Goal: Entertainment & Leisure: Consume media (video, audio)

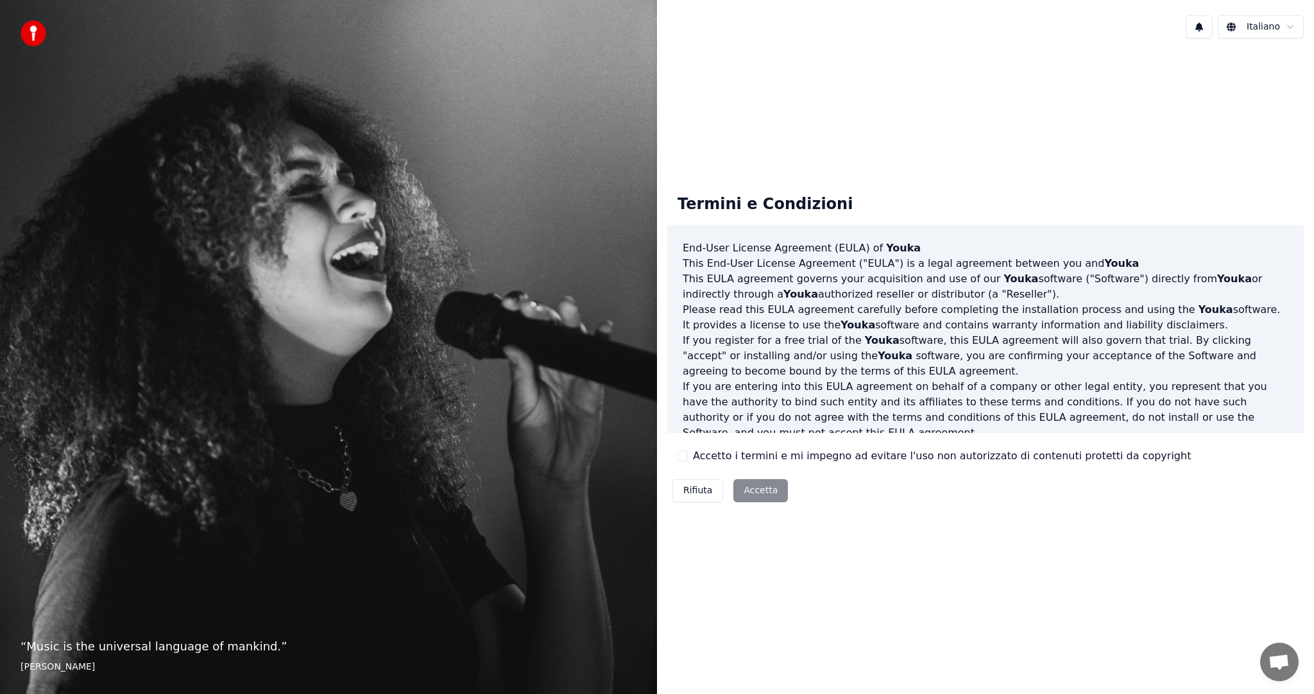
click at [687, 454] on button "Accetto i termini e mi impegno ad evitare l'uso non autorizzato di contenuti pr…" at bounding box center [683, 456] width 10 height 10
click at [752, 487] on button "Accetta" at bounding box center [760, 490] width 55 height 23
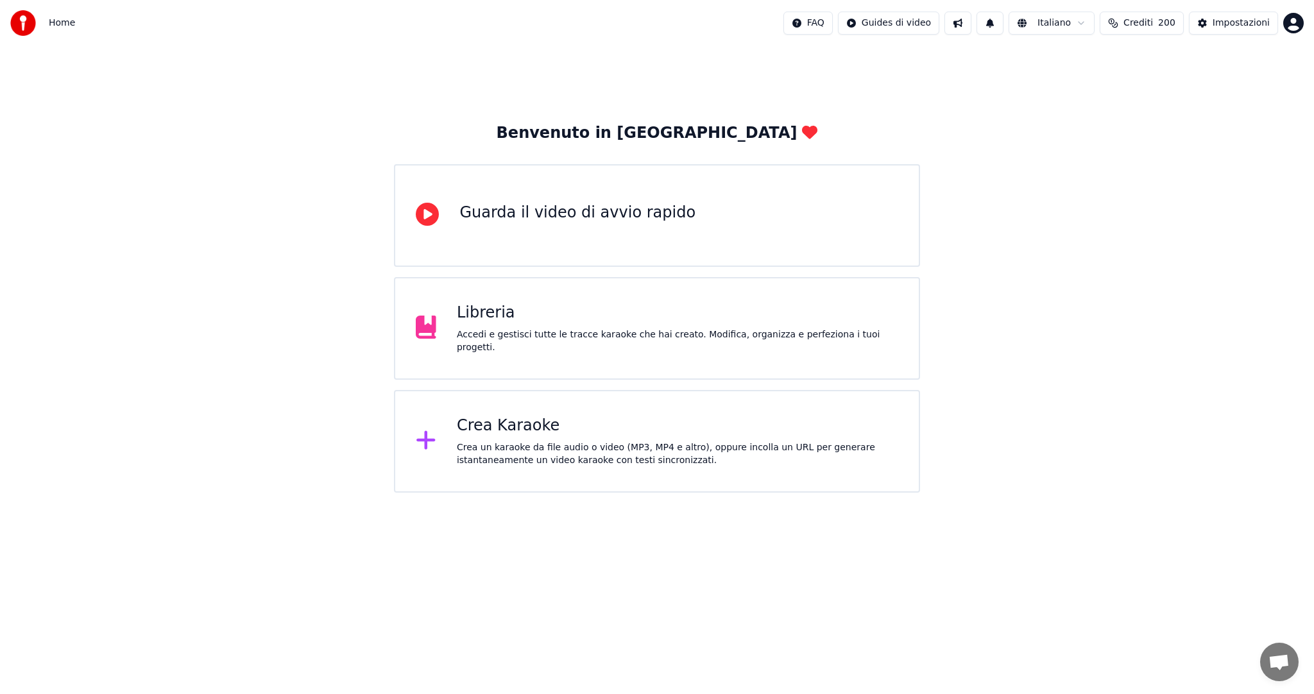
click at [662, 313] on div "Libreria" at bounding box center [677, 313] width 441 height 21
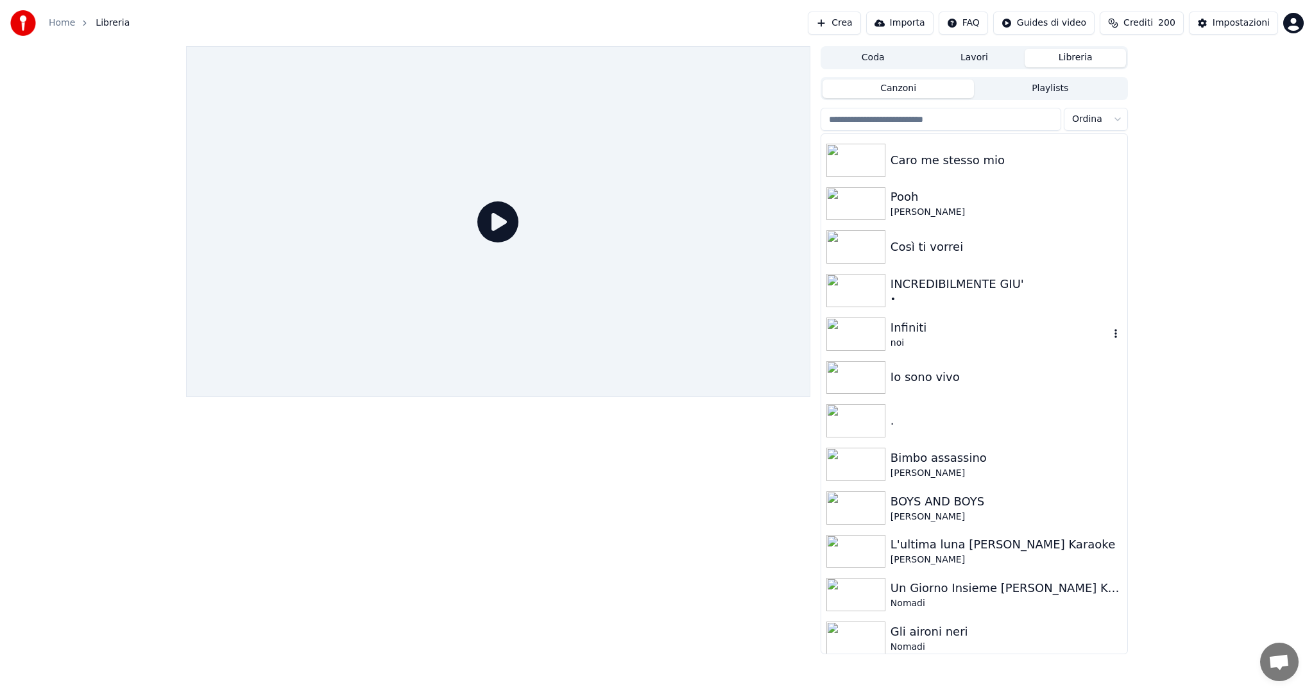
scroll to position [898, 0]
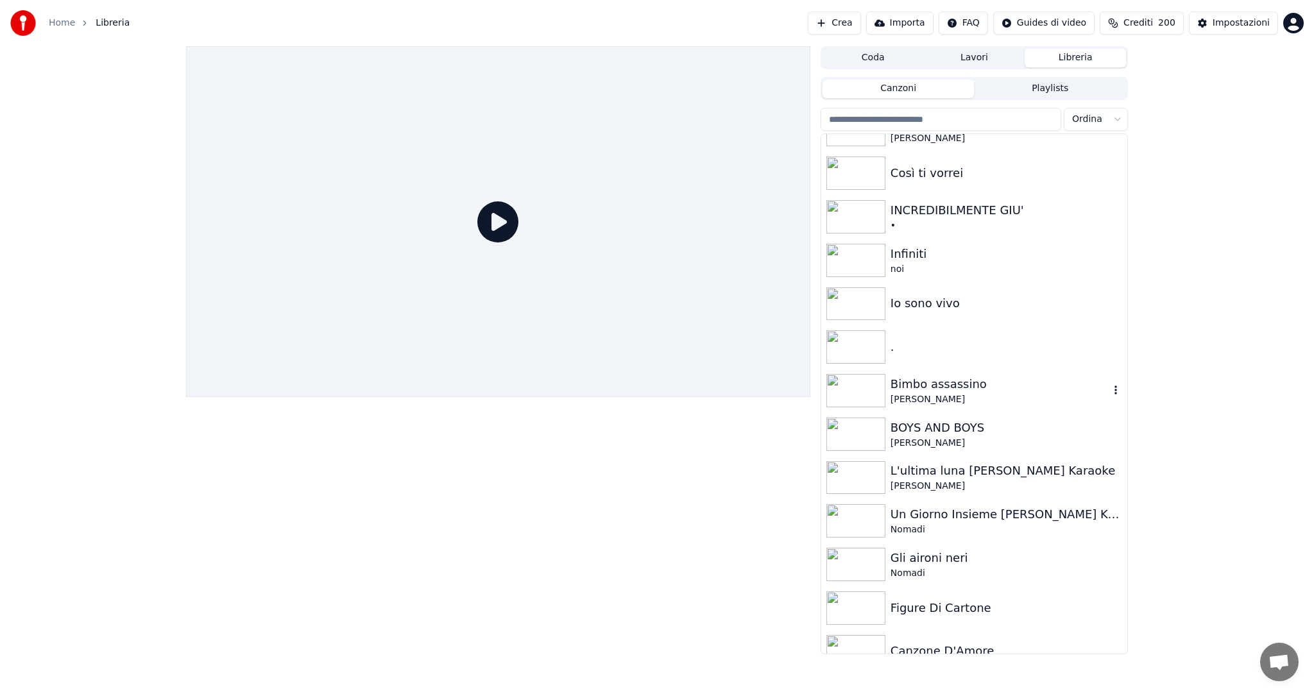
click at [943, 391] on div "Bimbo assassino" at bounding box center [1000, 384] width 219 height 18
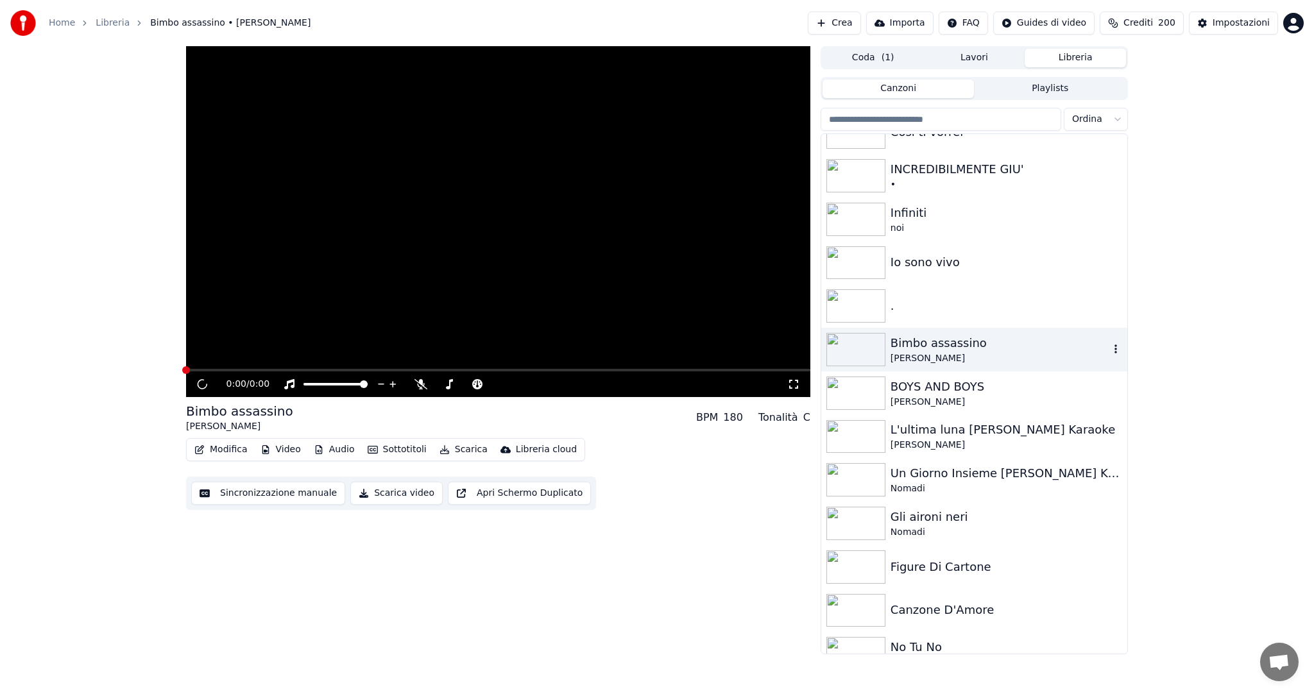
scroll to position [962, 0]
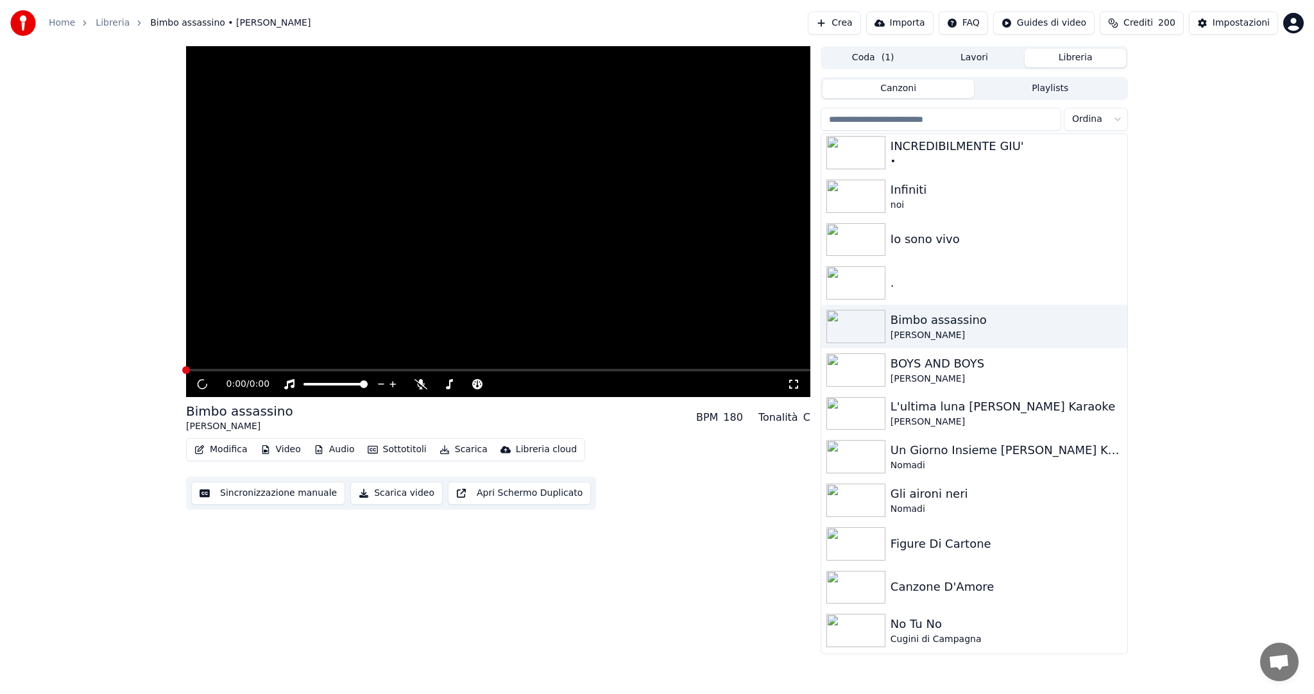
click at [212, 370] on span at bounding box center [498, 370] width 624 height 3
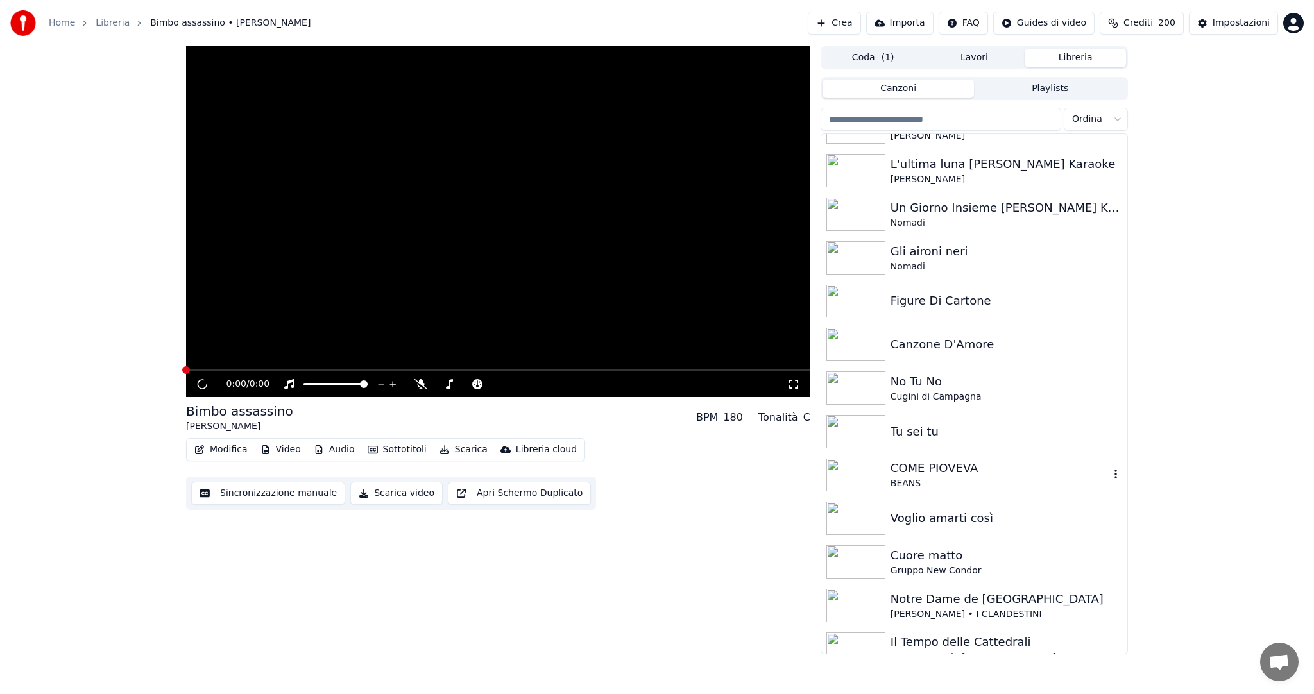
scroll to position [1219, 0]
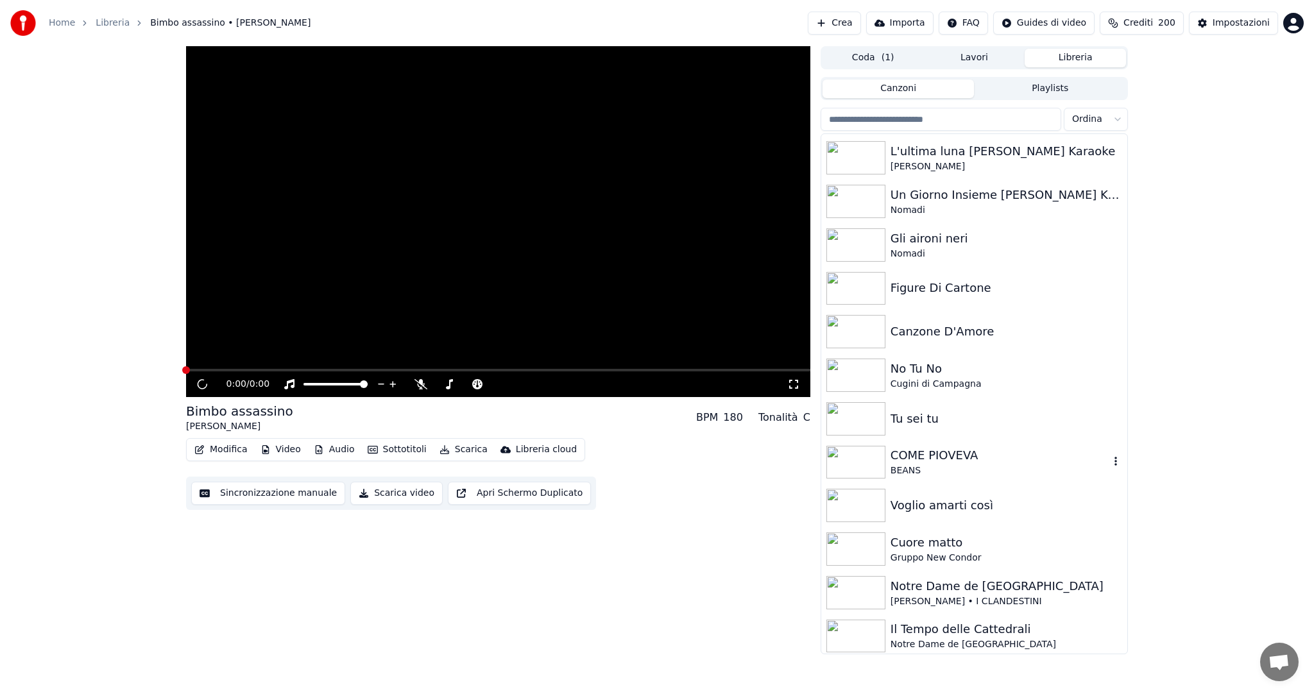
click at [918, 462] on div "COME PIOVEVA" at bounding box center [1000, 456] width 219 height 18
click at [961, 590] on div "Notre Dame de Paris" at bounding box center [1000, 586] width 219 height 18
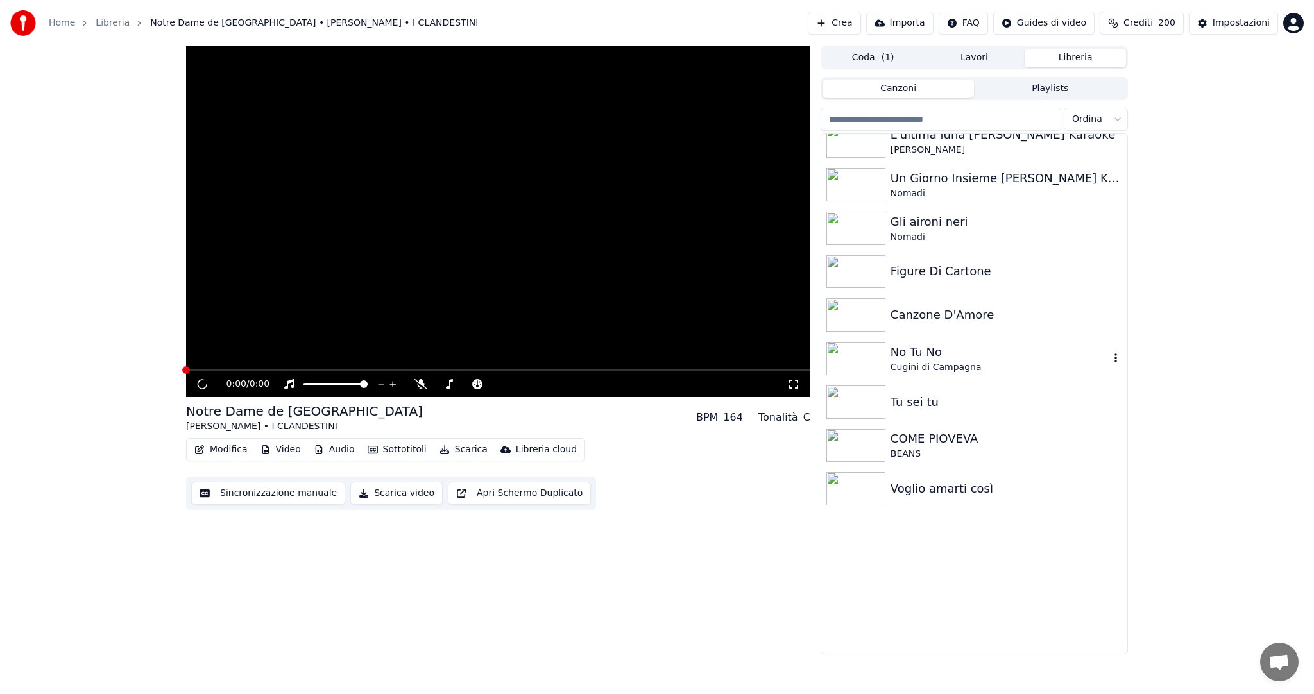
scroll to position [1048, 0]
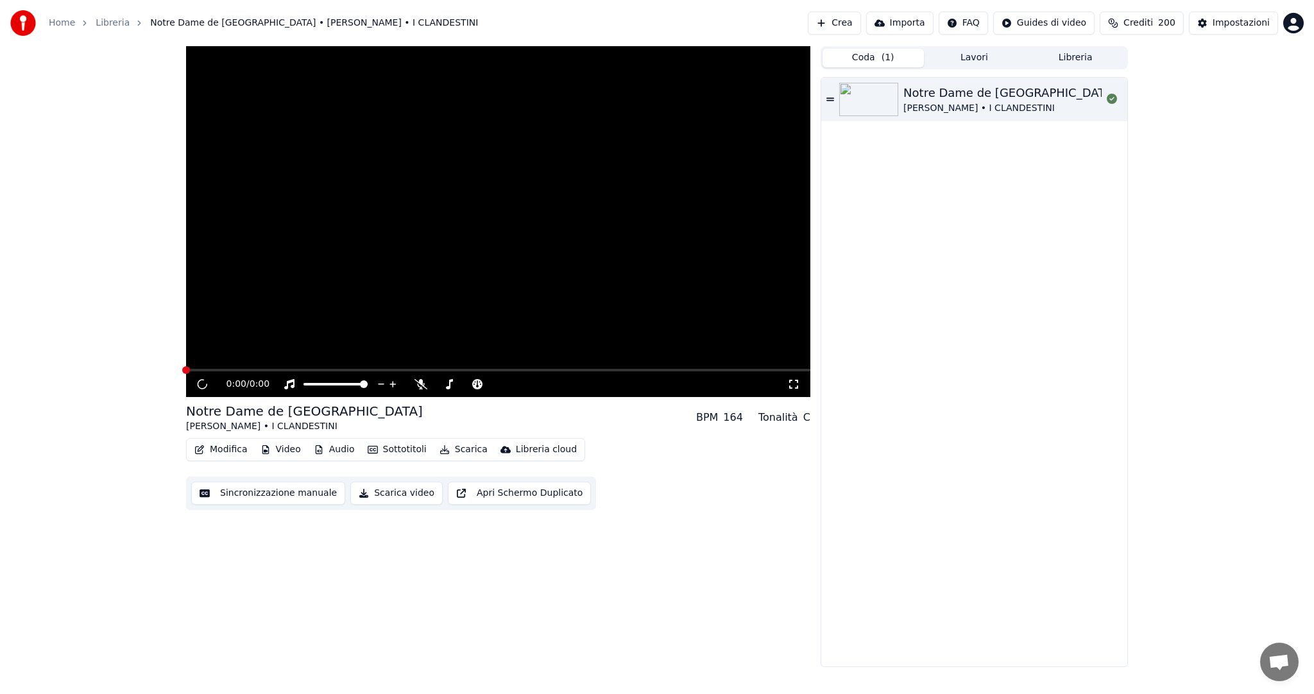
click at [900, 56] on button "Coda ( 1 )" at bounding box center [873, 58] width 101 height 19
click at [1033, 91] on div "Notre Dame de Paris" at bounding box center [1009, 93] width 213 height 18
click at [876, 57] on button "Coda ( 1 )" at bounding box center [873, 58] width 101 height 19
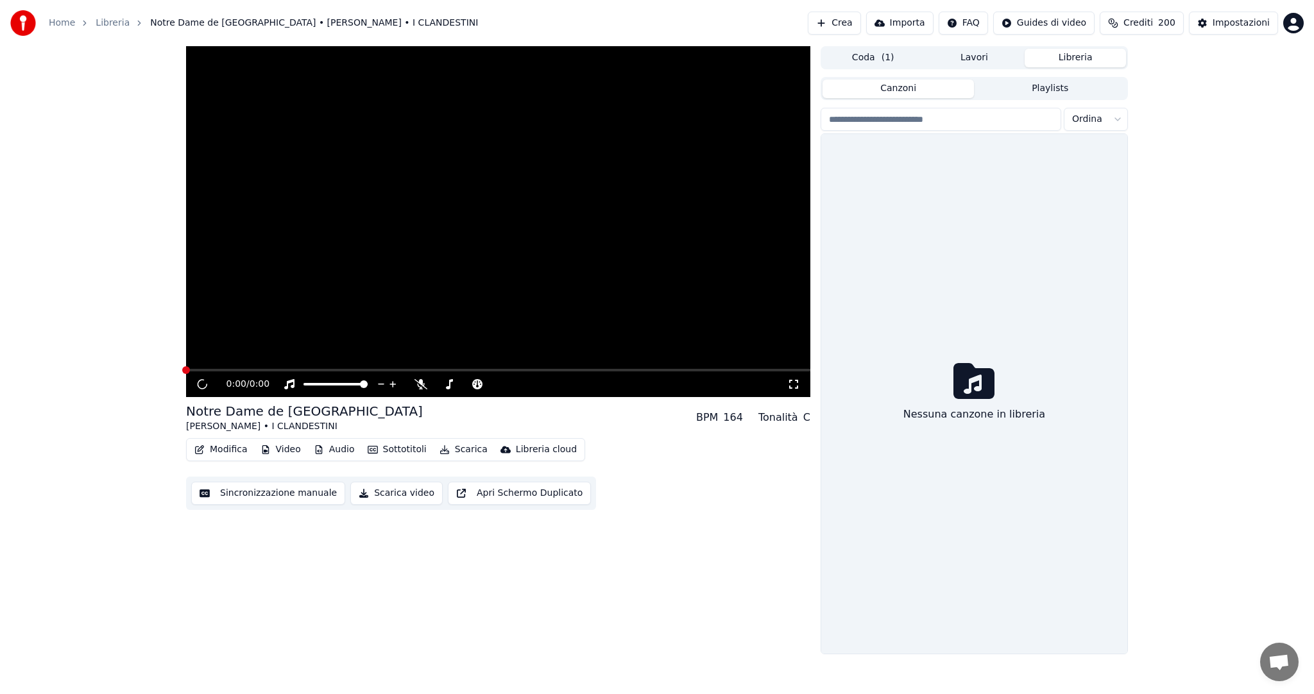
click at [1093, 60] on button "Libreria" at bounding box center [1075, 58] width 101 height 19
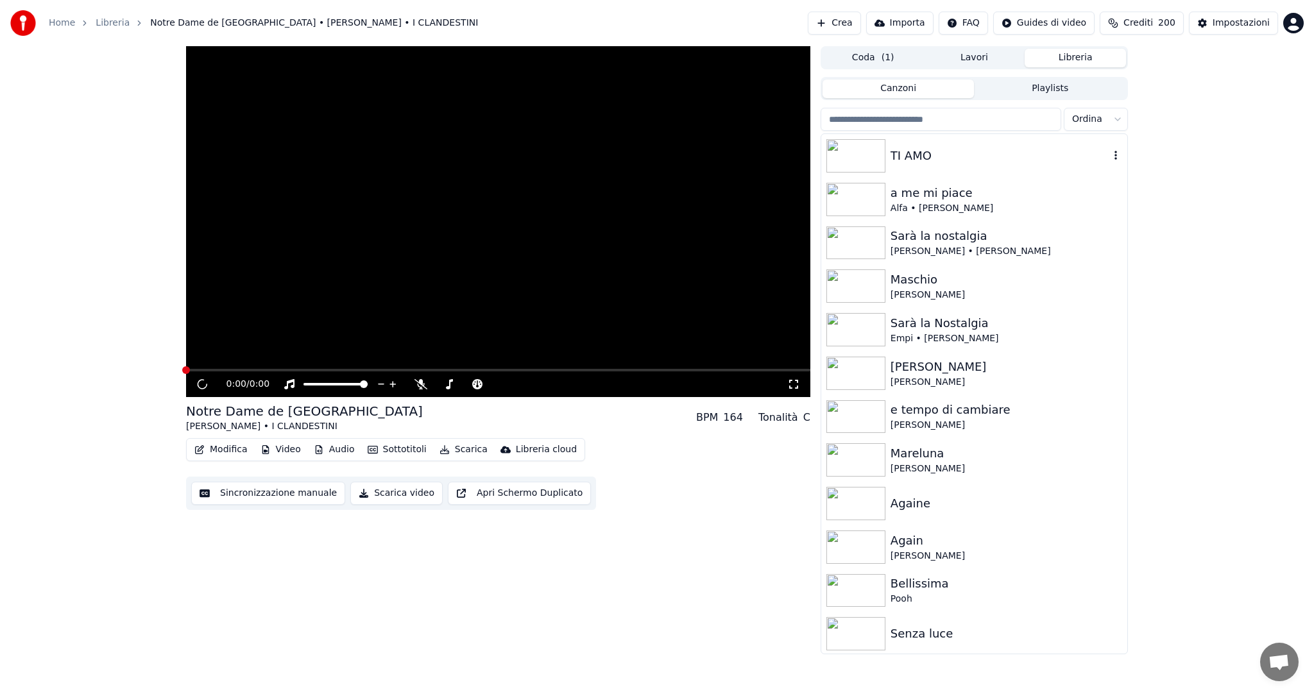
click at [934, 150] on div "TI AMO" at bounding box center [1000, 156] width 219 height 18
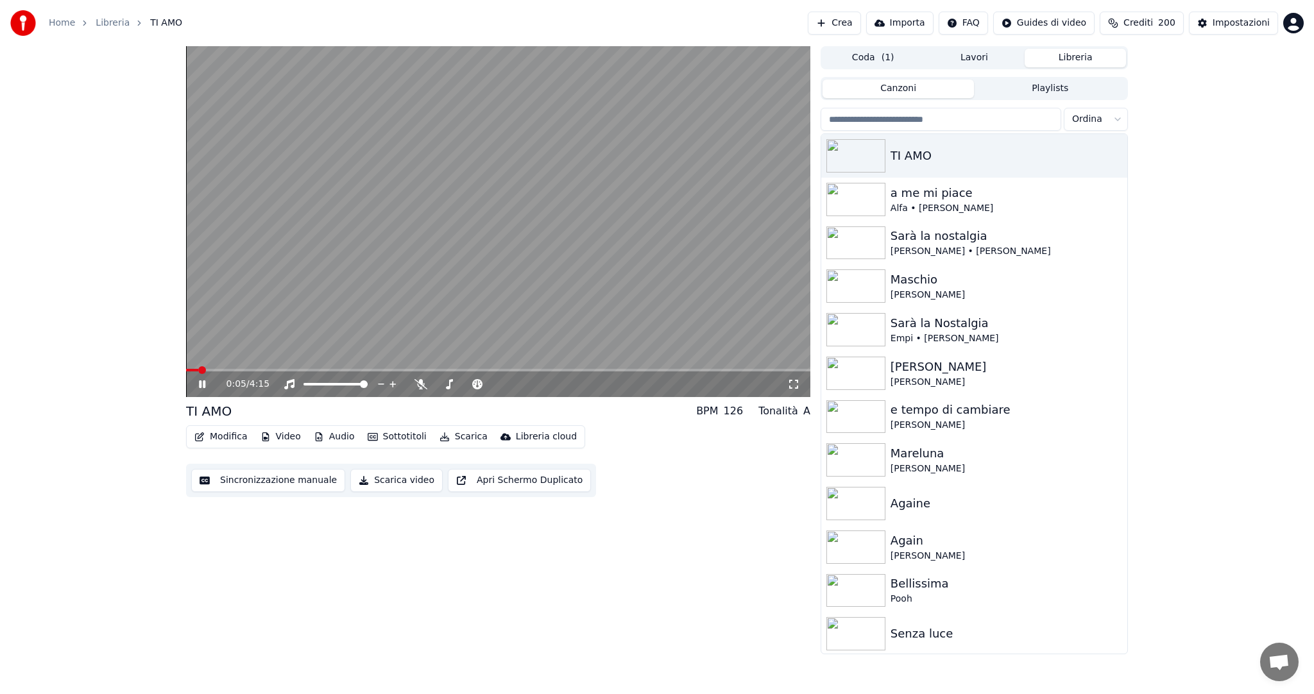
click at [201, 381] on icon at bounding box center [202, 384] width 6 height 8
click at [860, 24] on button "Crea" at bounding box center [834, 23] width 53 height 23
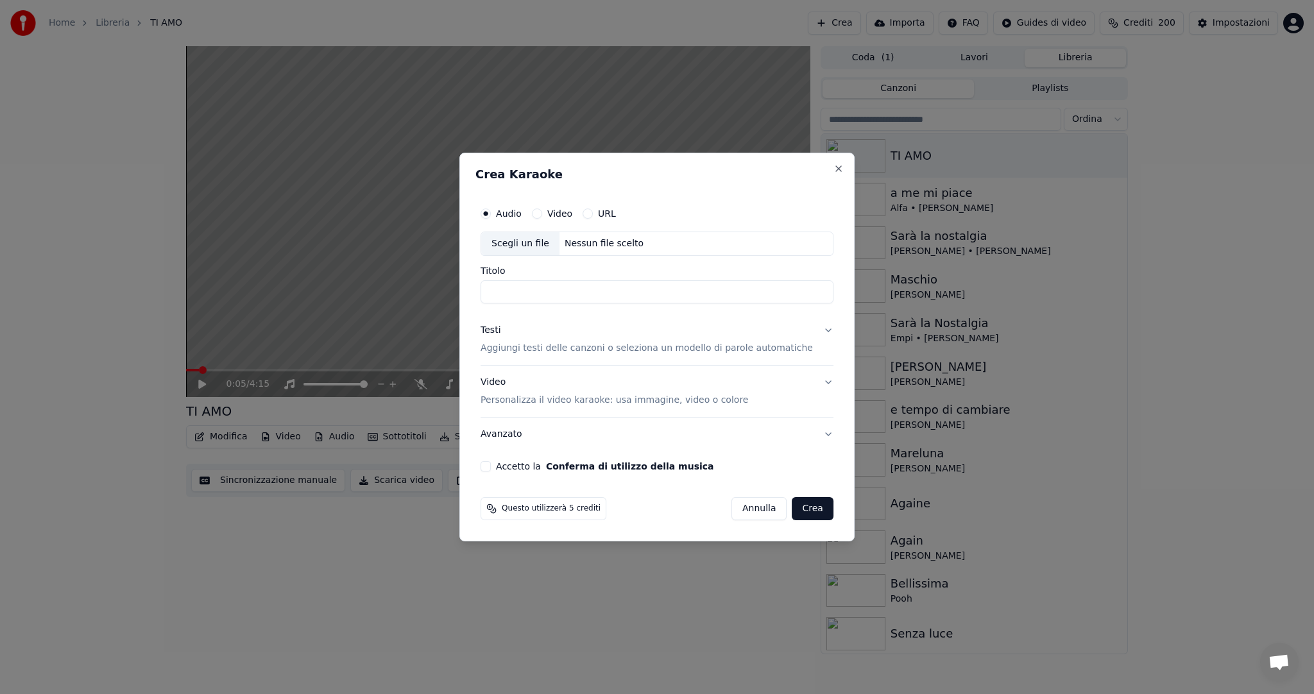
click at [542, 217] on button "Video" at bounding box center [537, 214] width 10 height 10
click at [593, 212] on button "URL" at bounding box center [588, 214] width 10 height 10
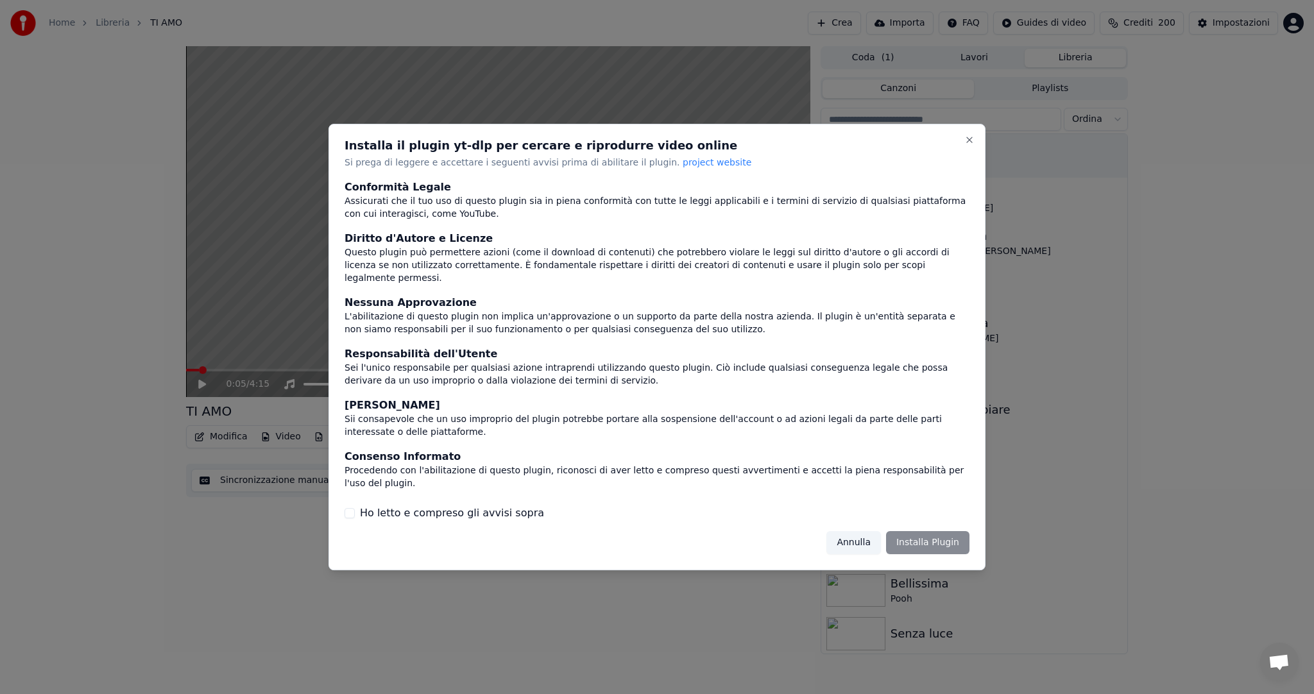
click at [348, 508] on button "Ho letto e compreso gli avvisi sopra" at bounding box center [350, 513] width 10 height 10
click at [936, 532] on button "Installa Plugin" at bounding box center [927, 542] width 83 height 23
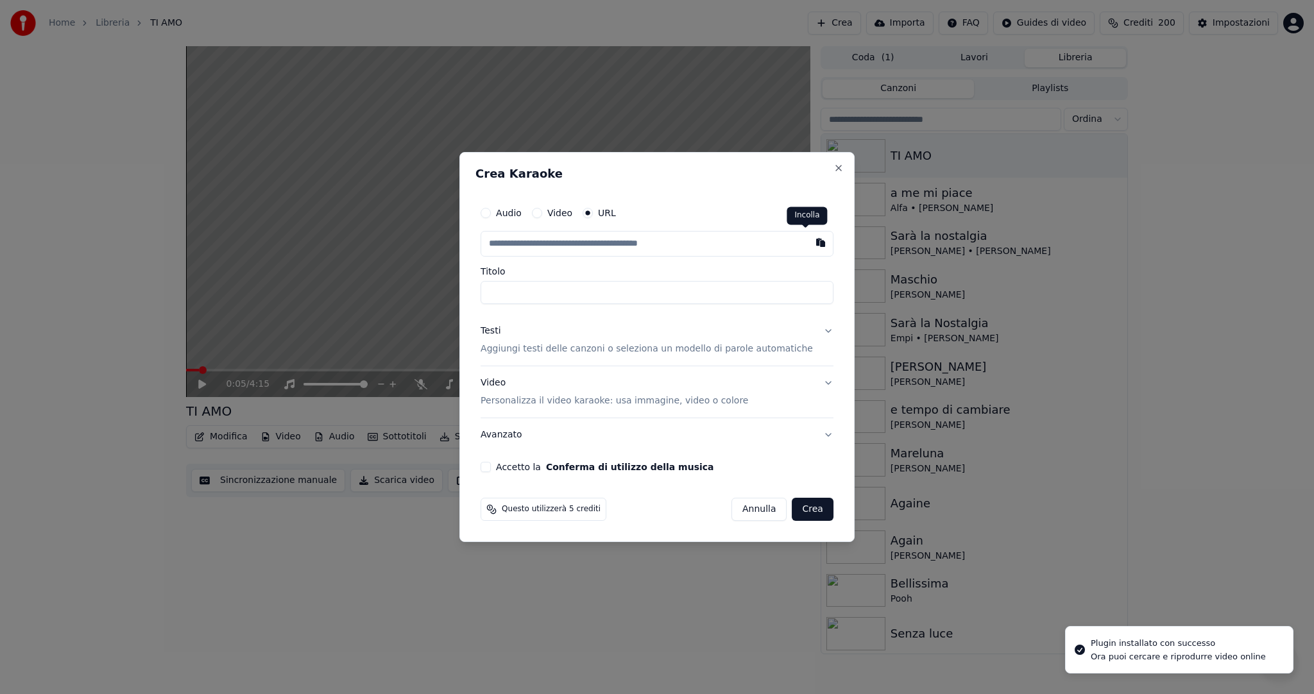
click at [810, 239] on button "button" at bounding box center [821, 242] width 26 height 23
type input "**********"
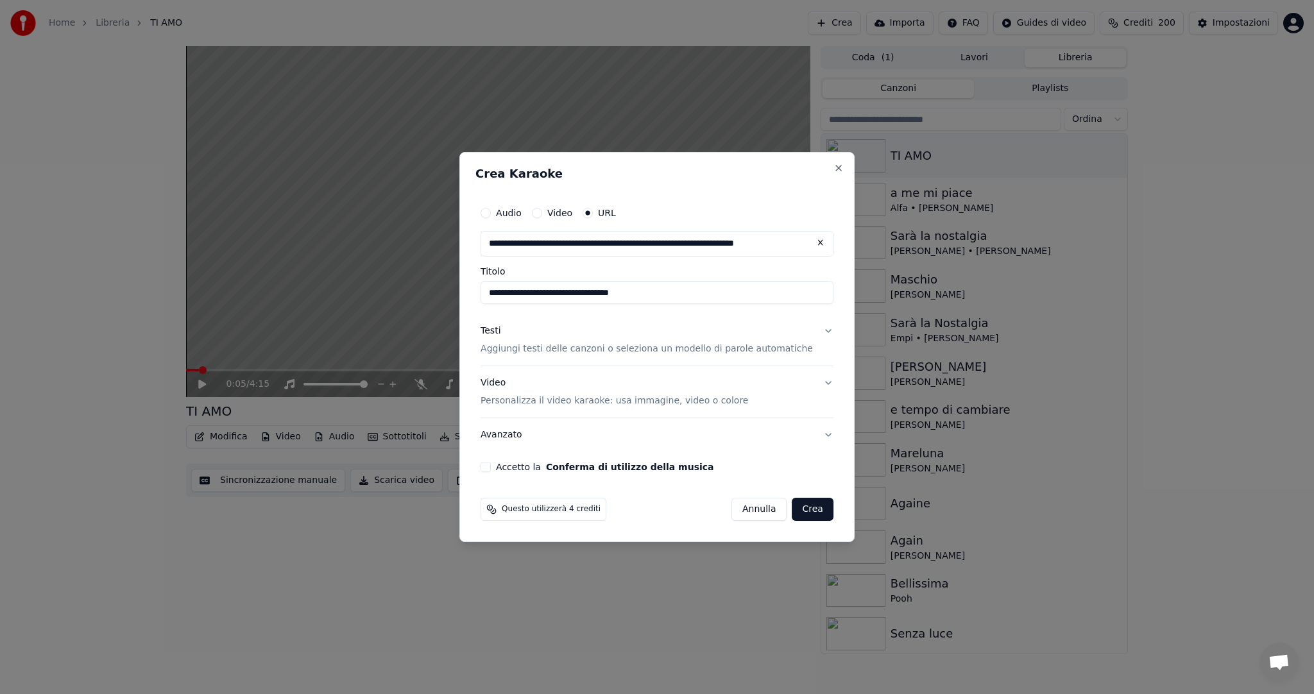
click at [491, 471] on button "Accetto la Conferma di utilizzo della musica" at bounding box center [486, 467] width 10 height 10
click at [794, 511] on button "Crea" at bounding box center [812, 509] width 41 height 23
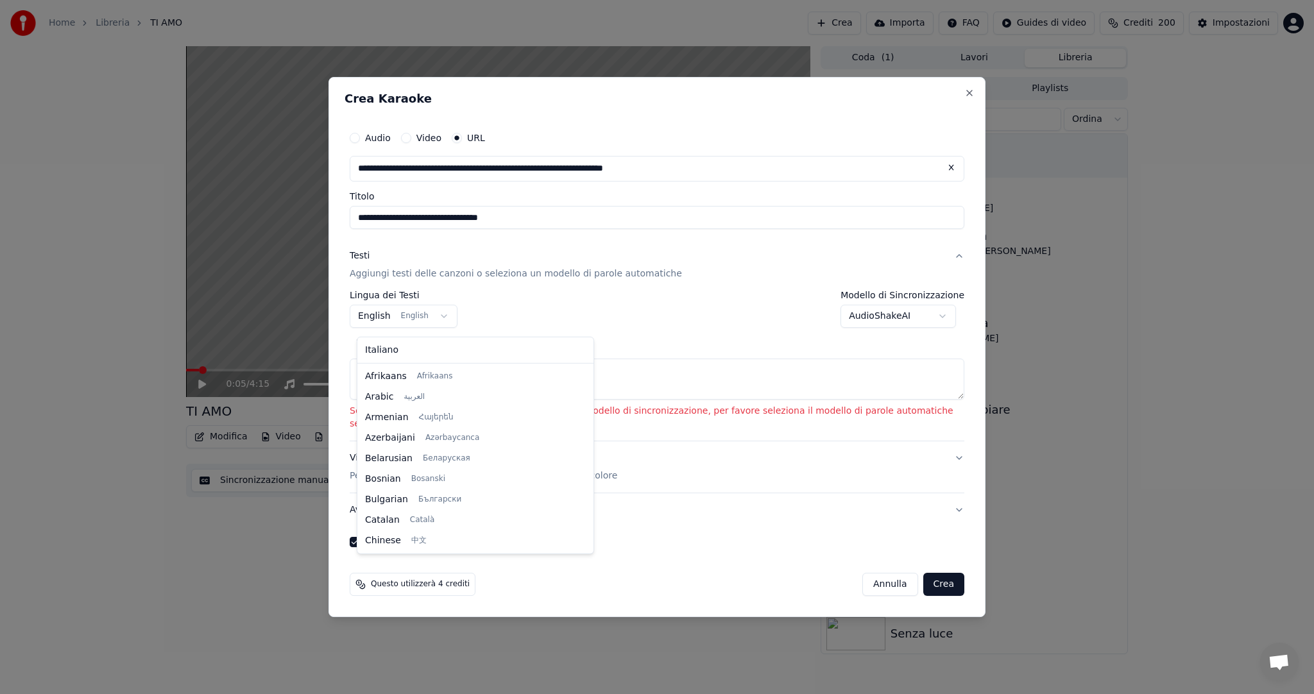
click at [441, 321] on body "**********" at bounding box center [657, 347] width 1314 height 694
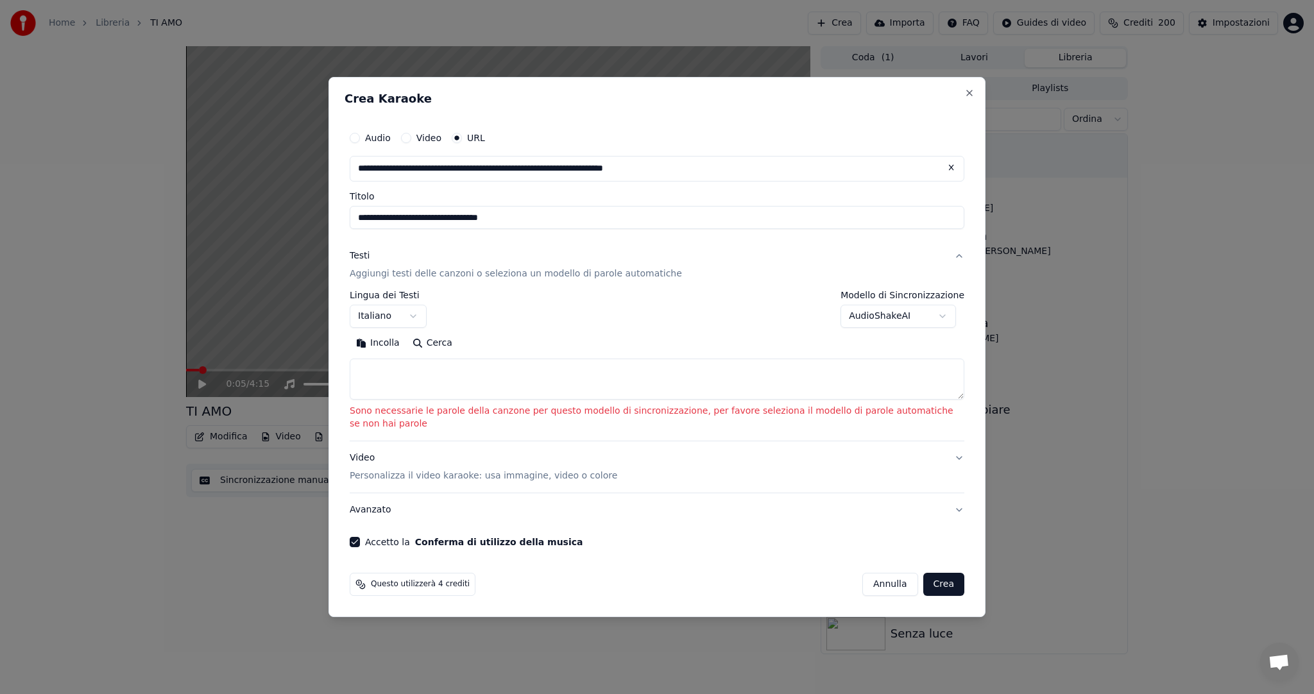
click at [939, 577] on button "Crea" at bounding box center [943, 584] width 41 height 23
select select "**"
click at [434, 395] on textarea at bounding box center [657, 379] width 615 height 41
click at [431, 350] on button "Cerca" at bounding box center [432, 343] width 53 height 21
type textarea "**********"
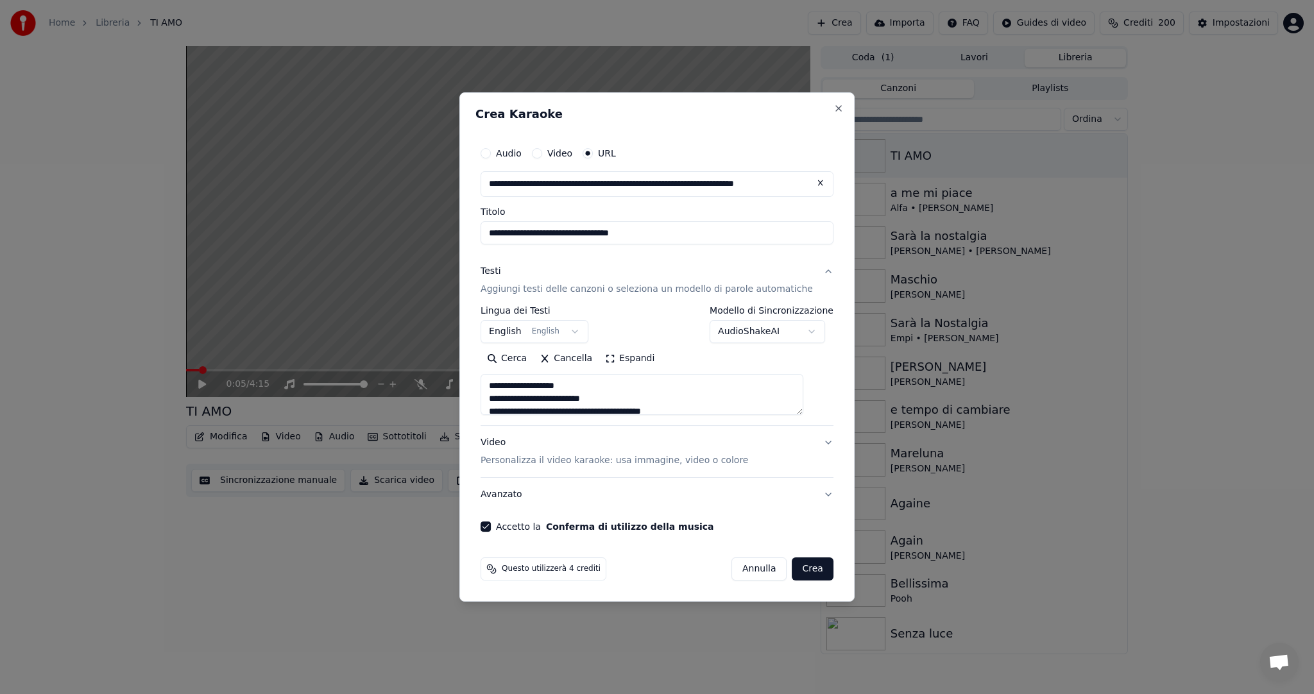
click at [803, 573] on button "Crea" at bounding box center [812, 569] width 41 height 23
select select "**"
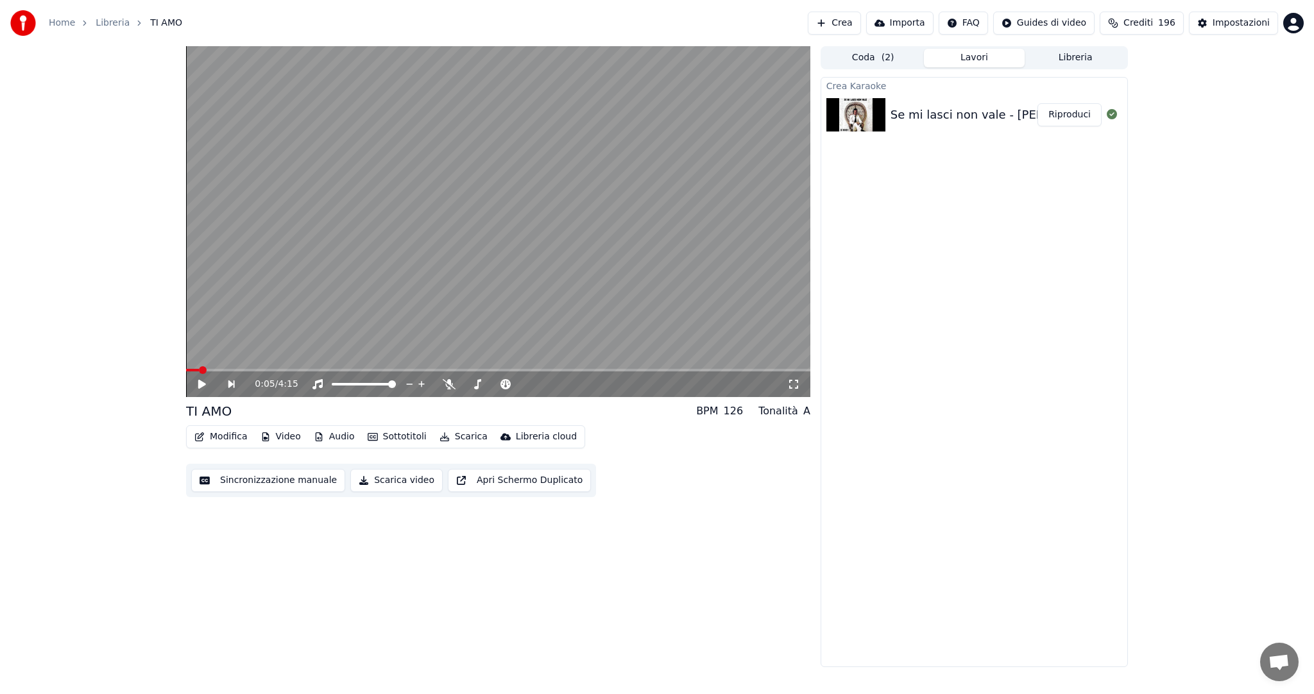
click at [1083, 119] on button "Riproduci" at bounding box center [1070, 114] width 64 height 23
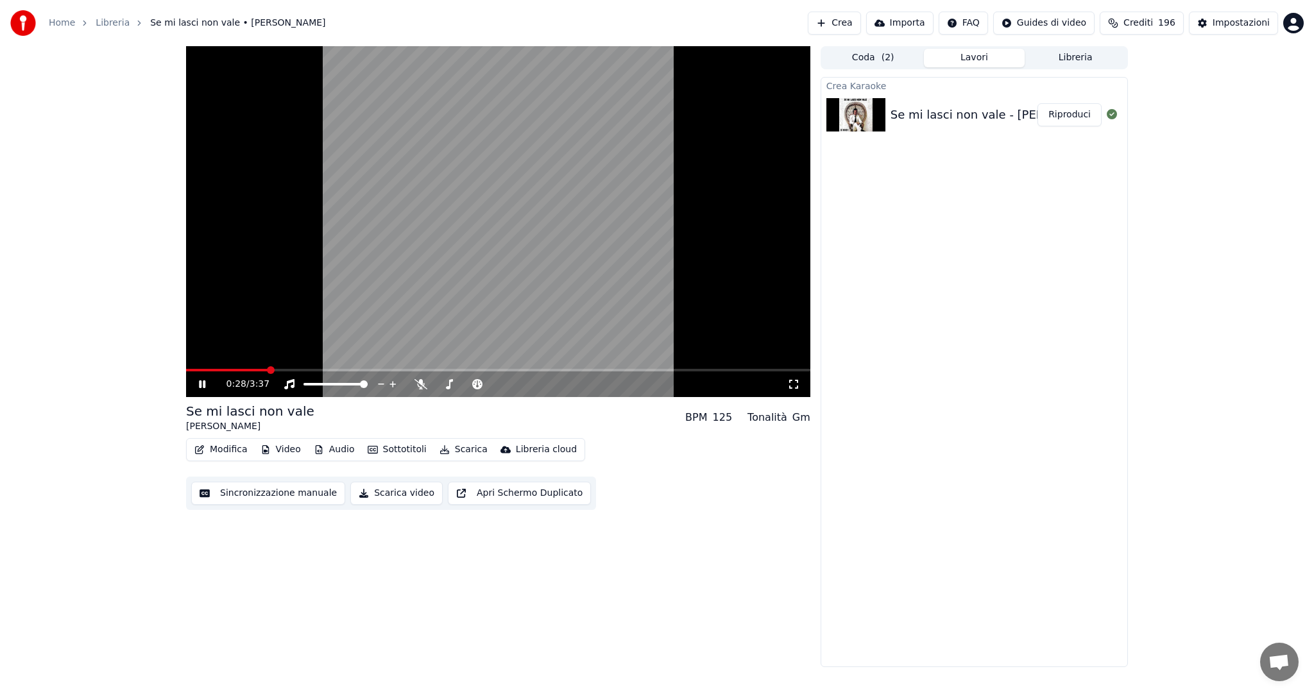
click at [335, 449] on button "Audio" at bounding box center [334, 450] width 51 height 18
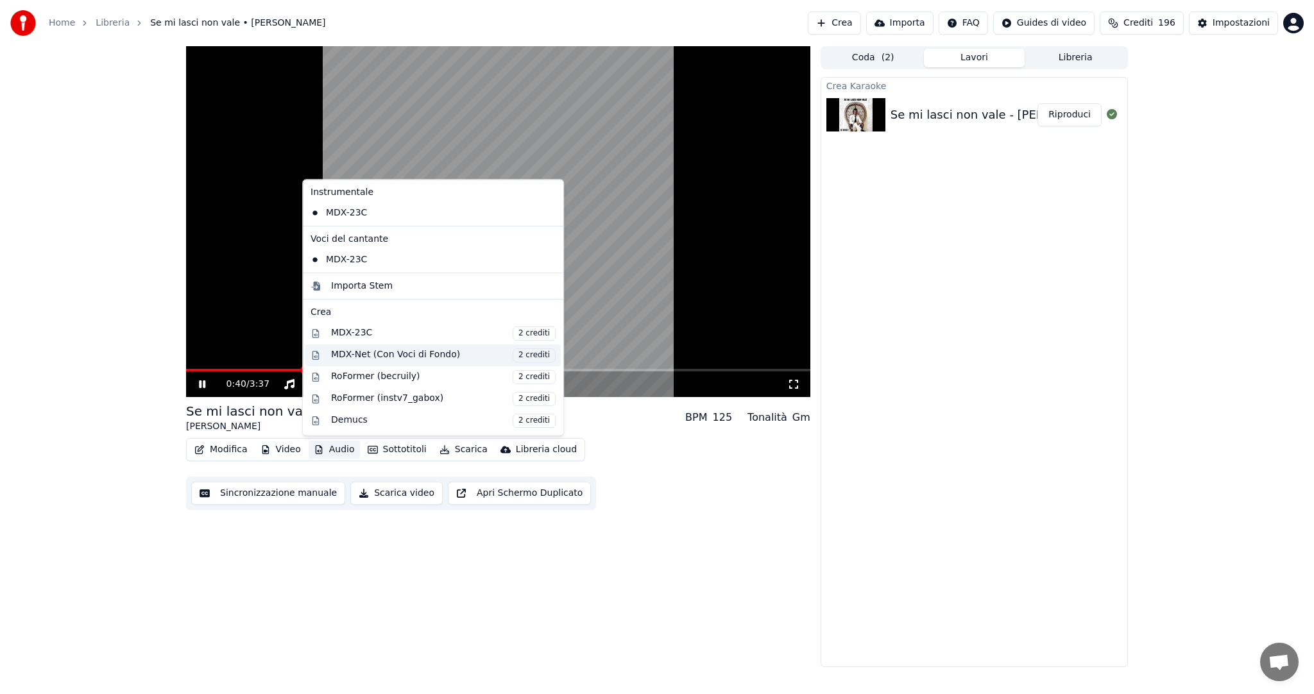
click at [447, 352] on div "MDX-Net (Con Voci di Fondo) 2 crediti" at bounding box center [443, 355] width 225 height 14
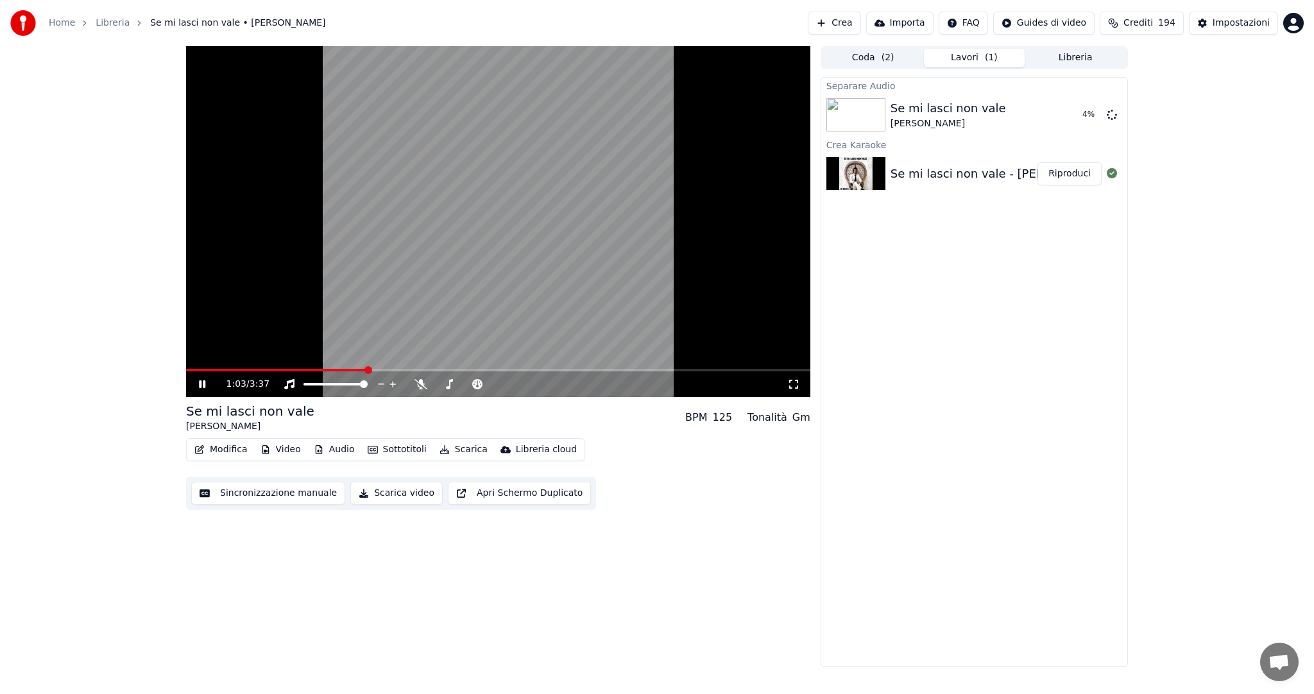
click at [367, 369] on span at bounding box center [368, 370] width 8 height 8
click at [341, 368] on video at bounding box center [498, 221] width 624 height 351
click at [387, 366] on span at bounding box center [391, 370] width 8 height 8
click at [203, 382] on icon at bounding box center [211, 384] width 30 height 10
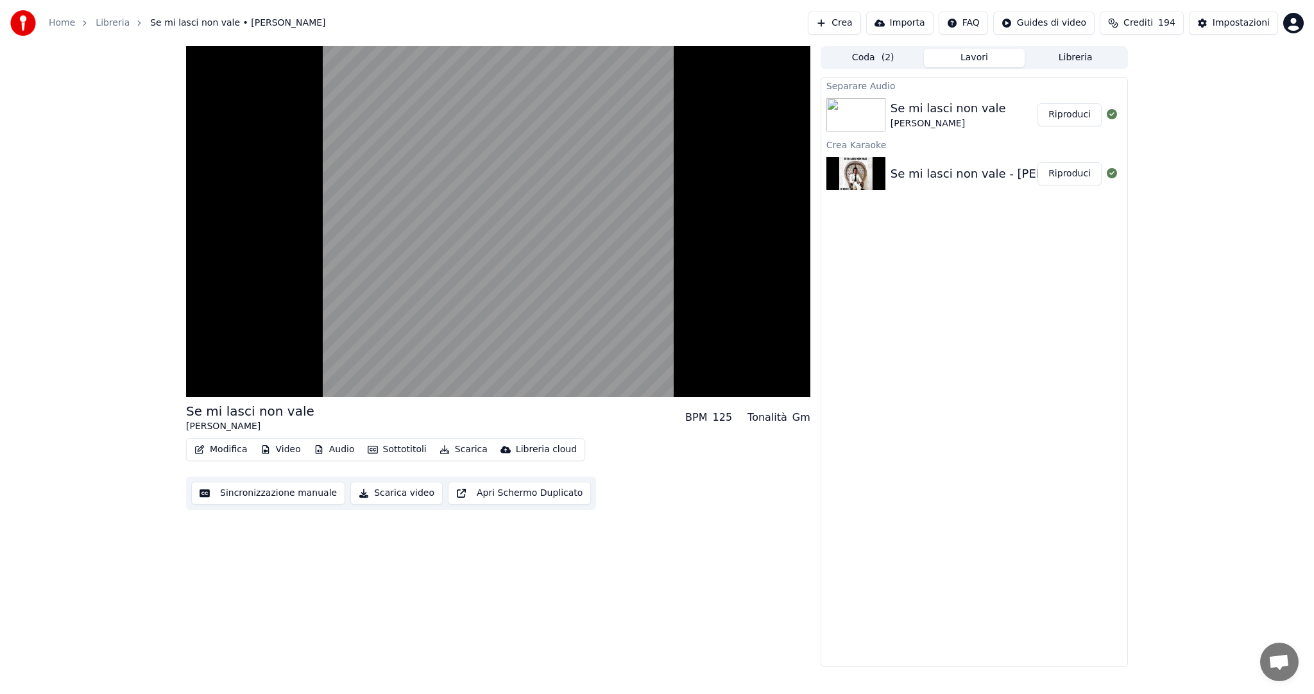
click at [336, 451] on button "Audio" at bounding box center [334, 450] width 51 height 18
click at [334, 451] on button "Audio" at bounding box center [334, 450] width 51 height 18
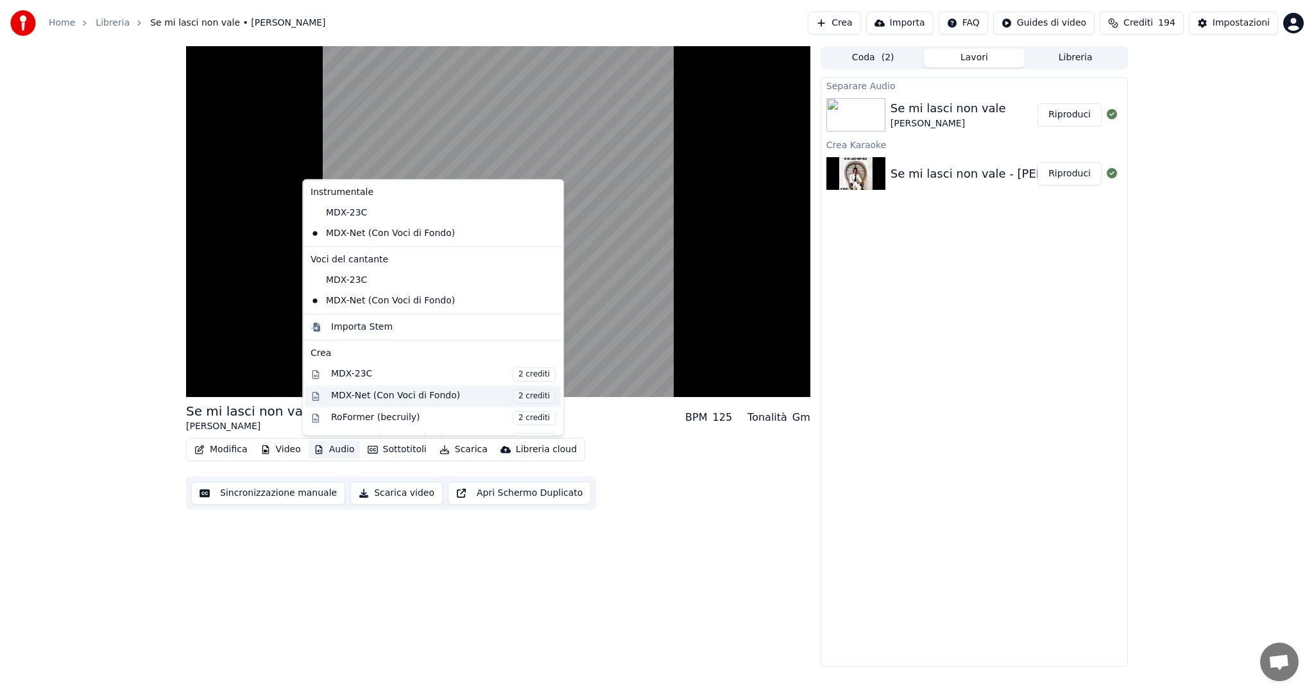
click at [515, 400] on span "2 crediti" at bounding box center [534, 396] width 43 height 14
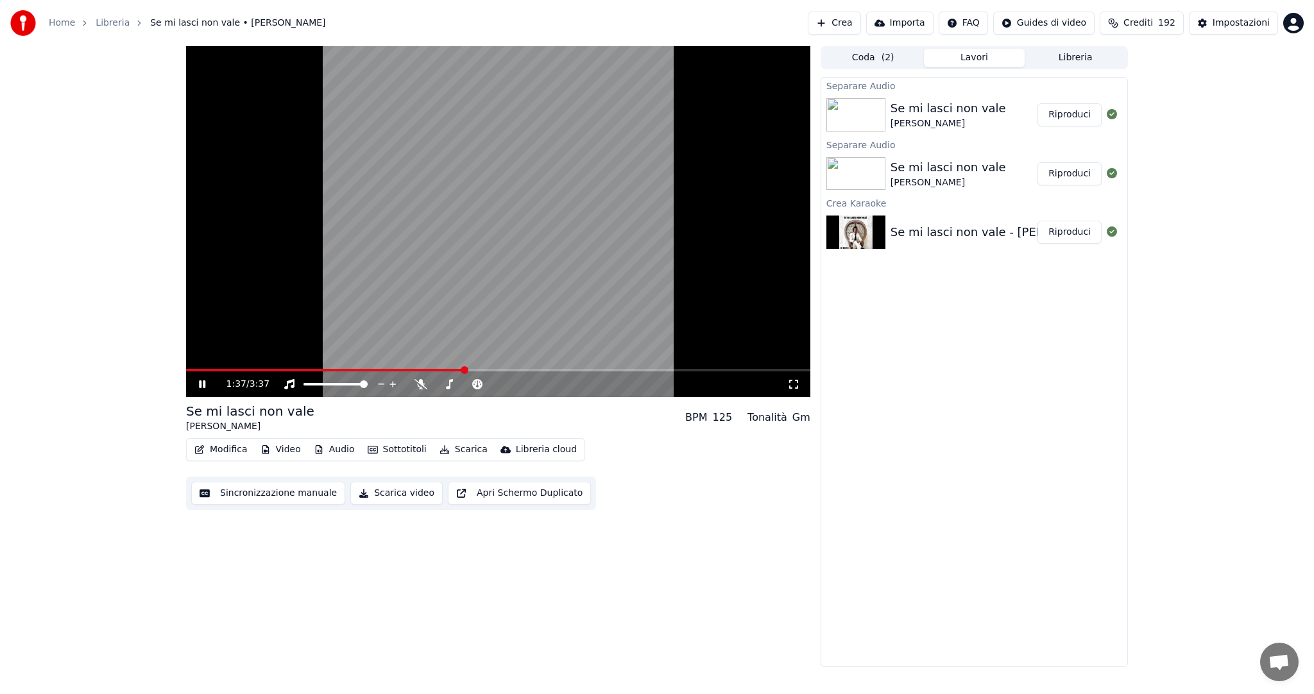
click at [1072, 119] on button "Riproduci" at bounding box center [1070, 114] width 64 height 23
click at [345, 370] on span at bounding box center [498, 370] width 624 height 3
click at [384, 366] on span at bounding box center [380, 370] width 8 height 8
click at [411, 369] on span at bounding box center [414, 370] width 8 height 8
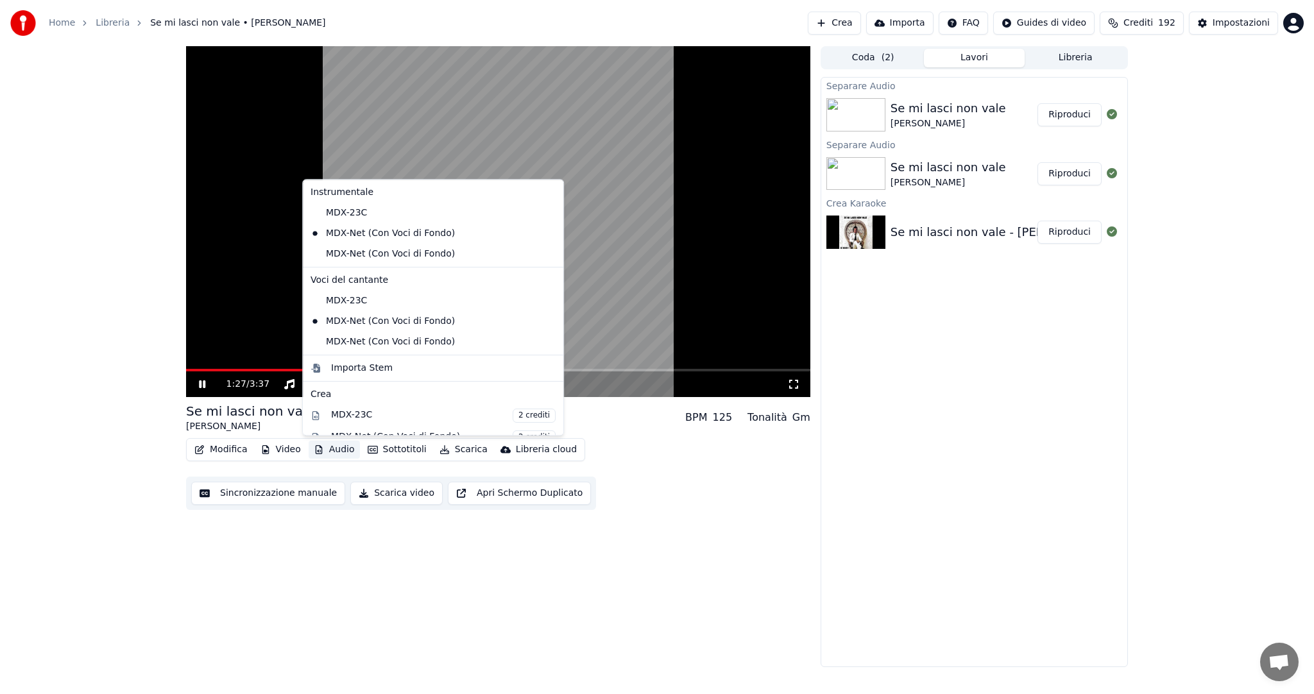
click at [341, 449] on button "Audio" at bounding box center [334, 450] width 51 height 18
click at [376, 254] on div "MDX-Net (Con Voci di Fondo)" at bounding box center [423, 254] width 236 height 21
click at [338, 449] on button "Audio" at bounding box center [334, 450] width 51 height 18
click at [382, 344] on div "MDX-Net (Con Voci di Fondo)" at bounding box center [423, 342] width 236 height 21
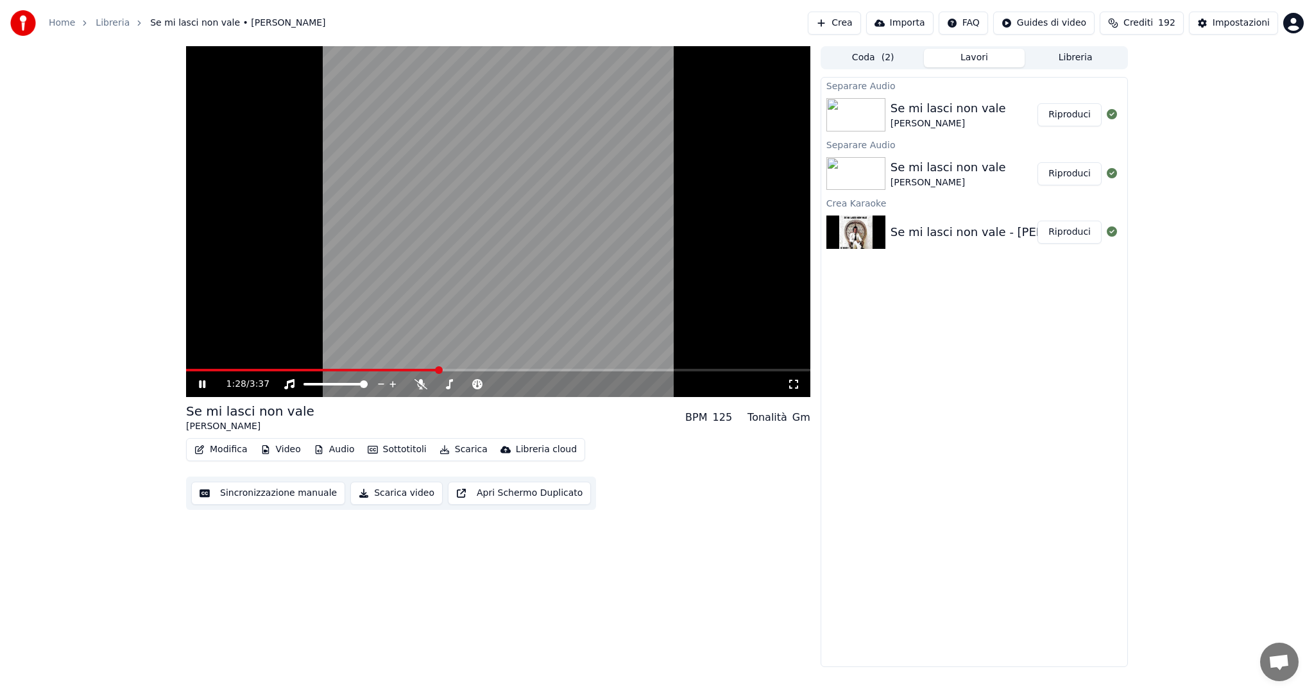
click at [438, 369] on span at bounding box center [312, 370] width 252 height 3
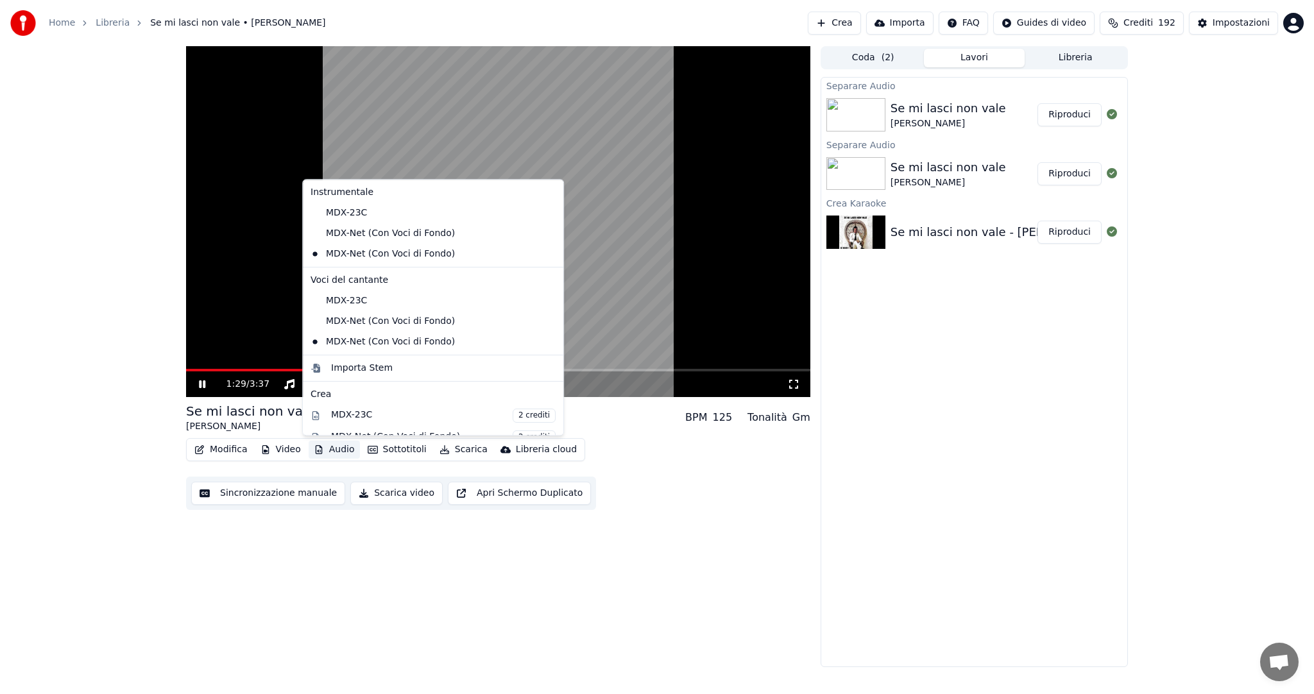
click at [341, 450] on button "Audio" at bounding box center [334, 450] width 51 height 18
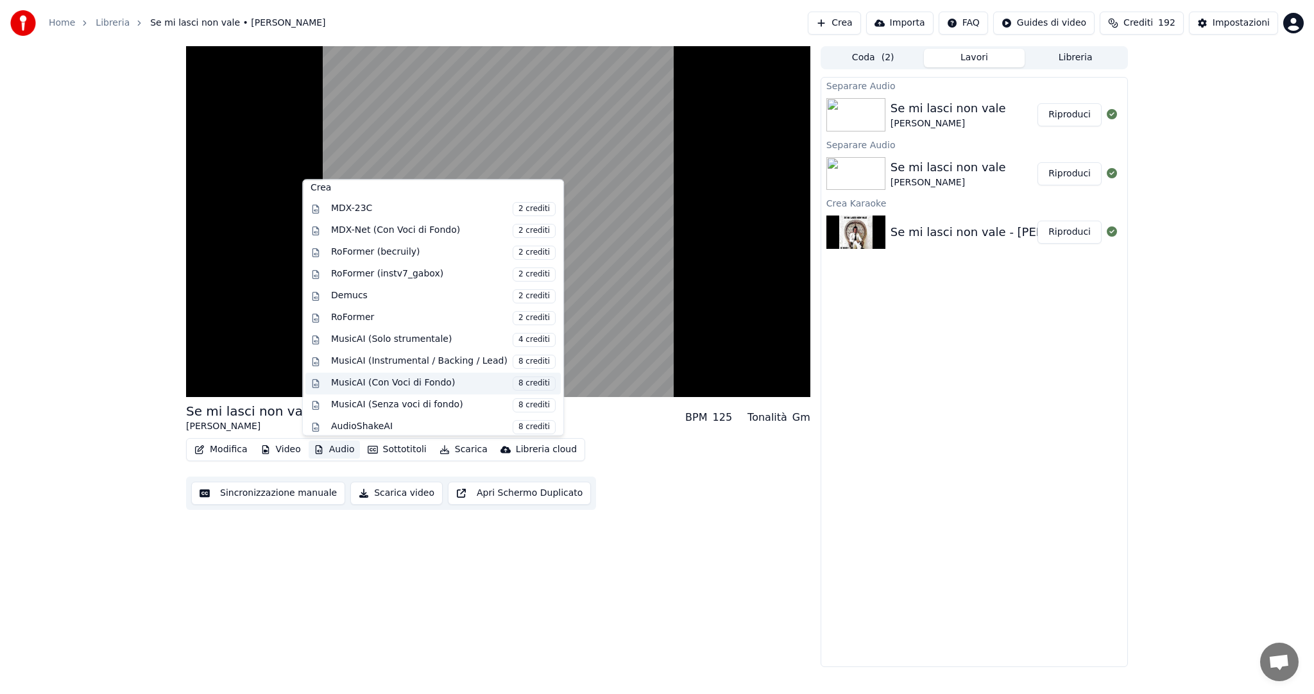
scroll to position [209, 0]
click at [406, 382] on div "MusicAI (Con Voci di Fondo) 8 crediti" at bounding box center [443, 382] width 225 height 14
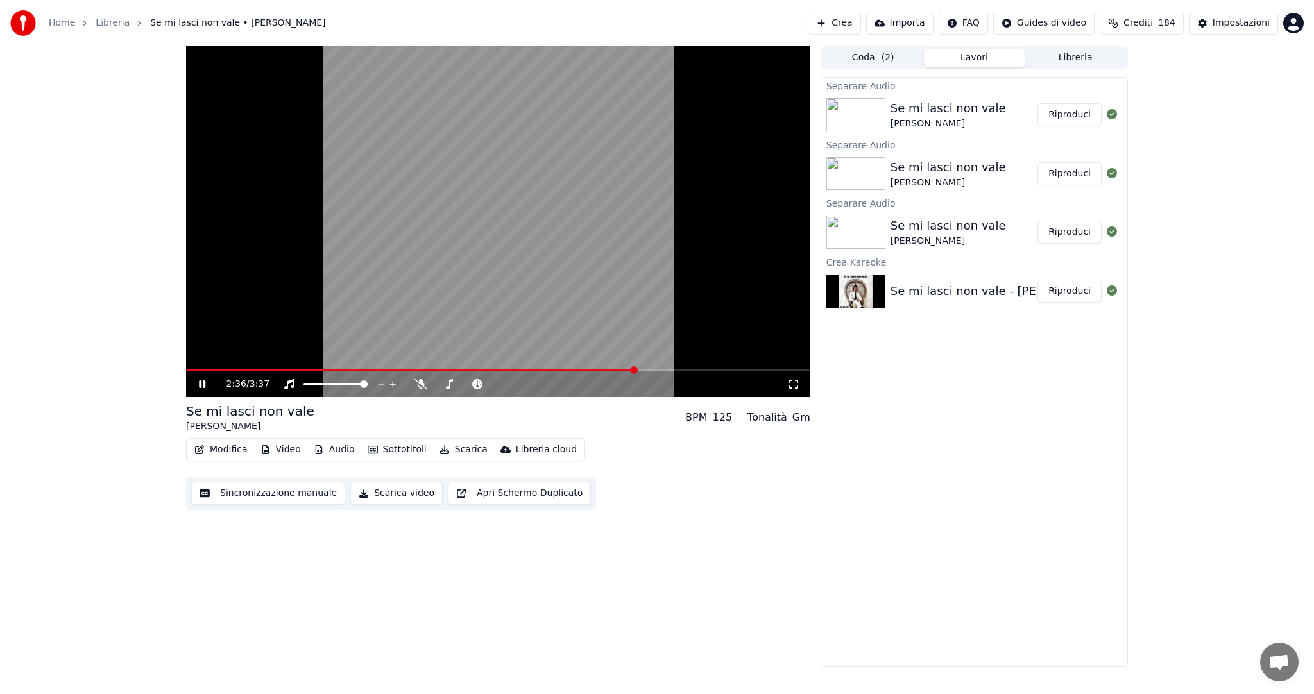
click at [1068, 110] on button "Riproduci" at bounding box center [1070, 114] width 64 height 23
click at [321, 370] on span at bounding box center [498, 370] width 624 height 3
click at [368, 370] on span at bounding box center [498, 370] width 624 height 3
click at [406, 369] on span at bounding box center [498, 370] width 624 height 3
click at [429, 368] on video at bounding box center [498, 221] width 624 height 351
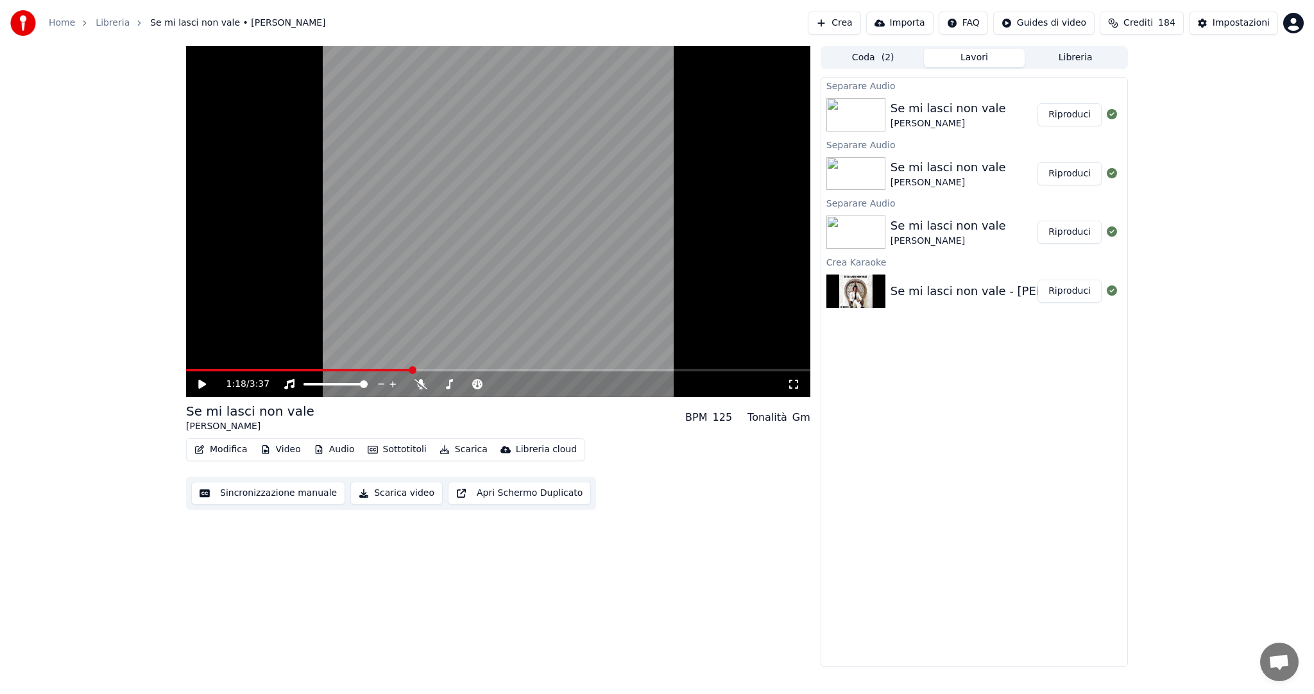
click at [205, 380] on icon at bounding box center [211, 384] width 30 height 10
click at [440, 370] on span at bounding box center [498, 370] width 624 height 3
click at [419, 366] on video at bounding box center [498, 221] width 624 height 351
click at [417, 370] on span at bounding box center [319, 370] width 267 height 3
click at [207, 386] on icon at bounding box center [211, 384] width 30 height 10
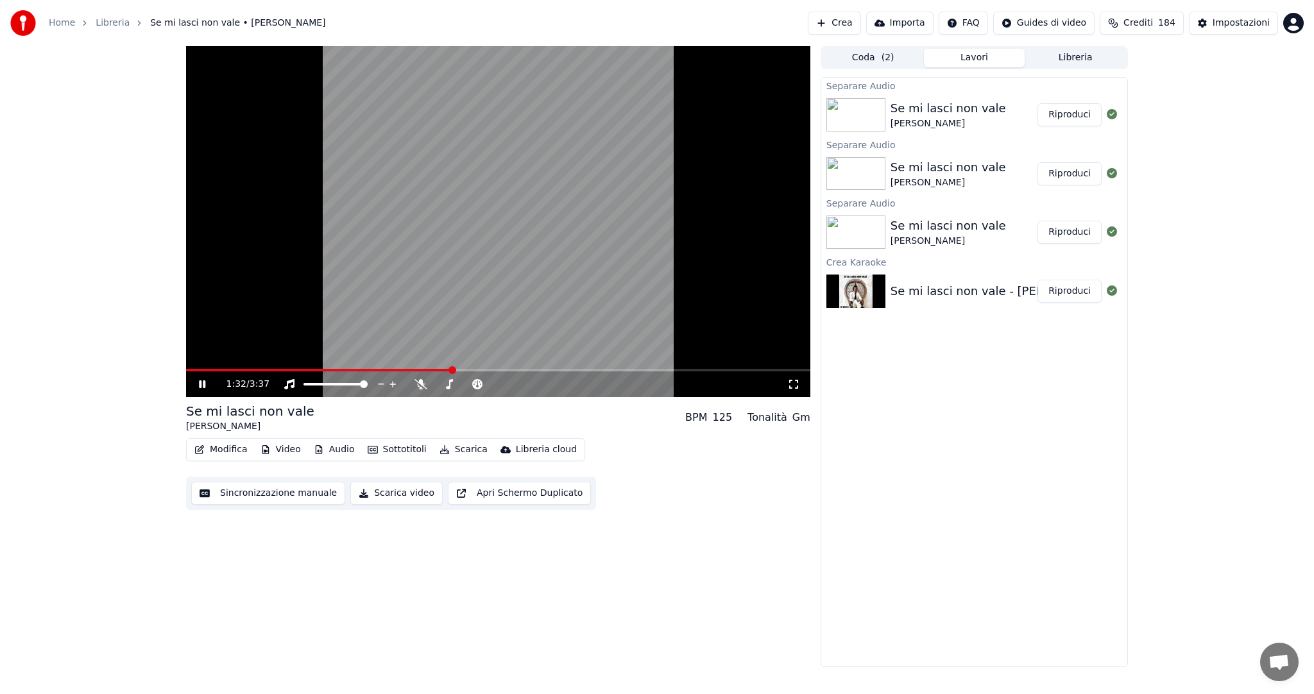
click at [507, 368] on video at bounding box center [498, 221] width 624 height 351
click at [495, 370] on span at bounding box center [495, 370] width 8 height 8
click at [201, 387] on icon at bounding box center [202, 384] width 8 height 9
click at [545, 369] on span at bounding box center [498, 370] width 624 height 3
click at [435, 380] on span at bounding box center [439, 384] width 8 height 8
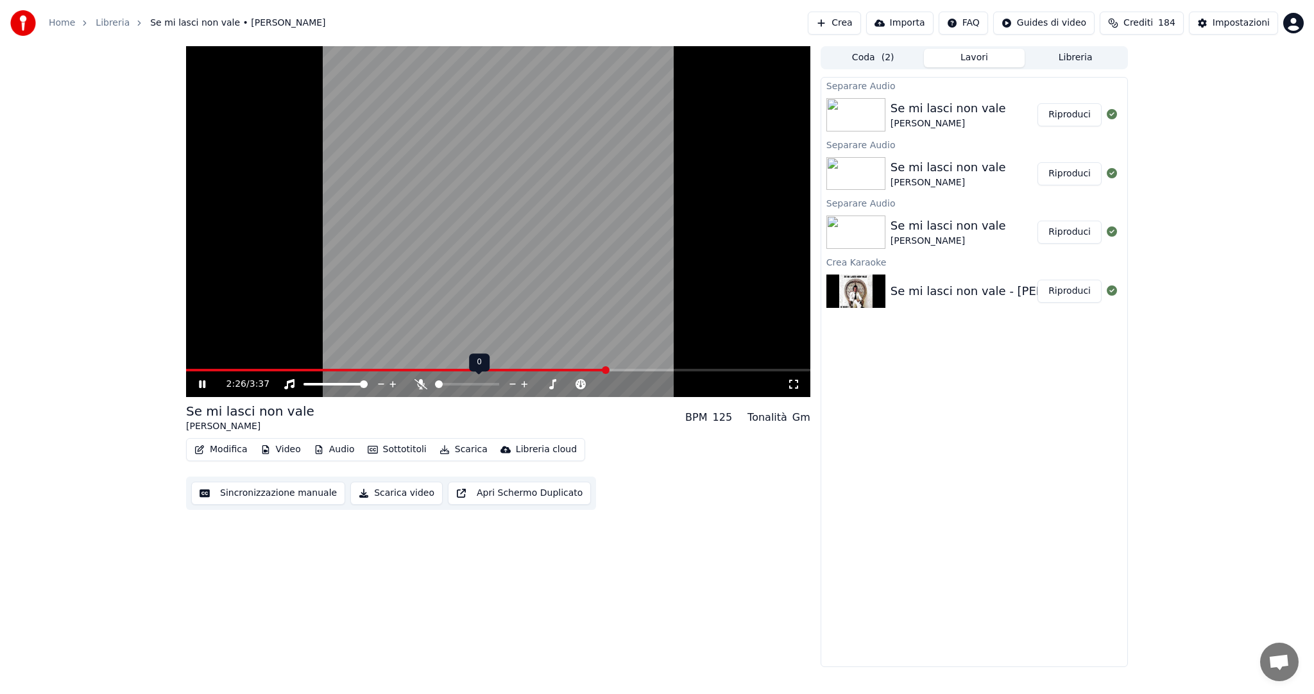
click at [435, 380] on span at bounding box center [439, 384] width 8 height 8
click at [435, 382] on span at bounding box center [439, 384] width 8 height 8
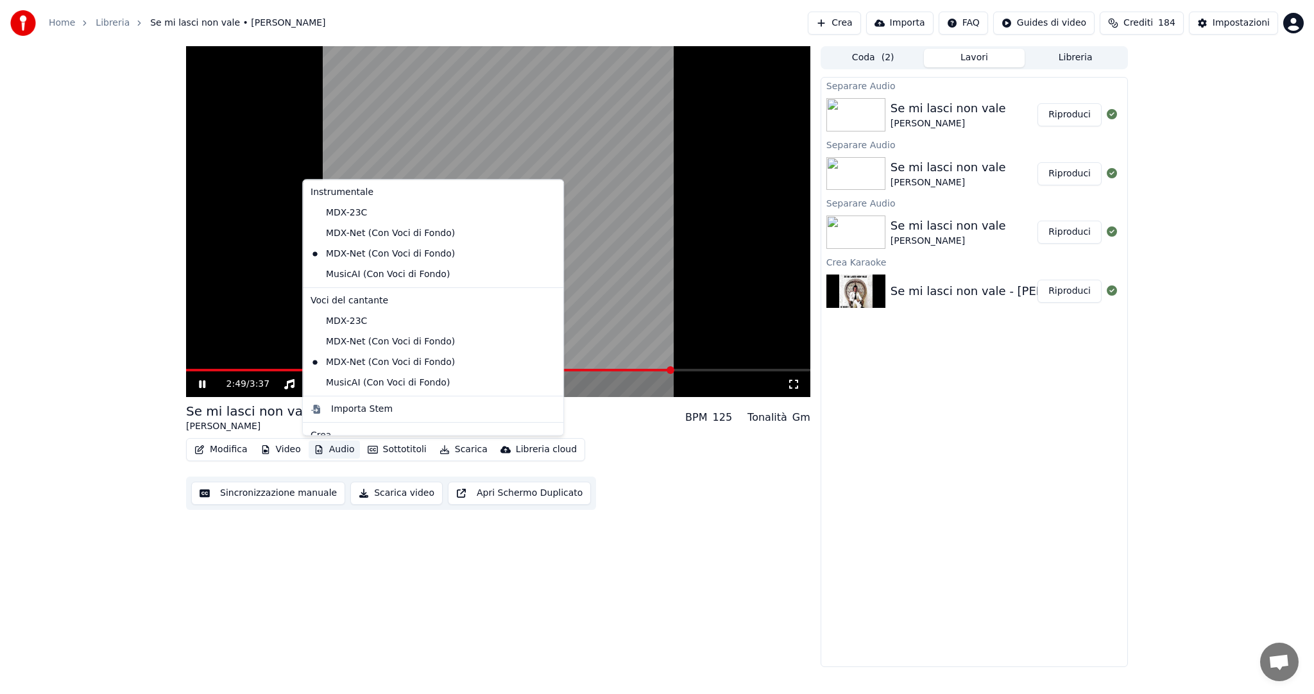
click at [332, 447] on button "Audio" at bounding box center [334, 450] width 51 height 18
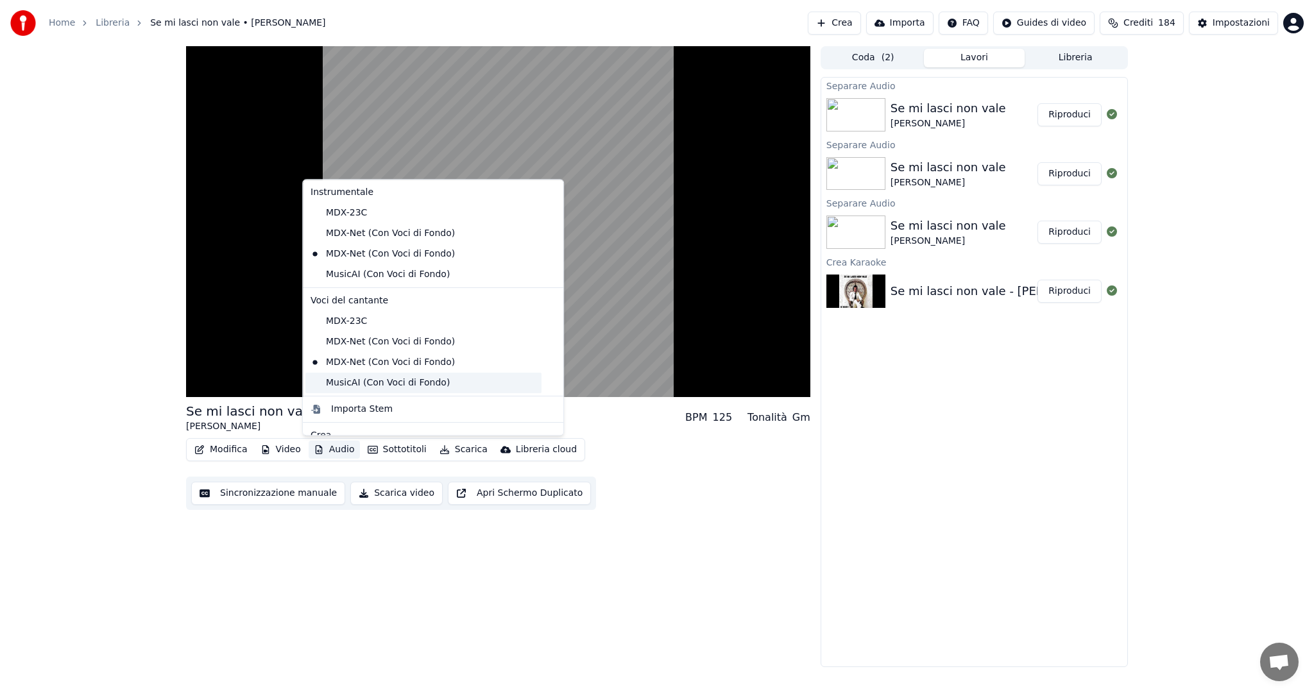
click at [406, 384] on div "MusicAI (Con Voci di Fondo)" at bounding box center [423, 383] width 236 height 21
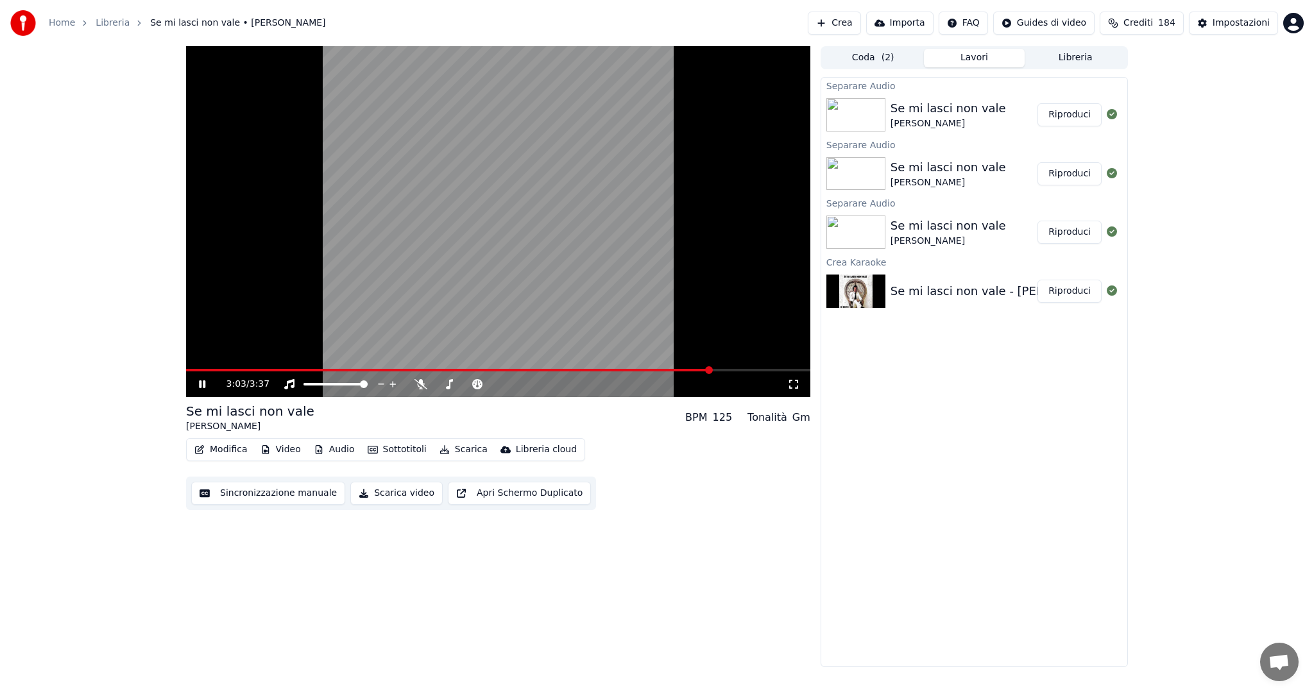
click at [513, 369] on span at bounding box center [449, 370] width 526 height 3
click at [543, 369] on span at bounding box center [498, 370] width 624 height 3
click at [568, 368] on video at bounding box center [498, 221] width 624 height 351
click at [567, 370] on span at bounding box center [498, 370] width 624 height 3
click at [205, 384] on icon at bounding box center [202, 384] width 8 height 9
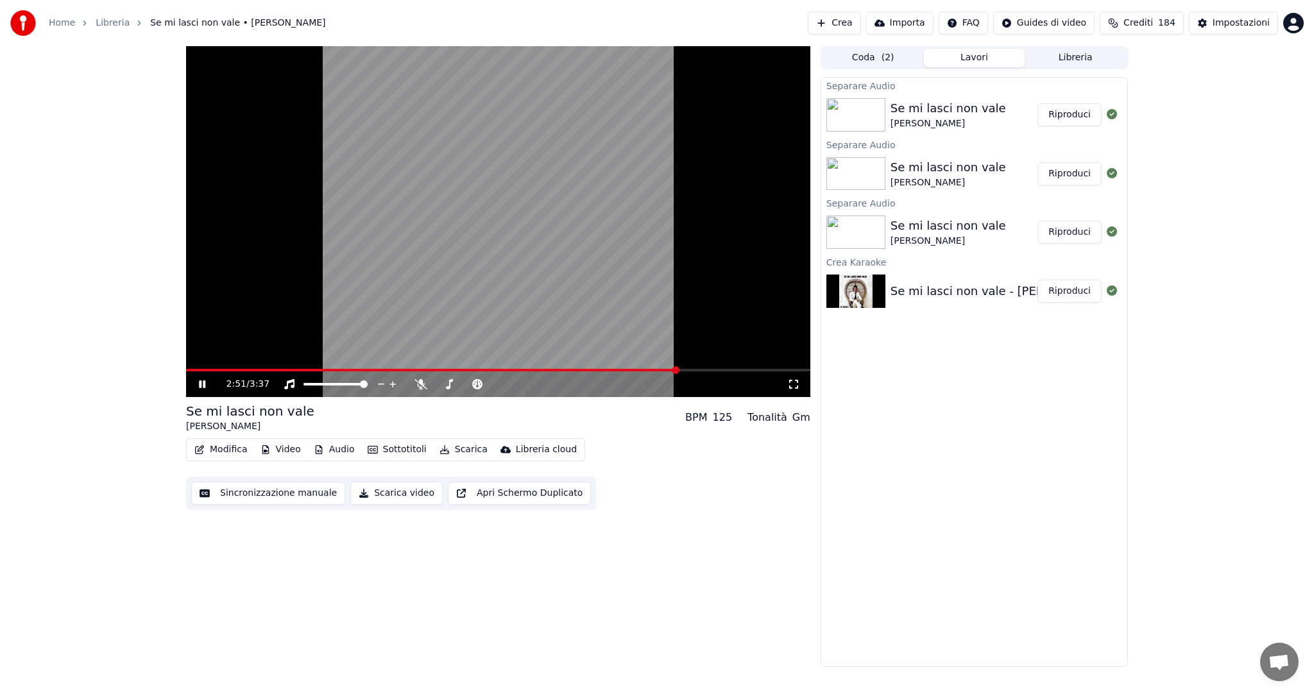
click at [192, 370] on span at bounding box center [432, 370] width 492 height 3
click at [277, 370] on span at bounding box center [498, 370] width 624 height 3
click at [436, 385] on span at bounding box center [440, 384] width 8 height 8
click at [383, 372] on div "0:39 / 3:37" at bounding box center [498, 385] width 624 height 26
click at [355, 366] on span at bounding box center [351, 370] width 8 height 8
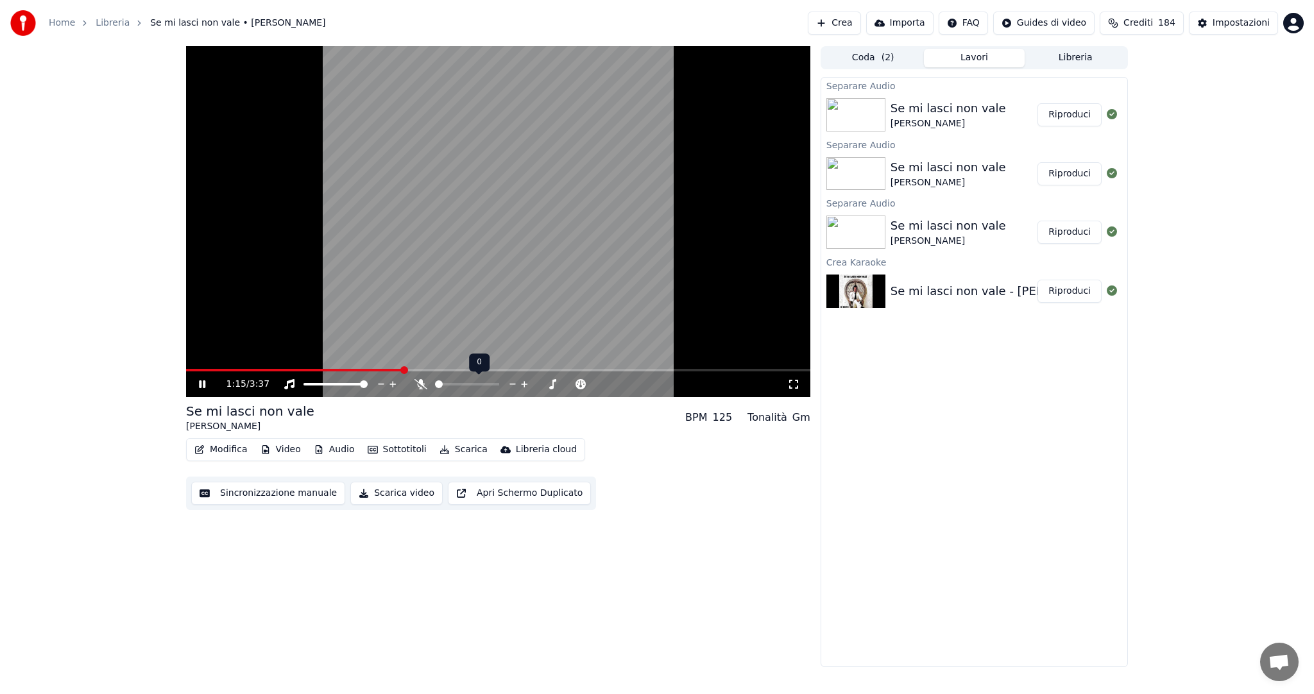
click at [435, 380] on span at bounding box center [439, 384] width 8 height 8
click at [499, 382] on span at bounding box center [495, 384] width 8 height 8
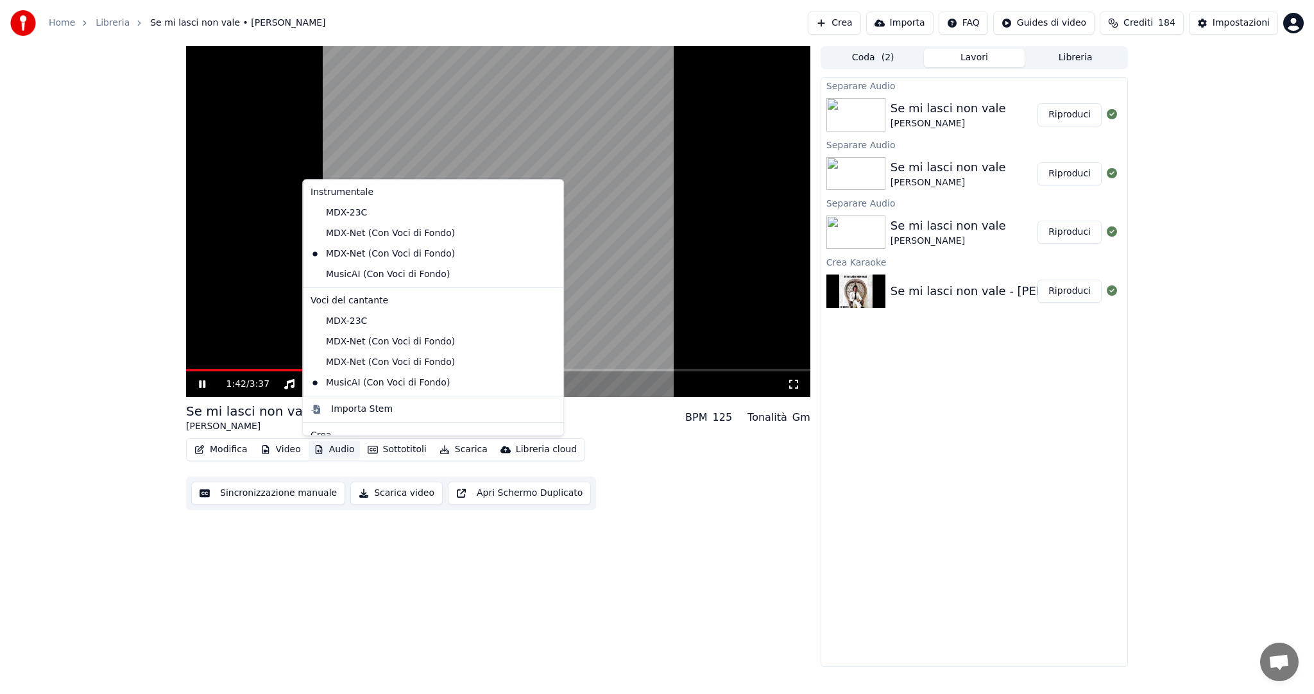
click at [338, 452] on button "Audio" at bounding box center [334, 450] width 51 height 18
click at [415, 278] on div "MusicAI (Con Voci di Fondo)" at bounding box center [423, 274] width 236 height 21
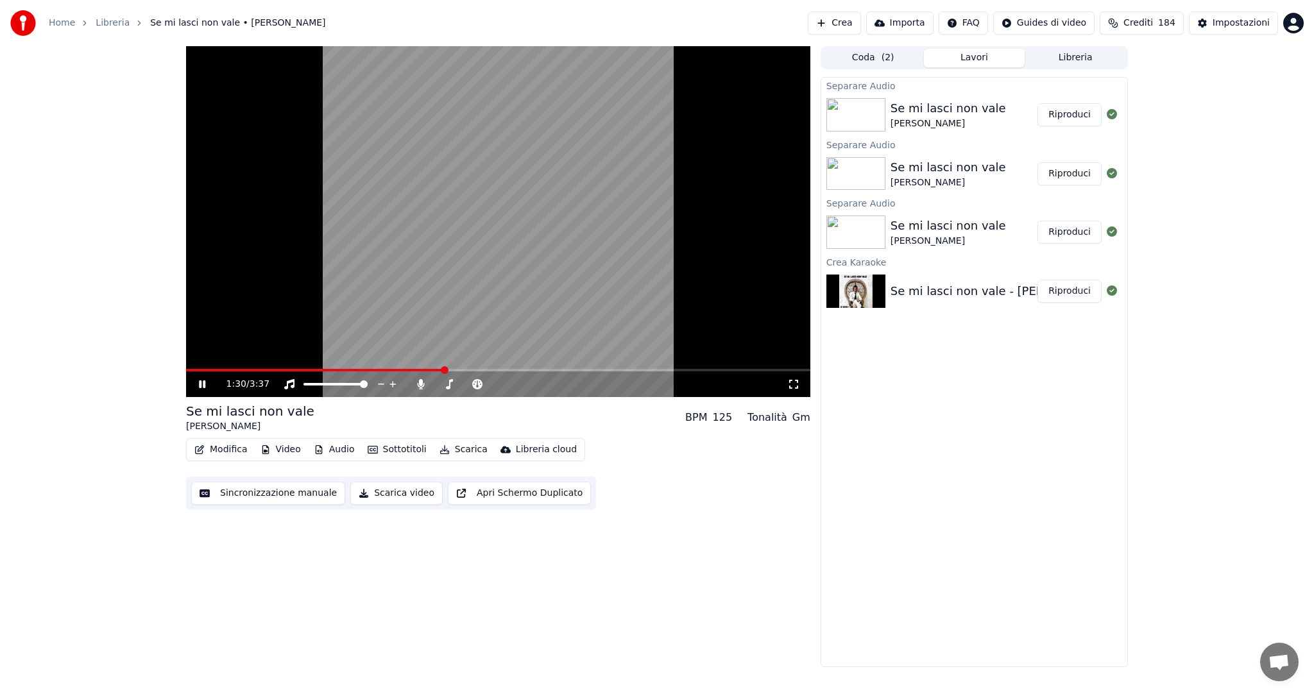
click at [441, 369] on span at bounding box center [445, 370] width 8 height 8
click at [438, 385] on span at bounding box center [437, 384] width 4 height 3
click at [401, 370] on span at bounding box center [293, 370] width 215 height 3
click at [435, 384] on span at bounding box center [439, 384] width 8 height 8
click at [452, 384] on span at bounding box center [454, 384] width 8 height 8
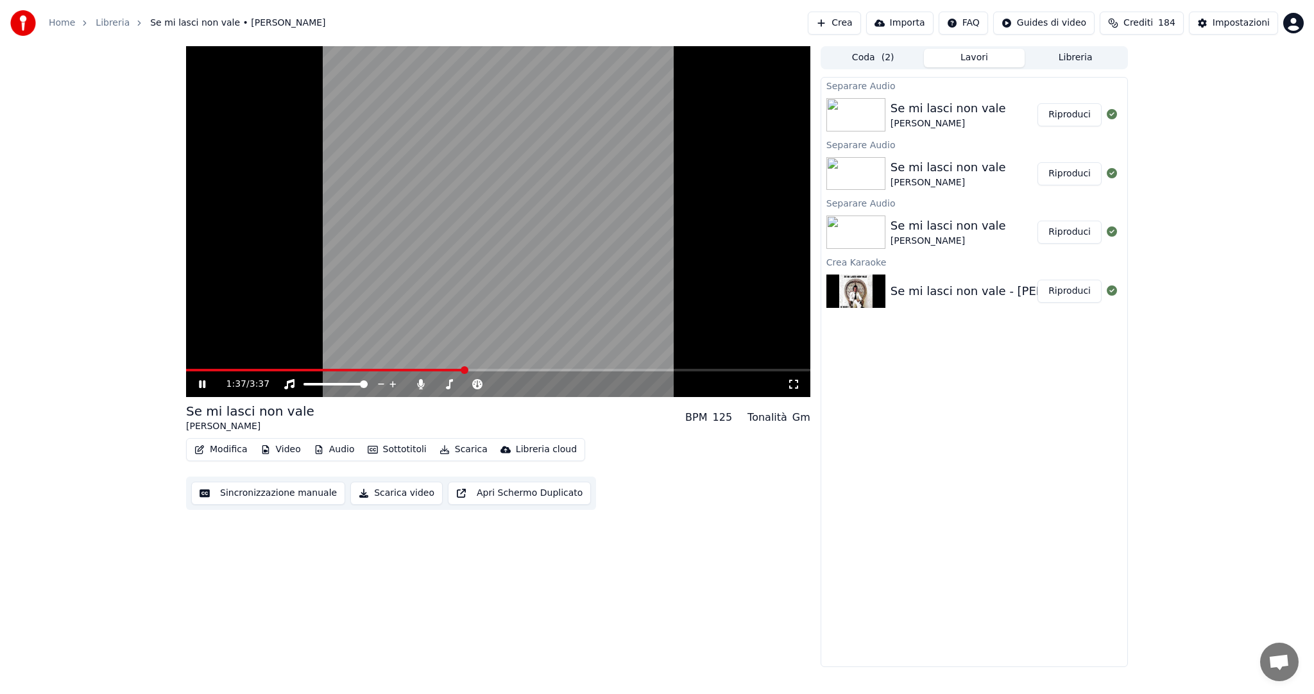
click at [465, 368] on span at bounding box center [465, 370] width 8 height 8
click at [499, 380] on span at bounding box center [495, 384] width 8 height 8
click at [495, 383] on span at bounding box center [495, 384] width 8 height 8
click at [435, 388] on span at bounding box center [439, 384] width 8 height 8
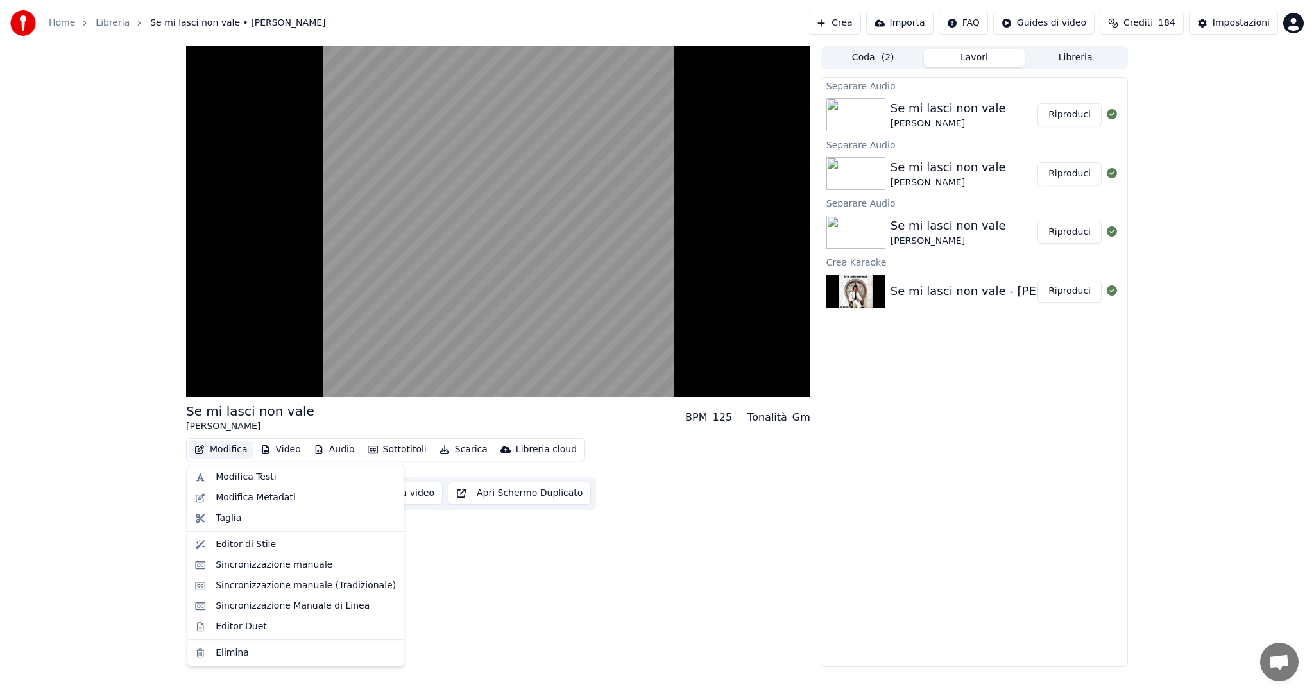
click at [228, 449] on button "Modifica" at bounding box center [221, 450] width 64 height 18
click at [271, 478] on div "Modifica Testi" at bounding box center [306, 477] width 180 height 13
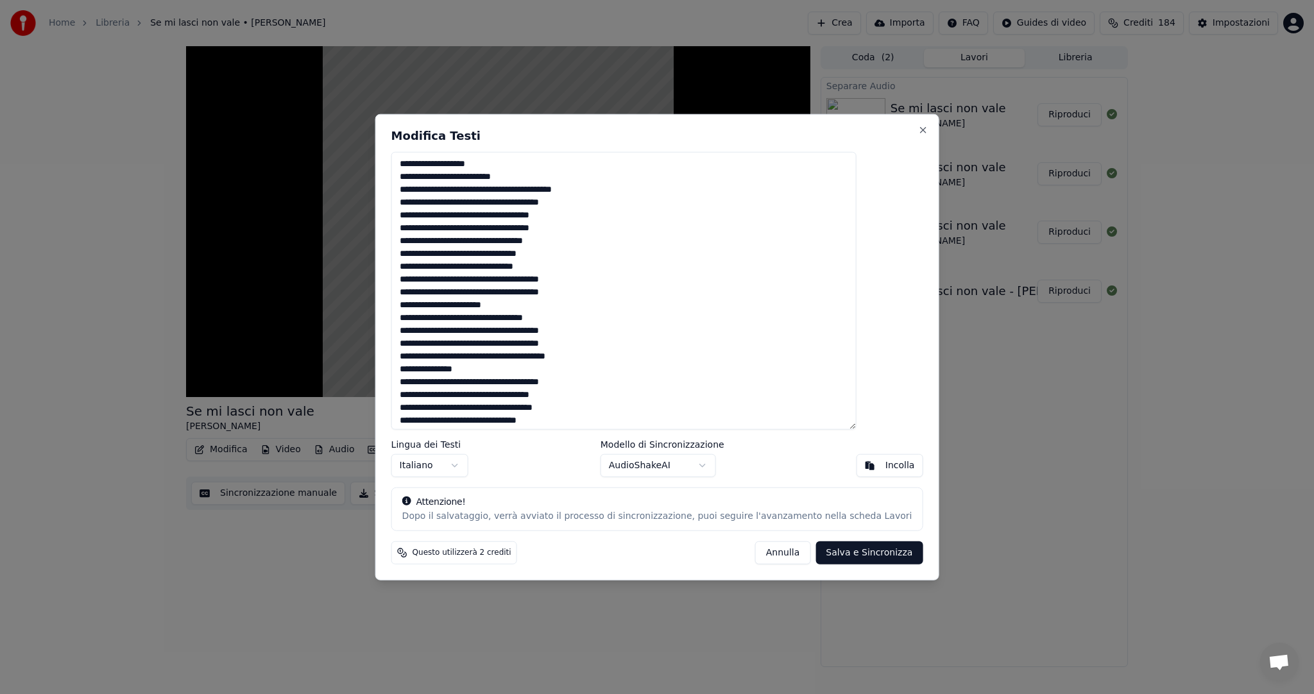
drag, startPoint x: 561, startPoint y: 416, endPoint x: 364, endPoint y: 41, distance: 423.0
click at [364, 41] on body "Home Libreria Se mi lasci non vale • Julio Iglesias Crea Importa FAQ Guides di …" at bounding box center [657, 347] width 1314 height 694
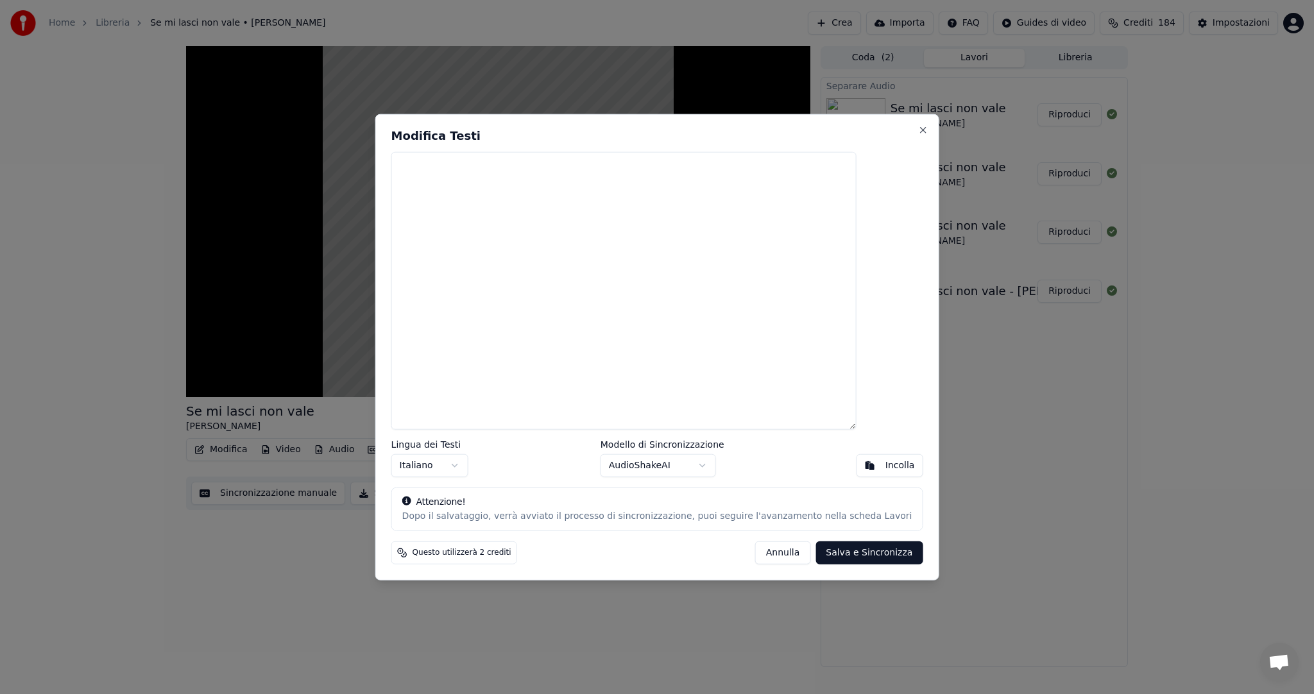
click at [885, 467] on div "Incolla" at bounding box center [900, 465] width 30 height 13
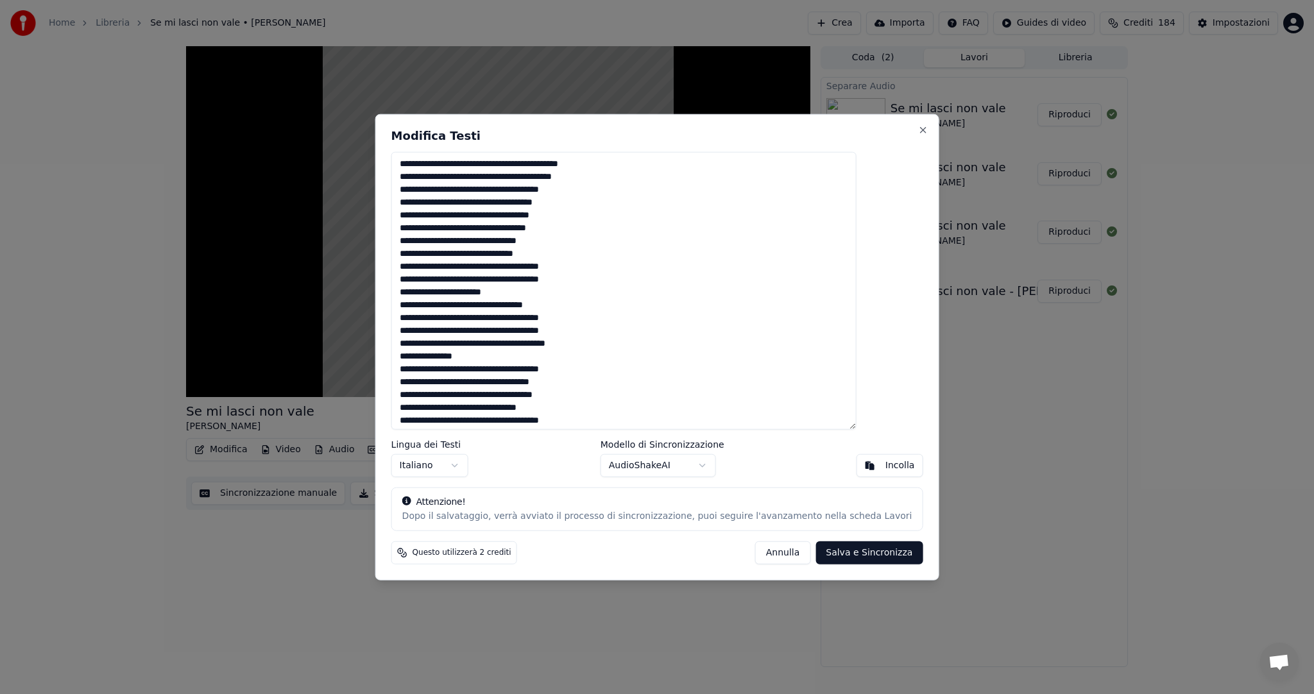
click at [847, 553] on button "Salva e Sincronizza" at bounding box center [869, 552] width 107 height 23
type textarea "**********"
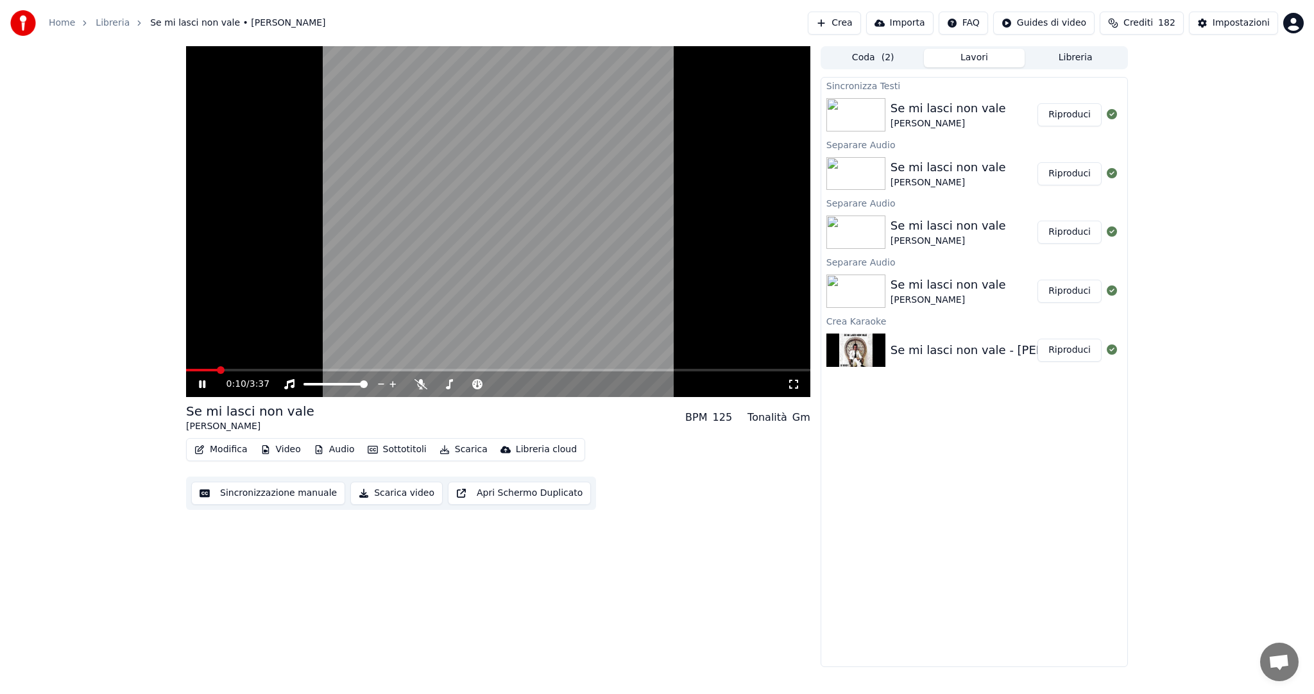
click at [321, 369] on span at bounding box center [498, 370] width 624 height 3
click at [524, 368] on video at bounding box center [498, 221] width 624 height 351
click at [527, 370] on span at bounding box center [498, 370] width 624 height 3
click at [197, 386] on icon at bounding box center [211, 384] width 30 height 10
click at [643, 370] on span at bounding box center [498, 370] width 624 height 3
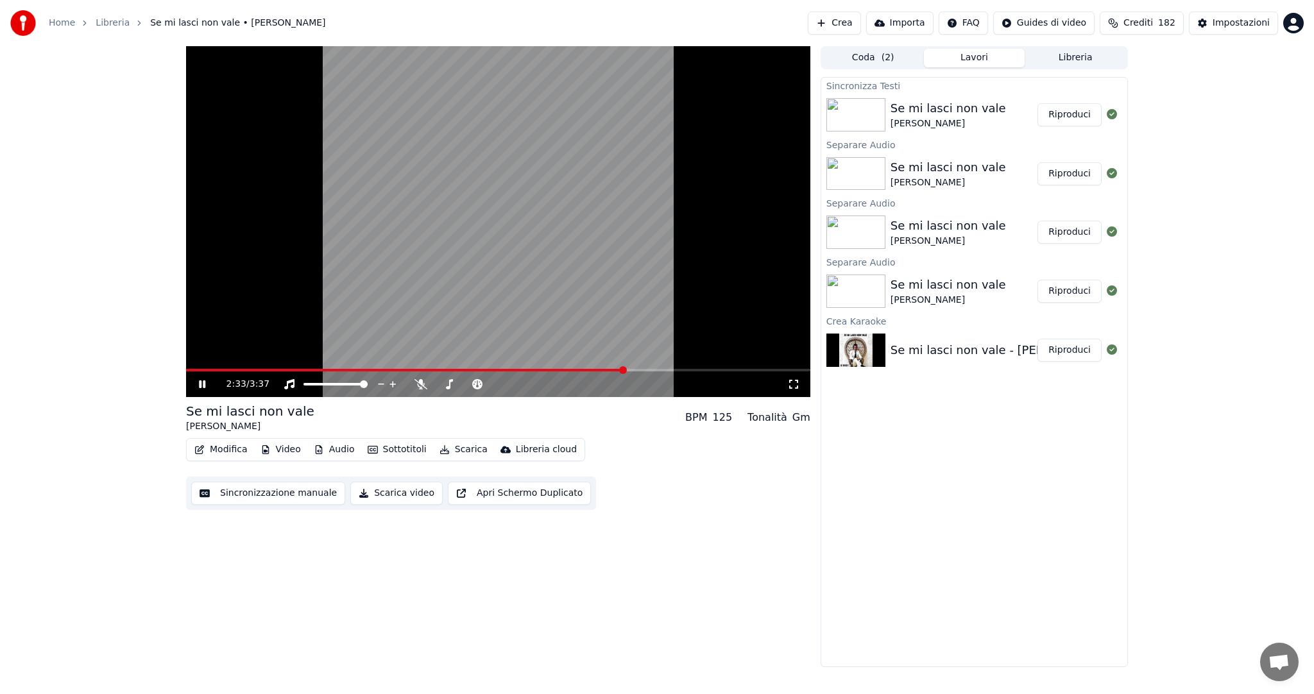
click at [624, 370] on span at bounding box center [405, 370] width 438 height 3
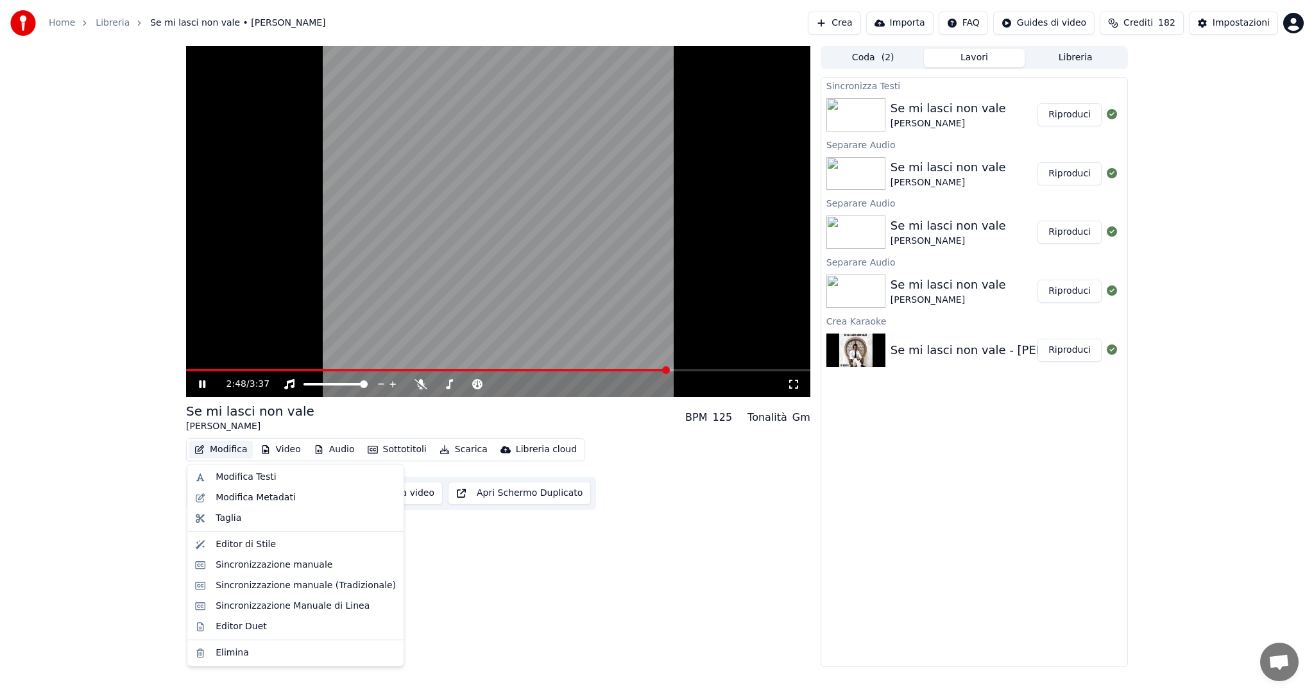
click at [236, 450] on button "Modifica" at bounding box center [221, 450] width 64 height 18
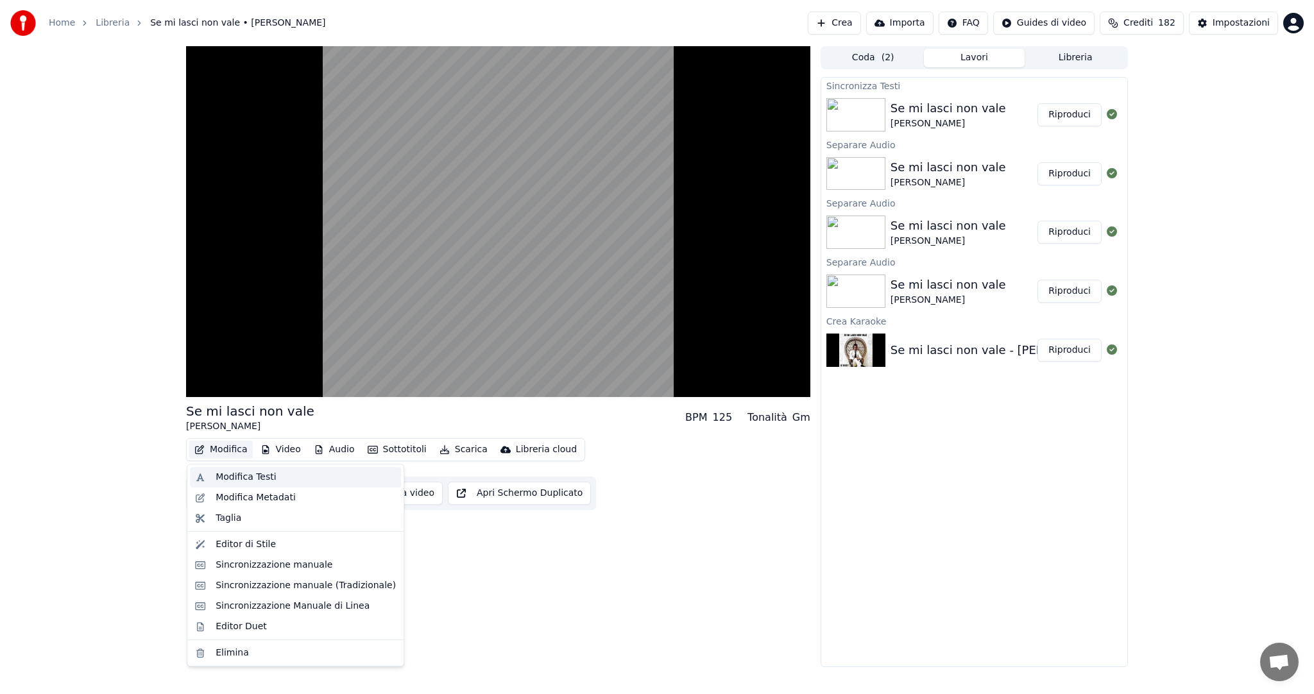
click at [253, 483] on div "Modifica Testi" at bounding box center [246, 477] width 60 height 13
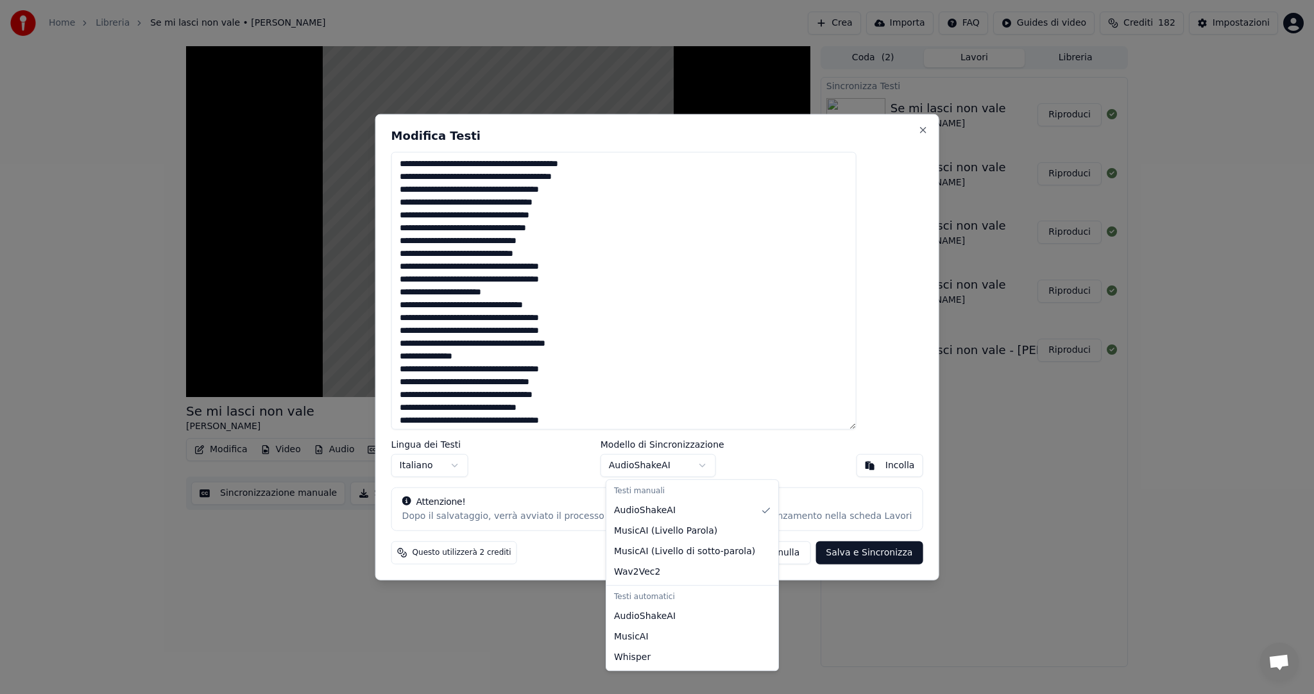
click at [708, 465] on body "Home Libreria Se mi lasci non vale • Julio Iglesias Crea Importa FAQ Guides di …" at bounding box center [657, 347] width 1314 height 694
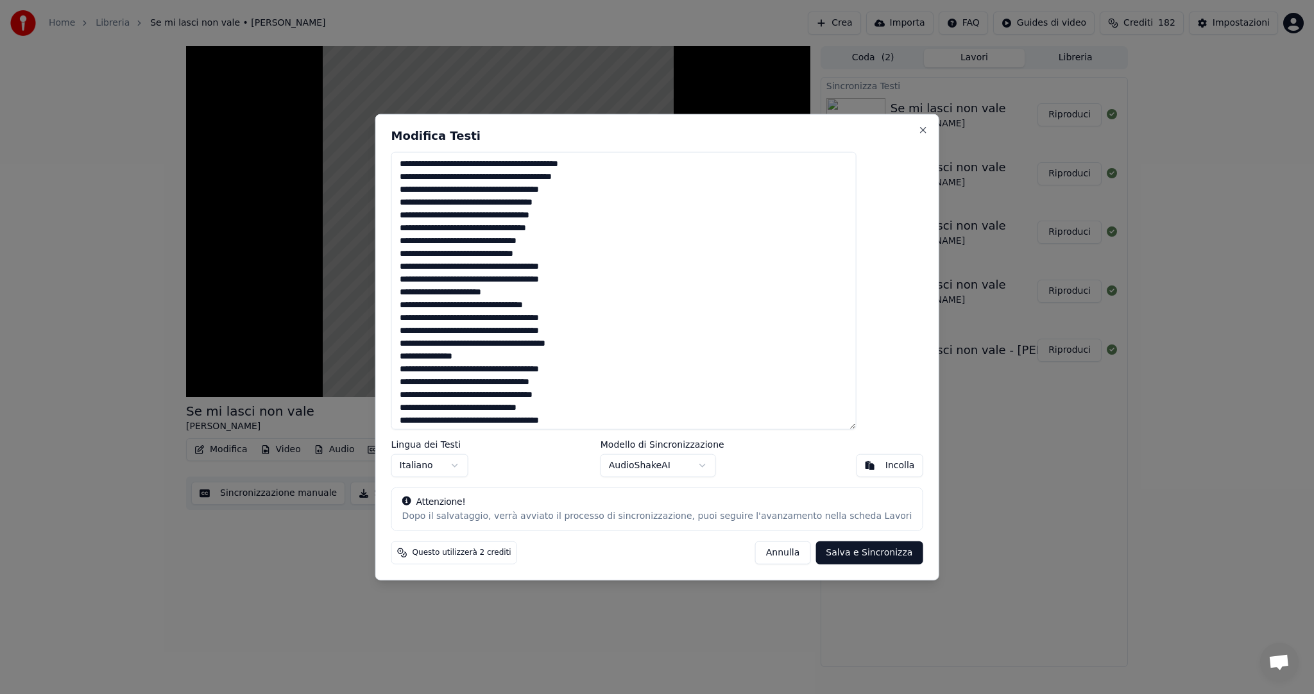
click at [526, 467] on body "Home Libreria Se mi lasci non vale • Julio Iglesias Crea Importa FAQ Guides di …" at bounding box center [657, 347] width 1314 height 694
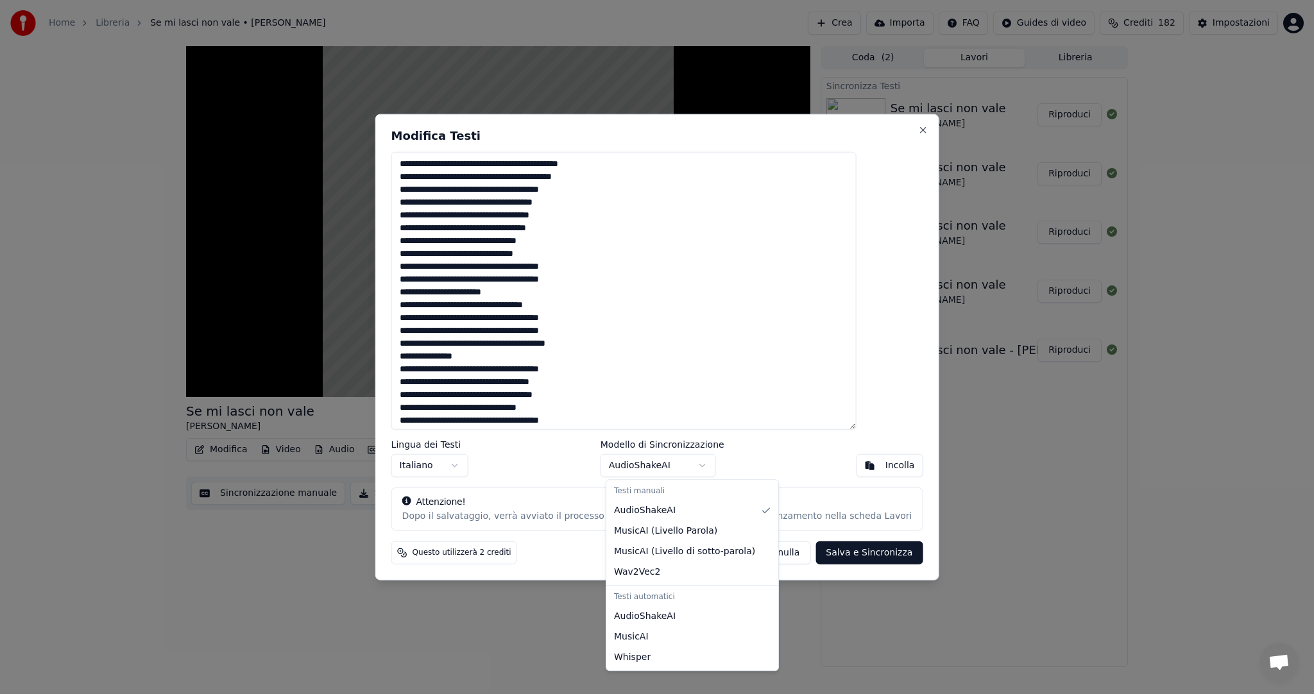
click at [704, 463] on body "Home Libreria Se mi lasci non vale • Julio Iglesias Crea Importa FAQ Guides di …" at bounding box center [657, 347] width 1314 height 694
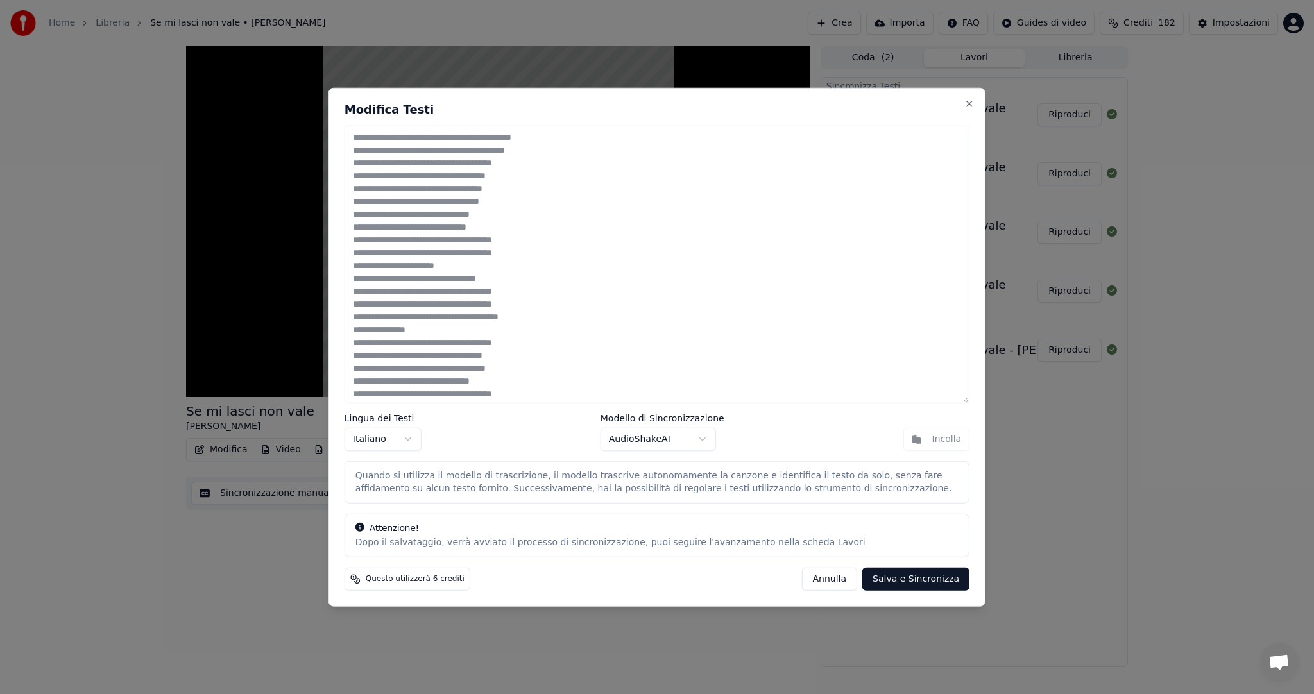
click at [928, 583] on button "Salva e Sincronizza" at bounding box center [915, 578] width 107 height 23
type textarea "**********"
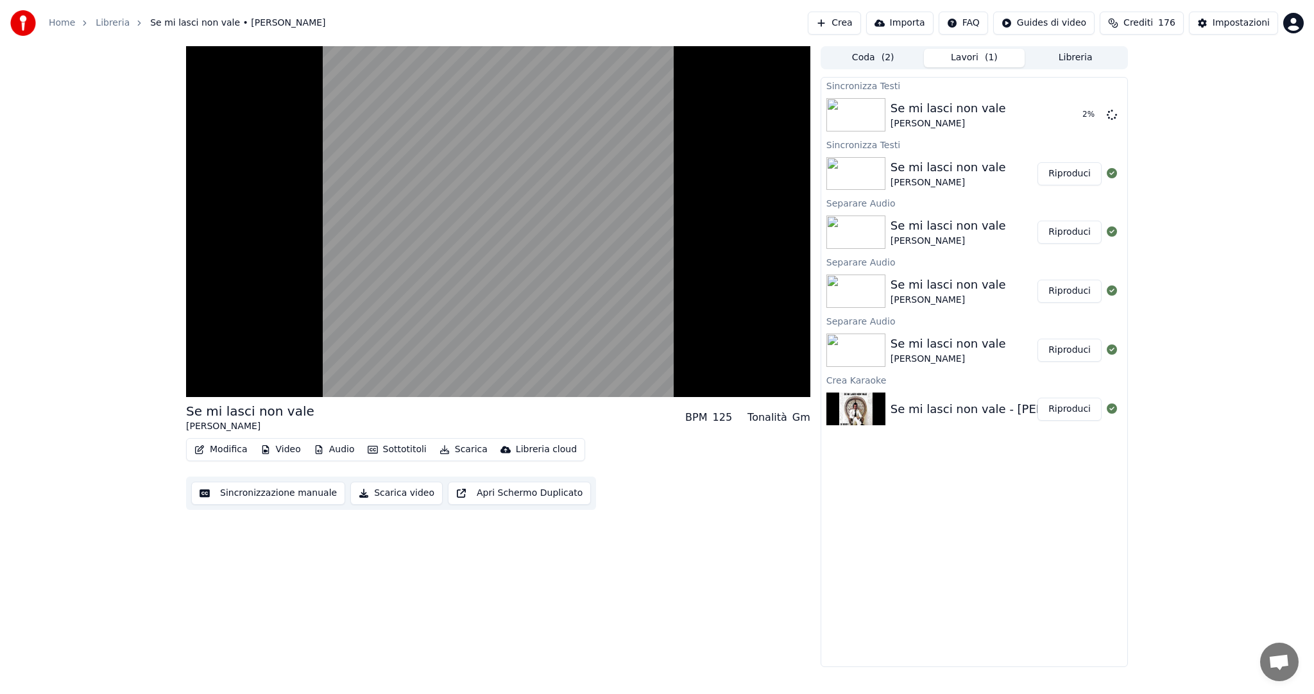
click at [363, 499] on button "Scarica video" at bounding box center [396, 493] width 92 height 23
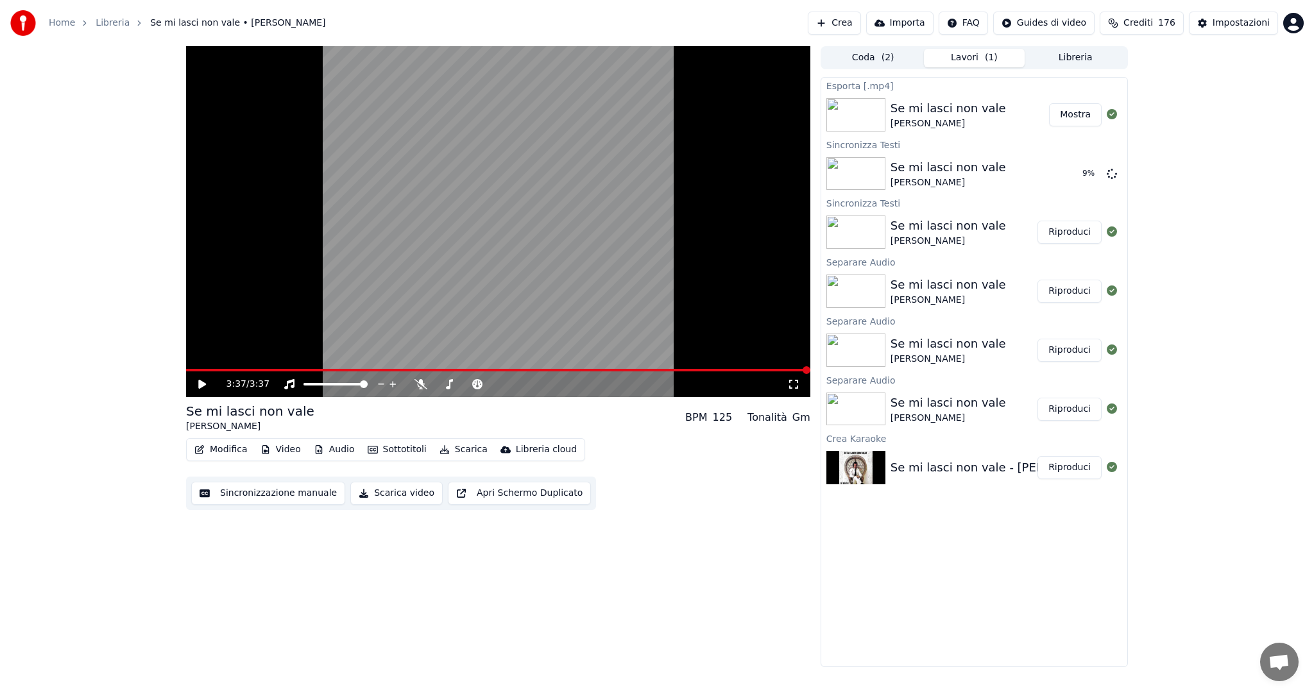
click at [1069, 113] on button "Mostra" at bounding box center [1075, 114] width 53 height 23
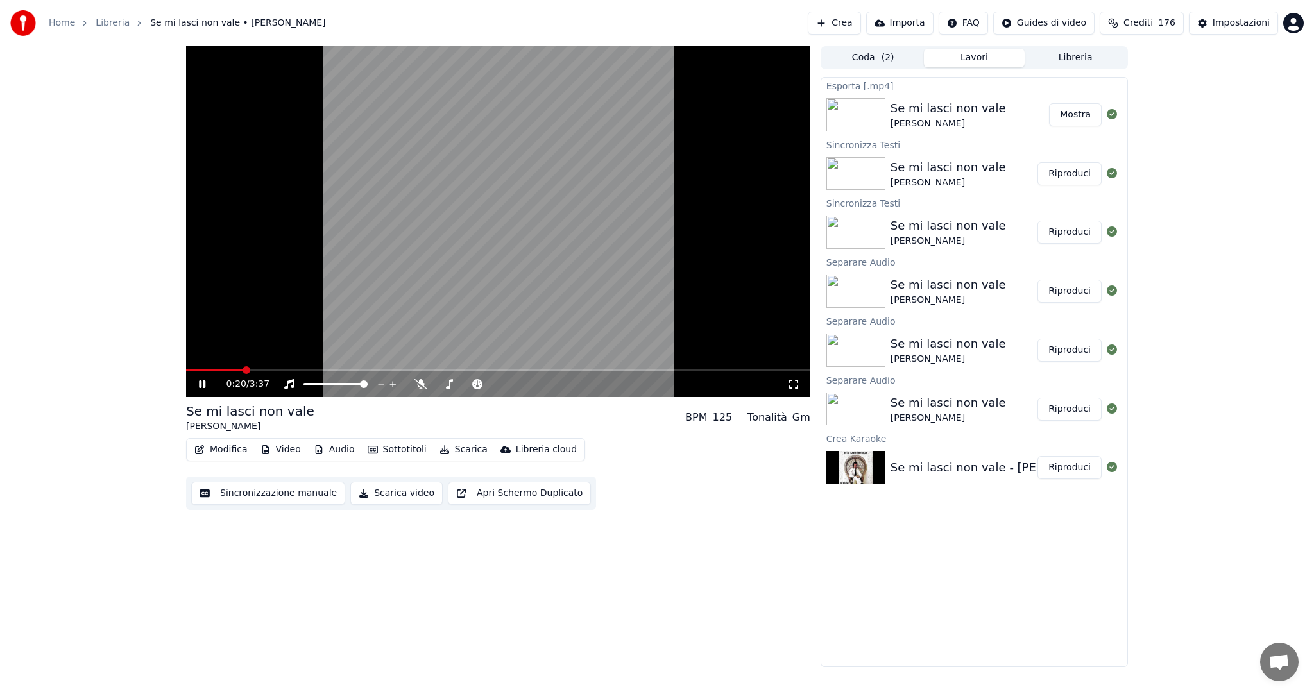
click at [243, 372] on span at bounding box center [498, 370] width 624 height 3
click at [284, 367] on video at bounding box center [498, 221] width 624 height 351
click at [372, 366] on span at bounding box center [368, 370] width 8 height 8
click at [201, 384] on icon at bounding box center [202, 384] width 8 height 9
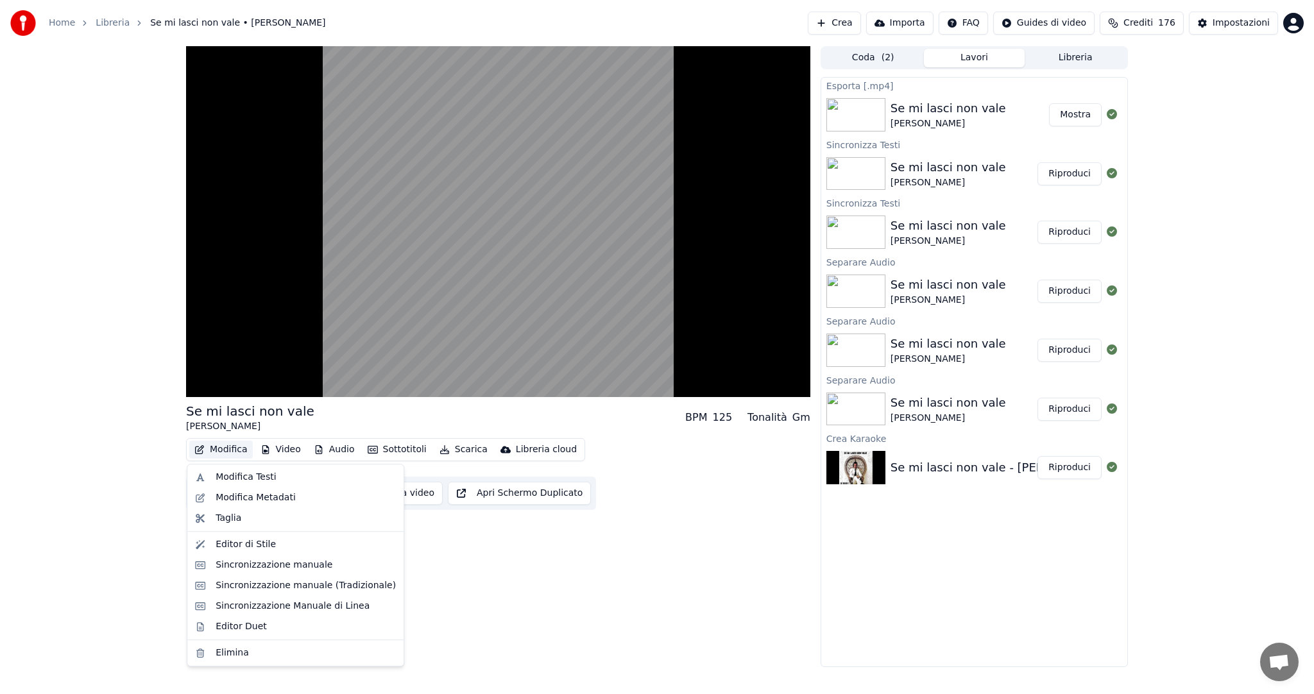
click at [237, 449] on button "Modifica" at bounding box center [221, 450] width 64 height 18
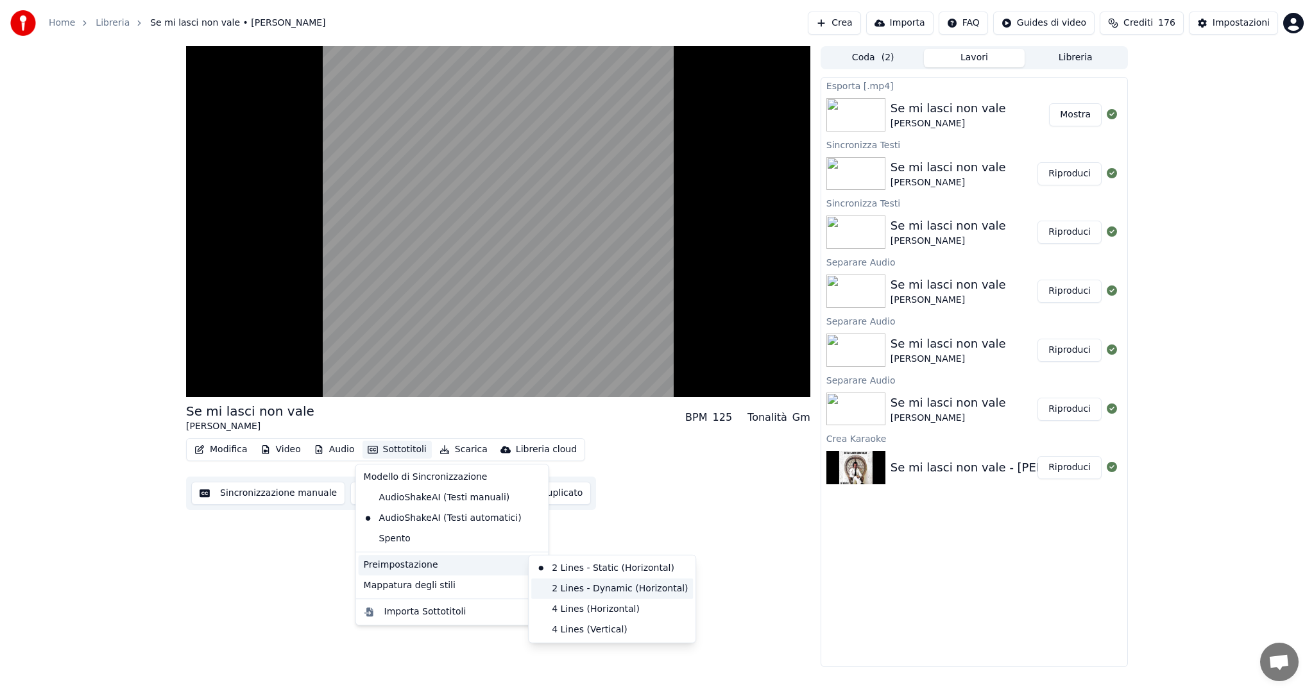
click at [644, 585] on div "2 Lines - Dynamic (Horizontal)" at bounding box center [612, 589] width 162 height 21
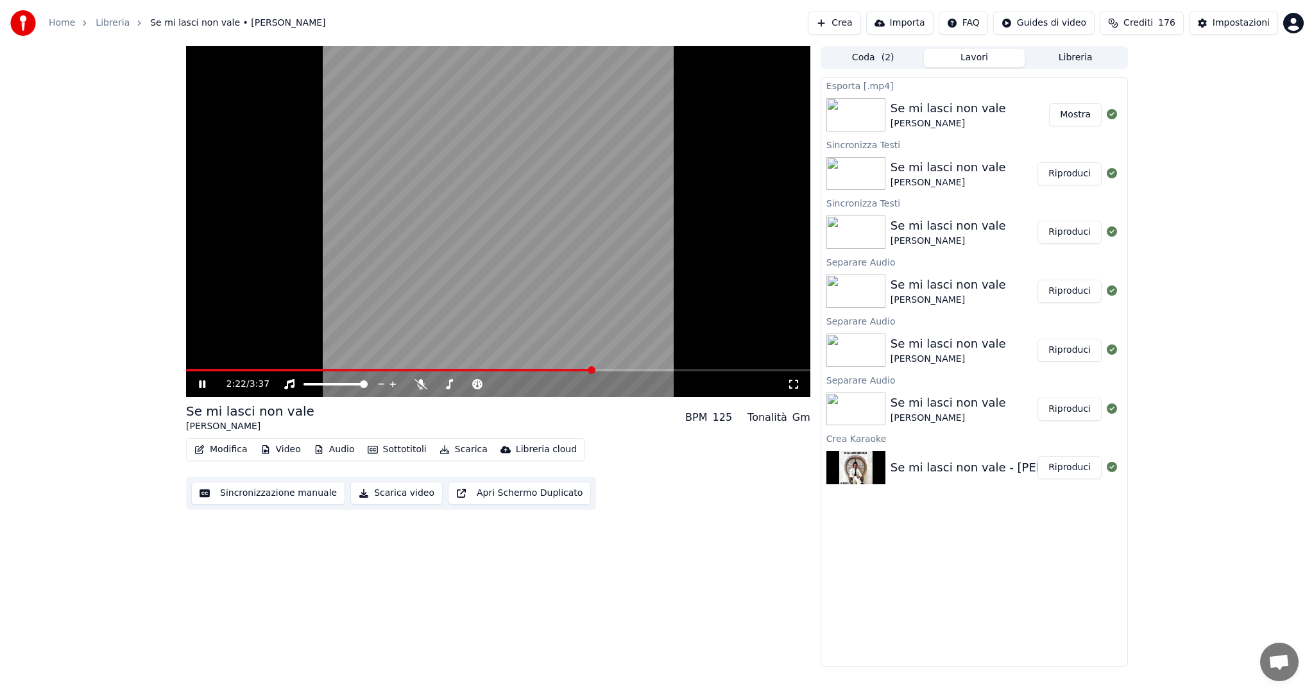
click at [594, 369] on span at bounding box center [498, 370] width 624 height 3
click at [629, 368] on video at bounding box center [498, 221] width 624 height 351
click at [203, 385] on icon at bounding box center [202, 384] width 8 height 9
click at [228, 448] on button "Modifica" at bounding box center [221, 450] width 64 height 18
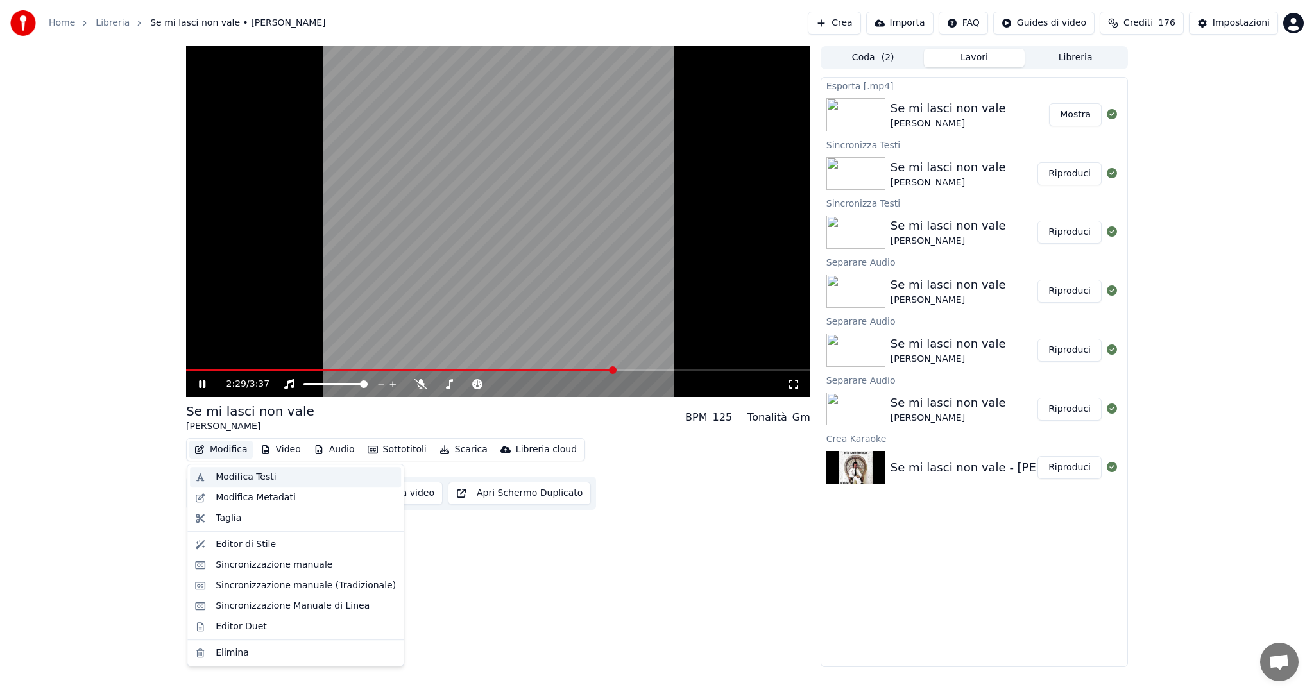
click at [238, 477] on div "Modifica Testi" at bounding box center [246, 477] width 60 height 13
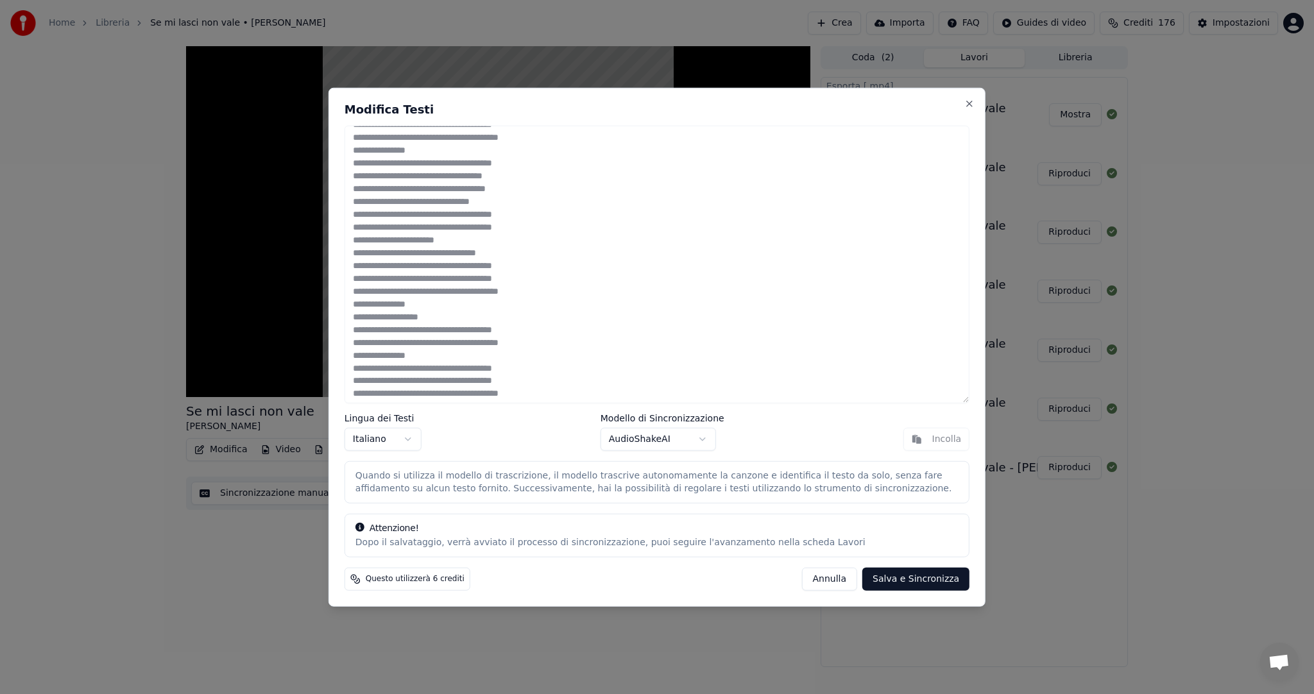
scroll to position [192, 0]
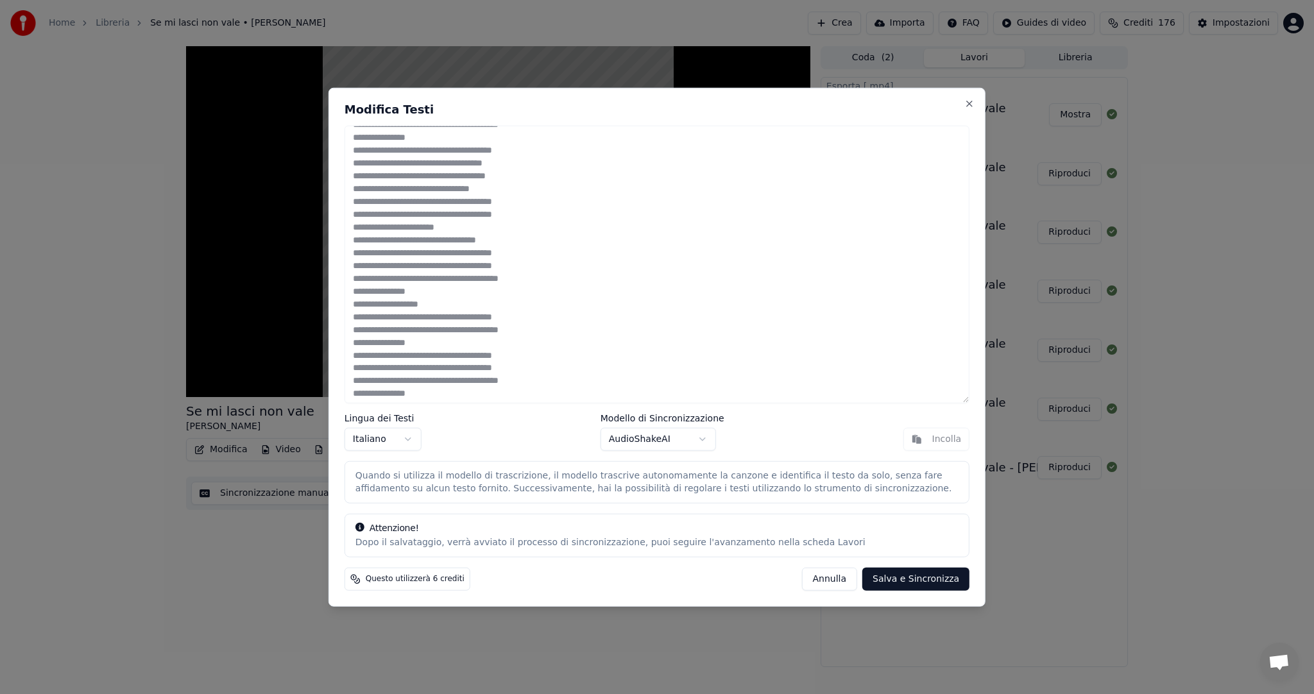
click at [841, 579] on button "Annulla" at bounding box center [829, 578] width 56 height 23
type textarea "**********"
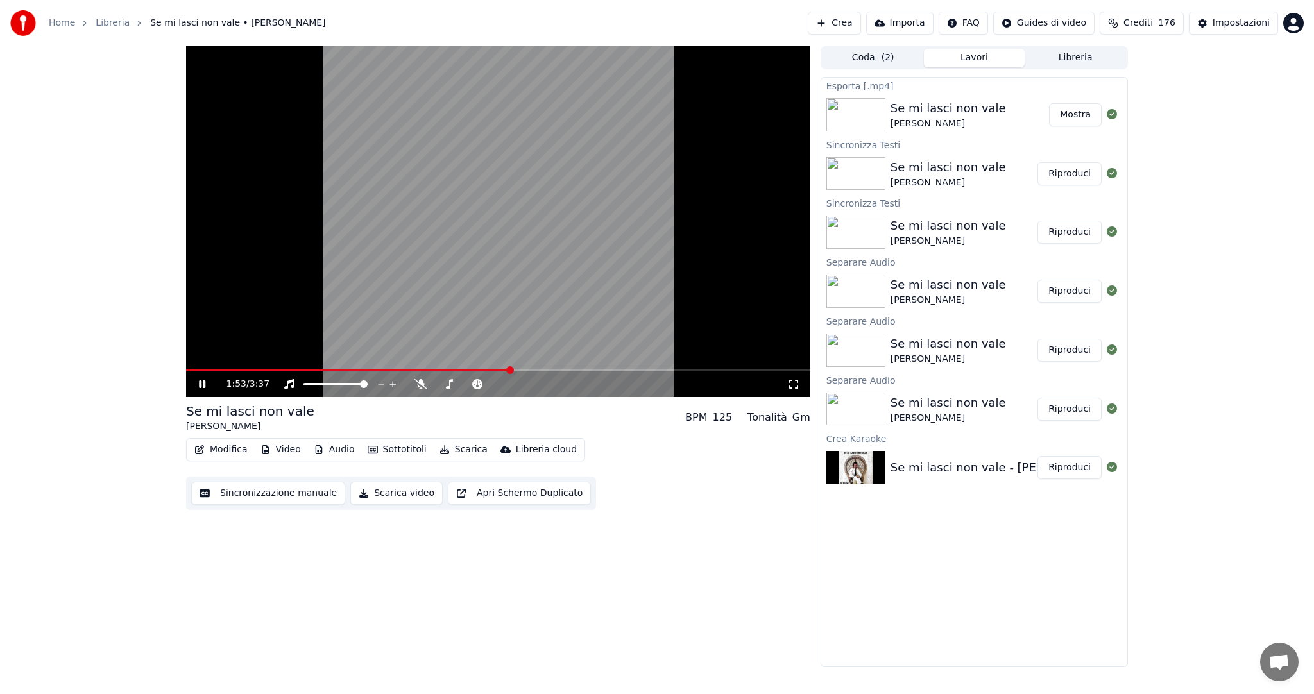
click at [509, 371] on span at bounding box center [348, 370] width 324 height 3
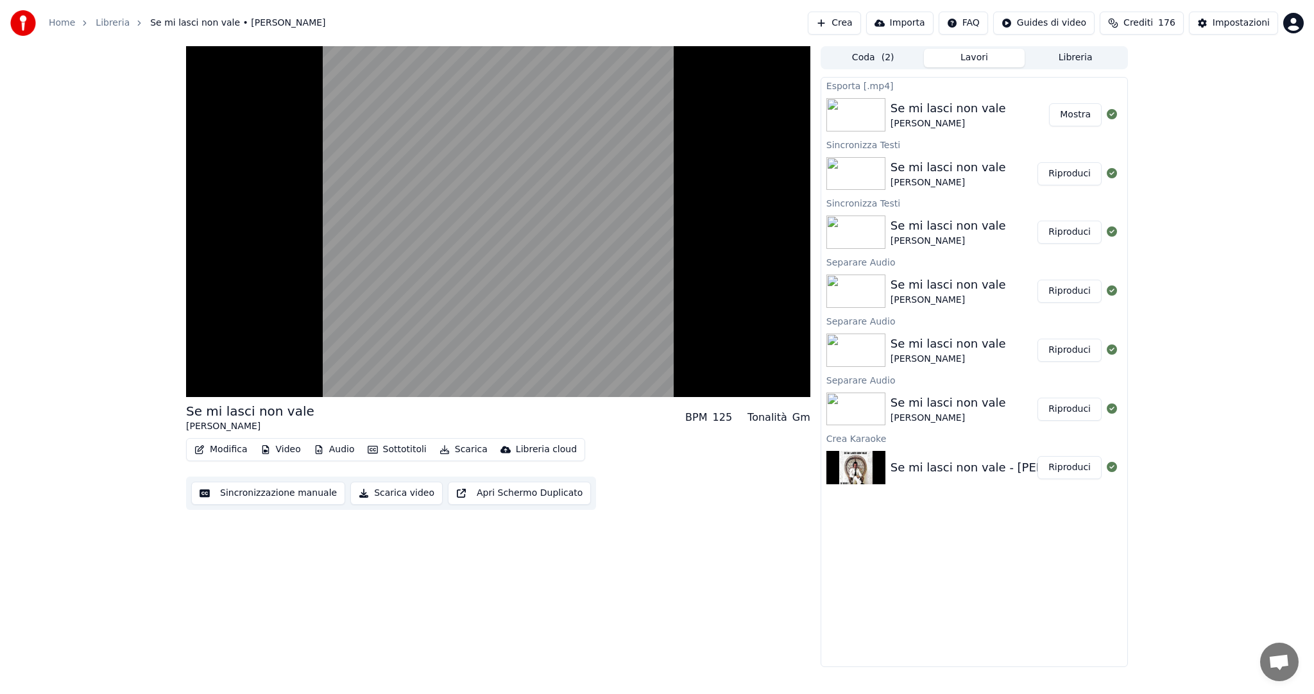
click at [232, 453] on button "Modifica" at bounding box center [221, 450] width 64 height 18
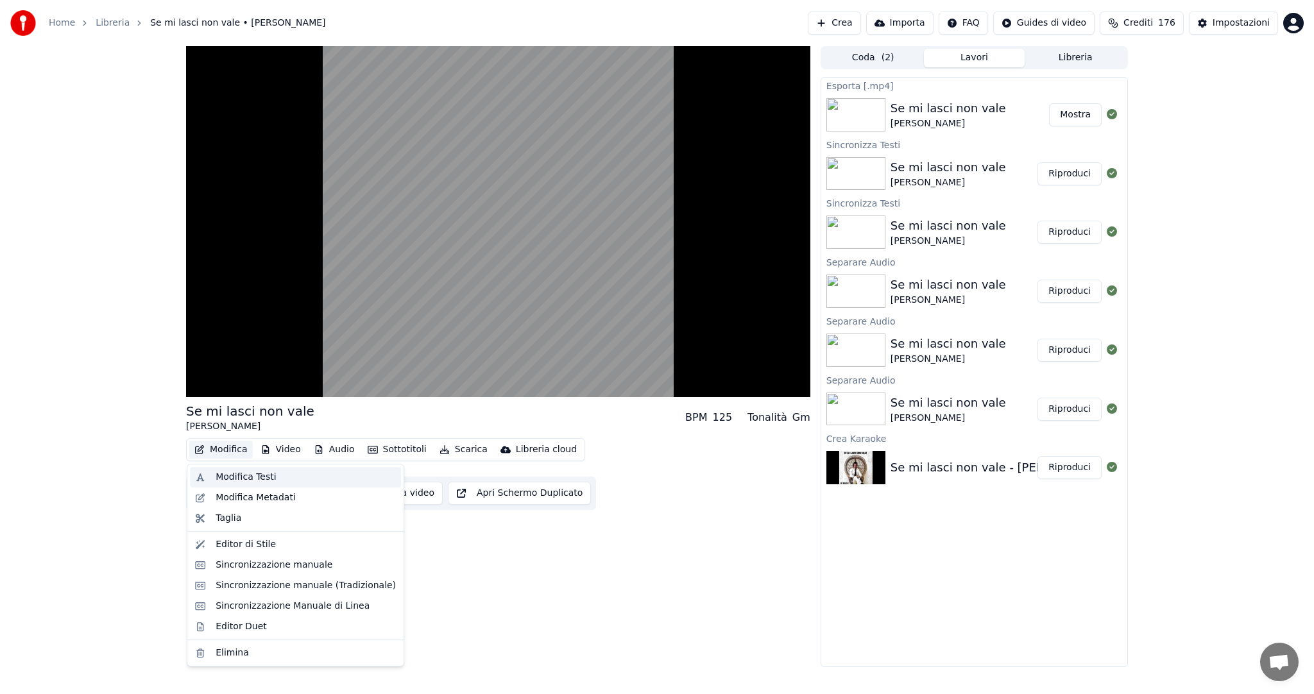
click at [231, 477] on div "Modifica Testi" at bounding box center [246, 477] width 60 height 13
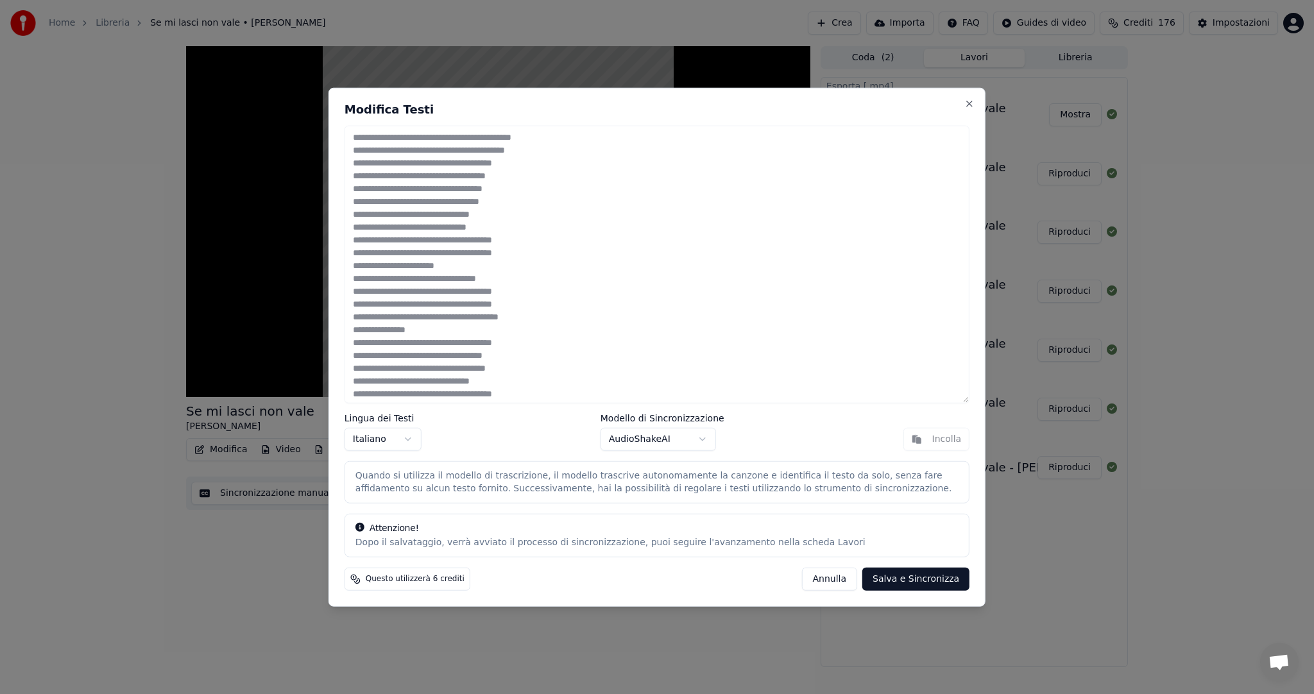
click at [710, 439] on body "Home Libreria Se mi lasci non vale • Julio Iglesias Crea Importa FAQ Guides di …" at bounding box center [657, 347] width 1314 height 694
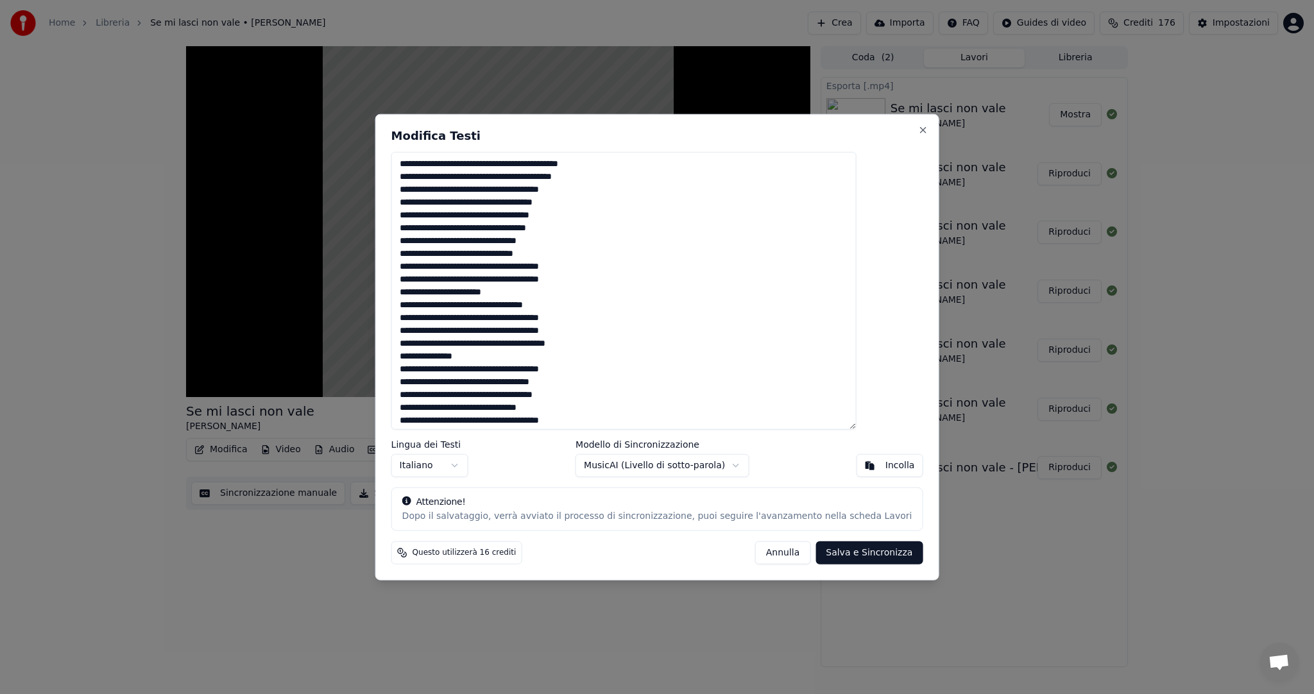
scroll to position [0, 0]
click at [767, 554] on button "Annulla" at bounding box center [783, 552] width 56 height 23
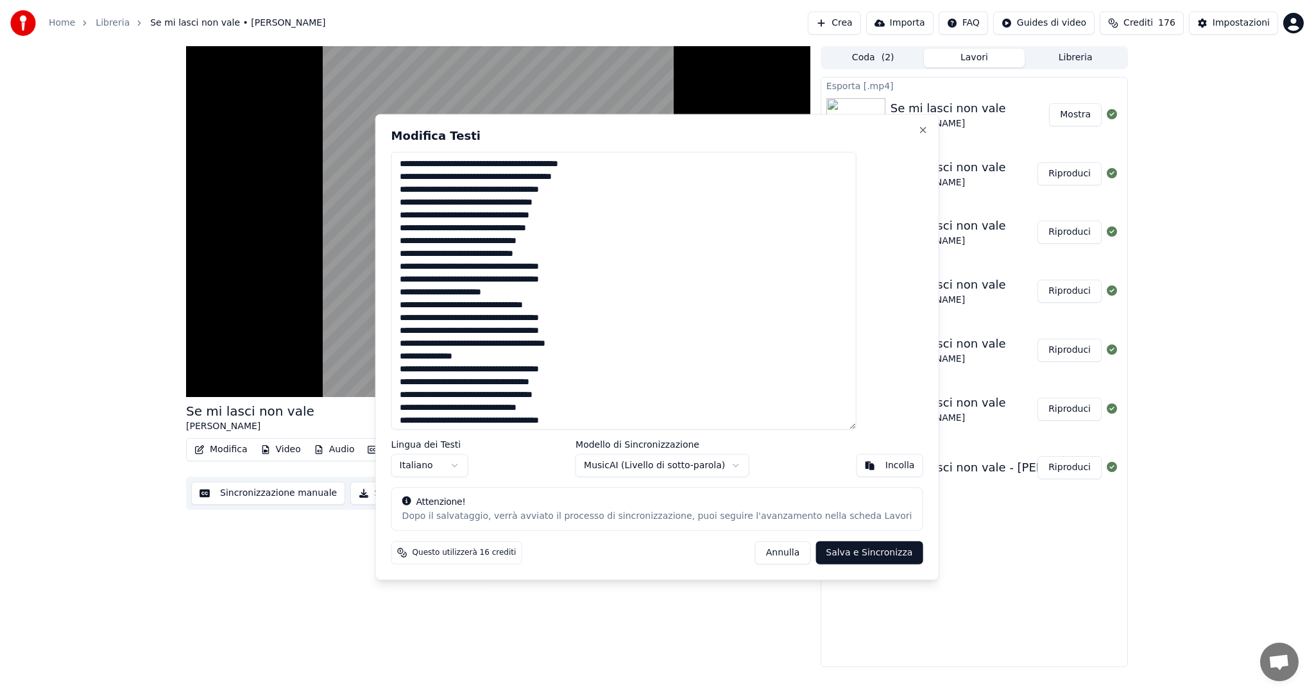
type textarea "**********"
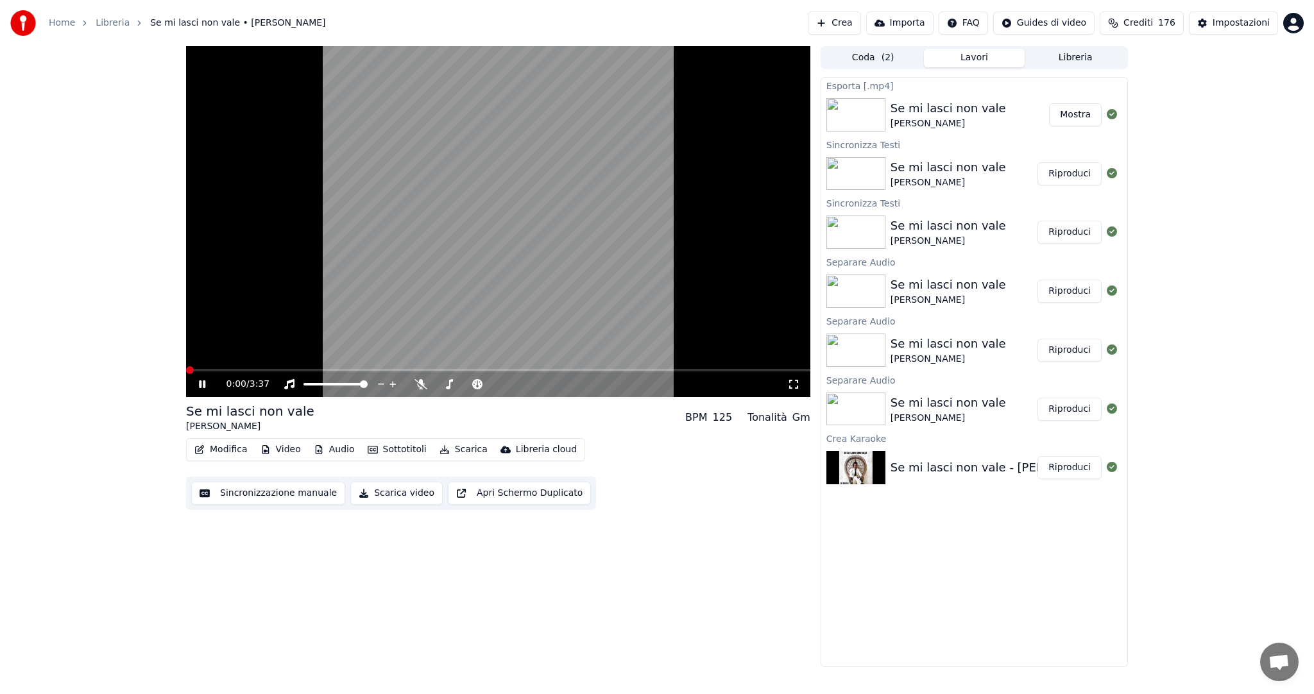
click at [186, 374] on span at bounding box center [190, 370] width 8 height 8
click at [186, 373] on span at bounding box center [190, 370] width 8 height 8
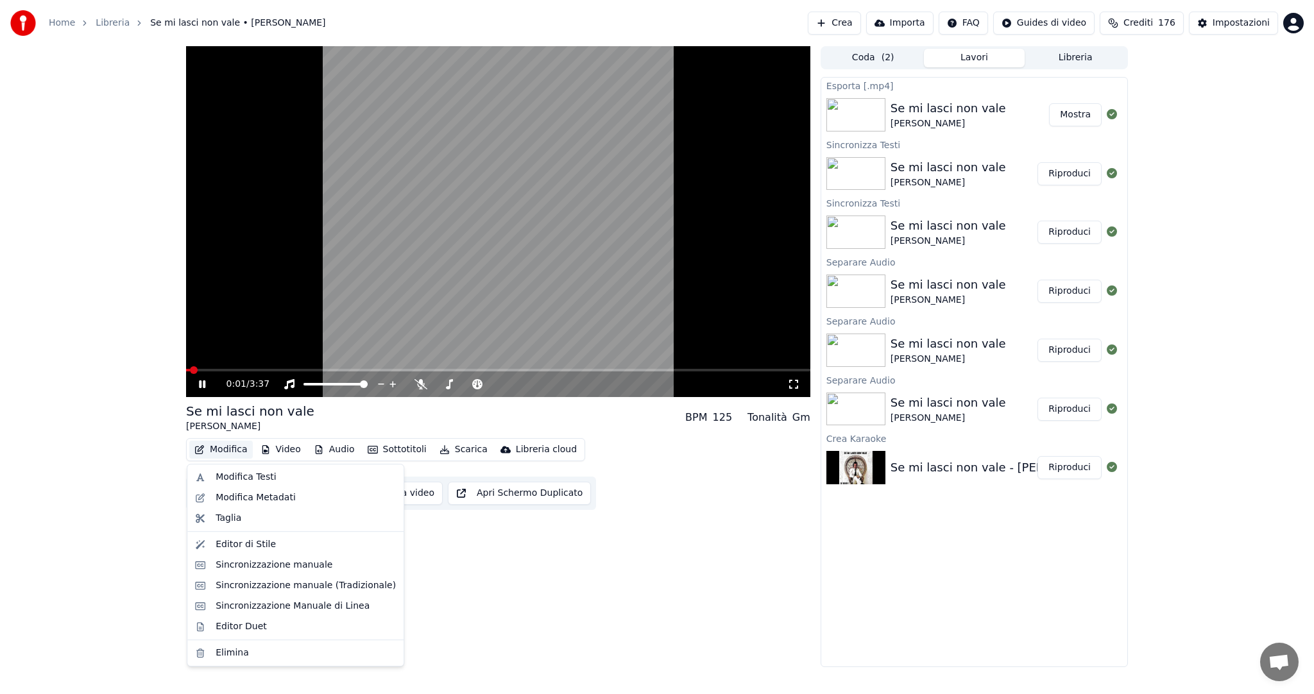
click at [223, 449] on button "Modifica" at bounding box center [221, 450] width 64 height 18
click at [250, 481] on div "Modifica Testi" at bounding box center [246, 477] width 60 height 13
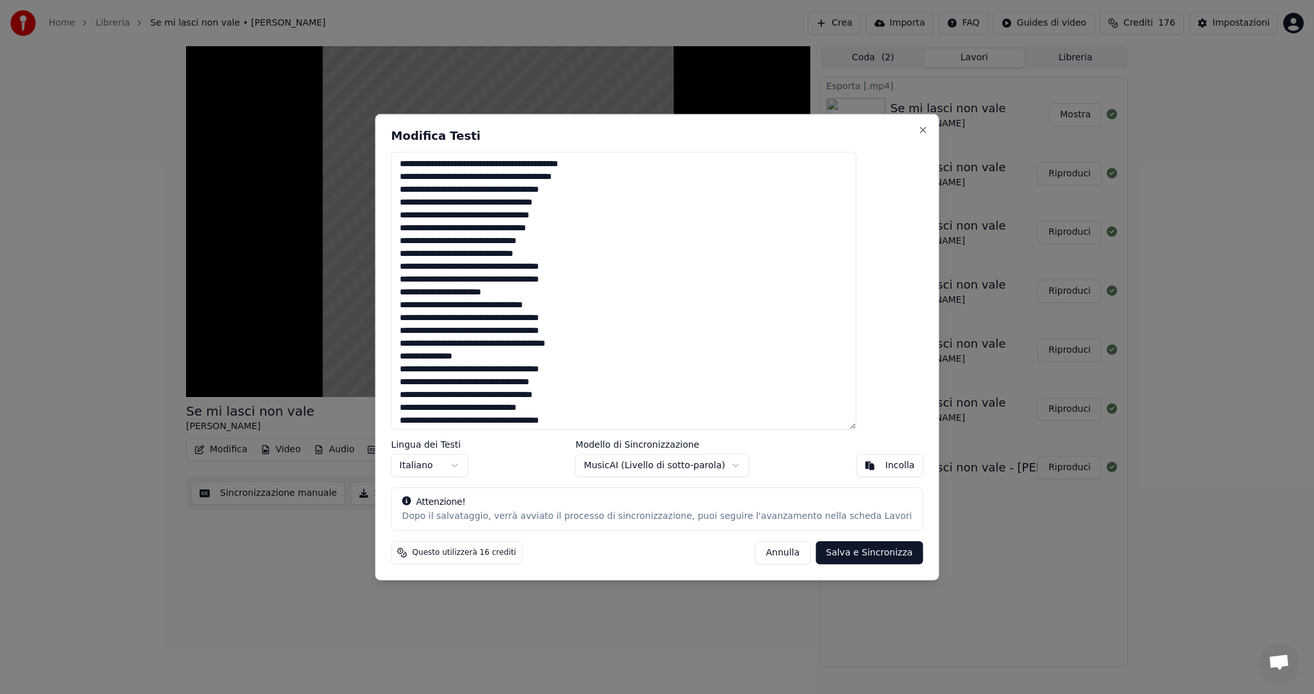
click at [624, 277] on textarea at bounding box center [623, 291] width 465 height 278
click at [446, 230] on textarea at bounding box center [623, 291] width 465 height 278
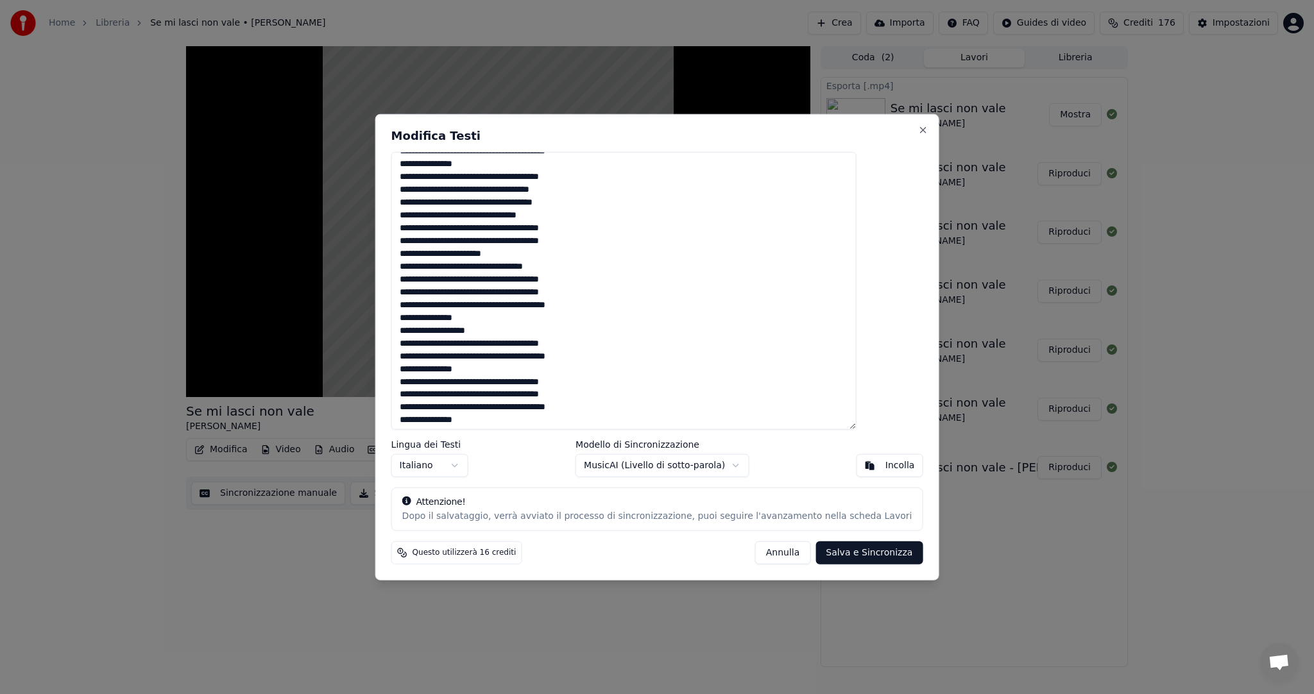
scroll to position [195, 0]
click at [758, 550] on button "Annulla" at bounding box center [783, 552] width 56 height 23
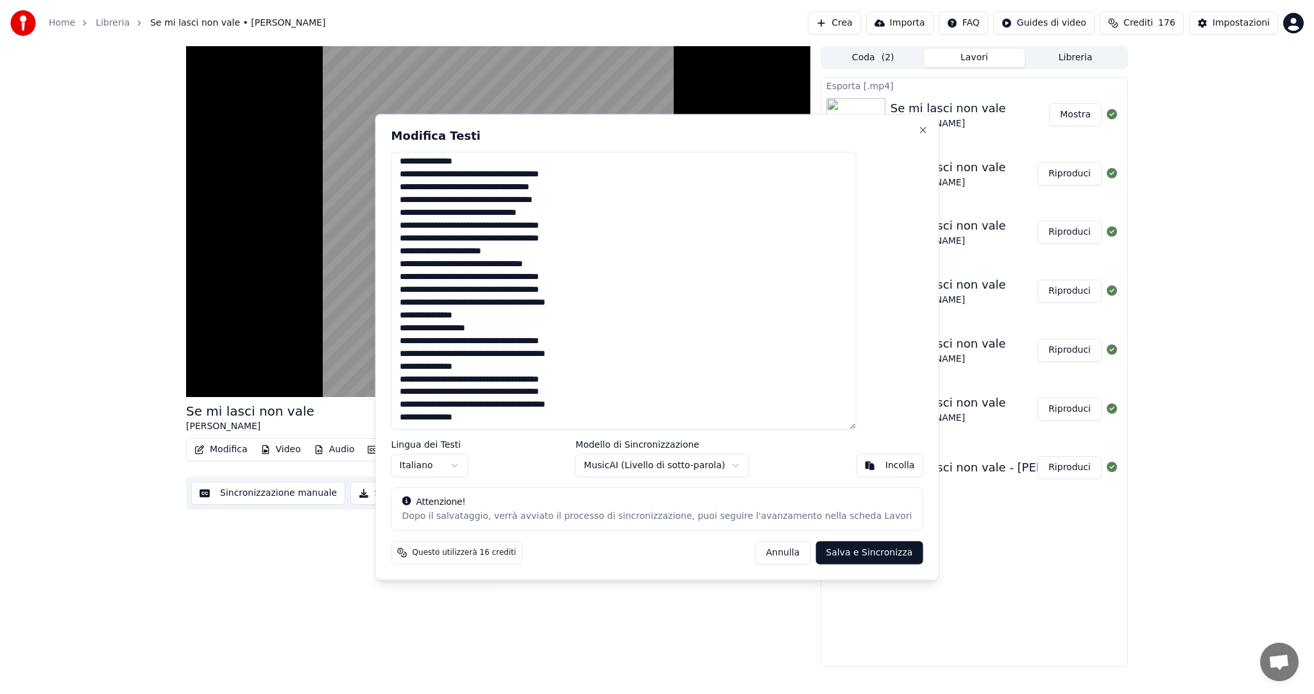
type textarea "**********"
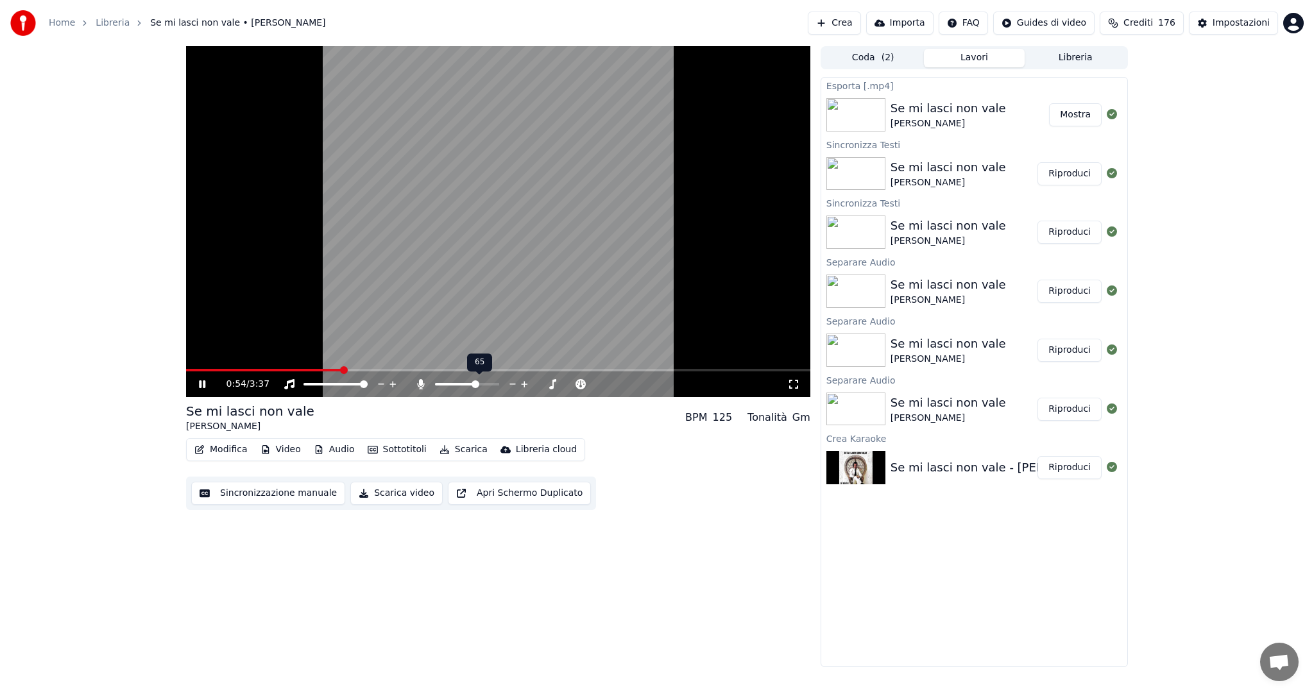
click at [479, 380] on span at bounding box center [476, 384] width 8 height 8
click at [223, 449] on button "Modifica" at bounding box center [221, 450] width 64 height 18
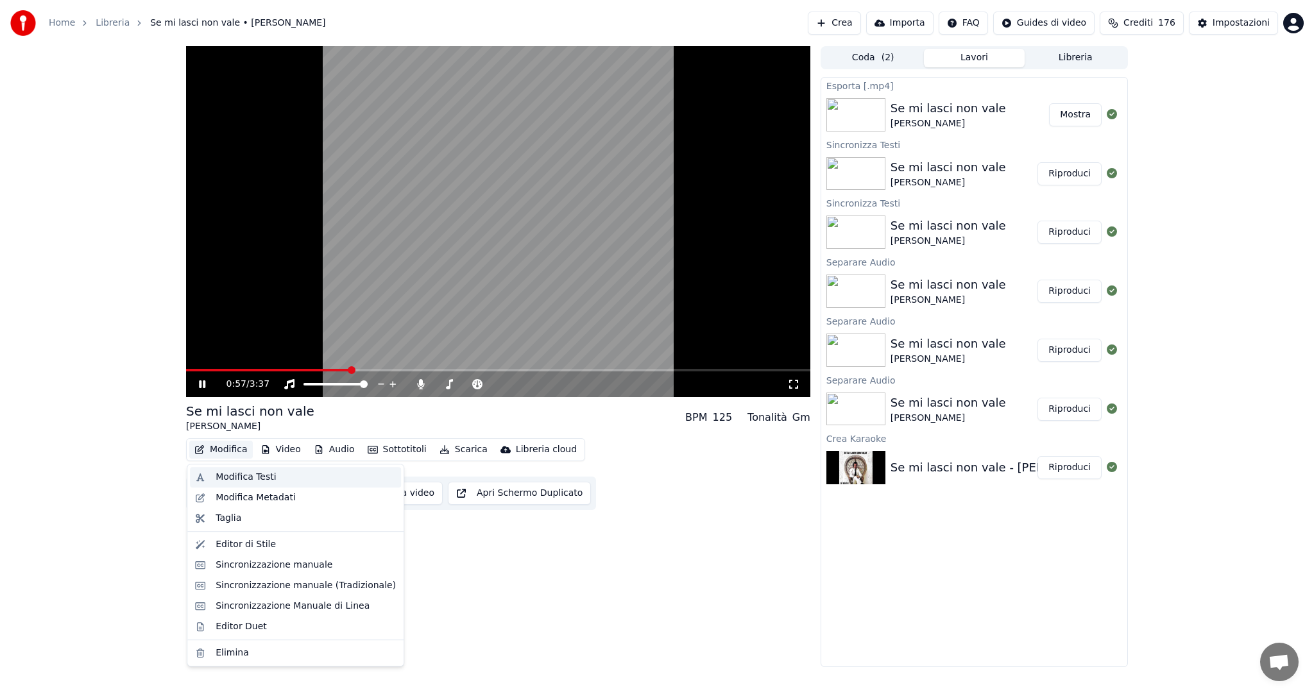
click at [243, 477] on div "Modifica Testi" at bounding box center [246, 477] width 60 height 13
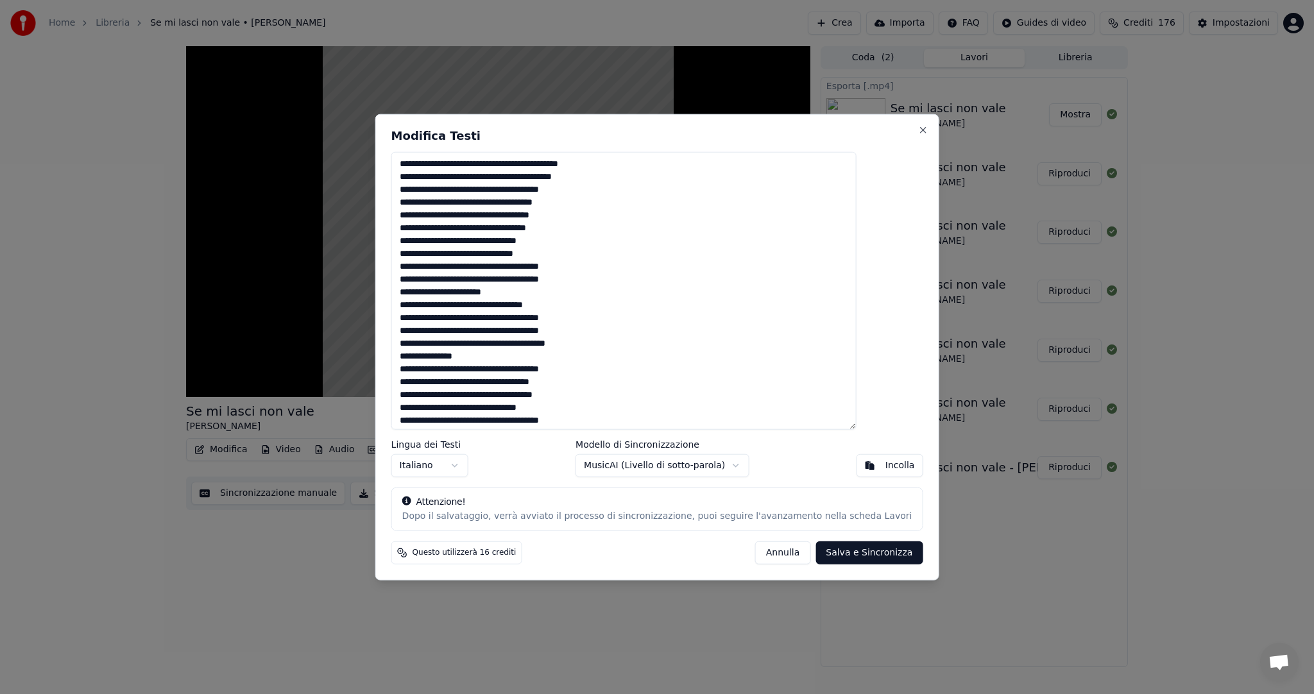
click at [441, 225] on textarea at bounding box center [623, 291] width 465 height 278
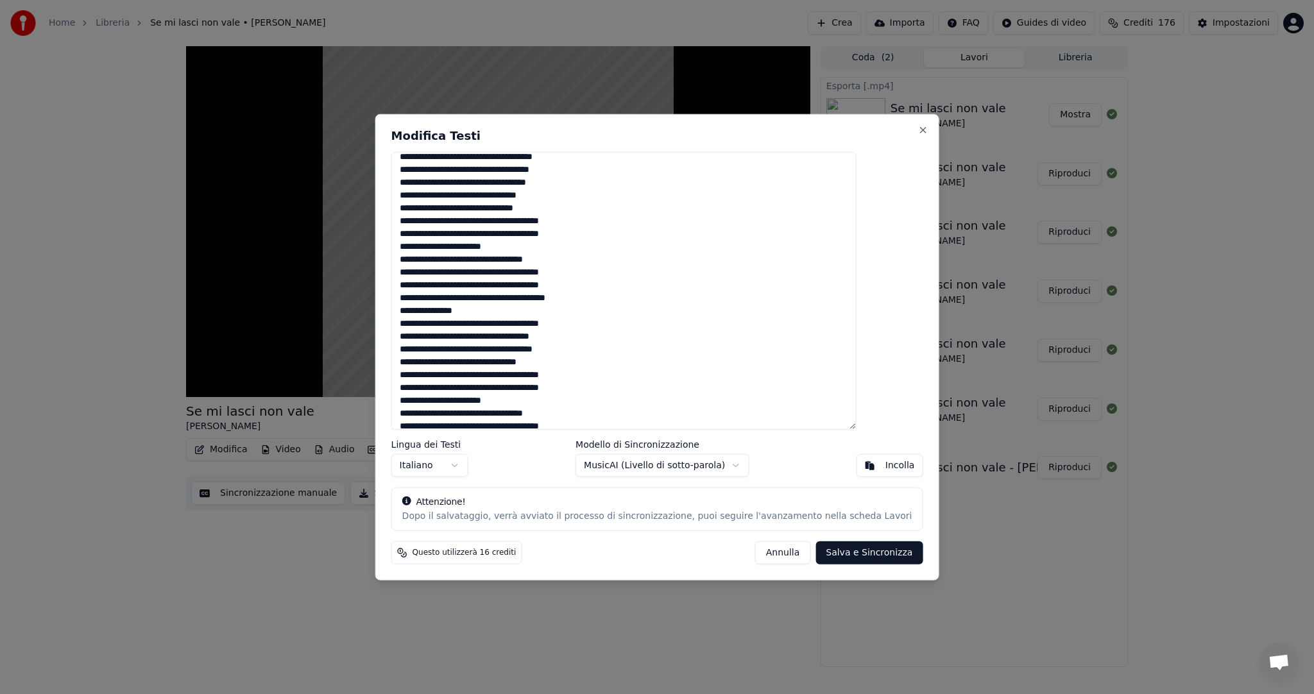
scroll to position [64, 0]
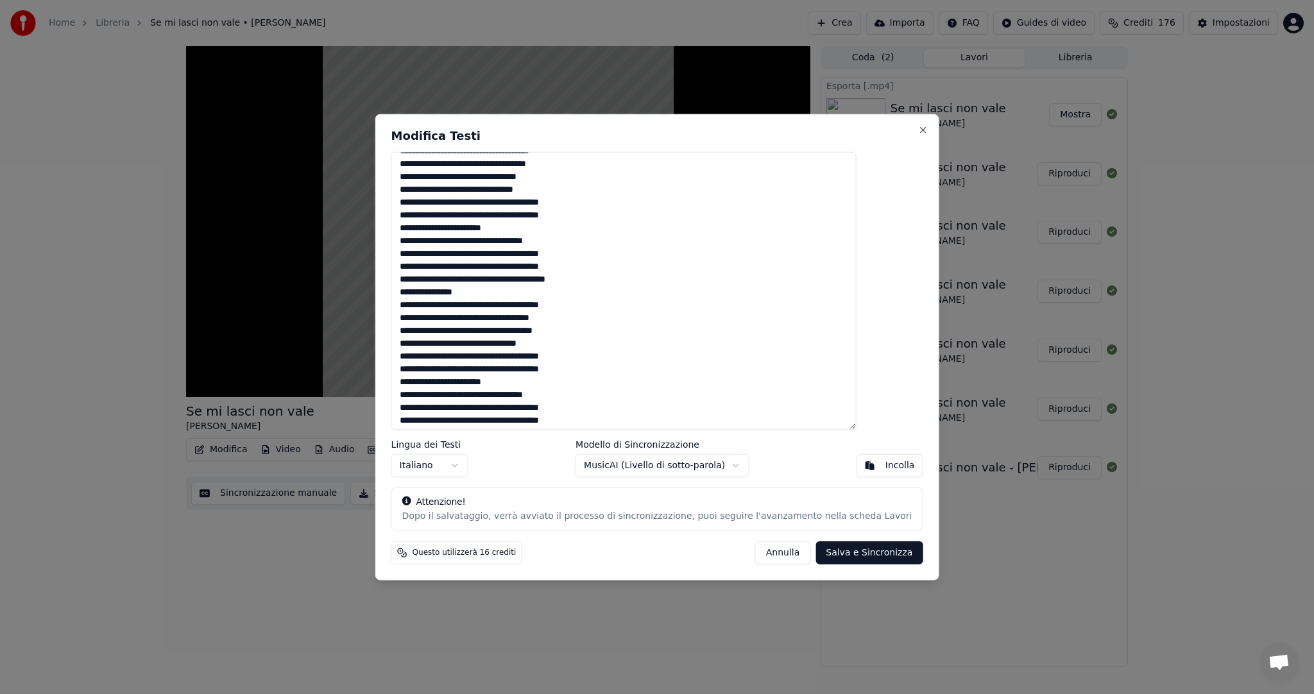
click at [522, 289] on textarea at bounding box center [623, 291] width 465 height 278
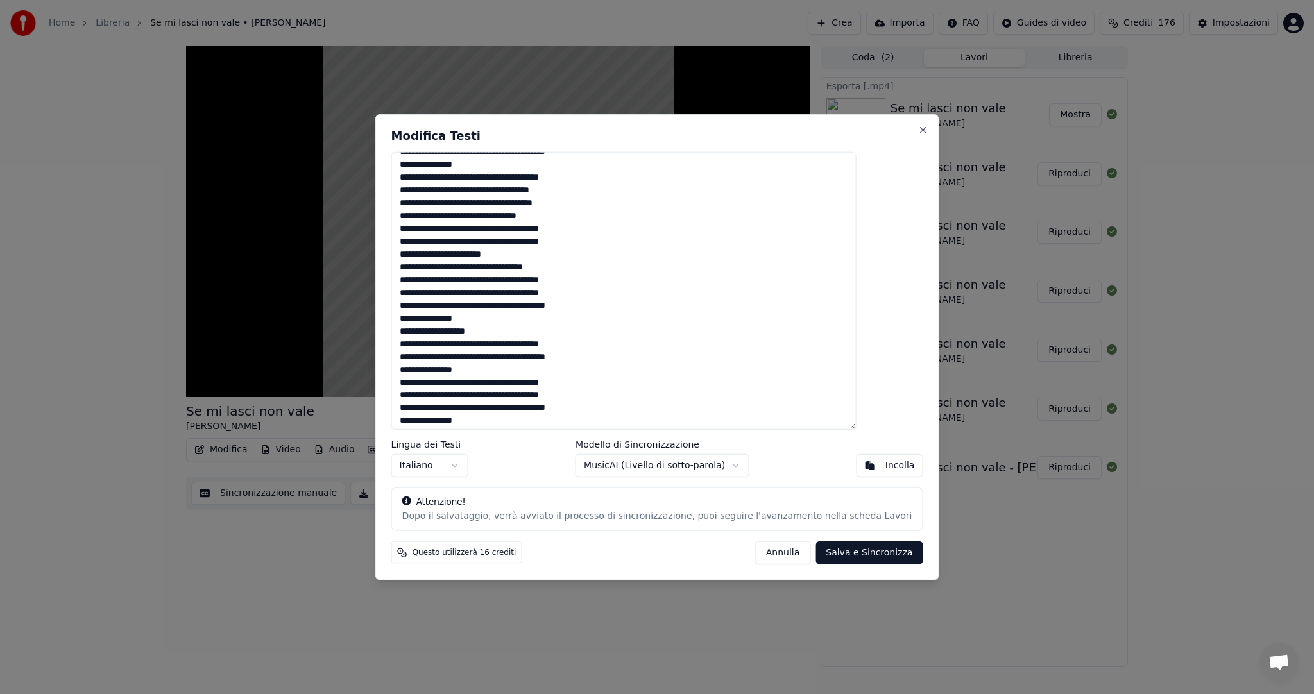
scroll to position [192, 0]
click at [503, 424] on textarea at bounding box center [623, 291] width 465 height 278
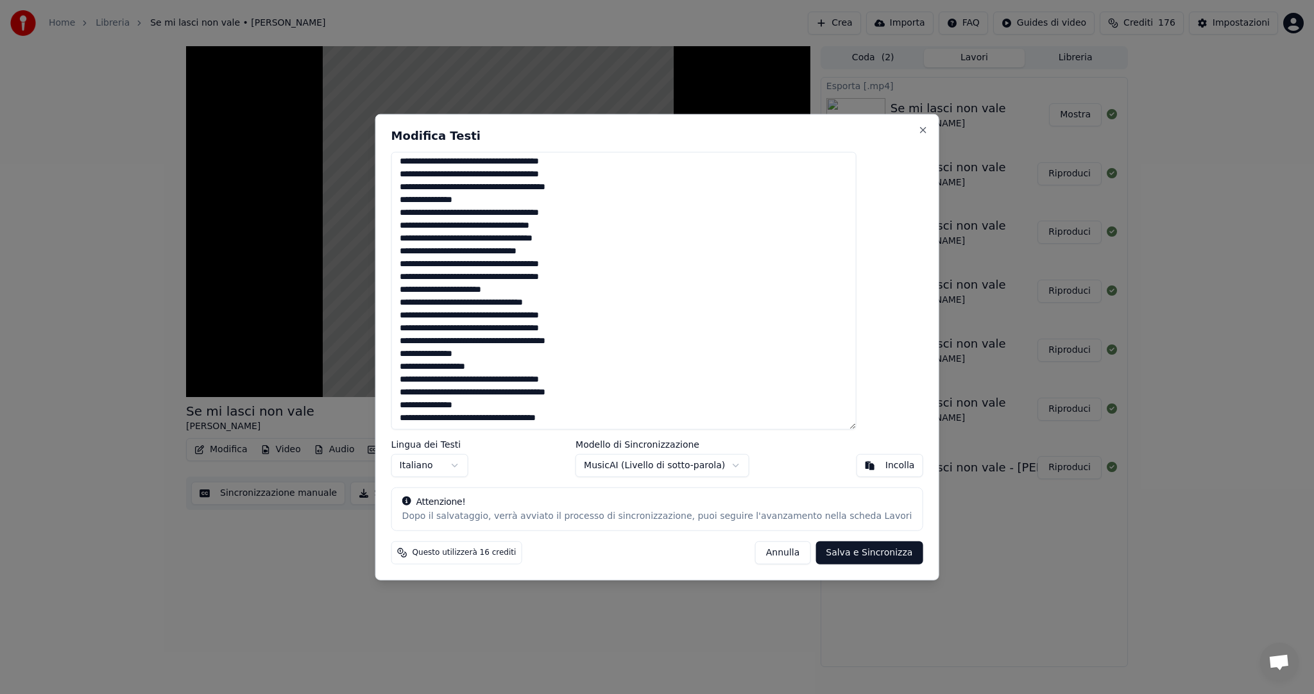
scroll to position [157, 0]
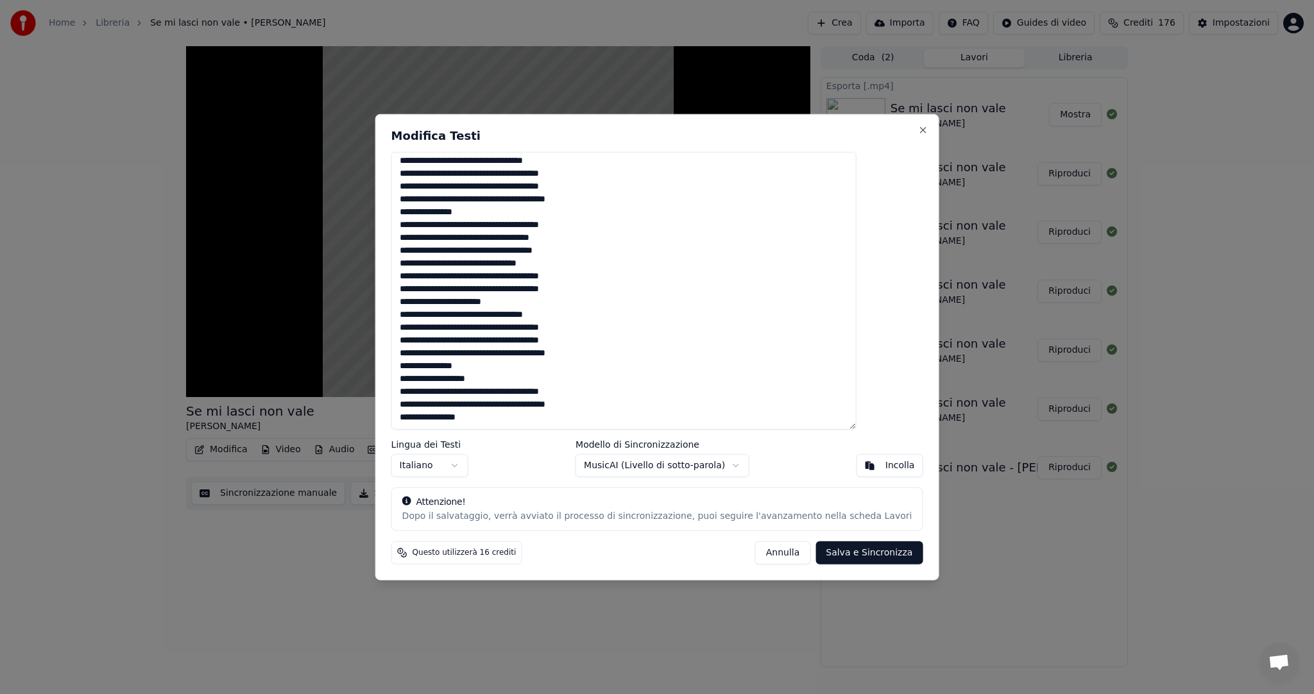
click at [837, 555] on button "Salva e Sincronizza" at bounding box center [869, 552] width 107 height 23
type textarea "**********"
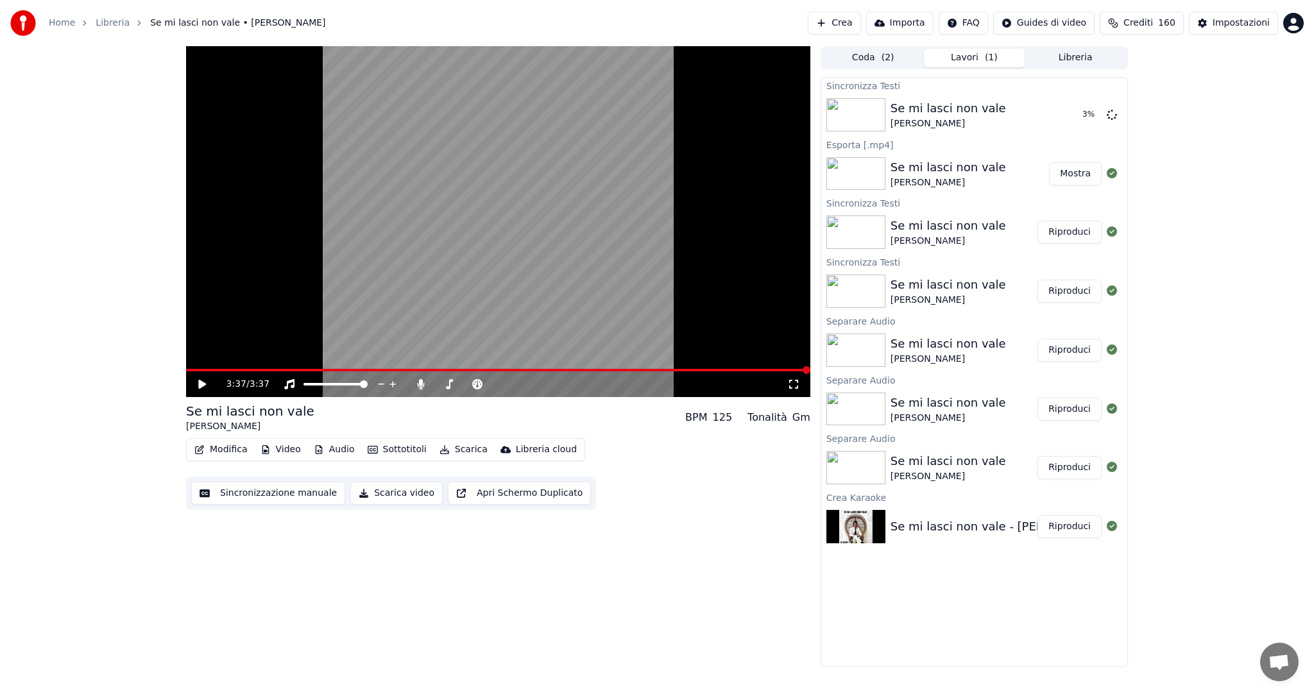
click at [386, 494] on button "Scarica video" at bounding box center [396, 493] width 92 height 23
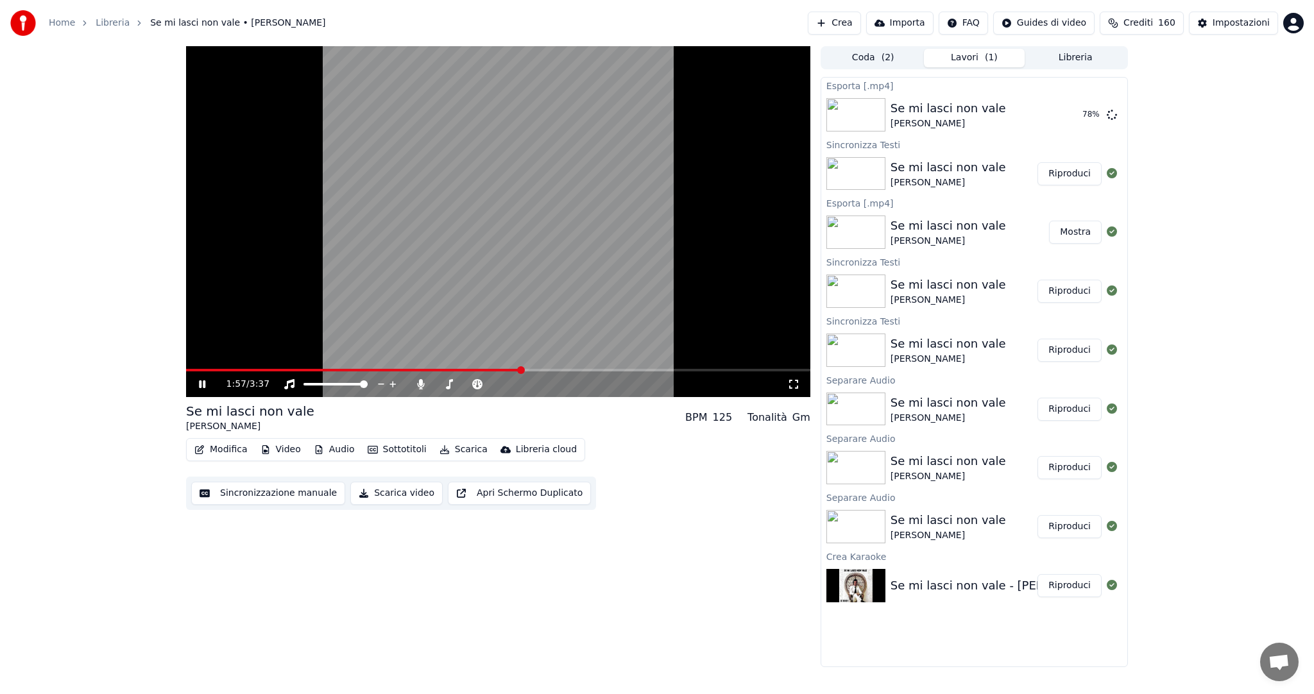
click at [522, 370] on span at bounding box center [498, 370] width 624 height 3
click at [570, 369] on span at bounding box center [498, 370] width 624 height 3
click at [1079, 115] on button "Mostra" at bounding box center [1075, 114] width 53 height 23
click at [646, 10] on div "Home Libreria Se mi lasci non vale • Julio Iglesias Crea Importa FAQ Guides di …" at bounding box center [657, 23] width 1314 height 46
click at [199, 385] on icon at bounding box center [202, 384] width 6 height 8
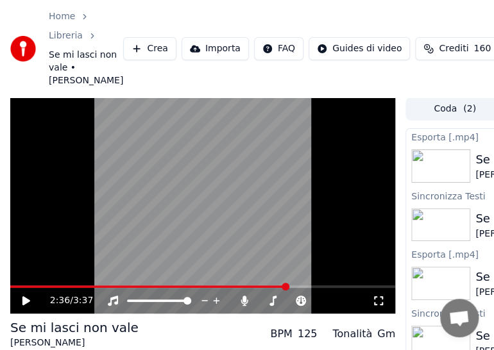
click at [26, 305] on icon at bounding box center [26, 300] width 8 height 9
click at [18, 303] on div "2:37 / 3:37" at bounding box center [202, 301] width 385 height 26
click at [21, 302] on div "2:38 / 3:37" at bounding box center [202, 301] width 385 height 26
click at [31, 288] on span at bounding box center [150, 287] width 281 height 3
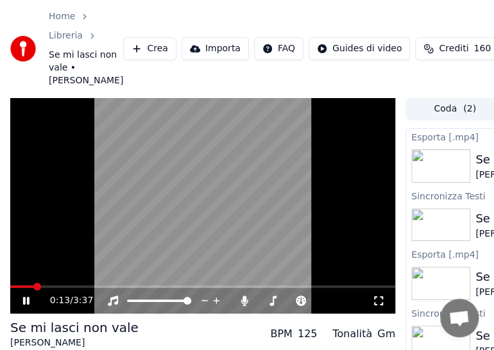
click at [67, 288] on span at bounding box center [202, 287] width 385 height 3
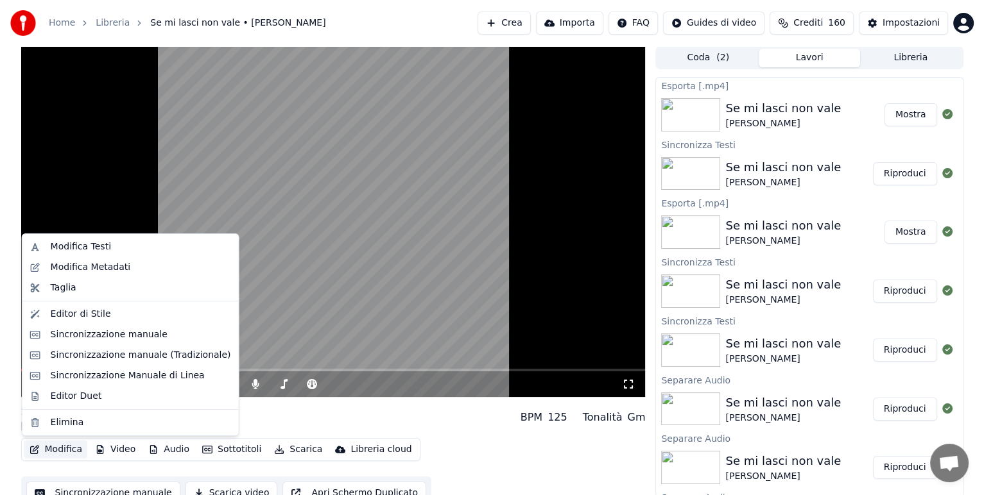
click at [64, 450] on button "Modifica" at bounding box center [56, 450] width 64 height 18
click at [58, 449] on button "Modifica" at bounding box center [56, 450] width 64 height 18
click at [61, 445] on button "Modifica" at bounding box center [56, 450] width 64 height 18
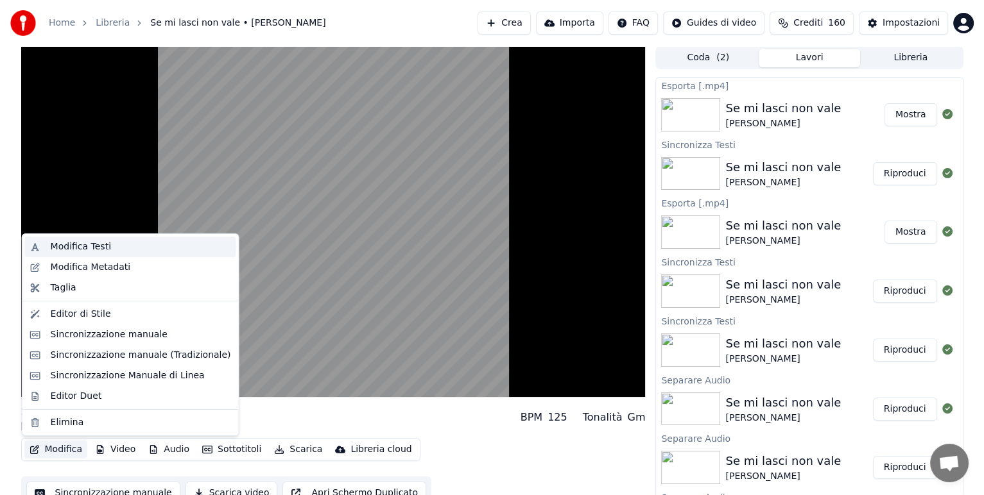
click at [120, 252] on div "Modifica Testi" at bounding box center [141, 247] width 180 height 13
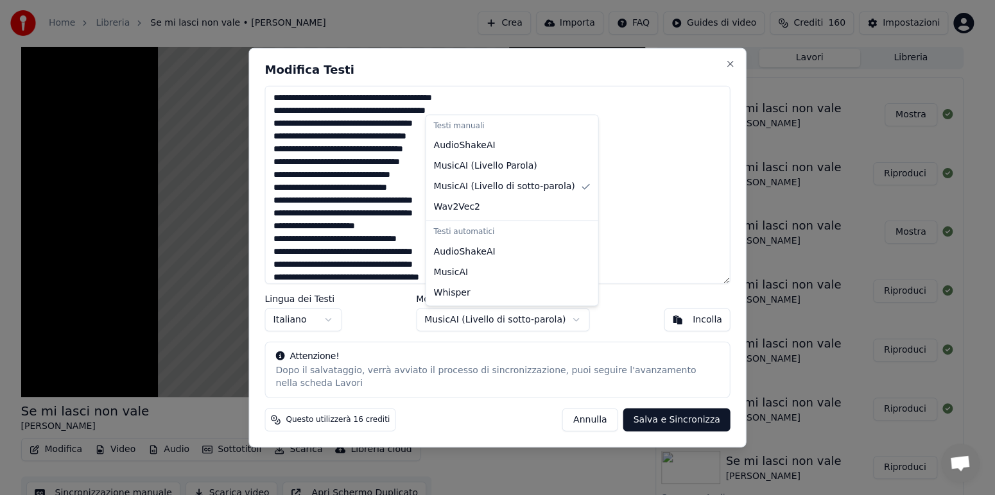
click at [570, 318] on body "Home Libreria Se mi lasci non vale • Julio Iglesias Crea Importa FAQ Guides di …" at bounding box center [492, 247] width 984 height 495
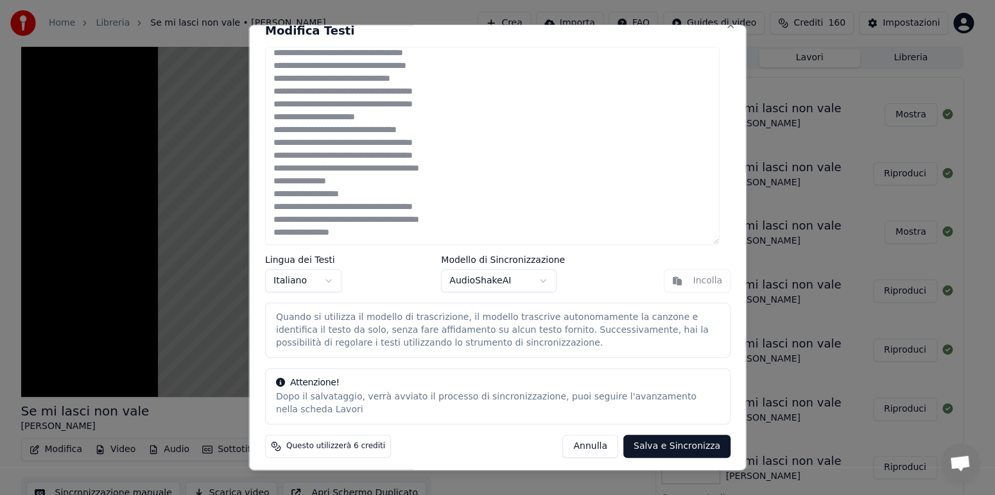
scroll to position [18, 0]
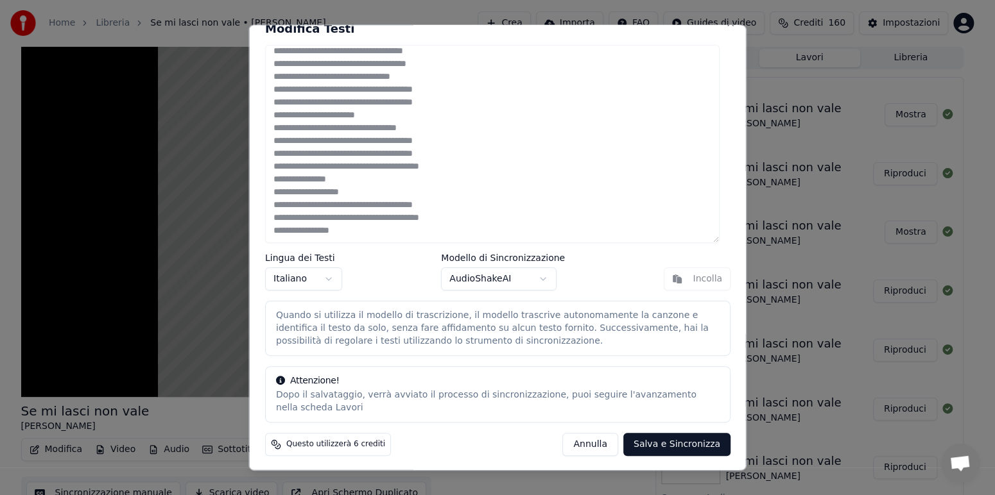
click at [680, 443] on button "Salva e Sincronizza" at bounding box center [675, 443] width 107 height 23
type textarea "**********"
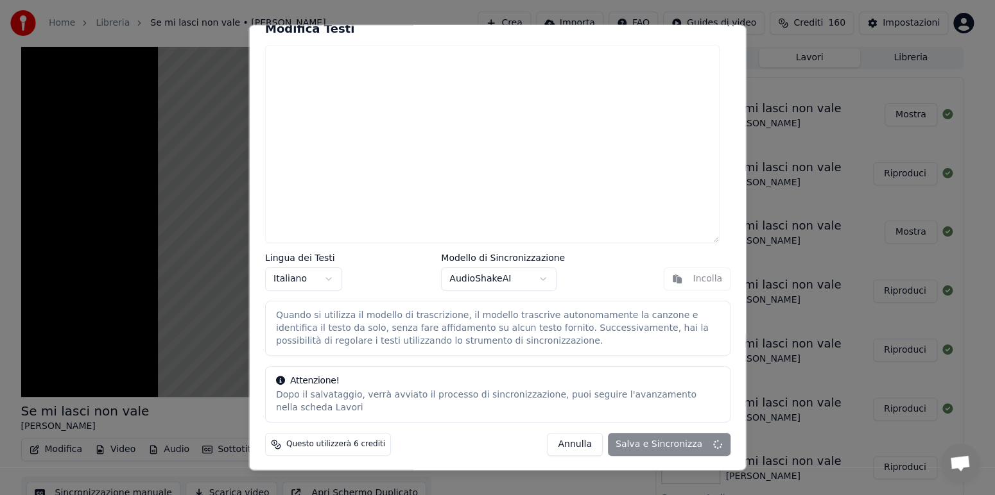
scroll to position [0, 0]
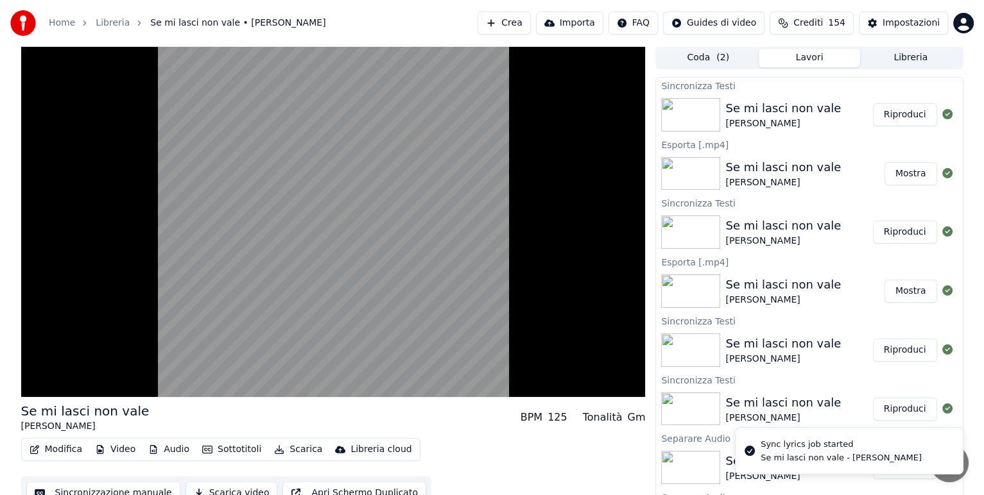
click at [905, 116] on button "Riproduci" at bounding box center [905, 114] width 64 height 23
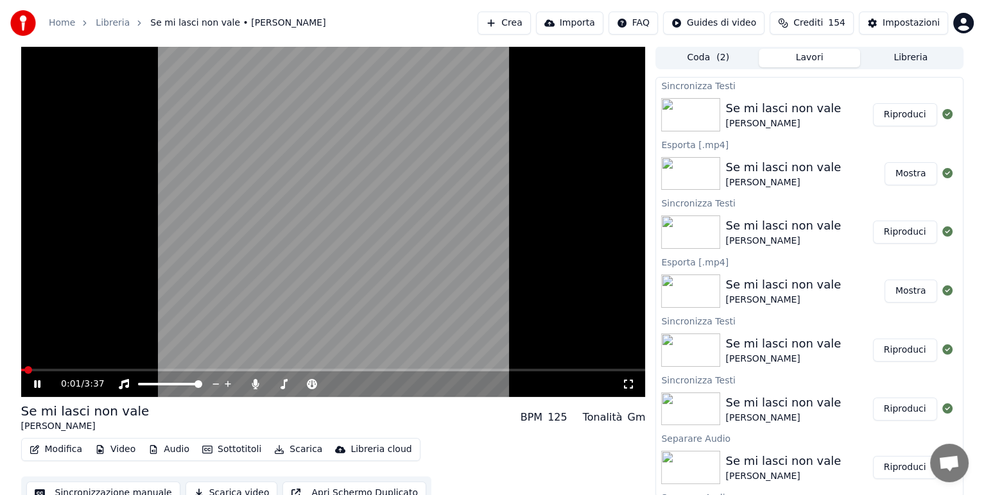
click at [169, 370] on span at bounding box center [333, 370] width 624 height 3
click at [538, 373] on div "1:09 / 3:37" at bounding box center [333, 385] width 624 height 26
click at [539, 372] on div "1:10 / 3:37" at bounding box center [333, 385] width 624 height 26
click at [540, 370] on span at bounding box center [333, 370] width 624 height 3
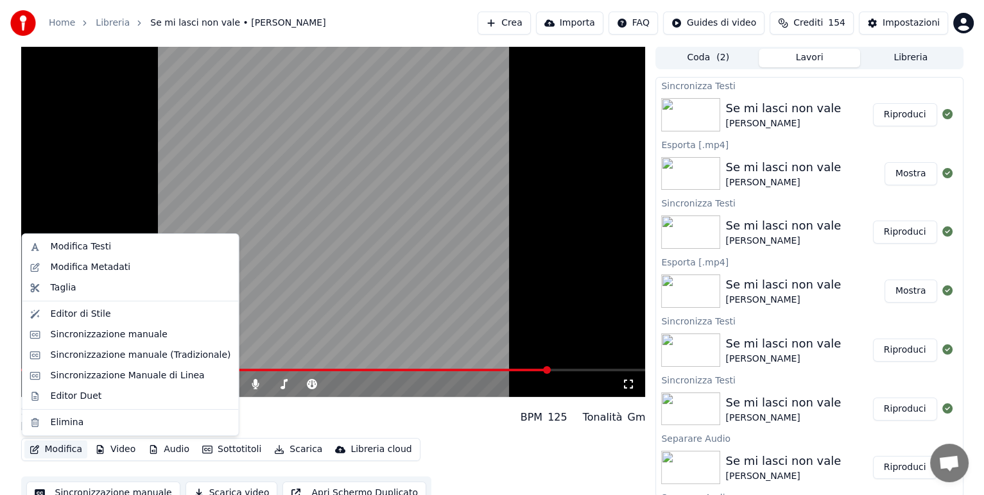
click at [64, 449] on button "Modifica" at bounding box center [56, 450] width 64 height 18
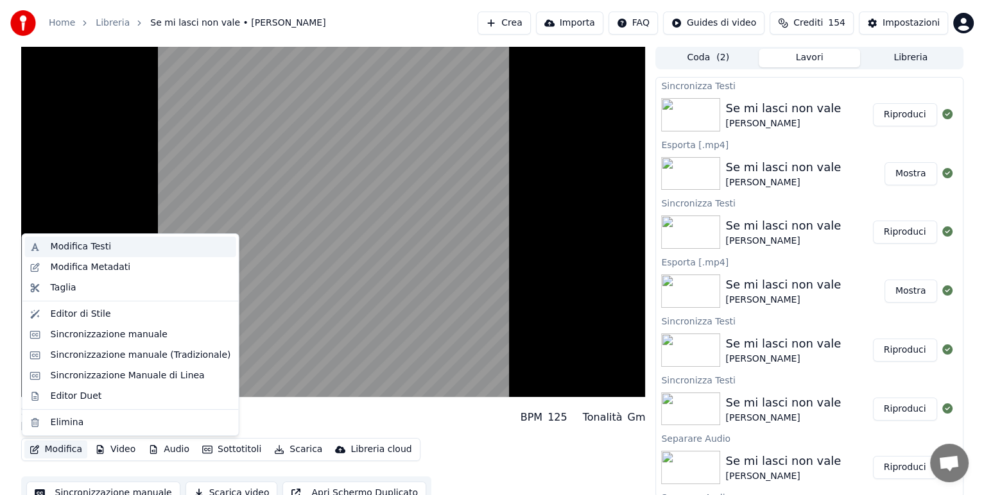
click at [105, 247] on div "Modifica Testi" at bounding box center [81, 247] width 60 height 13
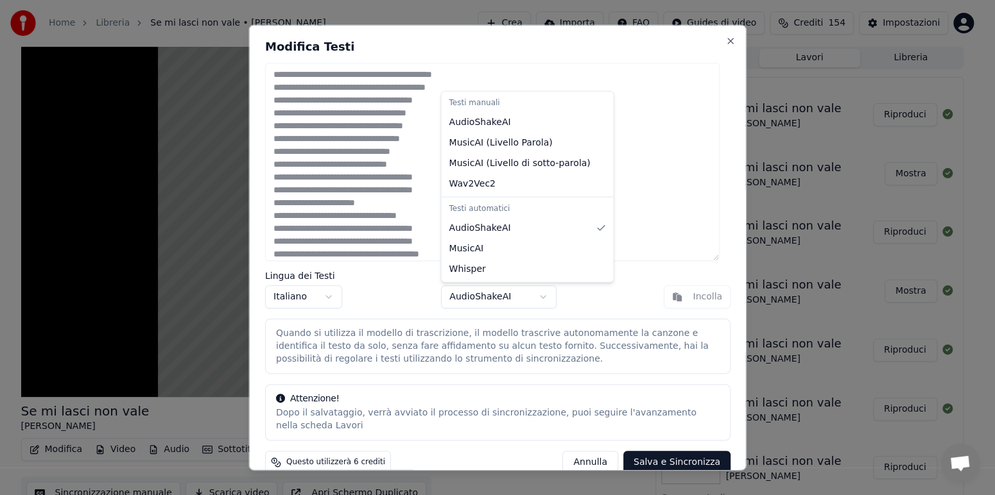
click at [542, 293] on body "Home Libreria Se mi lasci non vale • Julio Iglesias Crea Importa FAQ Guides di …" at bounding box center [492, 247] width 984 height 495
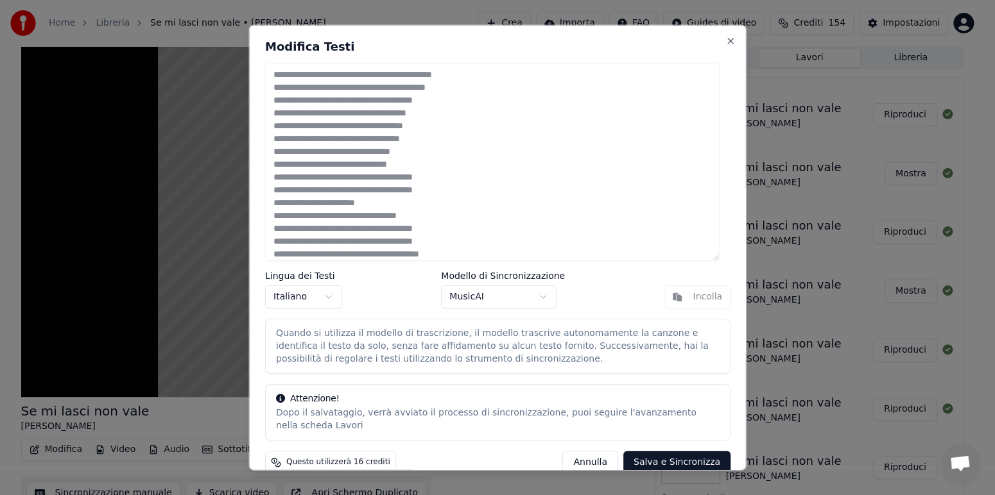
click at [666, 467] on button "Salva e Sincronizza" at bounding box center [675, 461] width 107 height 23
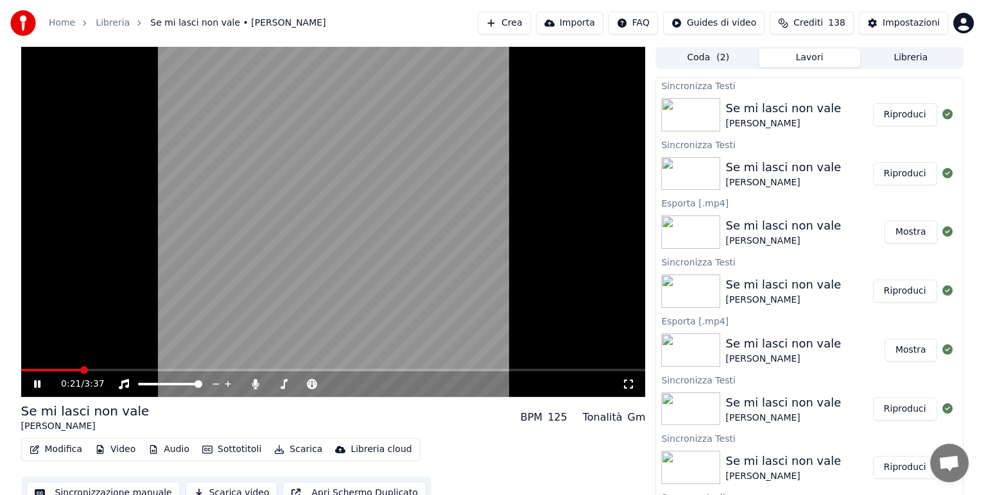
click at [82, 372] on span at bounding box center [333, 370] width 624 height 3
click at [114, 368] on video at bounding box center [333, 221] width 624 height 351
click at [96, 370] on span at bounding box center [93, 370] width 8 height 8
click at [39, 384] on icon at bounding box center [37, 384] width 8 height 9
click at [53, 451] on button "Modifica" at bounding box center [56, 450] width 64 height 18
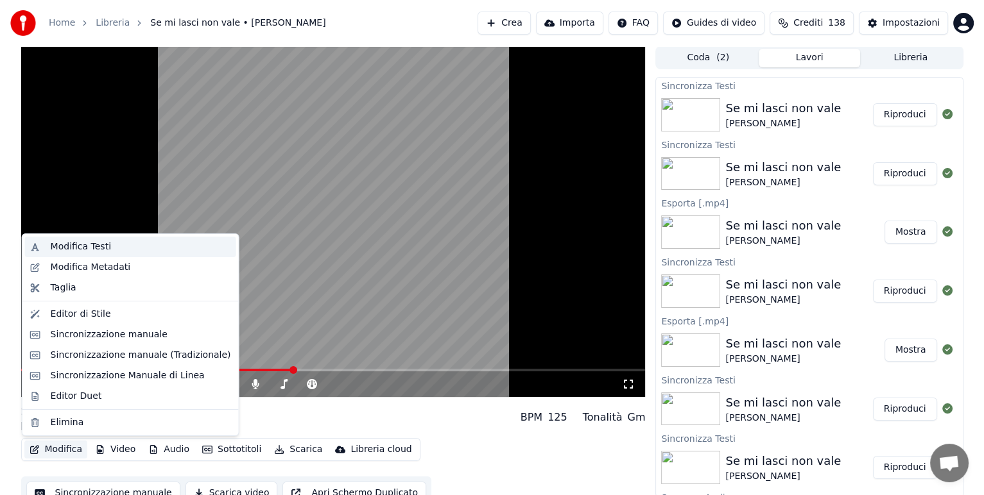
click at [123, 248] on div "Modifica Testi" at bounding box center [141, 247] width 180 height 13
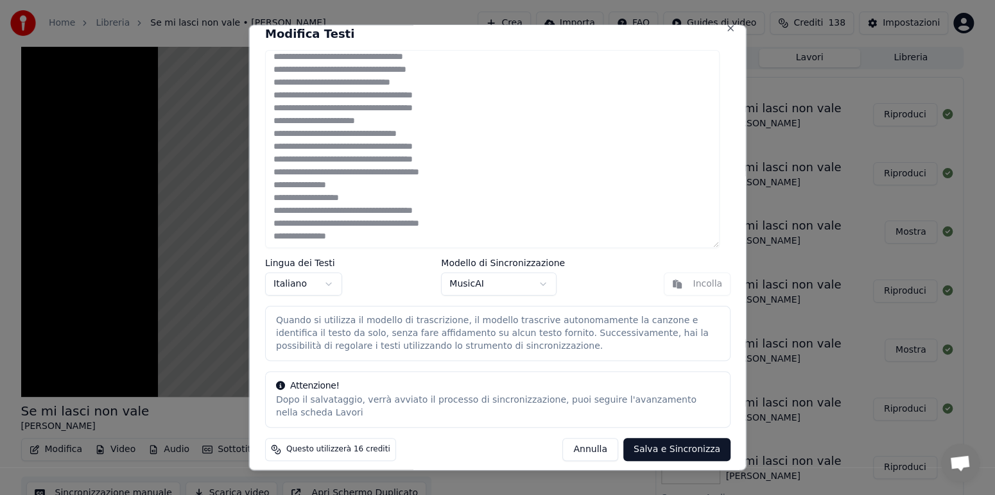
scroll to position [18, 0]
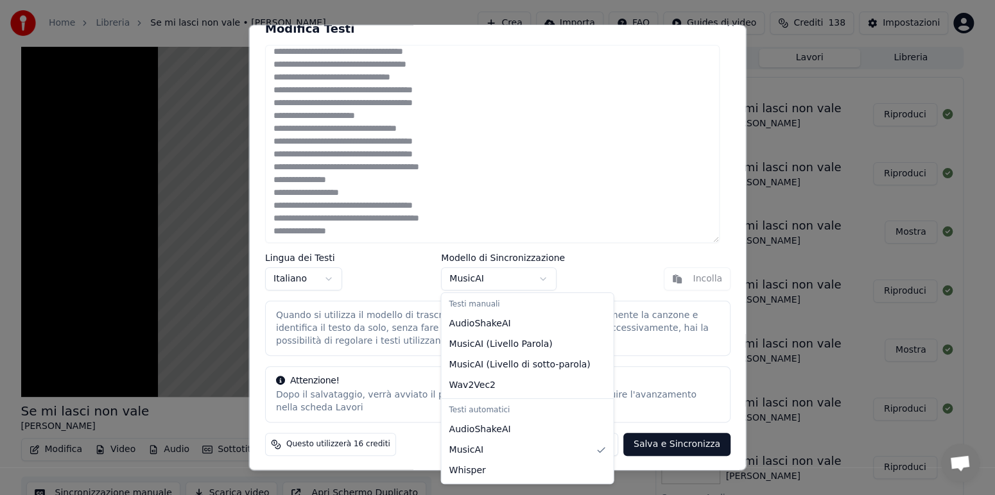
click at [545, 280] on body "Home Libreria Se mi lasci non vale • Julio Iglesias Crea Importa FAQ Guides di …" at bounding box center [492, 247] width 984 height 495
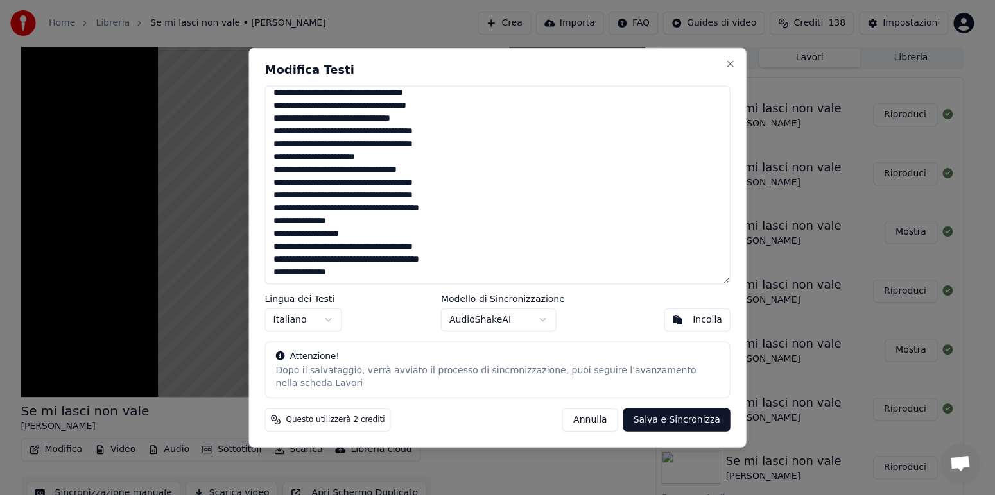
scroll to position [0, 0]
click at [667, 423] on button "Salva e Sincronizza" at bounding box center [675, 419] width 107 height 23
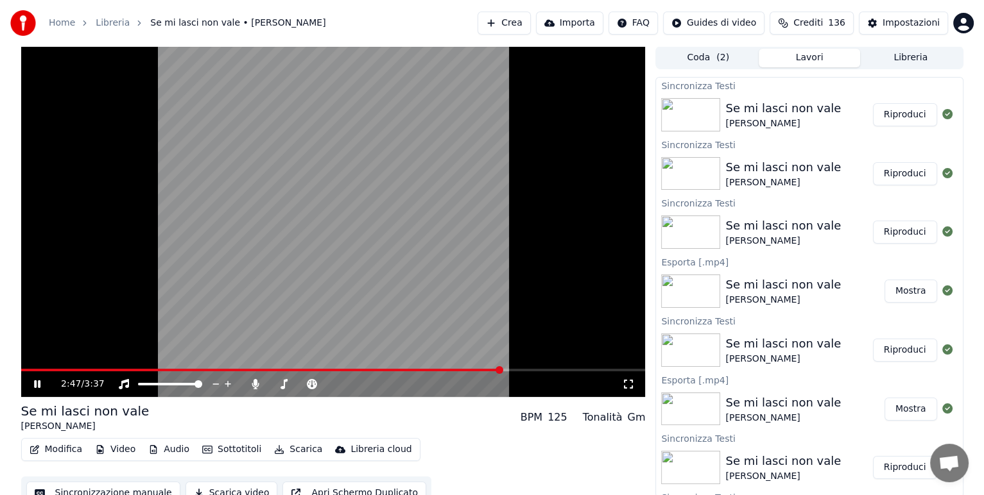
click at [901, 112] on button "Riproduci" at bounding box center [905, 114] width 64 height 23
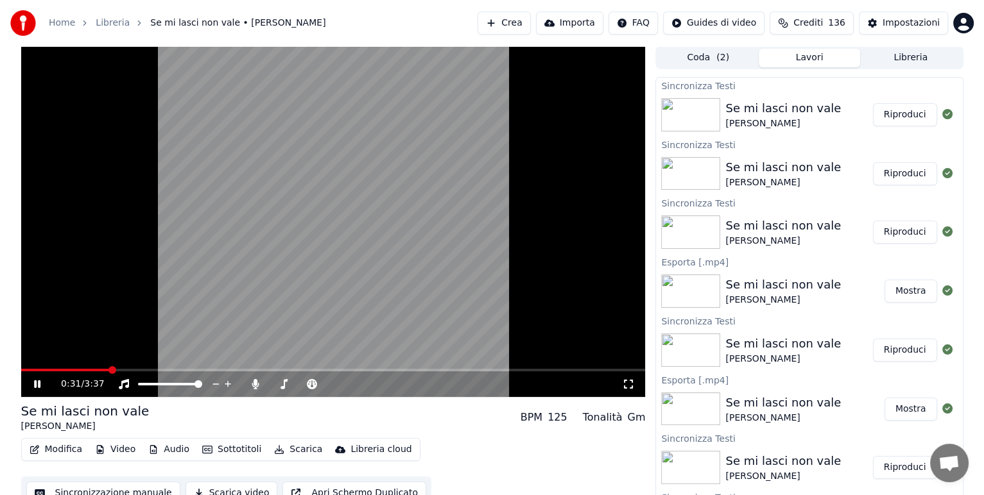
click at [109, 370] on span at bounding box center [333, 370] width 624 height 3
click at [167, 370] on span at bounding box center [333, 370] width 624 height 3
click at [315, 370] on span at bounding box center [333, 370] width 624 height 3
click at [409, 370] on span at bounding box center [333, 370] width 624 height 3
click at [482, 368] on video at bounding box center [333, 221] width 624 height 351
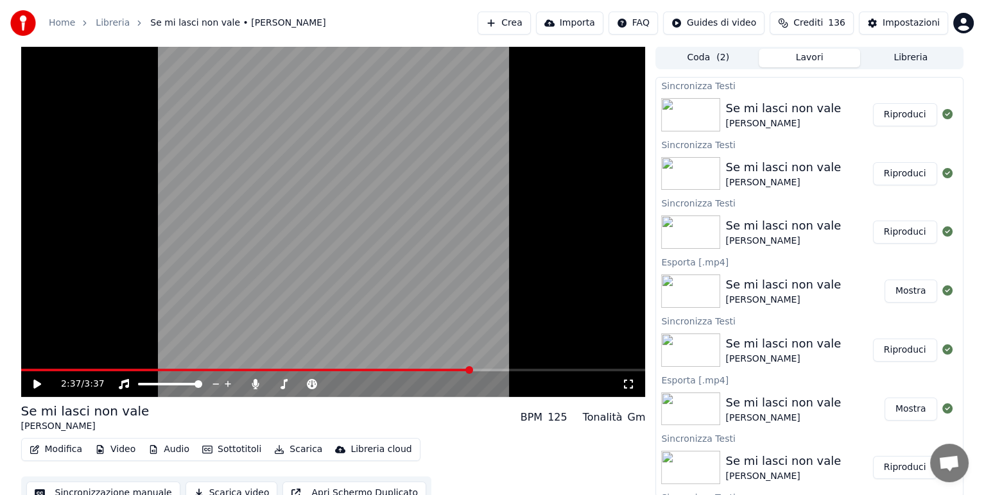
click at [472, 370] on span at bounding box center [333, 370] width 624 height 3
click at [42, 388] on icon at bounding box center [46, 384] width 30 height 10
click at [269, 388] on span at bounding box center [273, 384] width 8 height 8
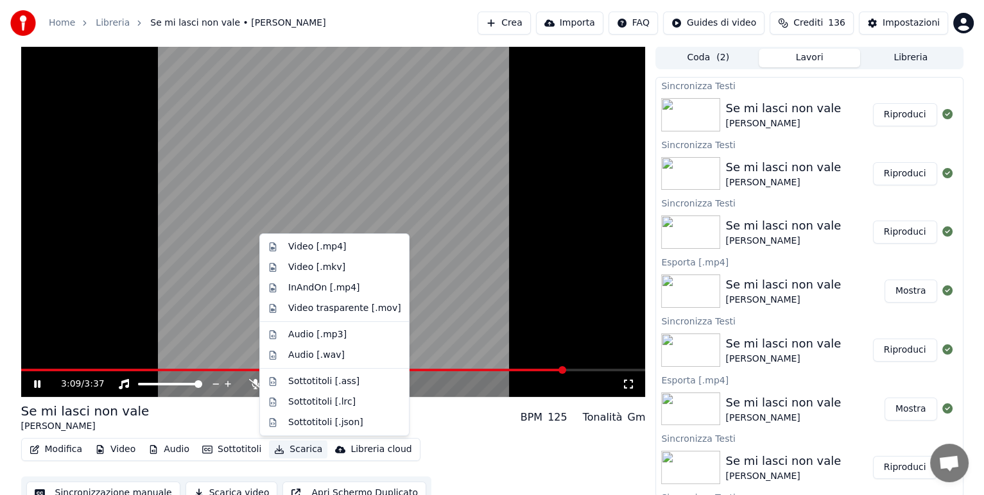
click at [298, 449] on button "Scarica" at bounding box center [298, 450] width 58 height 18
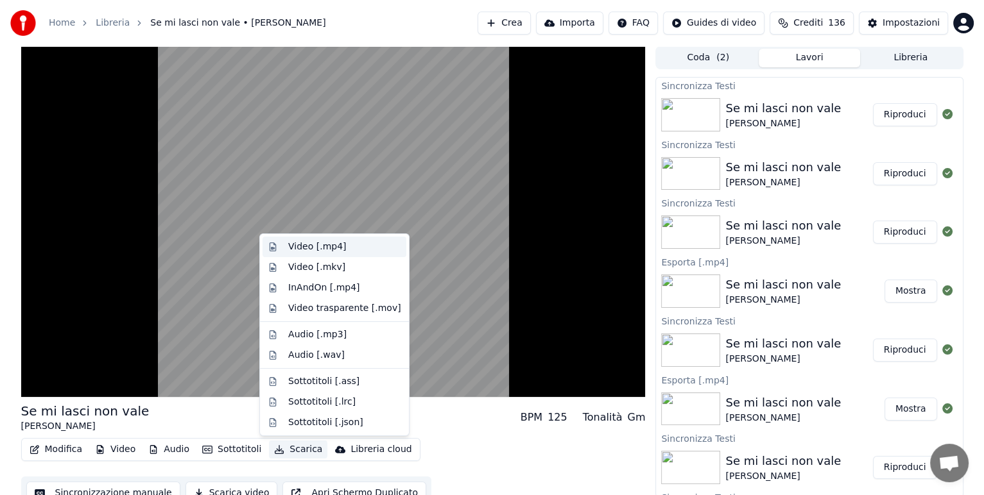
click at [333, 245] on div "Video [.mp4]" at bounding box center [317, 247] width 58 height 13
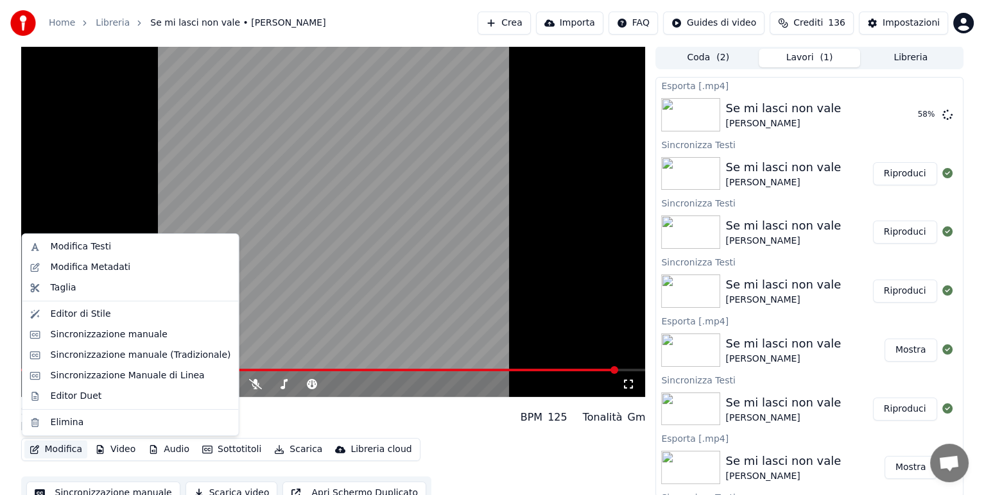
click at [66, 454] on button "Modifica" at bounding box center [56, 450] width 64 height 18
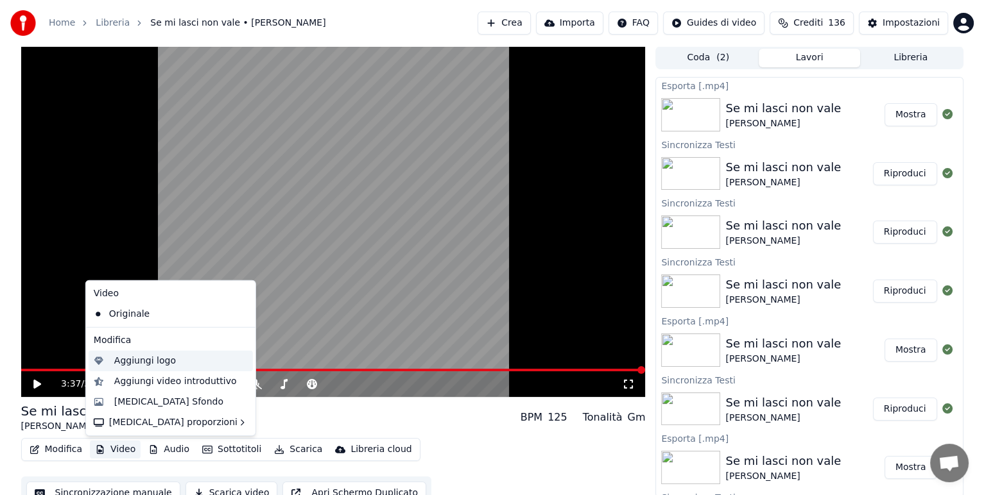
click at [136, 363] on div "Aggiungi logo" at bounding box center [145, 361] width 62 height 13
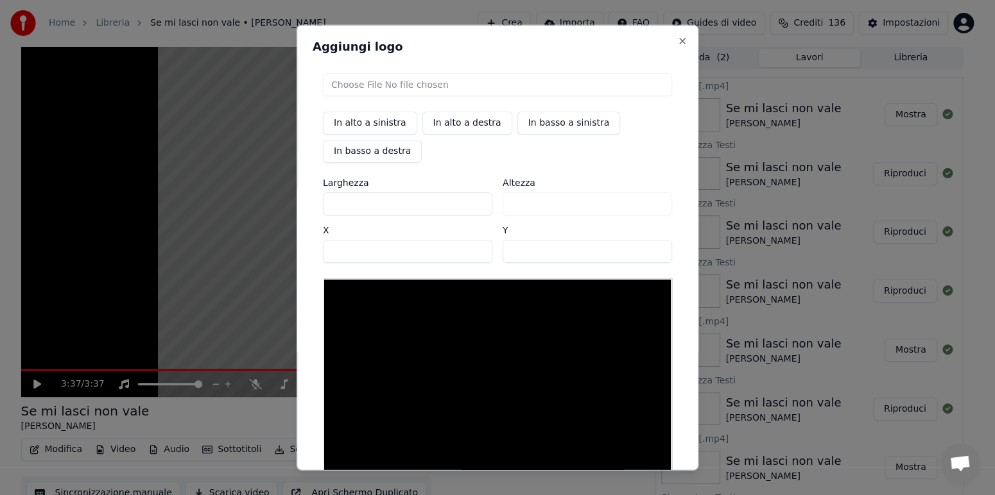
click at [571, 87] on input "file" at bounding box center [497, 84] width 349 height 23
type input "**********"
type input "***"
click at [389, 325] on img at bounding box center [367, 316] width 61 height 46
click at [368, 154] on button "In basso a destra" at bounding box center [372, 151] width 99 height 23
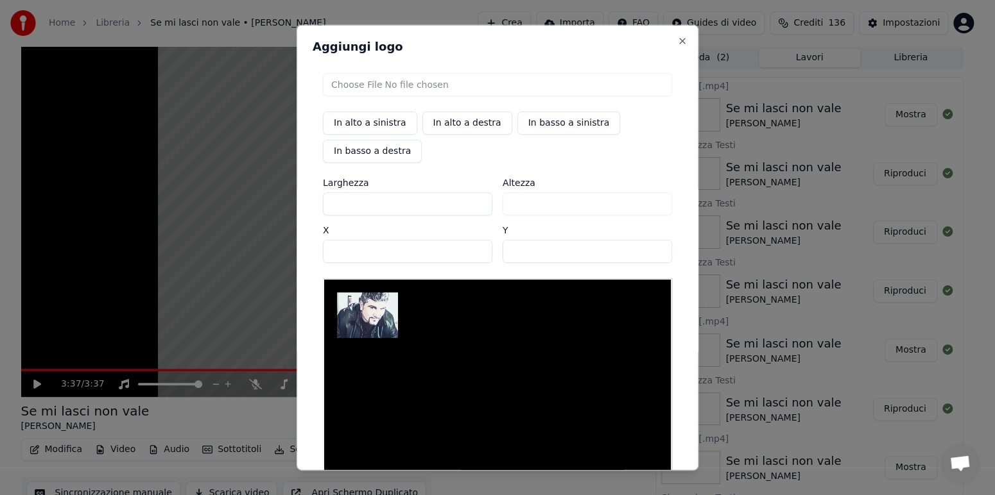
type input "***"
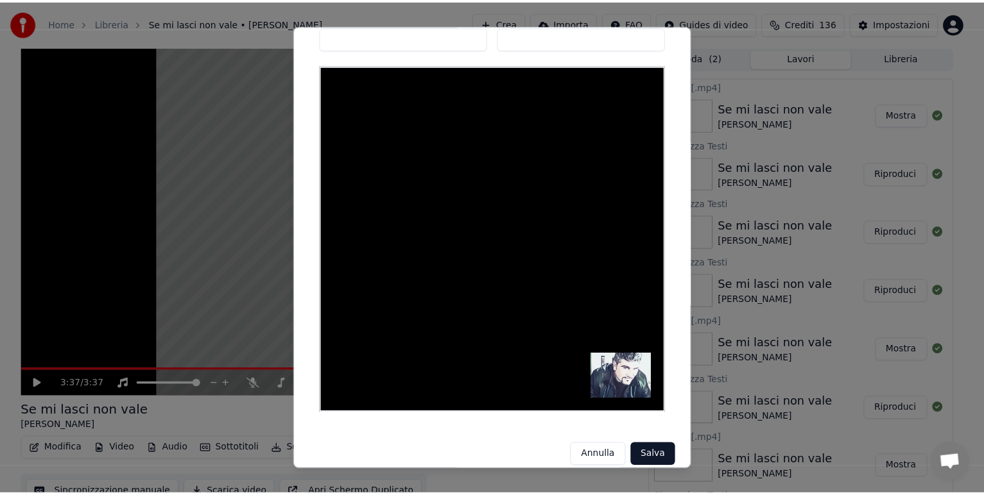
scroll to position [226, 0]
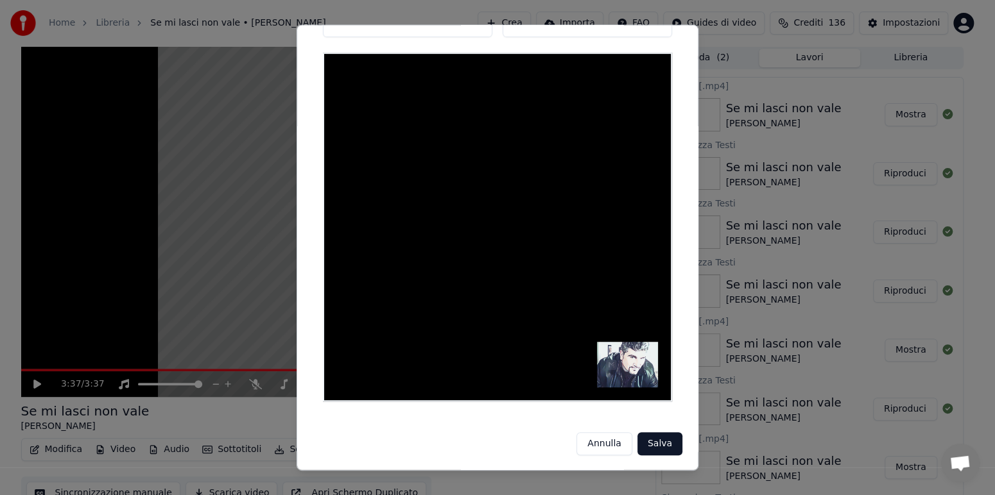
drag, startPoint x: 655, startPoint y: 445, endPoint x: 663, endPoint y: 441, distance: 8.9
click at [663, 441] on button "Salva" at bounding box center [659, 443] width 45 height 23
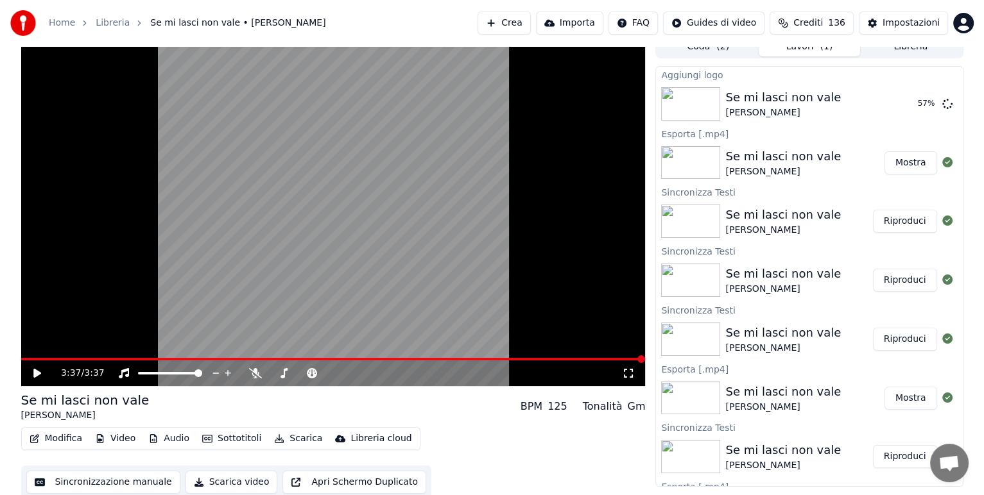
scroll to position [15, 0]
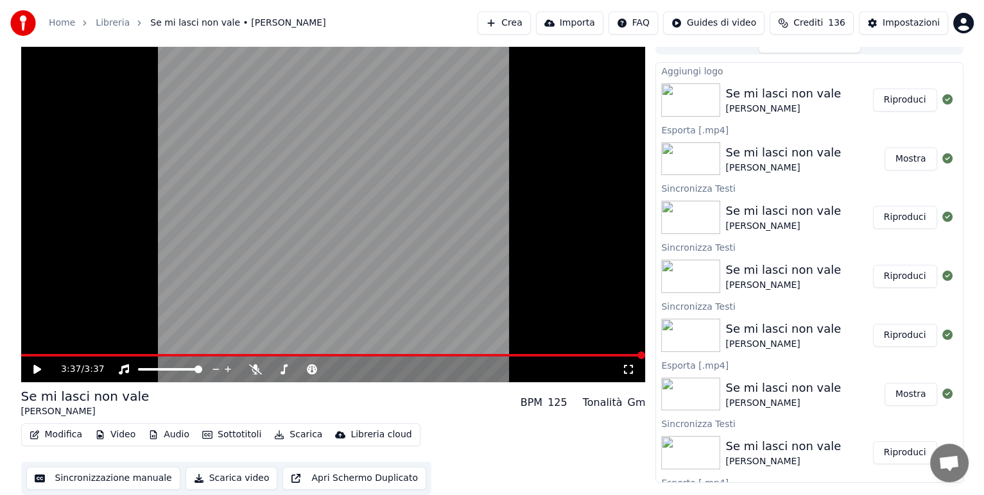
click at [883, 103] on button "Riproduci" at bounding box center [905, 100] width 64 height 23
drag, startPoint x: 486, startPoint y: 348, endPoint x: 503, endPoint y: 334, distance: 22.3
click at [503, 334] on video at bounding box center [333, 206] width 624 height 351
click at [41, 370] on icon at bounding box center [46, 369] width 30 height 10
click at [80, 359] on div "0:04 / 3:37" at bounding box center [333, 370] width 624 height 26
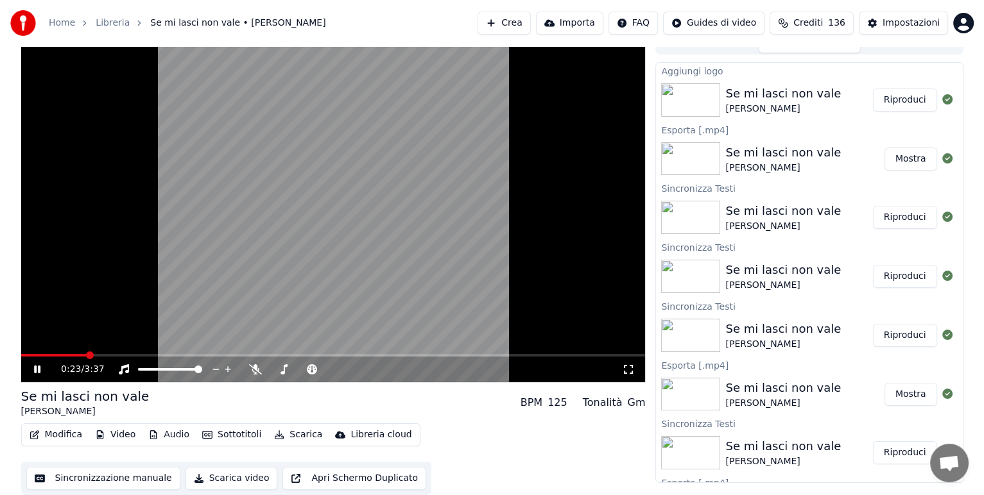
click at [85, 356] on span at bounding box center [333, 355] width 624 height 3
click at [114, 436] on button "Video" at bounding box center [115, 435] width 51 height 18
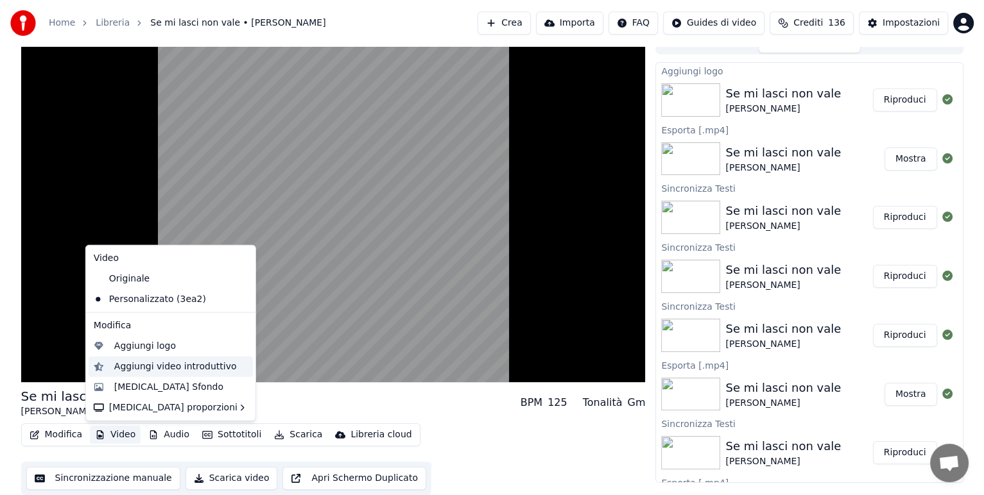
click at [151, 370] on div "Aggiungi video introduttivo" at bounding box center [175, 367] width 123 height 13
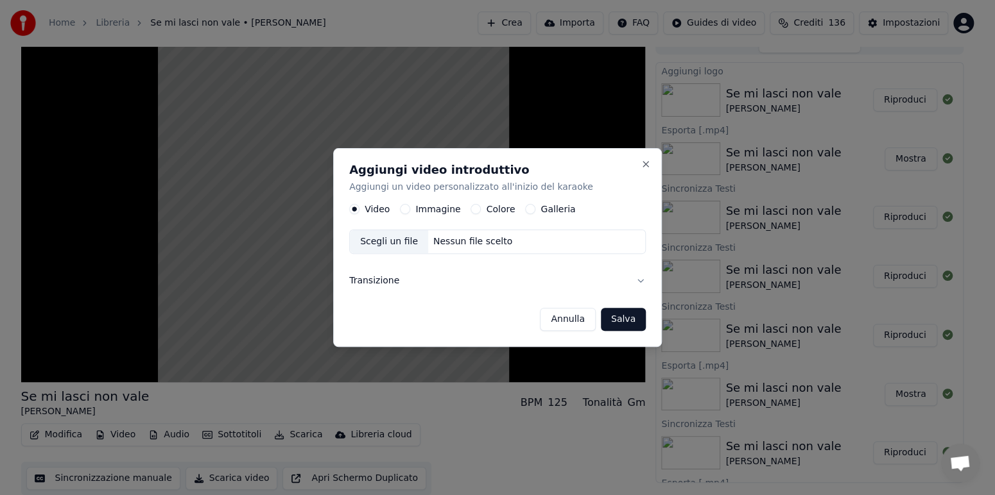
click at [560, 320] on button "Annulla" at bounding box center [568, 319] width 56 height 23
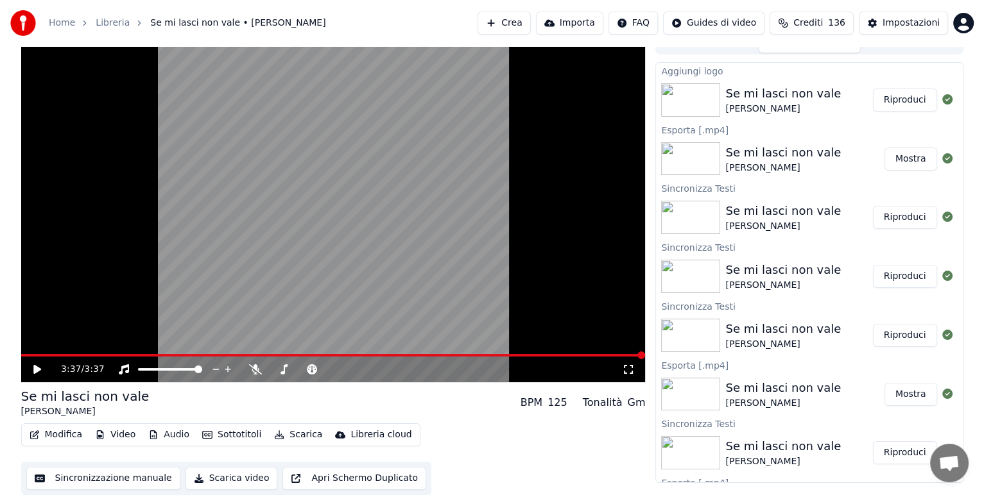
click at [889, 101] on button "Riproduci" at bounding box center [905, 100] width 64 height 23
click at [124, 434] on button "Video" at bounding box center [115, 435] width 51 height 18
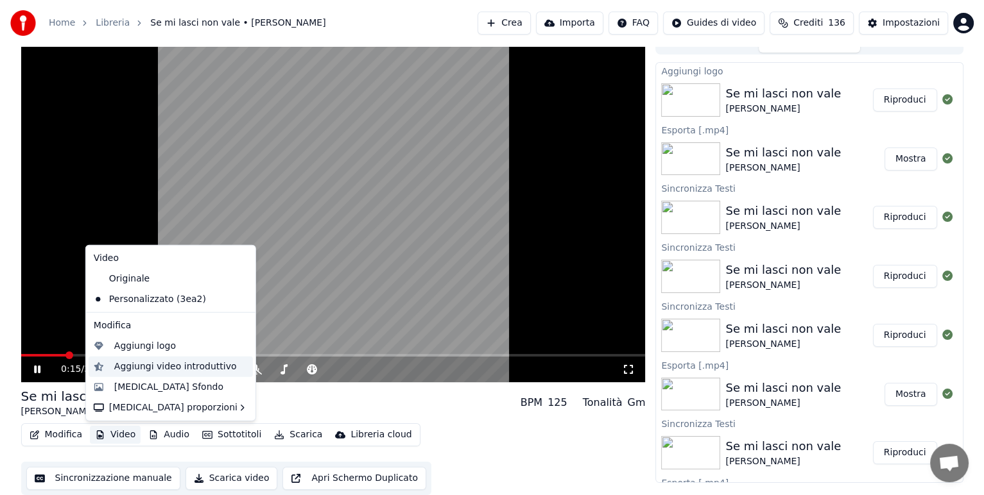
click at [146, 370] on div "Aggiungi video introduttivo" at bounding box center [175, 367] width 123 height 13
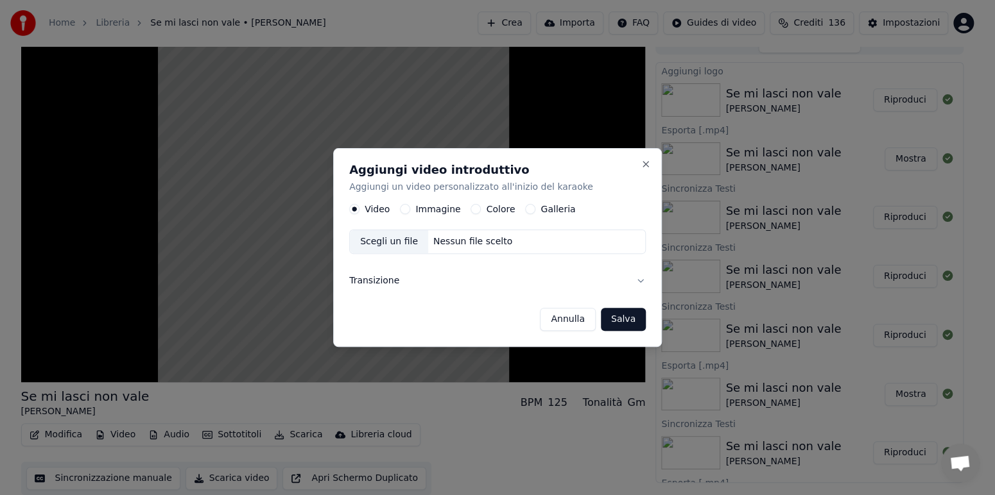
click at [377, 239] on div "Scegli un file" at bounding box center [389, 241] width 78 height 23
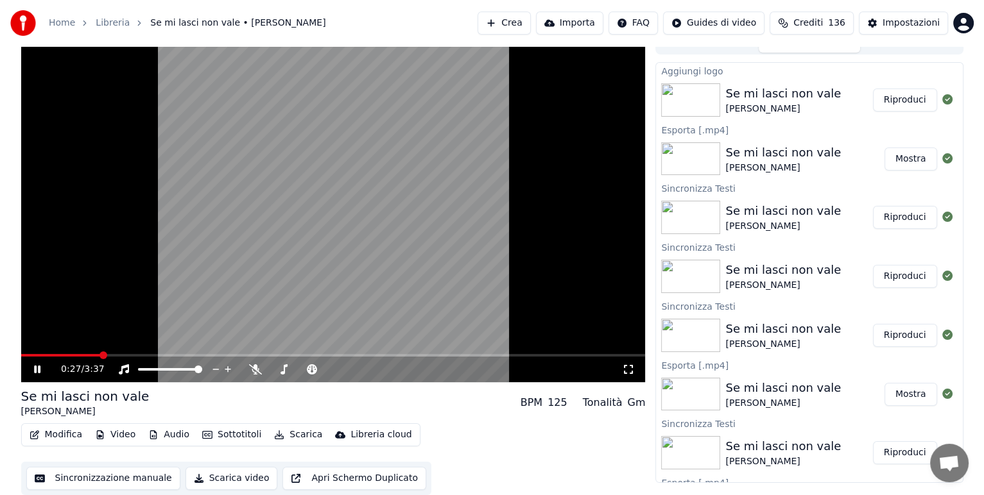
click at [909, 95] on button "Riproduci" at bounding box center [905, 100] width 64 height 23
click at [115, 436] on button "Video" at bounding box center [115, 435] width 51 height 18
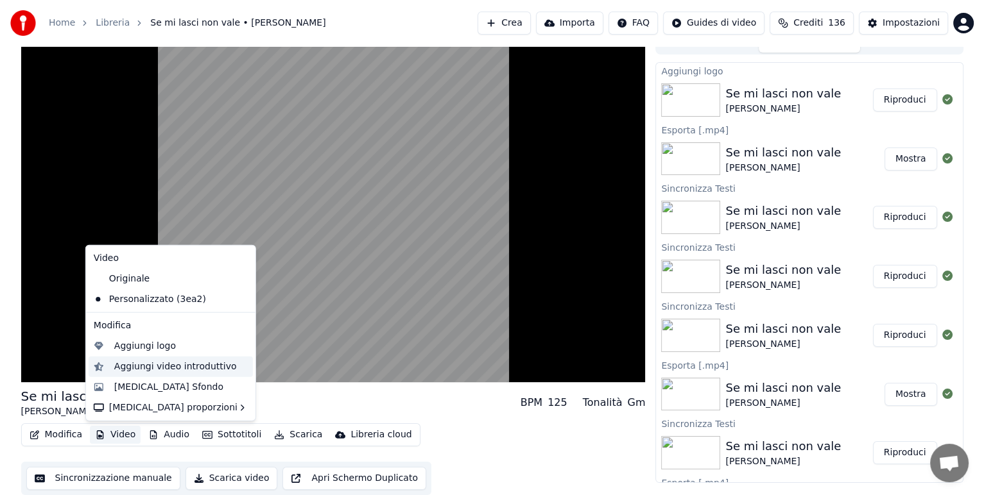
click at [146, 369] on div "Aggiungi video introduttivo" at bounding box center [175, 367] width 123 height 13
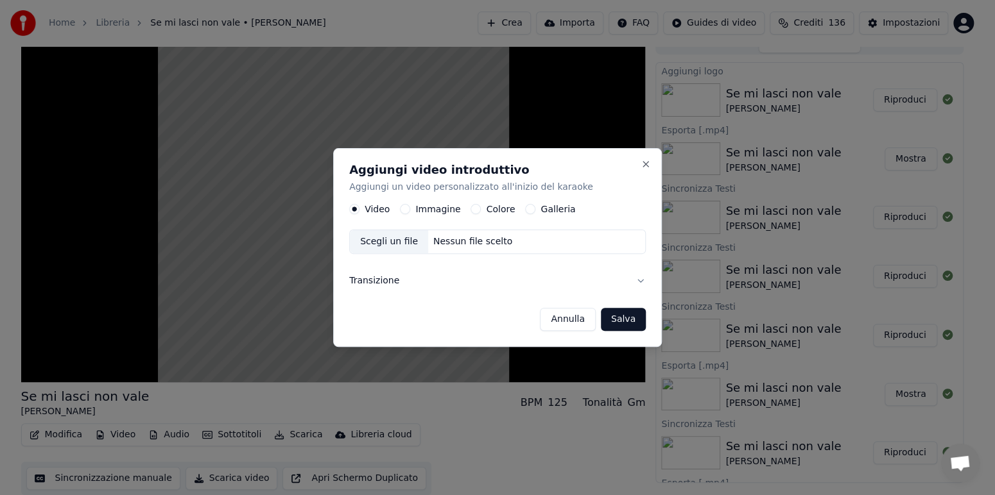
click at [384, 242] on div "Scegli un file" at bounding box center [389, 241] width 78 height 23
click at [620, 316] on button "Salva" at bounding box center [623, 319] width 45 height 23
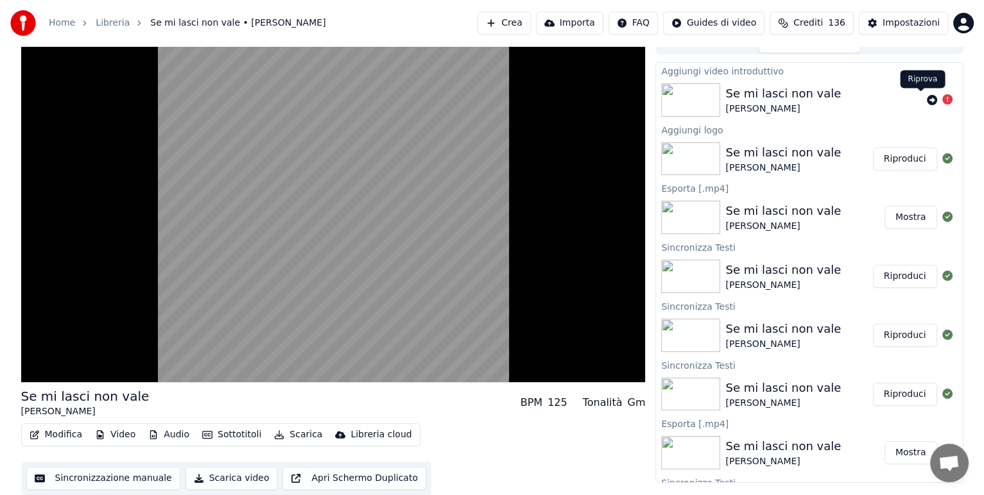
click at [927, 95] on icon at bounding box center [932, 100] width 10 height 10
click at [927, 98] on icon at bounding box center [932, 100] width 10 height 10
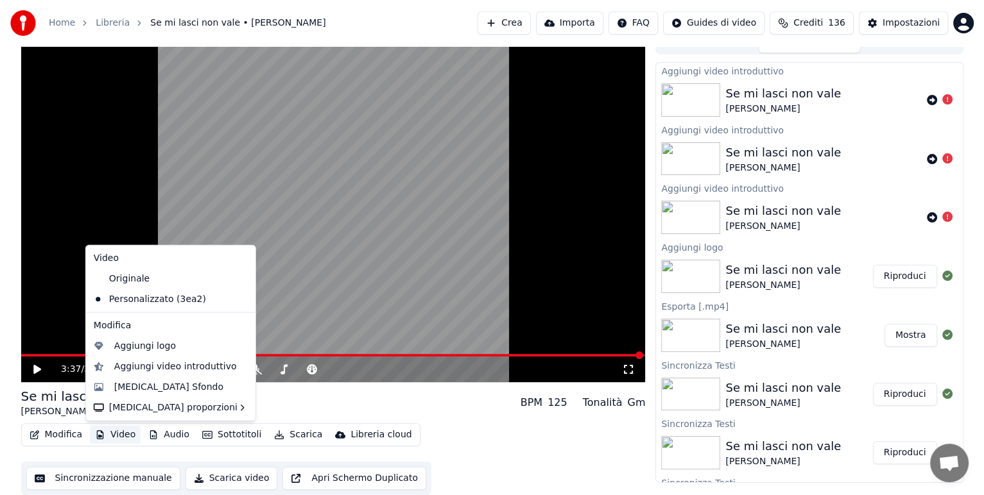
click at [122, 436] on button "Video" at bounding box center [115, 435] width 51 height 18
click at [141, 389] on div "[MEDICAL_DATA] Sfondo" at bounding box center [168, 387] width 109 height 13
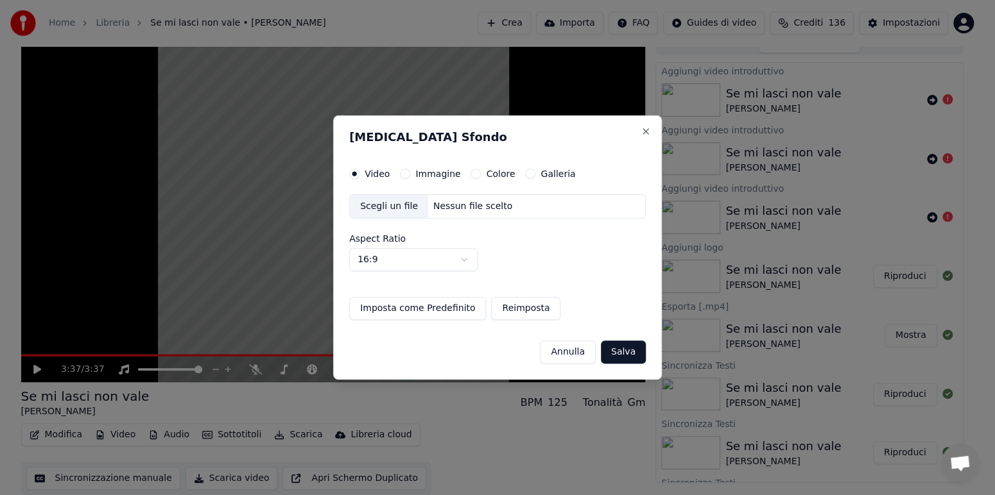
click at [438, 175] on label "Immagine" at bounding box center [437, 173] width 45 height 9
click at [410, 175] on button "Immagine" at bounding box center [405, 174] width 10 height 10
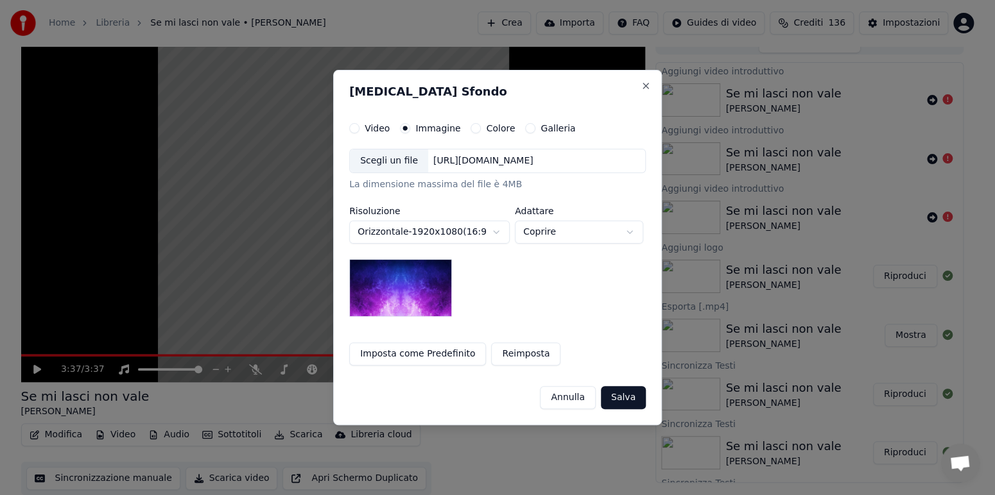
click at [403, 164] on div "Scegli un file" at bounding box center [389, 161] width 78 height 23
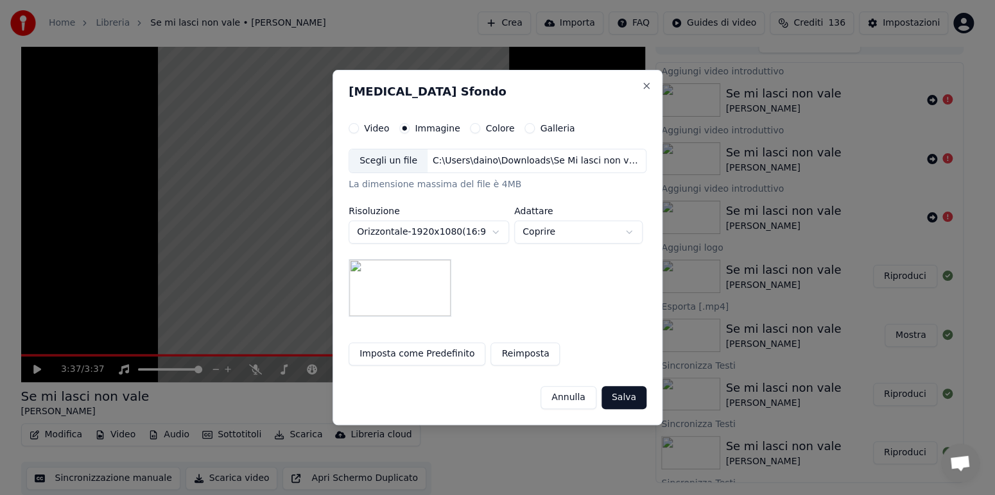
click at [626, 393] on button "Salva" at bounding box center [623, 397] width 45 height 23
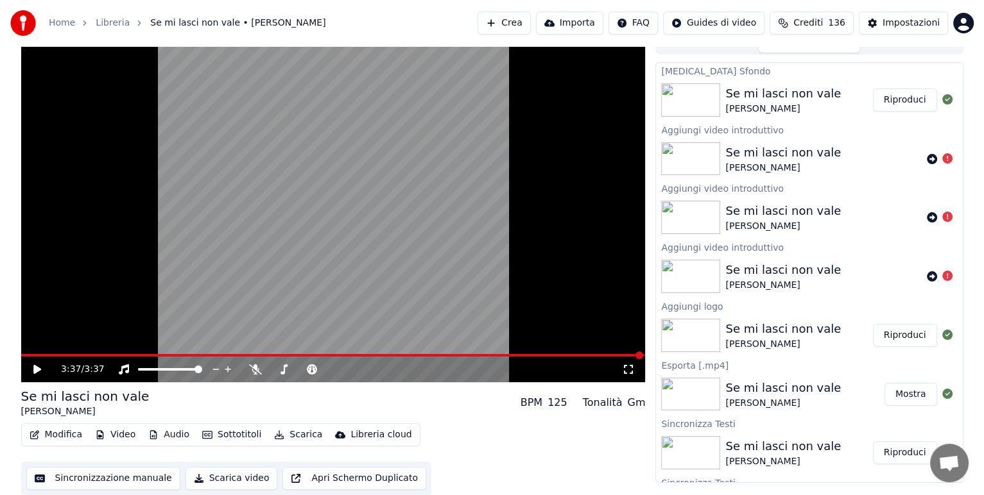
click at [896, 98] on button "Riproduci" at bounding box center [905, 100] width 64 height 23
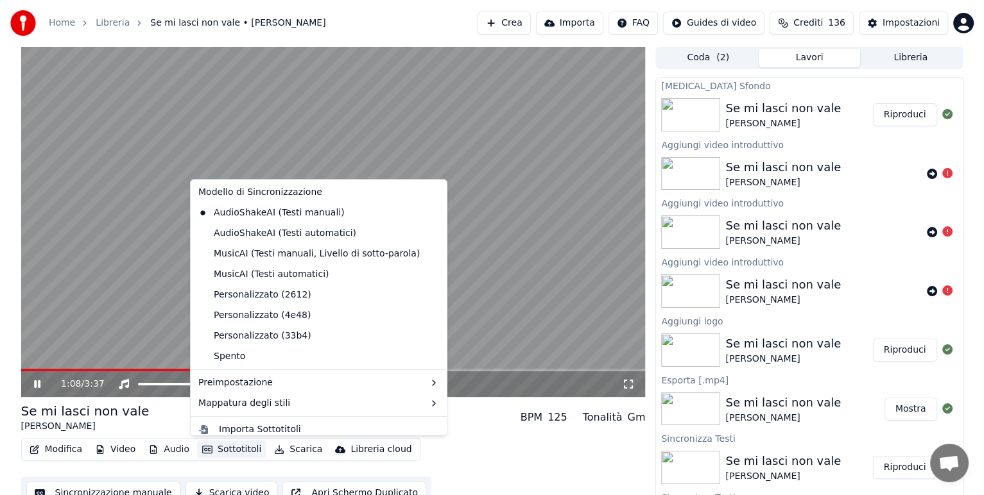
click at [243, 452] on button "Sottotitoli" at bounding box center [231, 450] width 69 height 18
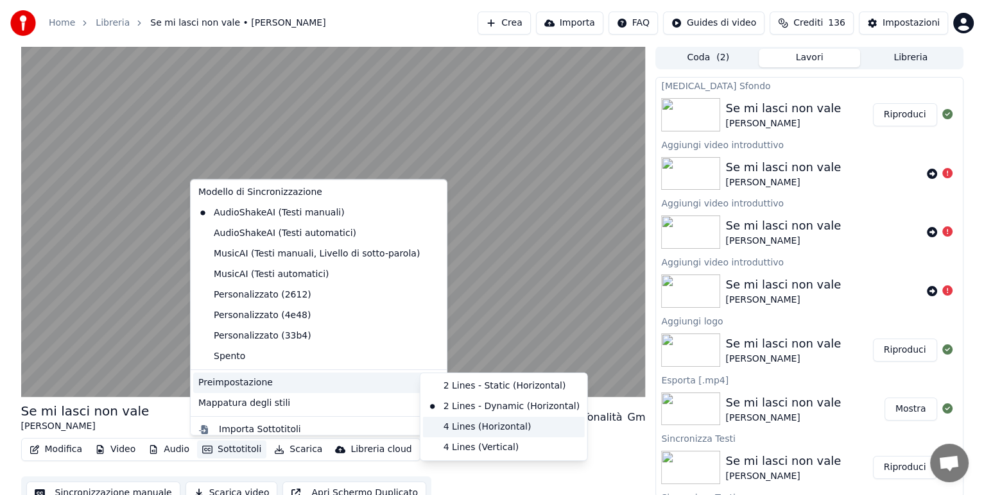
click at [500, 429] on div "4 Lines (Horizontal)" at bounding box center [504, 427] width 162 height 21
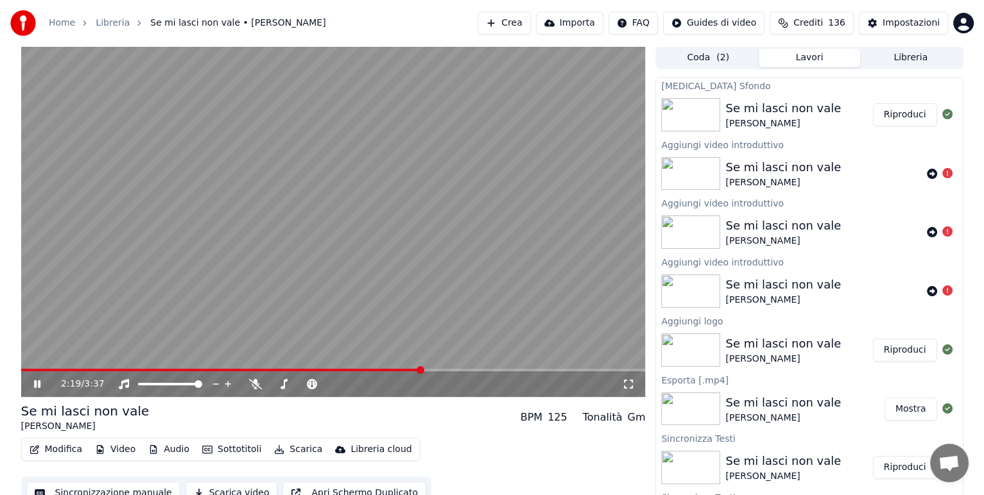
click at [307, 449] on button "Scarica" at bounding box center [298, 450] width 58 height 18
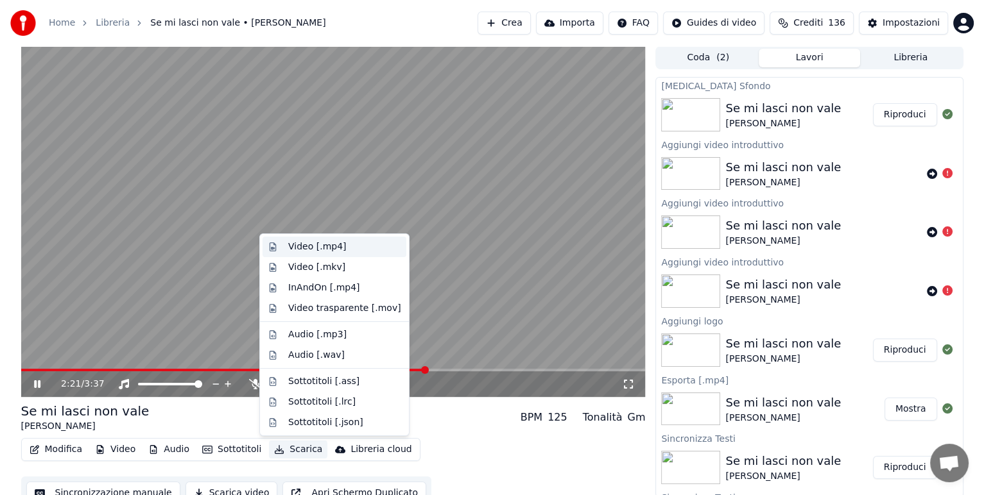
click at [321, 249] on div "Video [.mp4]" at bounding box center [317, 247] width 58 height 13
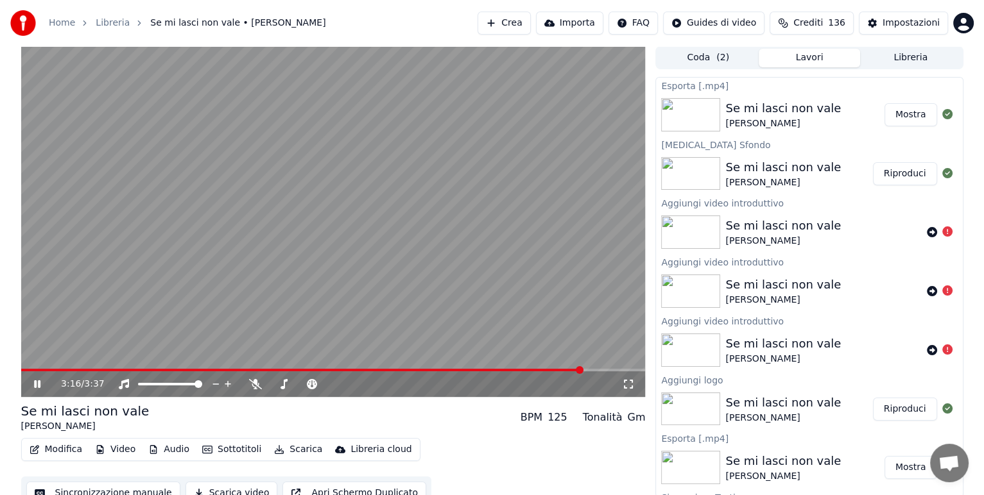
click at [884, 117] on button "Mostra" at bounding box center [910, 114] width 53 height 23
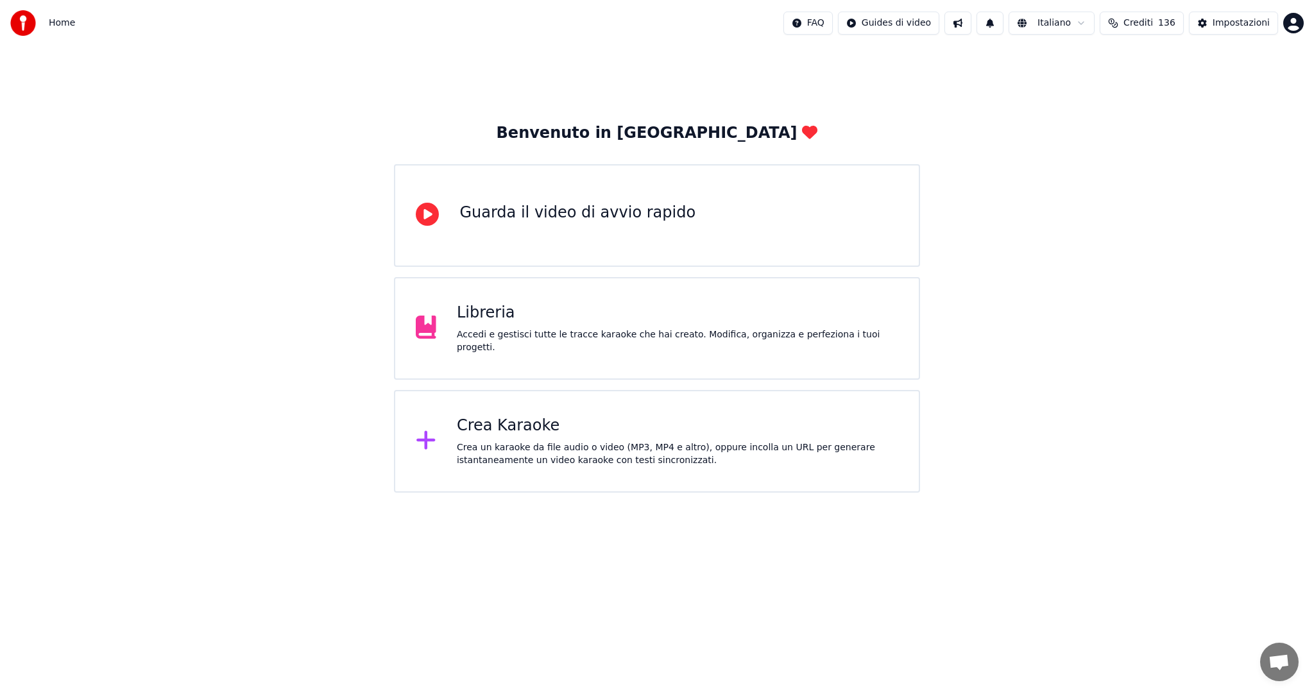
click at [547, 429] on div "Crea Karaoke" at bounding box center [677, 426] width 441 height 21
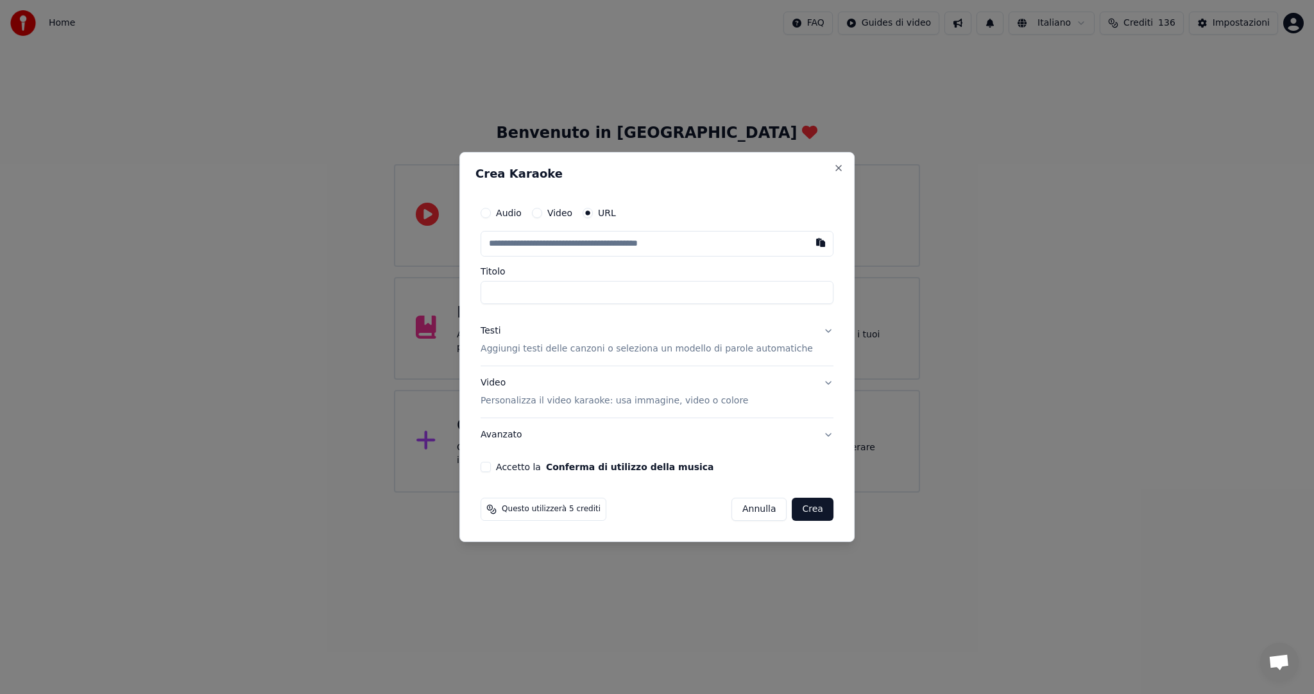
click at [616, 211] on label "URL" at bounding box center [607, 213] width 18 height 9
click at [593, 211] on button "URL" at bounding box center [588, 213] width 10 height 10
click at [808, 237] on button "button" at bounding box center [821, 242] width 26 height 23
type input "**********"
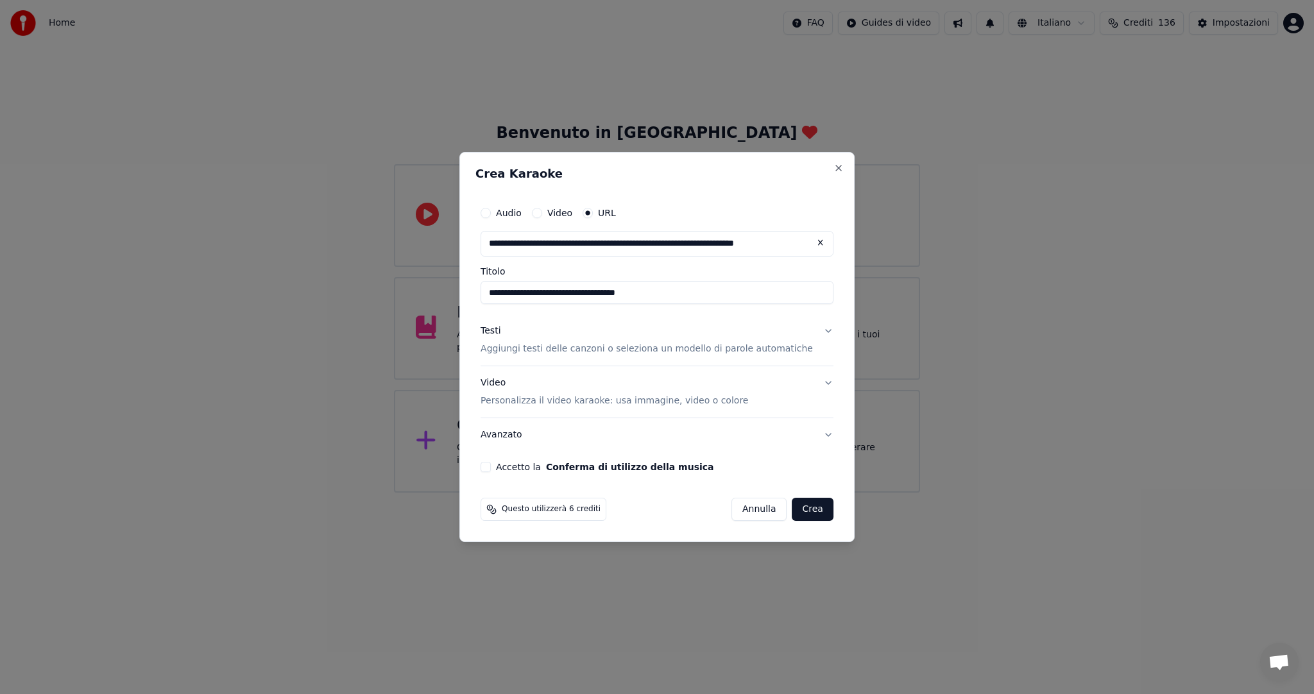
click at [491, 467] on button "Accetto la Conferma di utilizzo della musica" at bounding box center [486, 467] width 10 height 10
click at [800, 511] on button "Crea" at bounding box center [812, 509] width 41 height 23
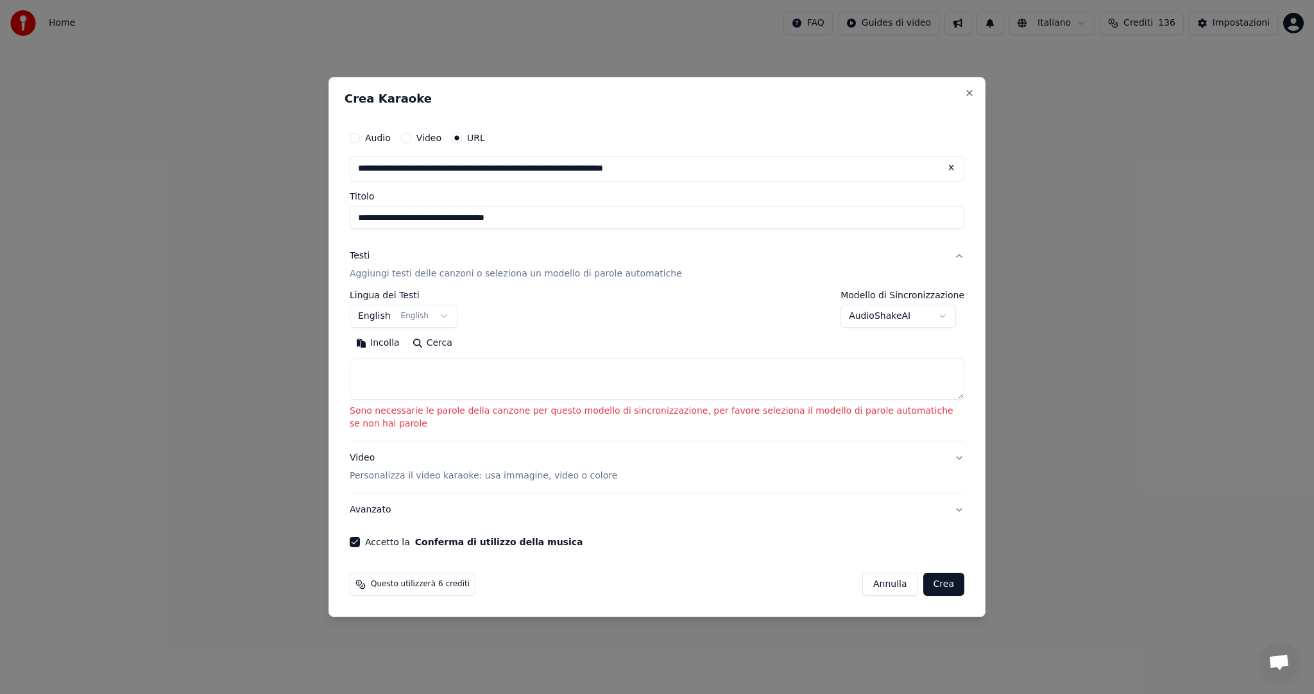
click at [470, 473] on p "Personalizza il video karaoke: usa immagine, video o colore" at bounding box center [484, 476] width 268 height 13
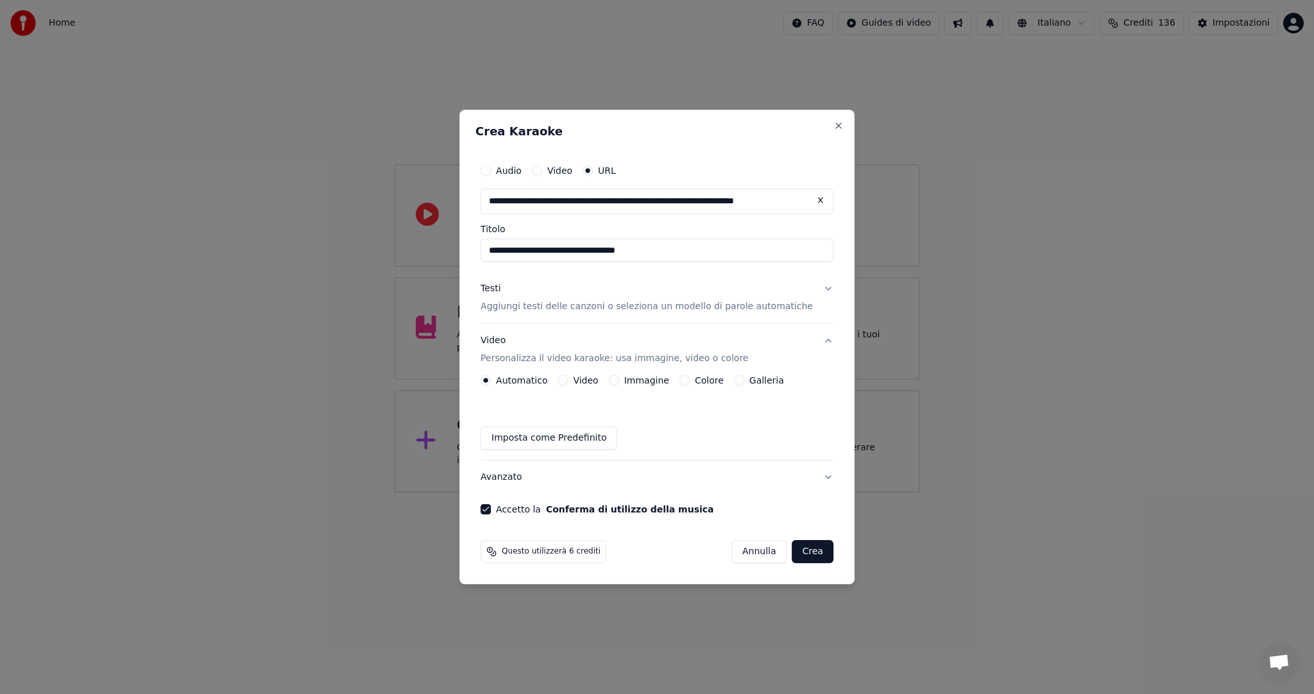
click at [801, 549] on button "Crea" at bounding box center [812, 551] width 41 height 23
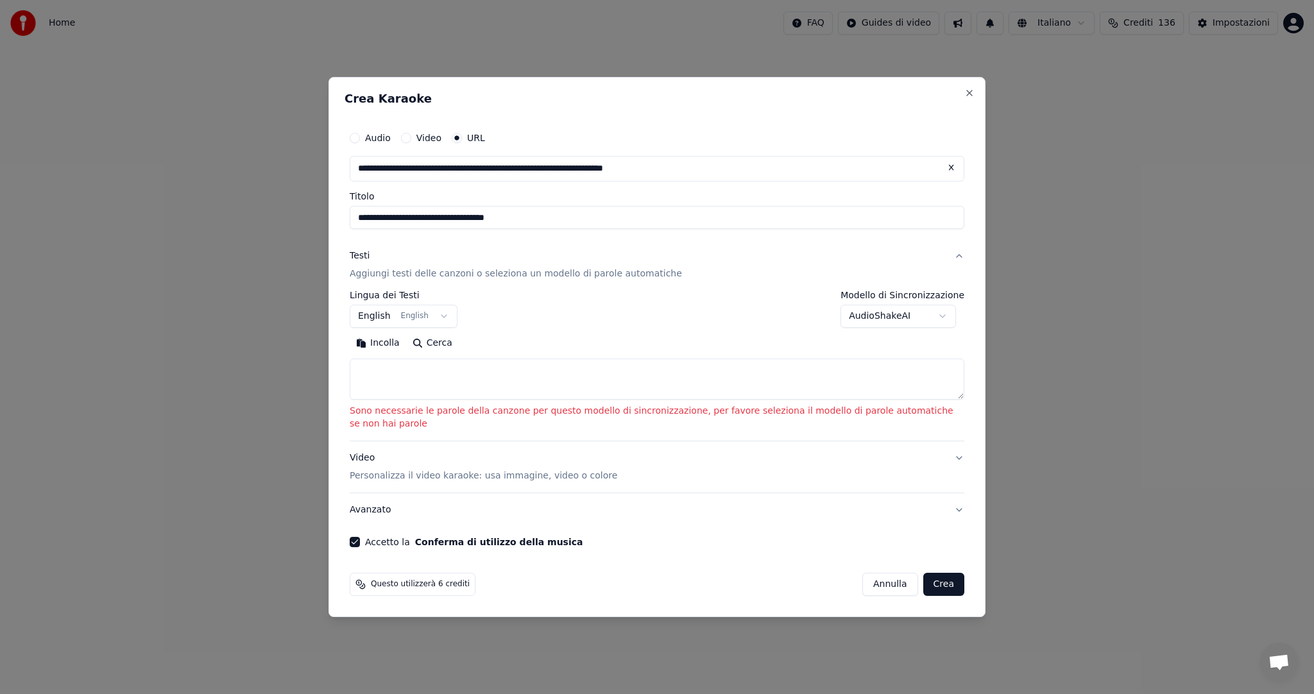
click at [441, 323] on body "**********" at bounding box center [657, 246] width 1314 height 493
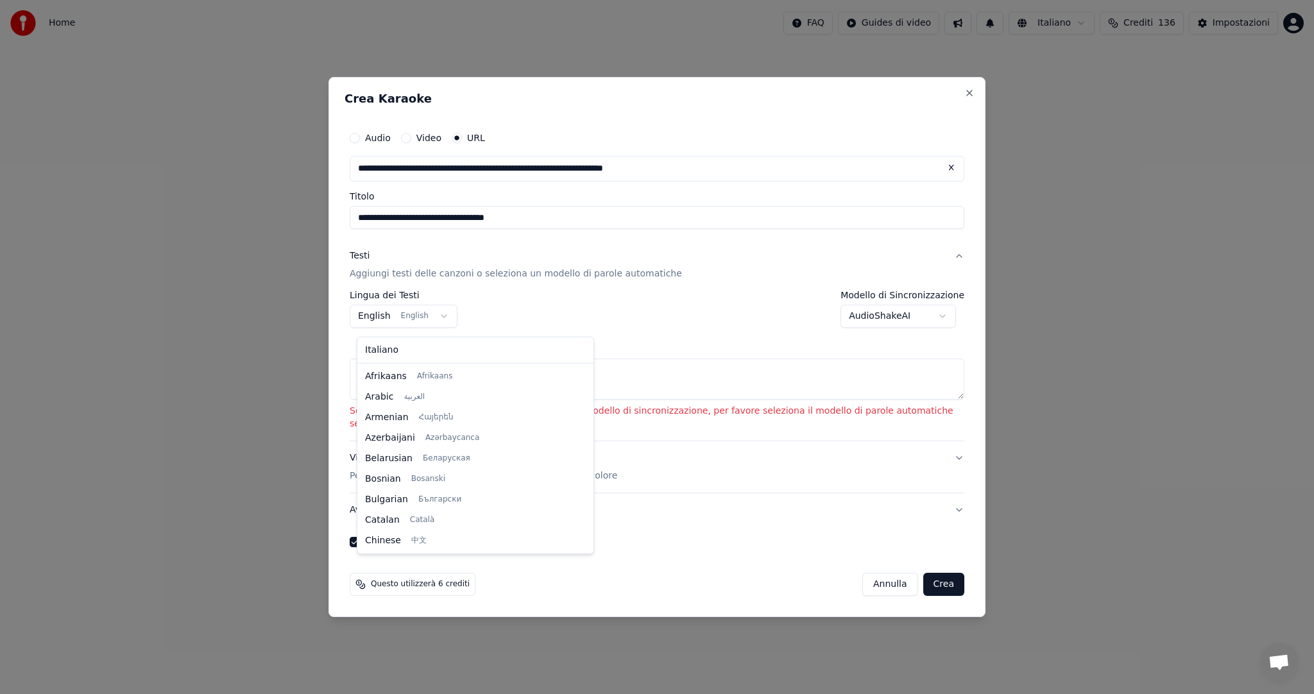
scroll to position [103, 0]
select select "**"
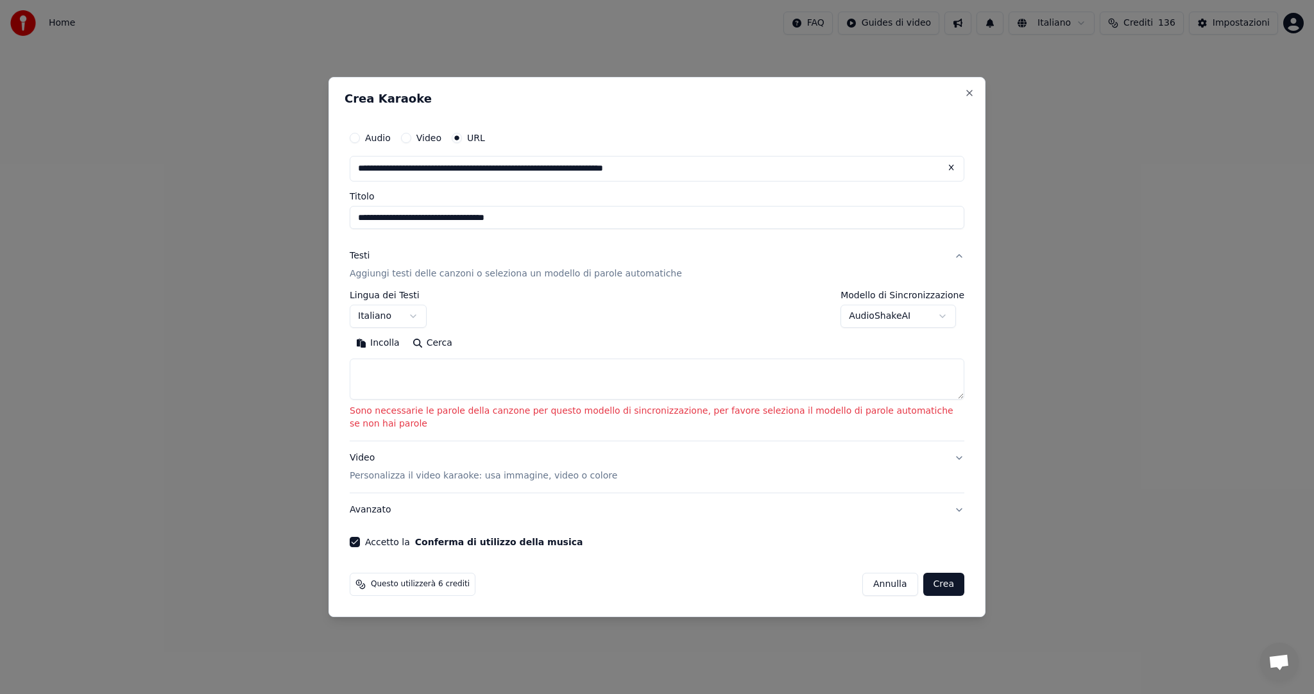
click at [459, 349] on button "Cerca" at bounding box center [432, 343] width 53 height 21
type textarea "**********"
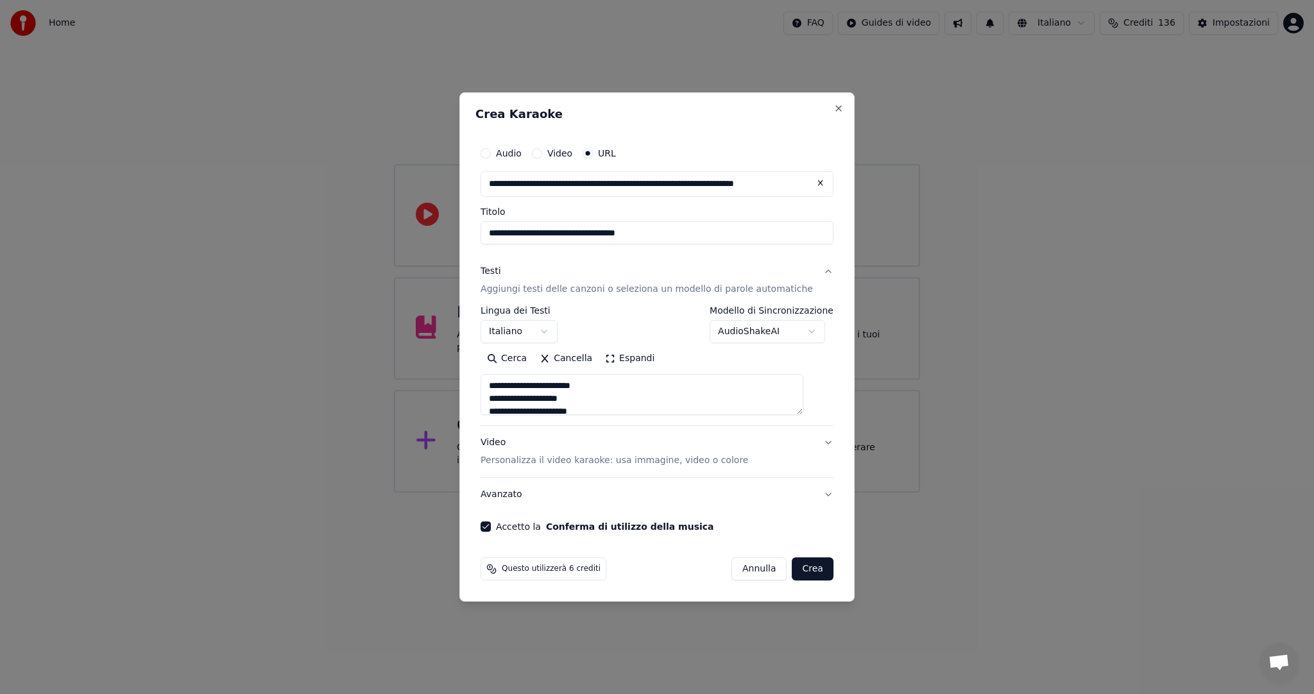
click at [803, 570] on button "Crea" at bounding box center [812, 569] width 41 height 23
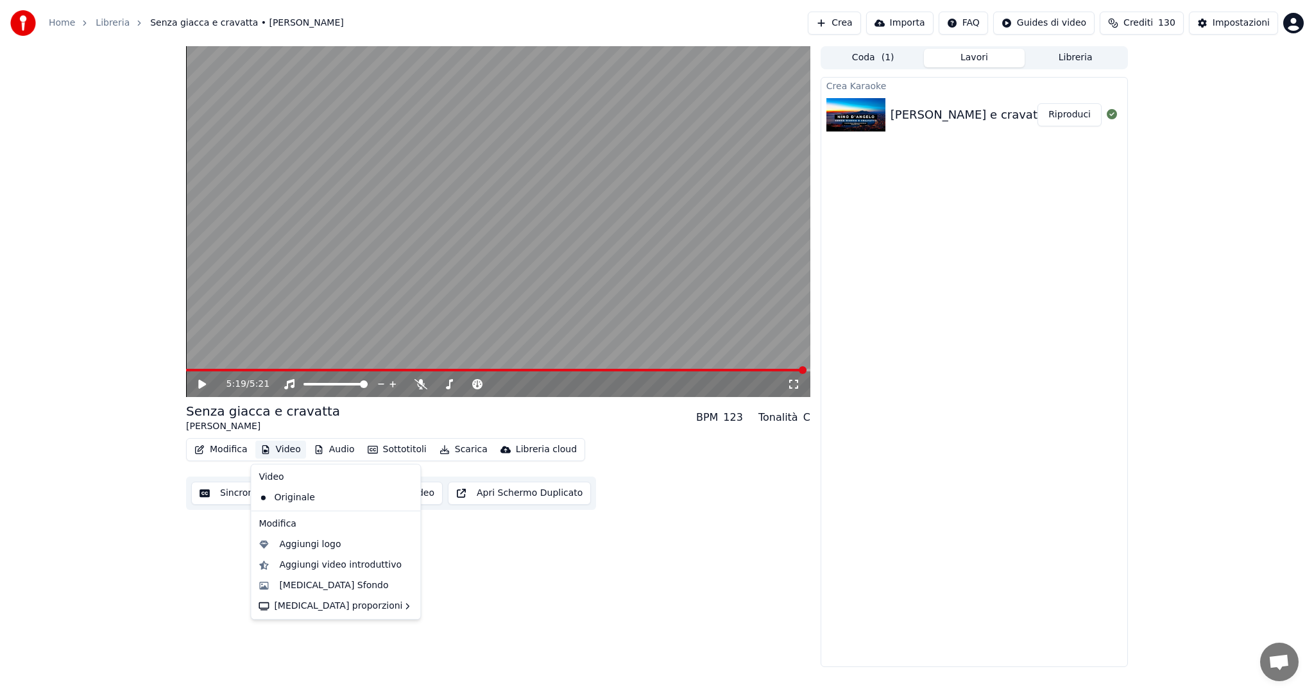
click at [267, 449] on icon "button" at bounding box center [266, 449] width 10 height 9
click at [311, 586] on div "[MEDICAL_DATA] Sfondo" at bounding box center [333, 585] width 109 height 13
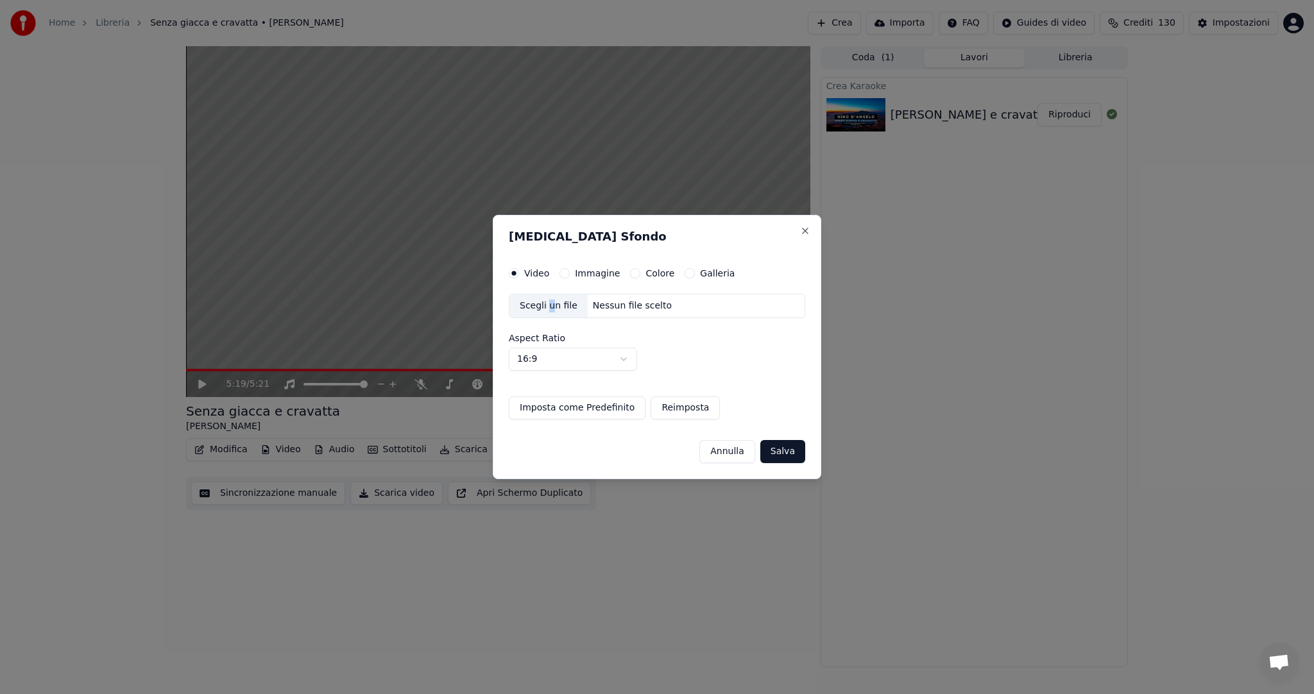
click at [549, 311] on div "Scegli un file" at bounding box center [548, 306] width 78 height 23
click at [544, 298] on div "Scegli un file" at bounding box center [548, 306] width 78 height 23
click at [788, 456] on button "Salva" at bounding box center [782, 451] width 45 height 23
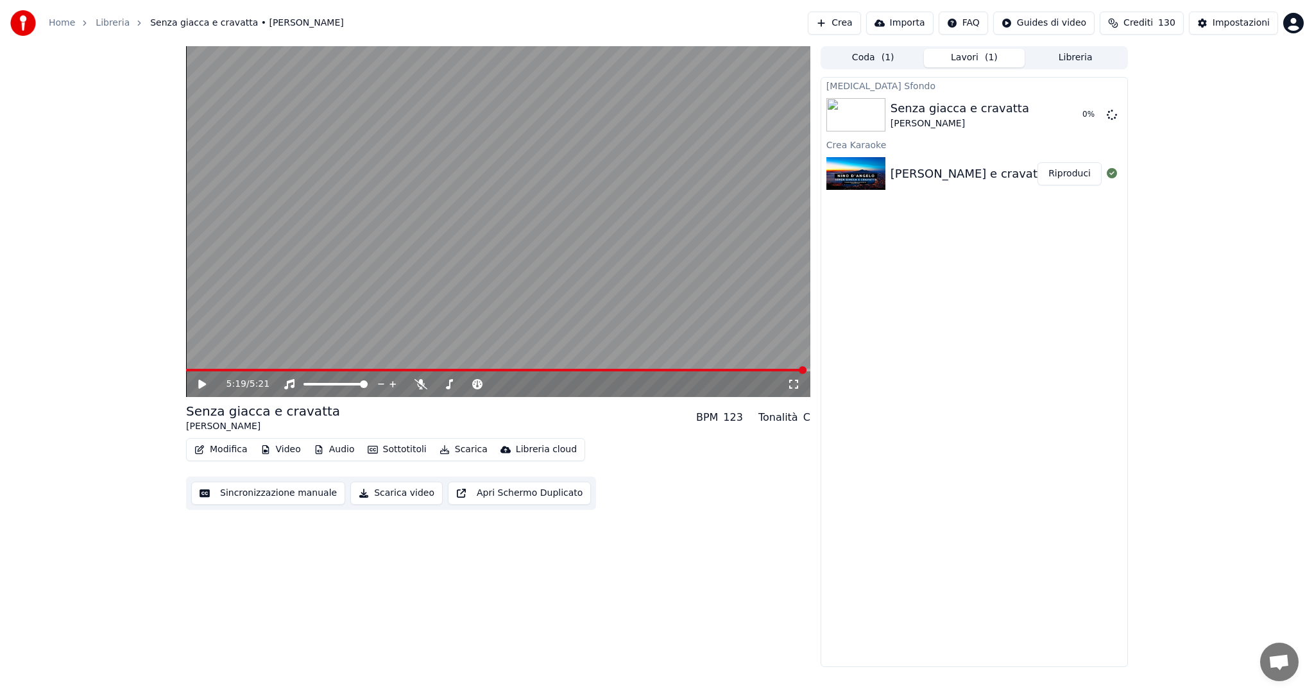
click at [202, 382] on icon at bounding box center [202, 384] width 8 height 9
click at [435, 380] on span at bounding box center [439, 384] width 8 height 8
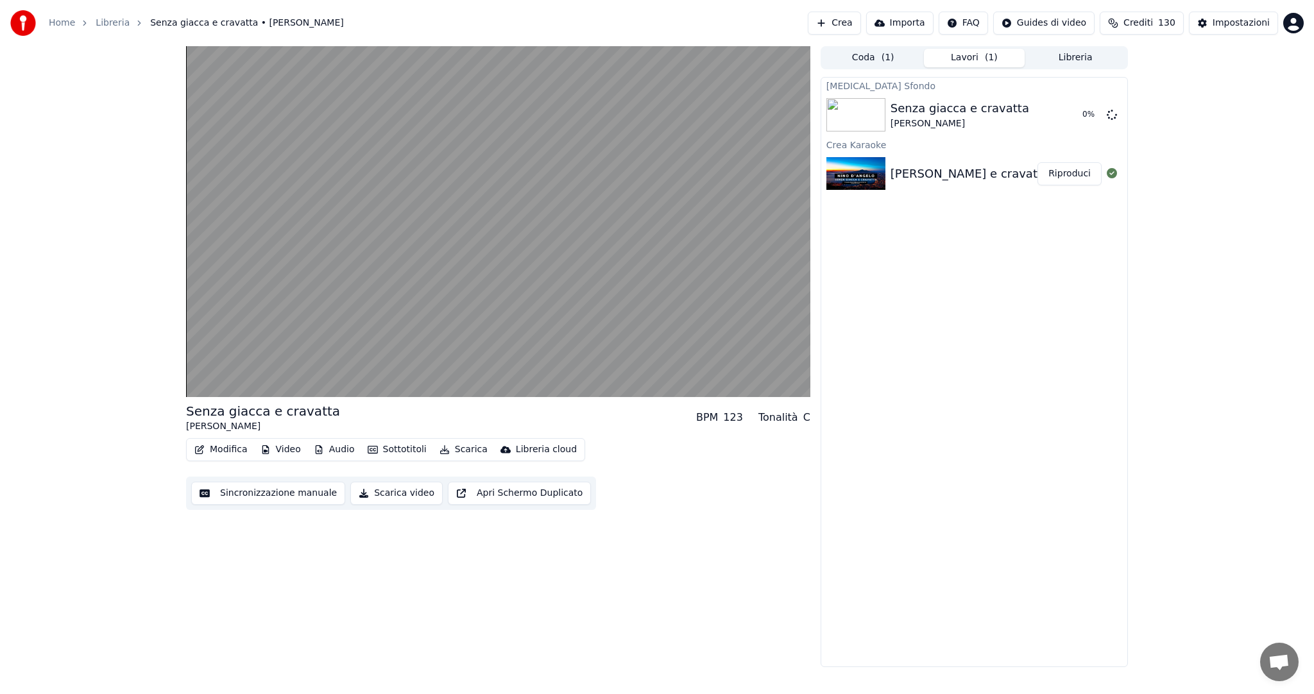
click at [1061, 175] on button "Riproduci" at bounding box center [1070, 173] width 64 height 23
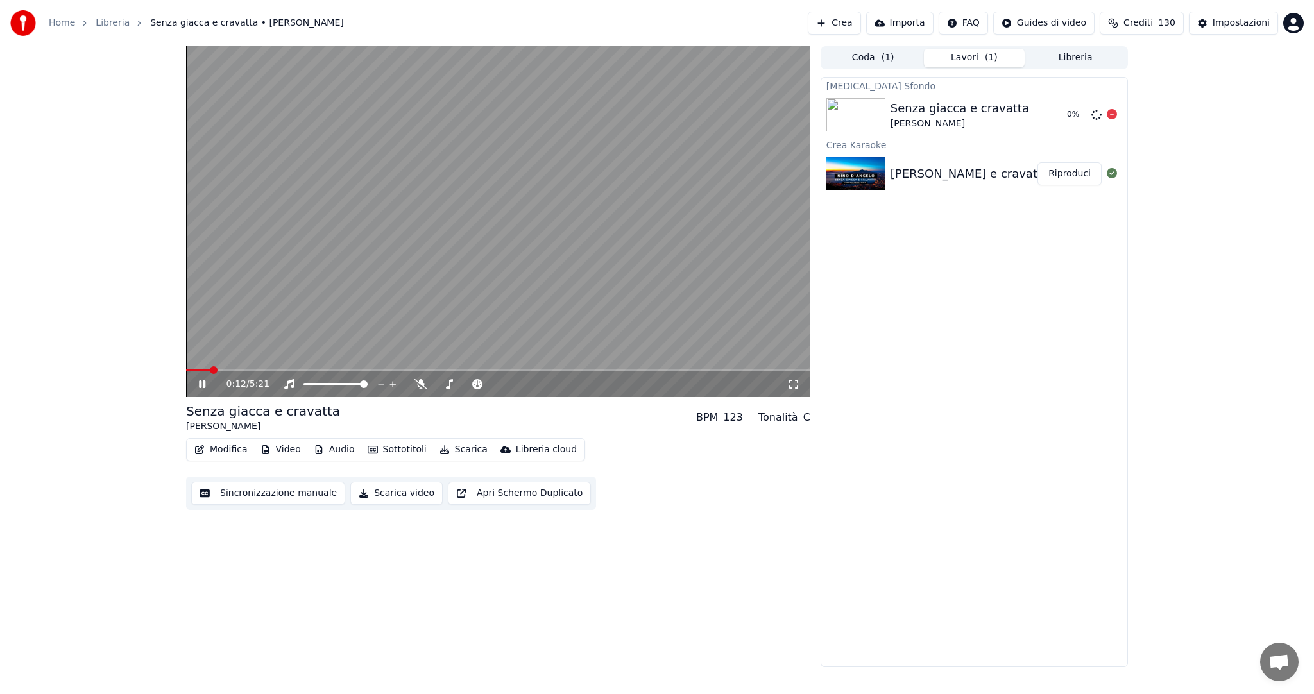
click at [1036, 119] on div "Senza giacca e cravatta [PERSON_NAME]" at bounding box center [974, 114] width 166 height 31
click at [262, 369] on span at bounding box center [265, 370] width 8 height 8
click at [284, 367] on span at bounding box center [280, 370] width 8 height 8
click at [293, 368] on span at bounding box center [290, 370] width 8 height 8
click at [1113, 113] on icon at bounding box center [1112, 114] width 10 height 10
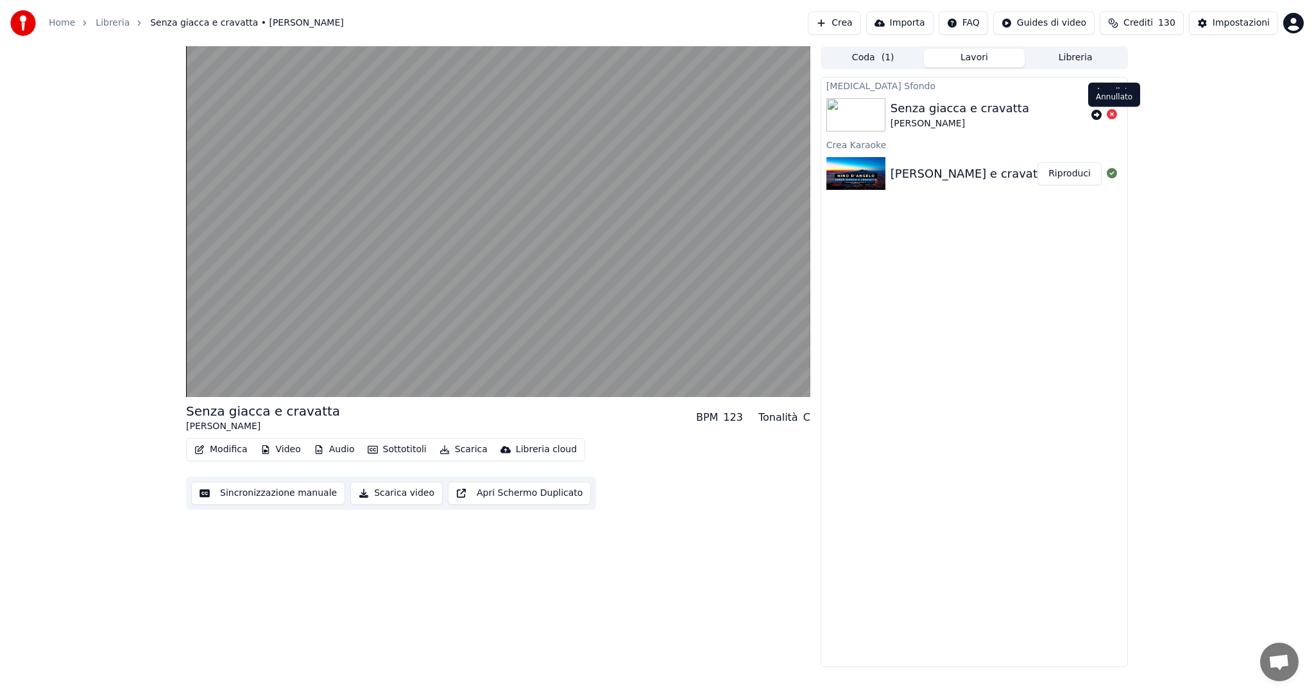
click at [1114, 114] on icon at bounding box center [1112, 114] width 10 height 10
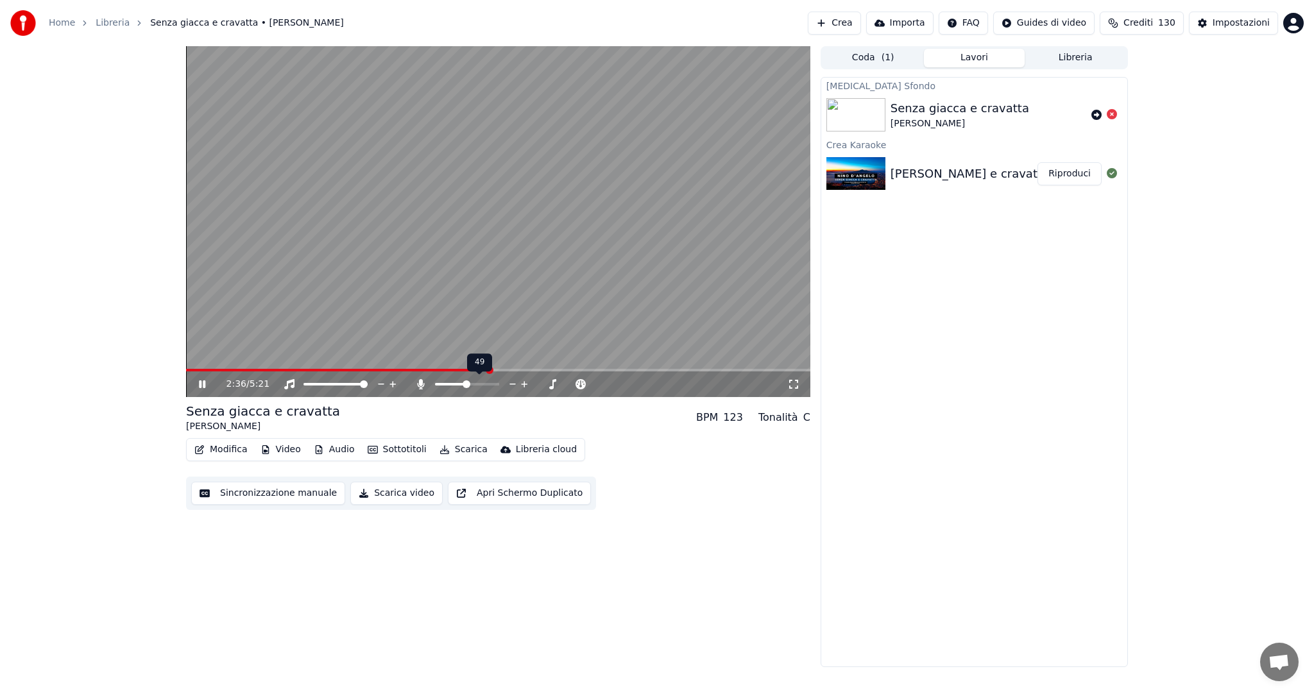
click at [466, 380] on span at bounding box center [467, 384] width 8 height 8
click at [499, 381] on span at bounding box center [495, 384] width 8 height 8
click at [493, 388] on span at bounding box center [495, 384] width 8 height 8
click at [495, 386] on span at bounding box center [492, 384] width 8 height 8
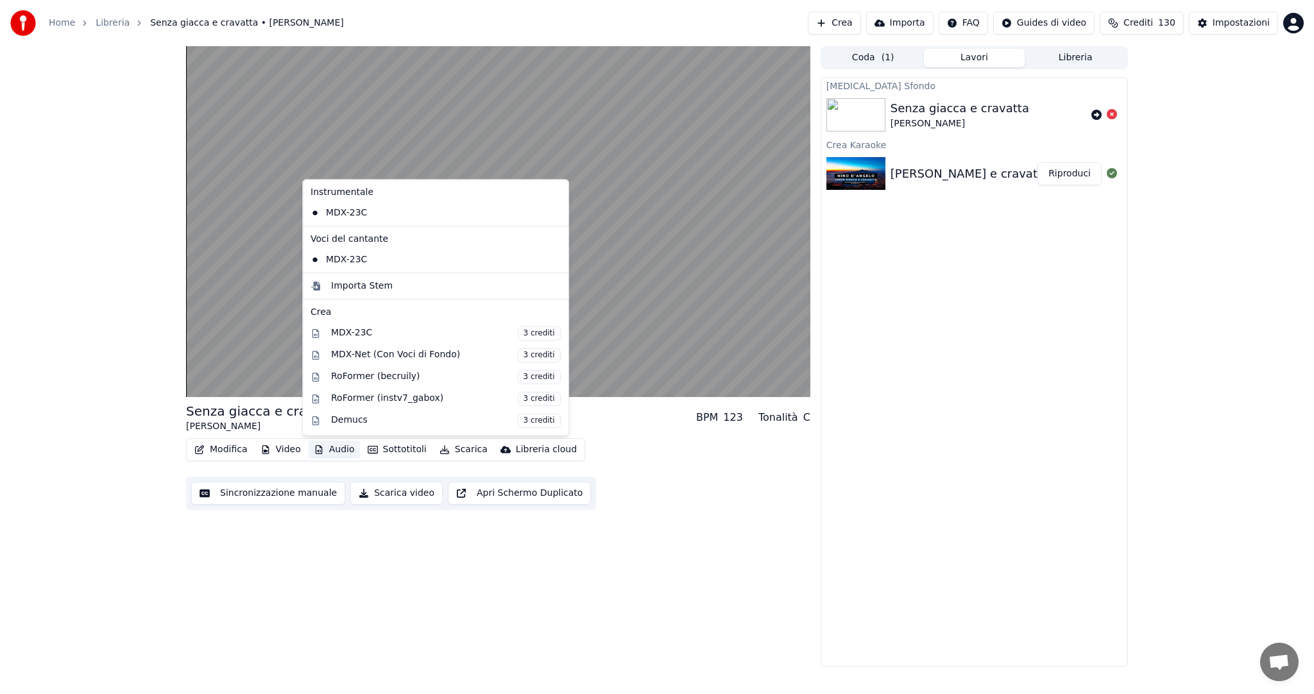
click at [339, 452] on button "Audio" at bounding box center [334, 450] width 51 height 18
click at [456, 345] on div "MDX-Net (Con Voci di Fondo) 3 crediti" at bounding box center [435, 356] width 261 height 22
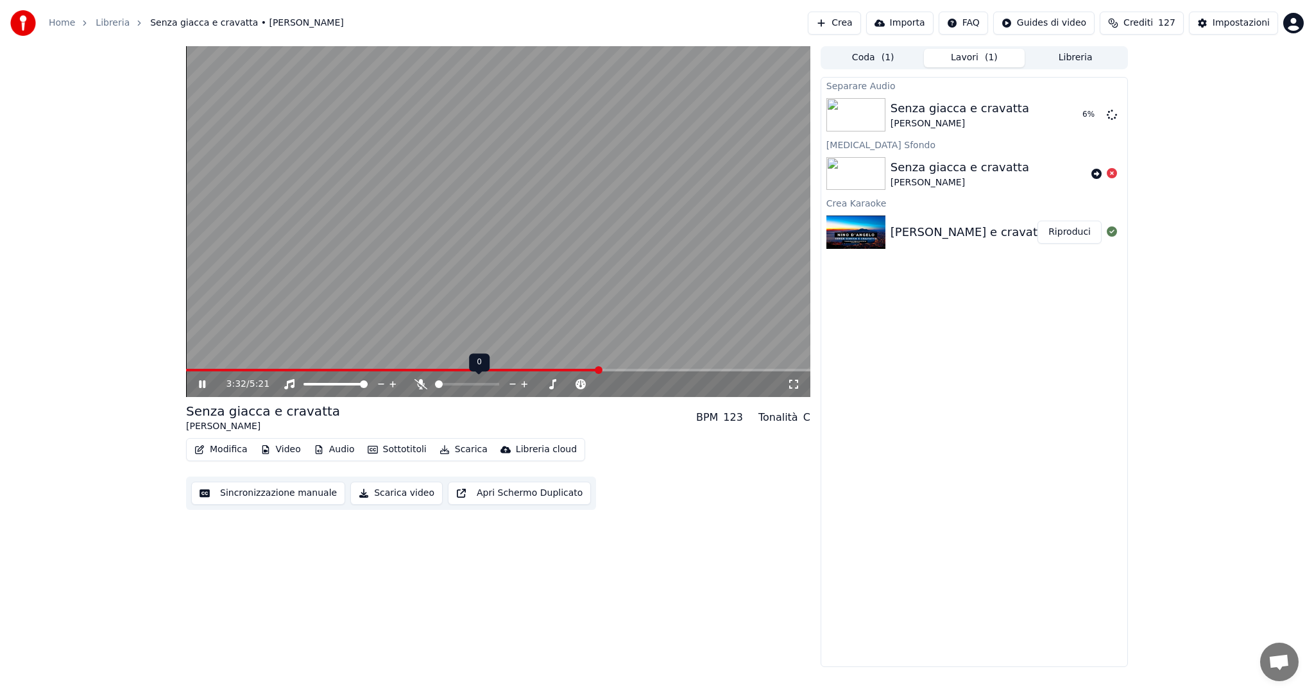
click at [435, 385] on span at bounding box center [439, 384] width 8 height 8
click at [474, 384] on span at bounding box center [474, 384] width 8 height 8
click at [495, 385] on span at bounding box center [492, 384] width 8 height 8
click at [499, 388] on span at bounding box center [495, 384] width 8 height 8
click at [497, 385] on span at bounding box center [495, 384] width 8 height 8
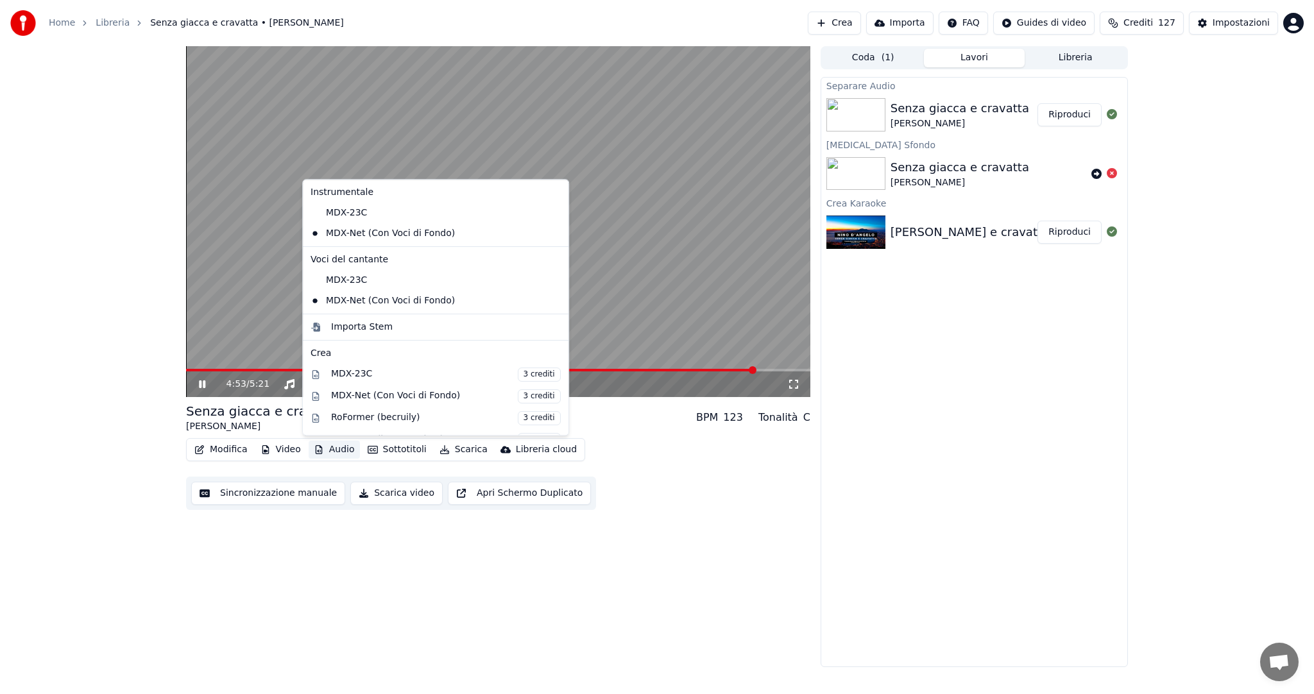
click at [336, 452] on button "Audio" at bounding box center [334, 450] width 51 height 18
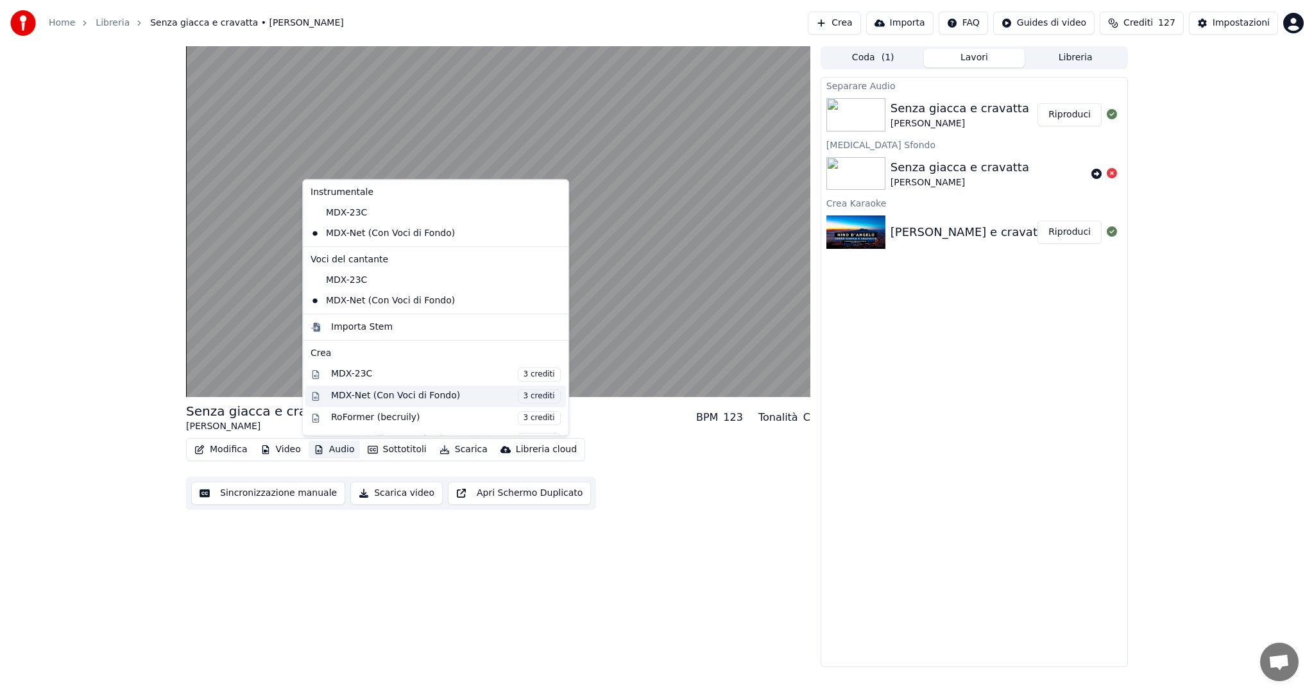
click at [413, 398] on div "MDX-Net (Con Voci di Fondo) 3 crediti" at bounding box center [446, 396] width 230 height 14
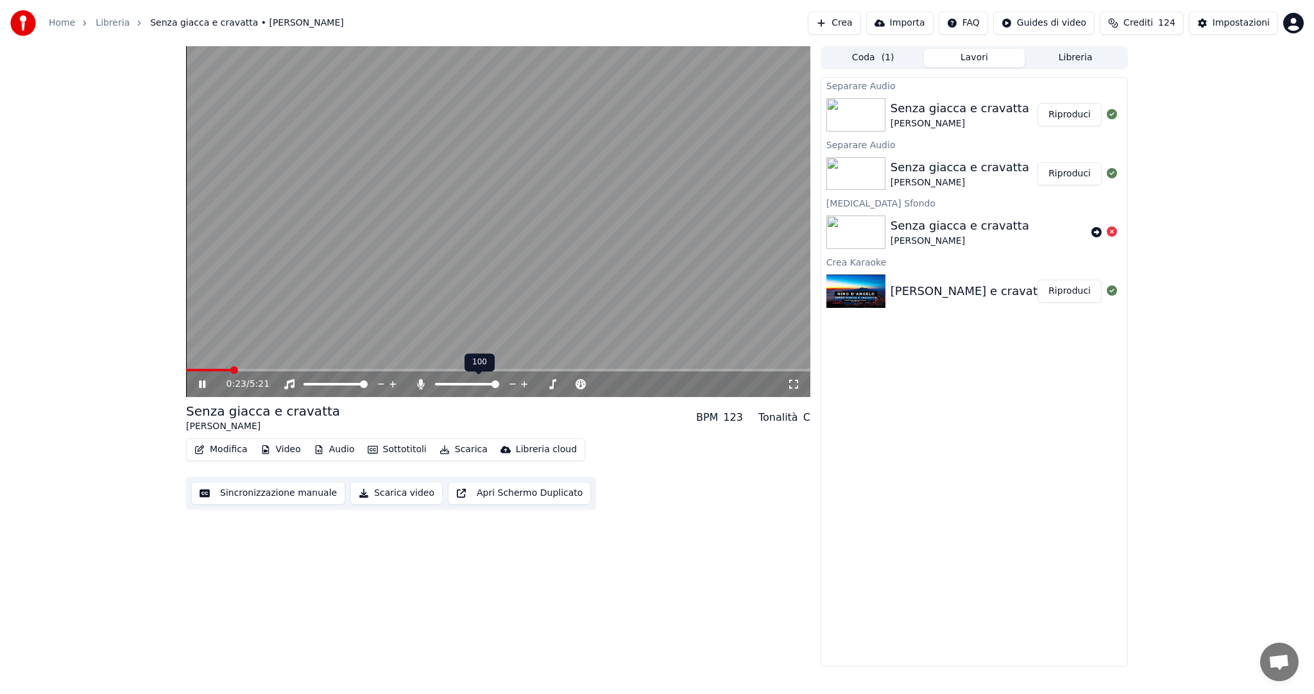
click at [231, 370] on span at bounding box center [208, 370] width 45 height 3
click at [314, 370] on span at bounding box center [498, 370] width 624 height 3
click at [415, 372] on span at bounding box center [498, 370] width 624 height 3
click at [538, 368] on video at bounding box center [498, 221] width 624 height 351
click at [534, 370] on span at bounding box center [498, 370] width 624 height 3
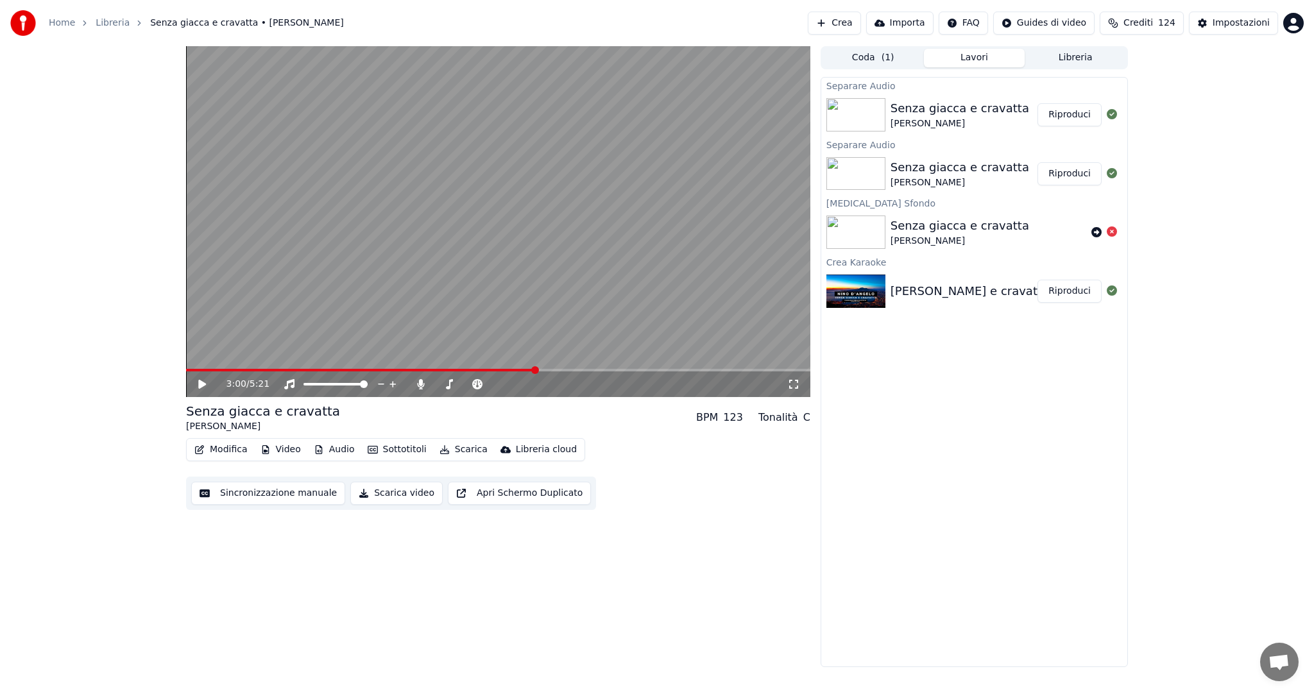
click at [201, 386] on icon at bounding box center [202, 384] width 8 height 9
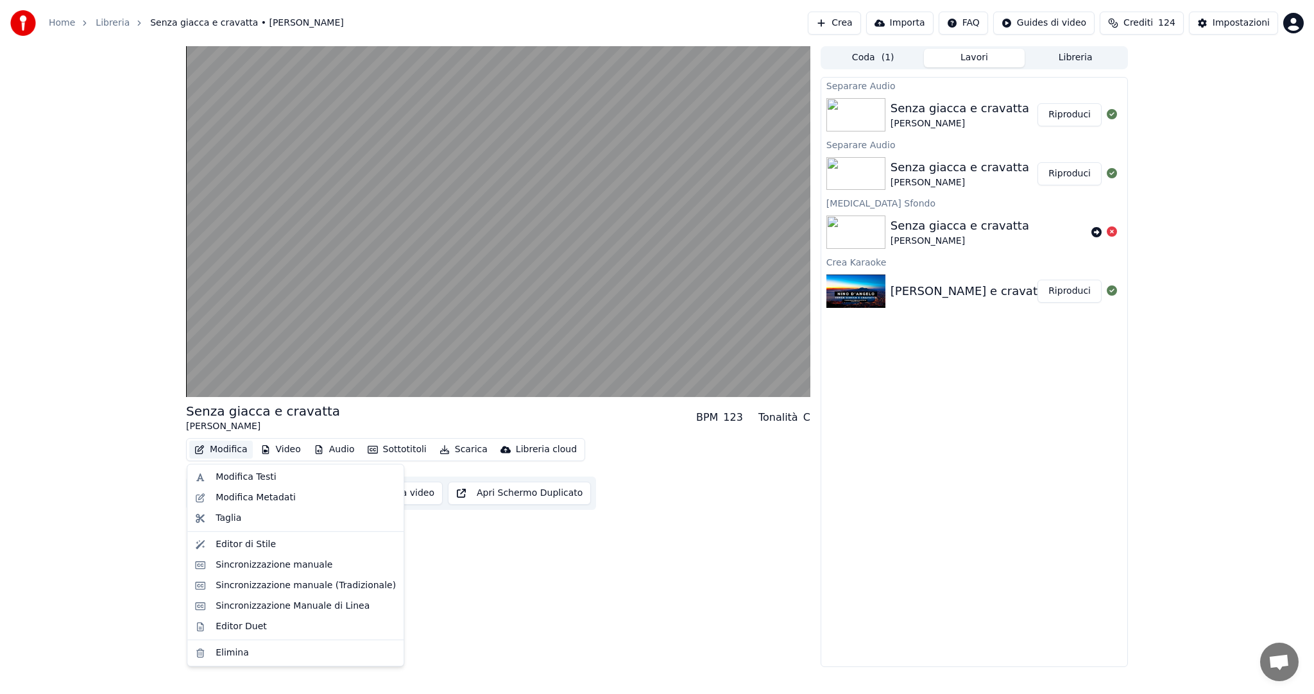
click at [209, 449] on button "Modifica" at bounding box center [221, 450] width 64 height 18
click at [241, 478] on div "Modifica Testi" at bounding box center [246, 477] width 60 height 13
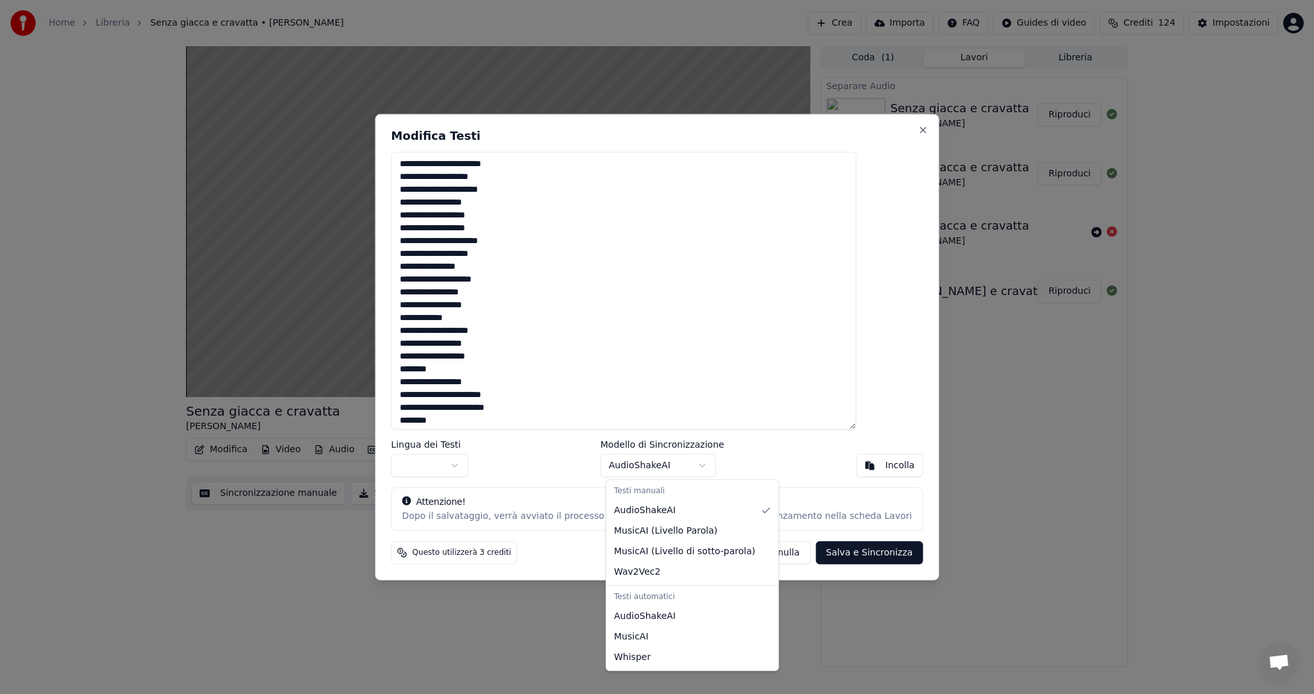
click at [714, 462] on body "Home Libreria Senza giacca e cravatta • Nino D'[PERSON_NAME] Importa FAQ Guides…" at bounding box center [657, 347] width 1314 height 694
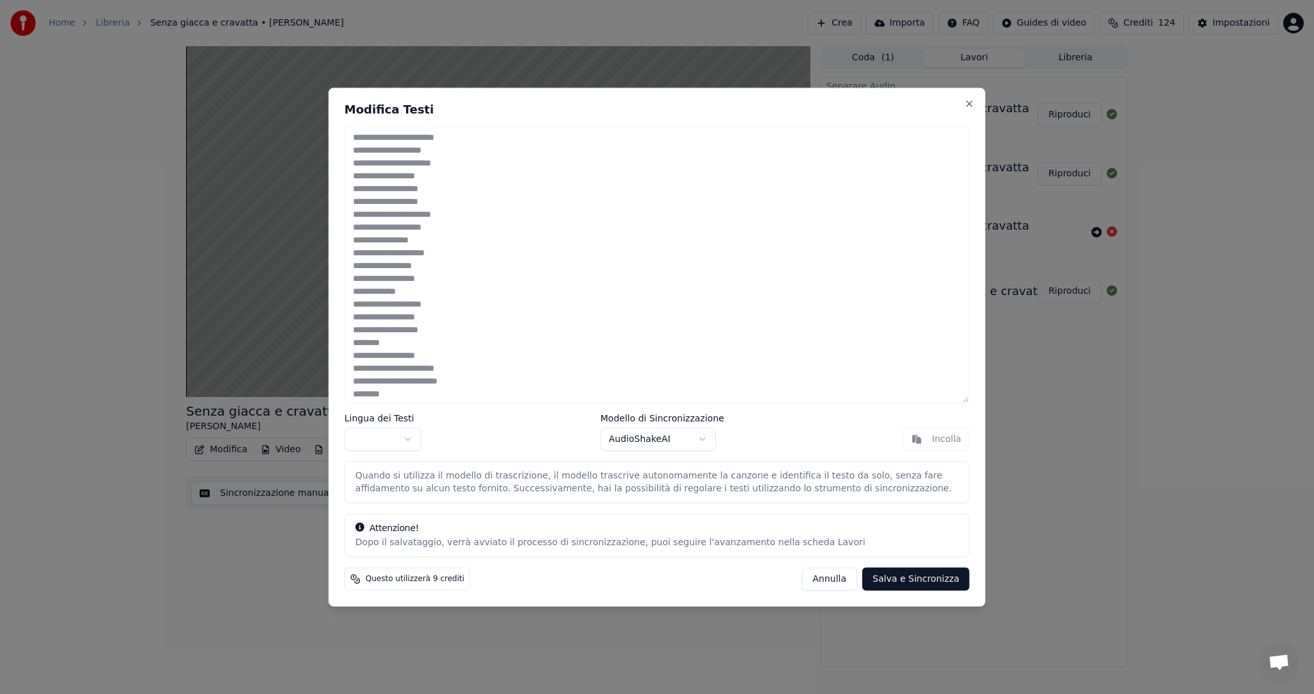
click at [926, 580] on button "Salva e Sincronizza" at bounding box center [915, 578] width 107 height 23
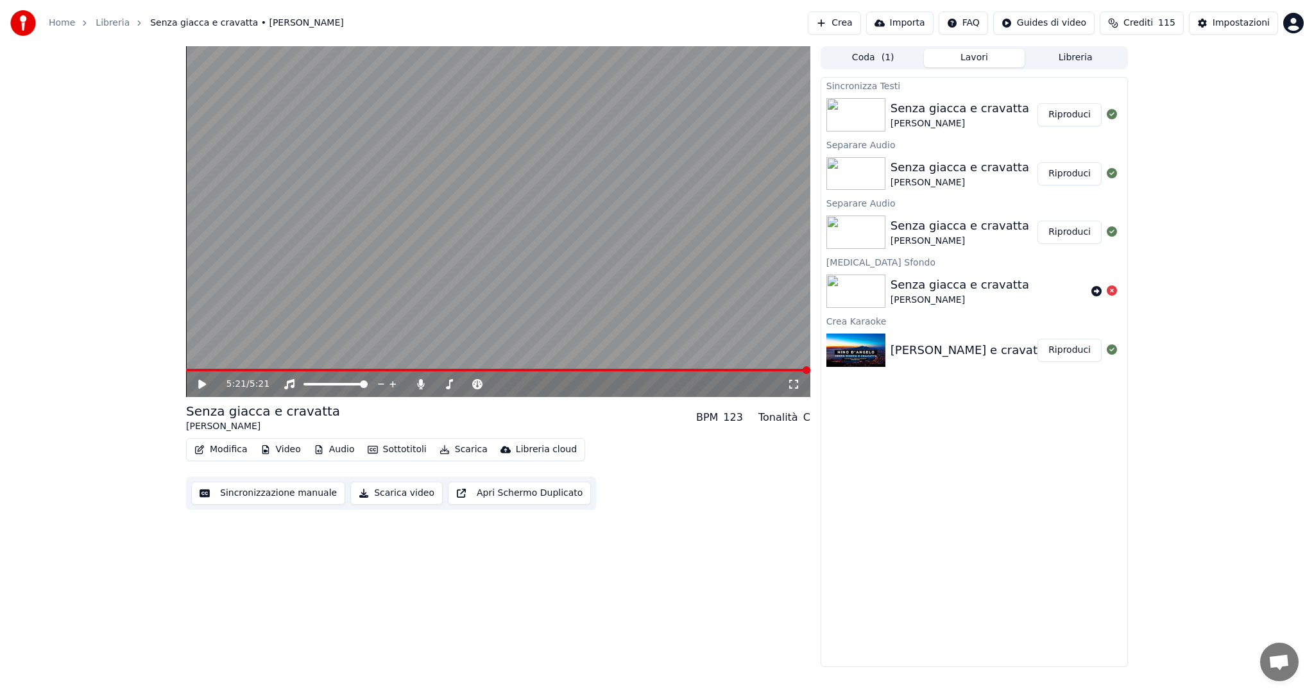
click at [1072, 117] on button "Riproduci" at bounding box center [1070, 114] width 64 height 23
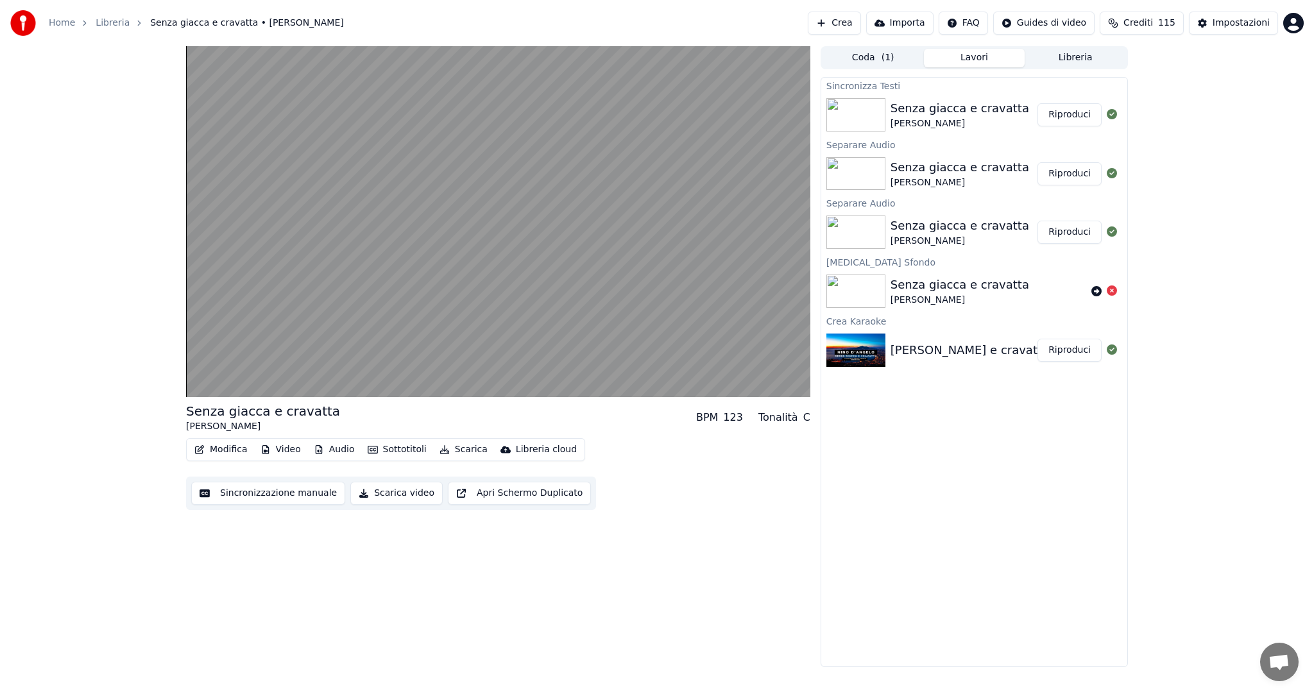
click at [279, 451] on button "Video" at bounding box center [280, 450] width 51 height 18
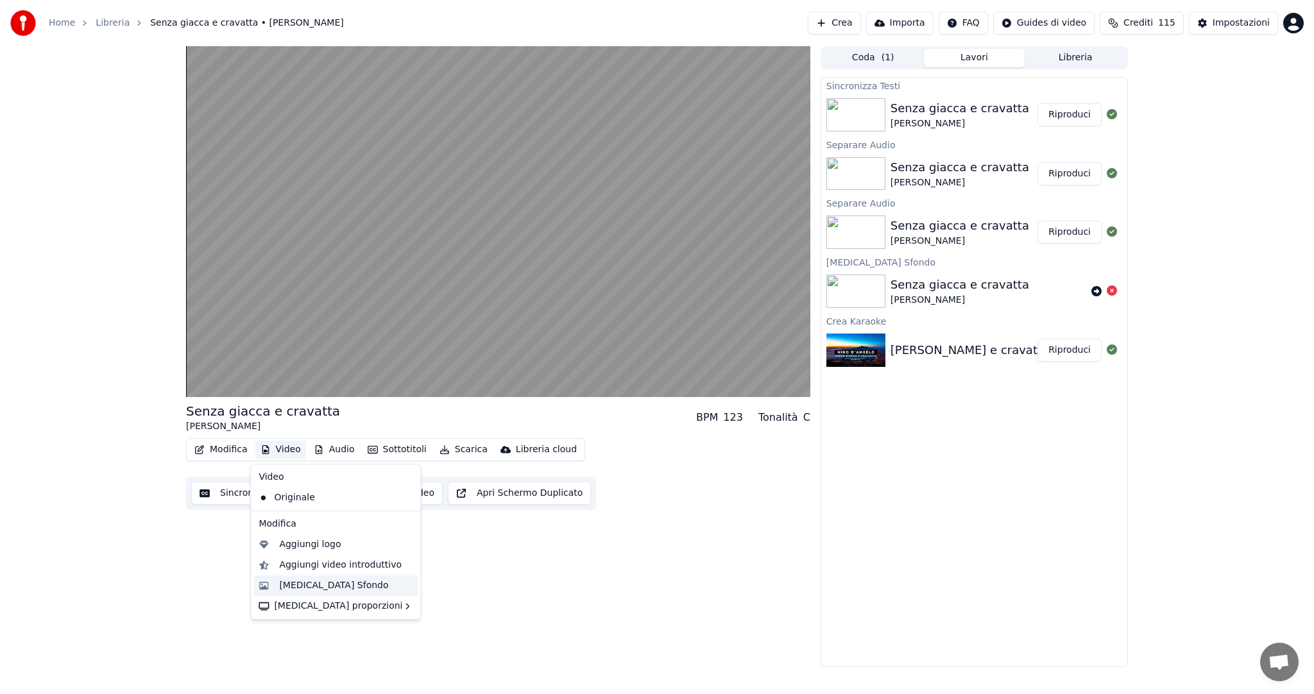
click at [344, 588] on div "[MEDICAL_DATA] Sfondo" at bounding box center [345, 585] width 133 height 13
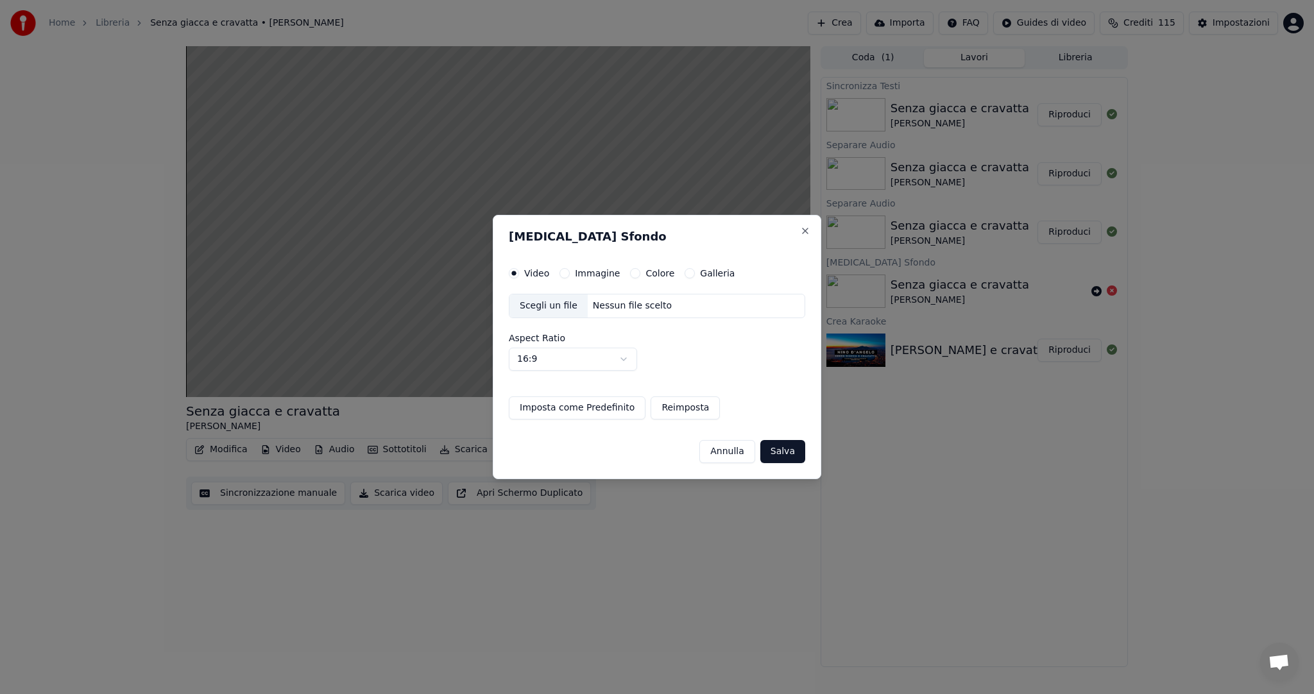
click at [550, 310] on div "Scegli un file" at bounding box center [548, 306] width 78 height 23
click at [595, 275] on label "Immagine" at bounding box center [597, 273] width 45 height 9
click at [570, 275] on button "Immagine" at bounding box center [565, 273] width 10 height 10
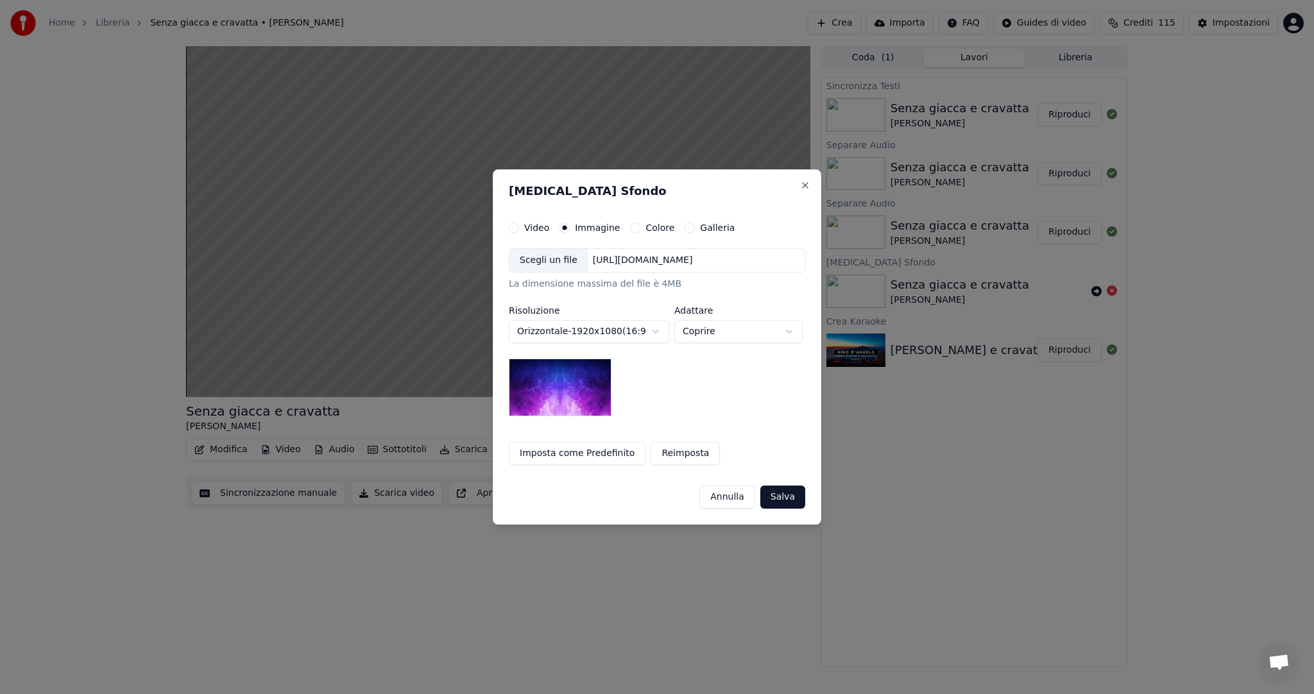
click at [554, 268] on div "Scegli un file" at bounding box center [548, 260] width 78 height 23
click at [796, 502] on button "Salva" at bounding box center [782, 497] width 45 height 23
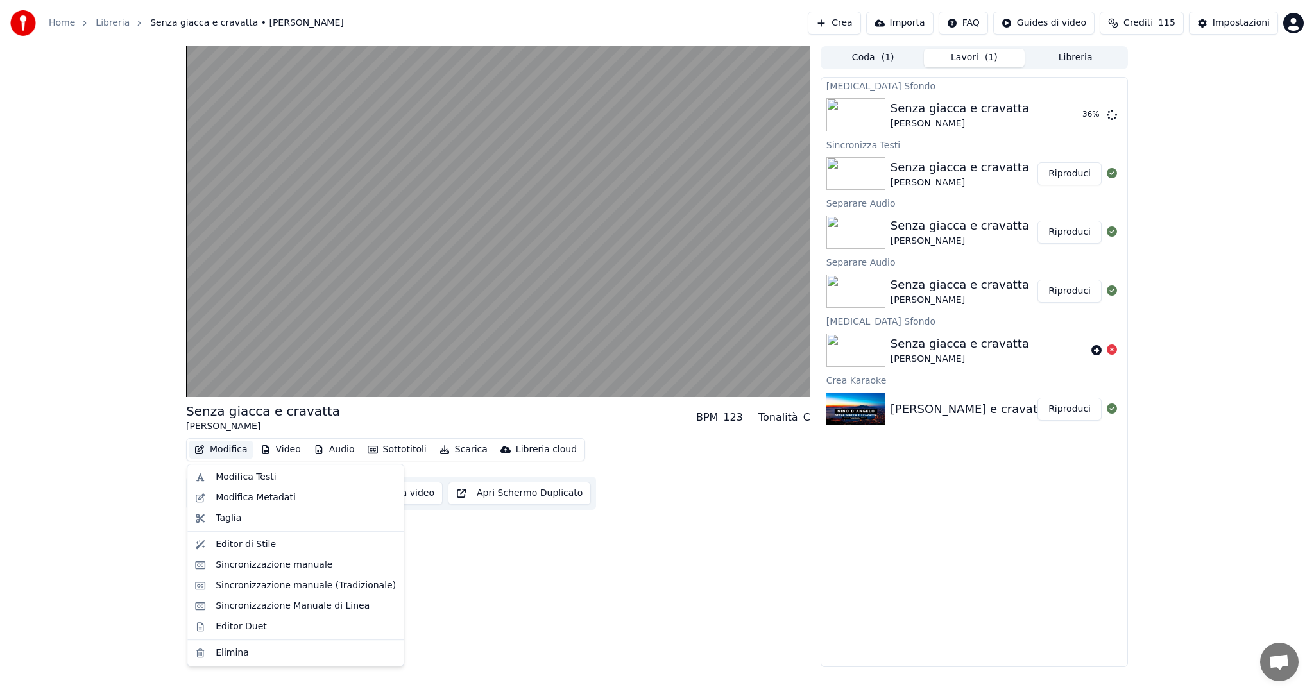
click at [236, 451] on button "Modifica" at bounding box center [221, 450] width 64 height 18
click at [253, 477] on div "Modifica Testi" at bounding box center [246, 477] width 60 height 13
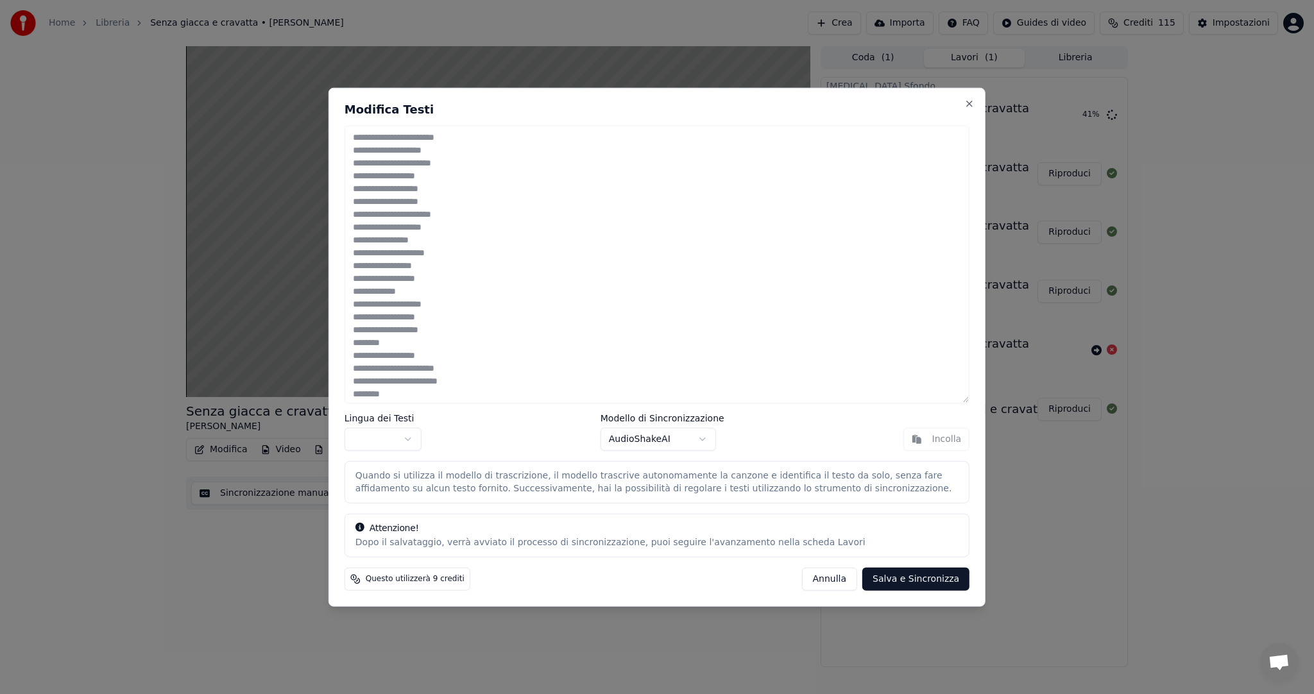
click at [700, 434] on body "Home Libreria Senza giacca e cravatta • Nino D'[PERSON_NAME] Importa FAQ Guides…" at bounding box center [657, 347] width 1314 height 694
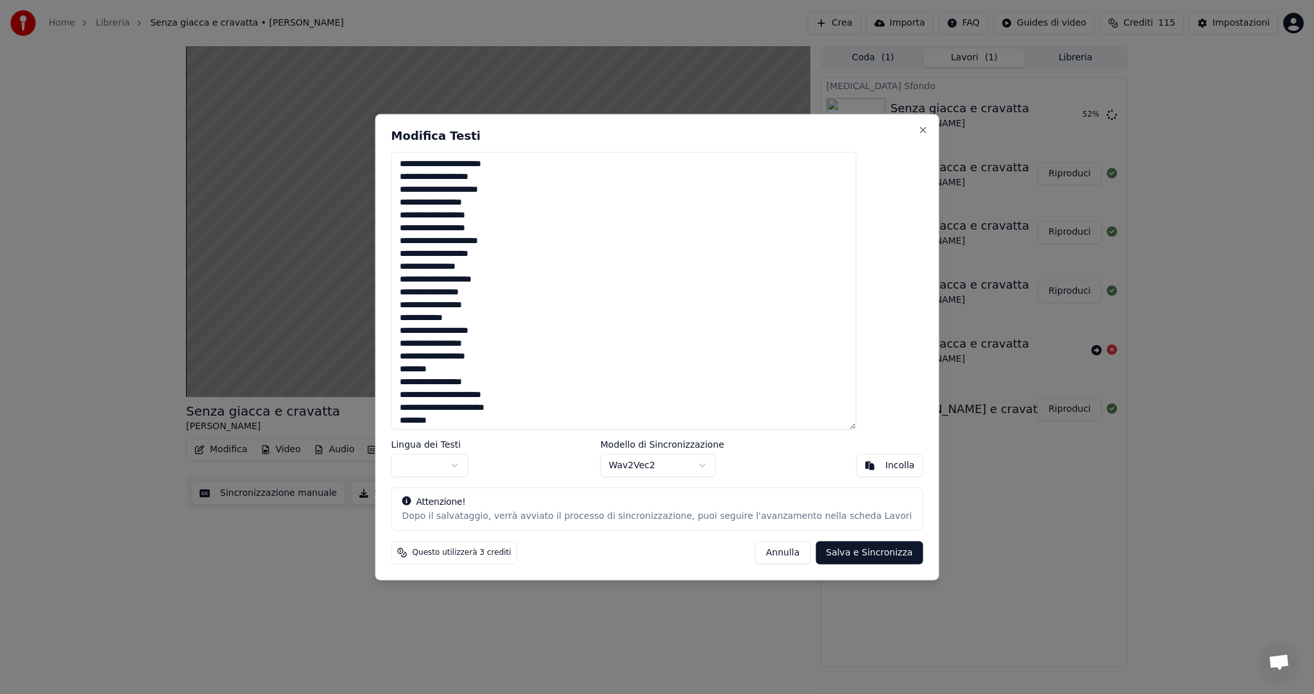
click at [832, 547] on button "Salva e Sincronizza" at bounding box center [869, 552] width 107 height 23
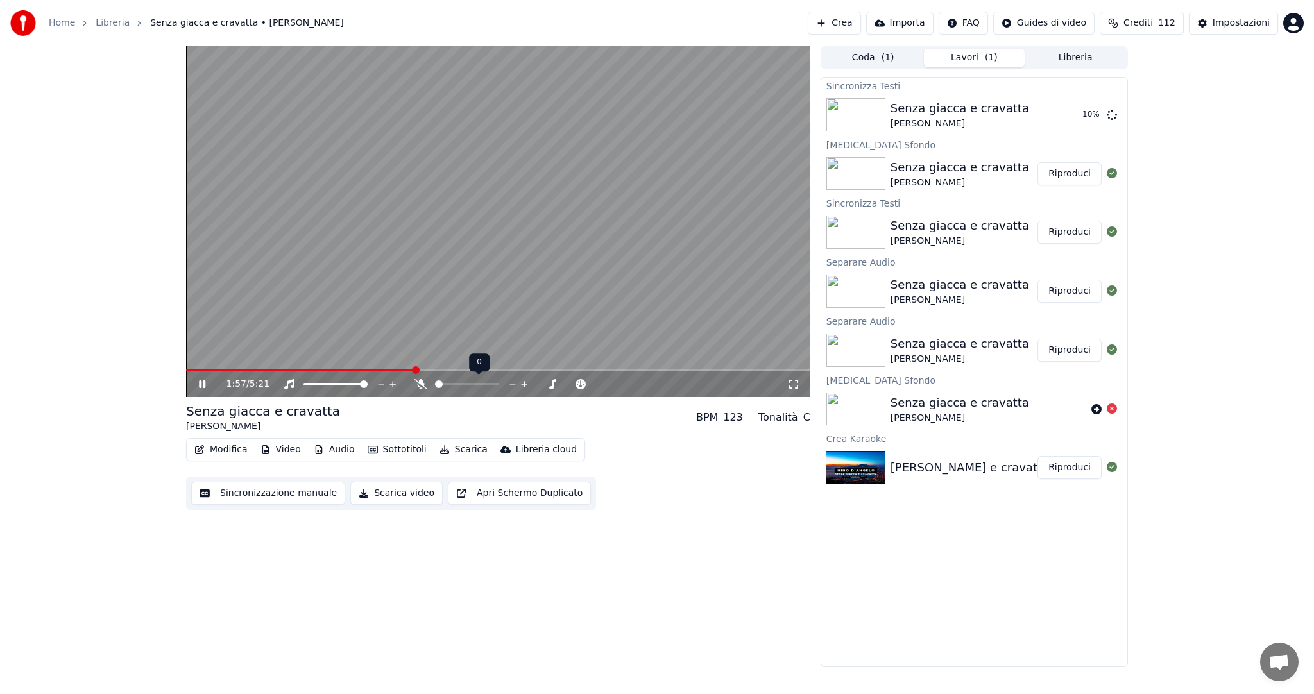
click at [435, 388] on span at bounding box center [439, 384] width 8 height 8
click at [269, 370] on span at bounding box center [301, 370] width 230 height 3
click at [1068, 112] on button "Riproduci" at bounding box center [1070, 114] width 64 height 23
click at [254, 372] on div "0:01 / 5:21" at bounding box center [498, 385] width 624 height 26
click at [244, 374] on span at bounding box center [240, 370] width 8 height 8
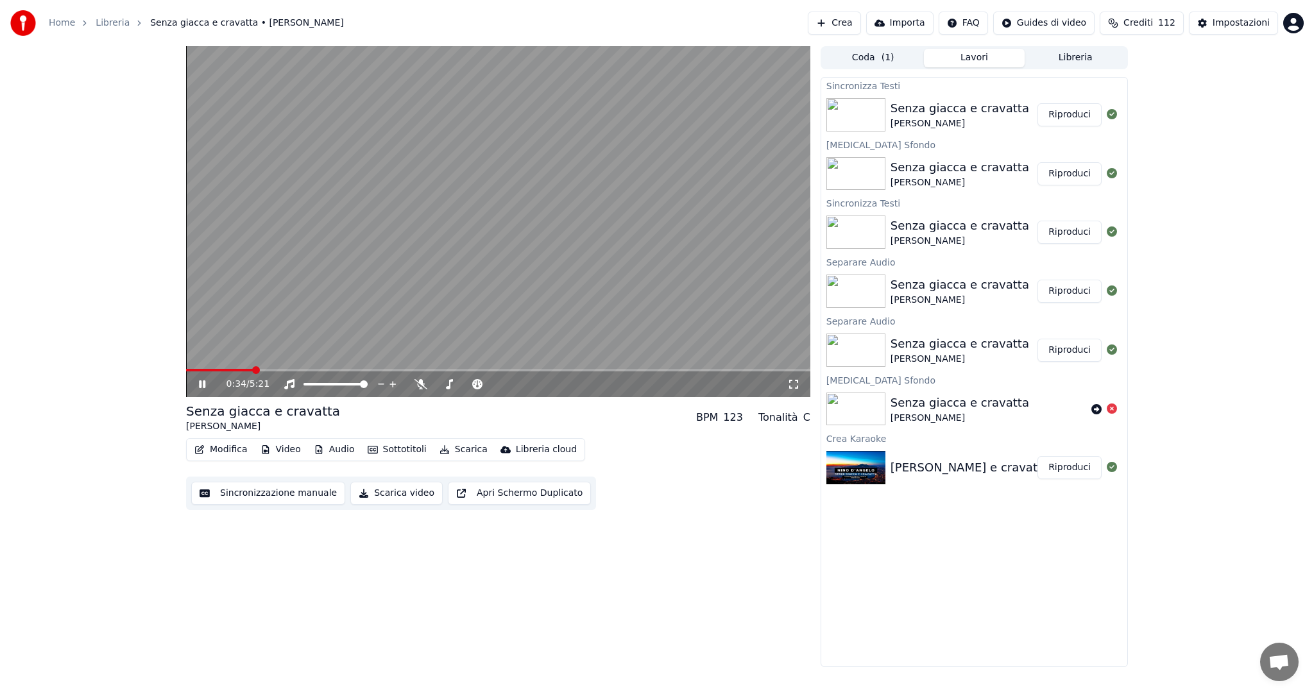
click at [285, 370] on span at bounding box center [498, 370] width 624 height 3
click at [327, 368] on span at bounding box center [324, 370] width 8 height 8
click at [499, 380] on span at bounding box center [495, 384] width 8 height 8
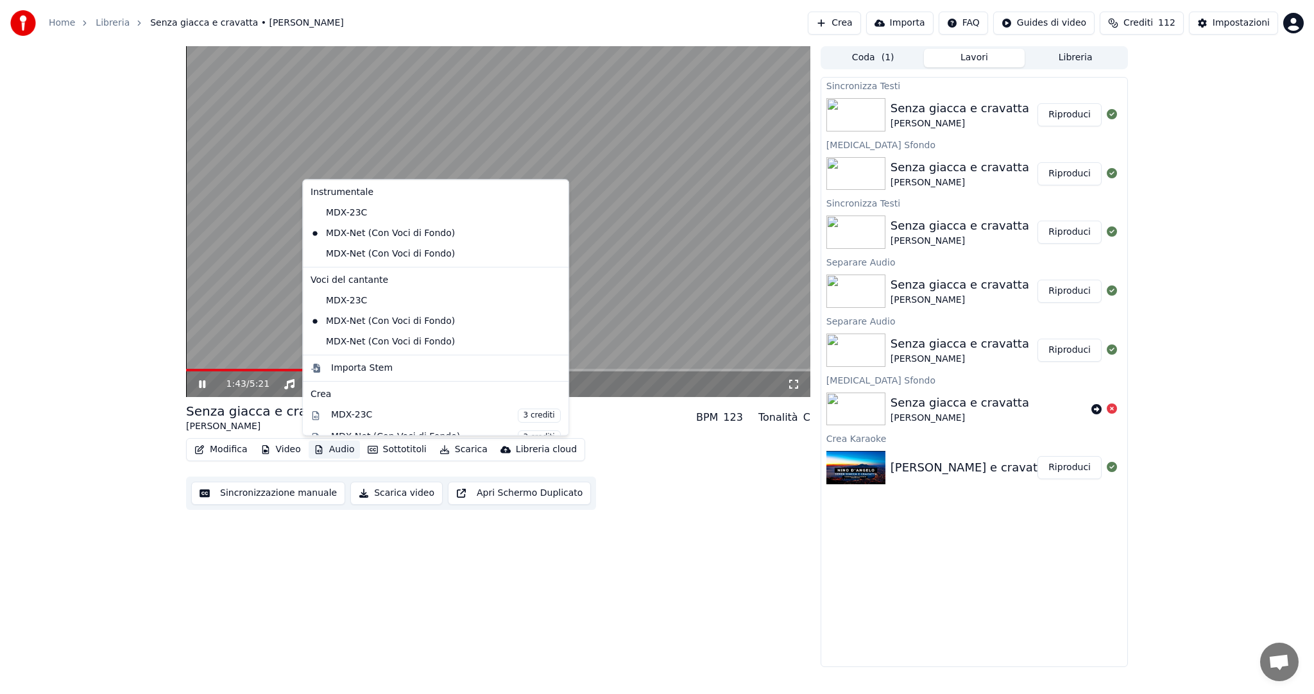
click at [332, 450] on button "Audio" at bounding box center [334, 450] width 51 height 18
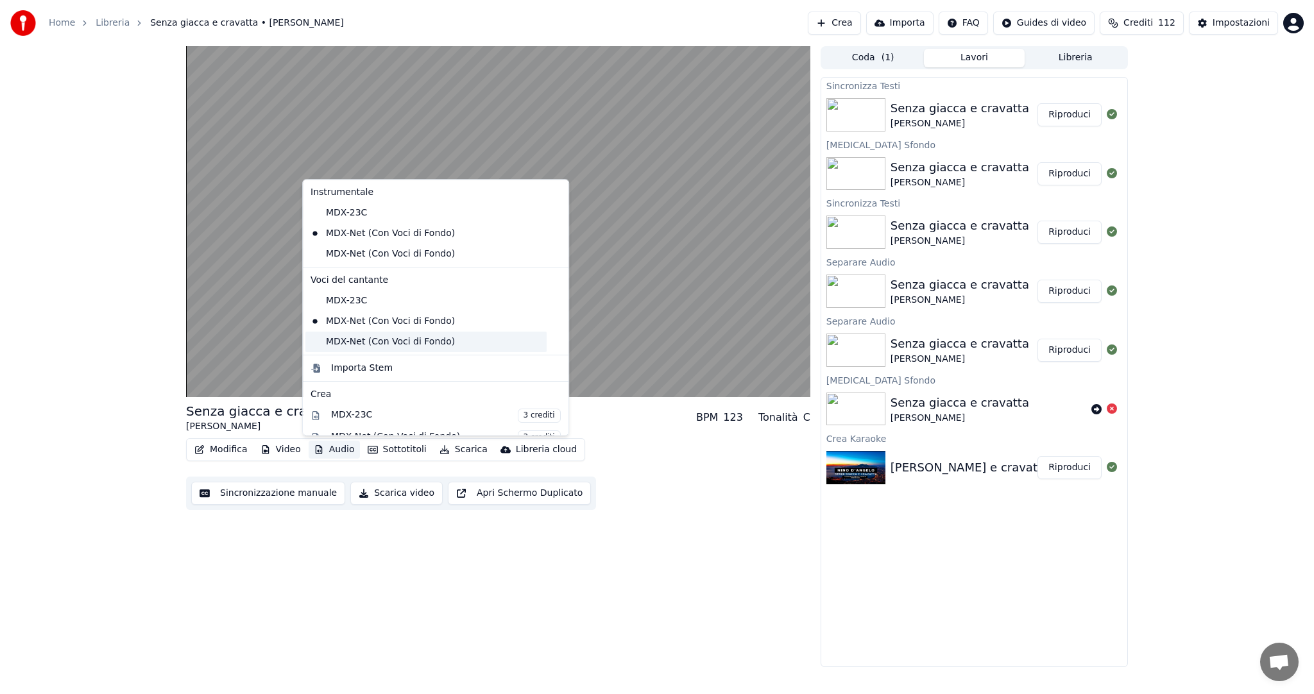
click at [403, 343] on div "MDX-Net (Con Voci di Fondo)" at bounding box center [425, 342] width 241 height 21
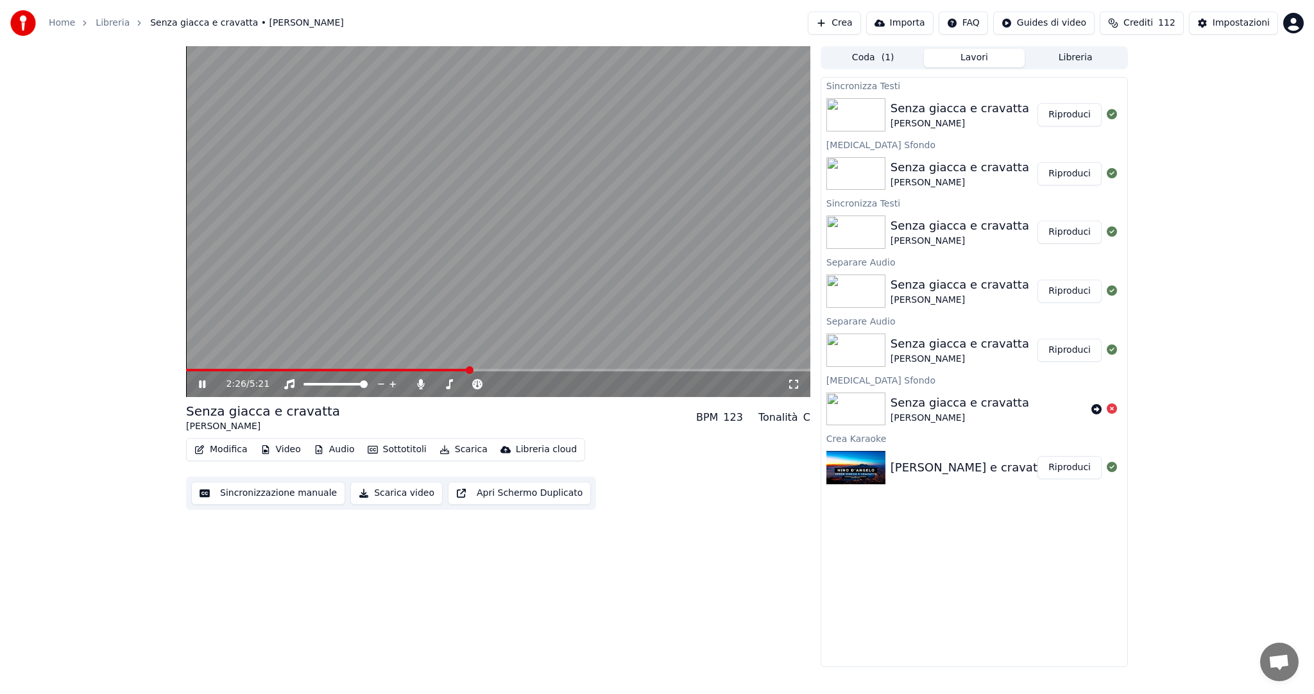
click at [469, 366] on span at bounding box center [470, 370] width 8 height 8
click at [499, 380] on span at bounding box center [495, 384] width 8 height 8
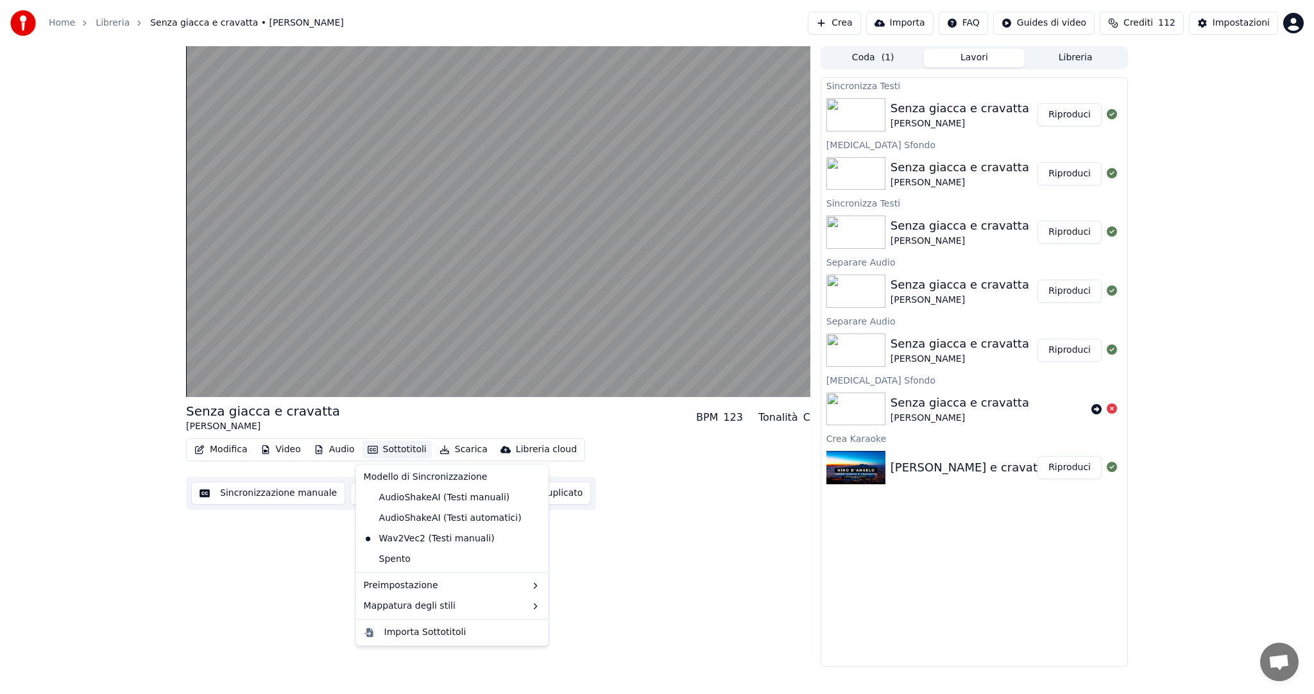
click at [407, 449] on button "Sottotitoli" at bounding box center [397, 450] width 69 height 18
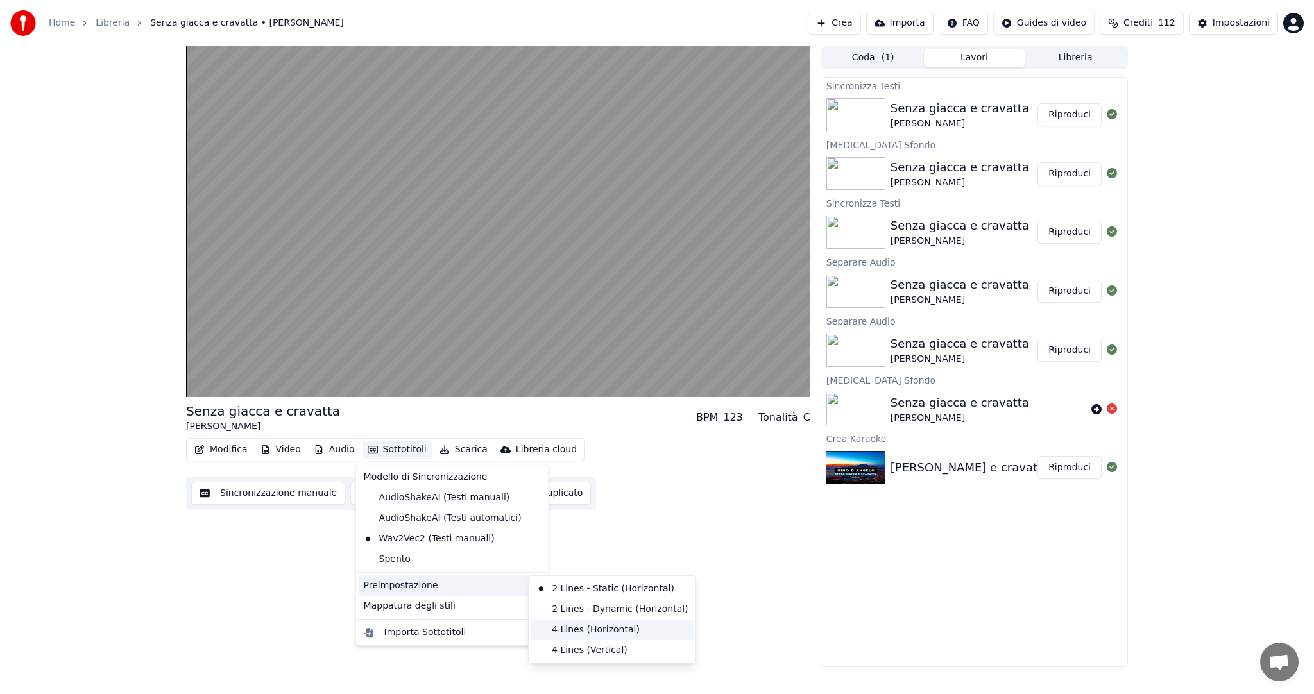
click at [610, 626] on div "4 Lines (Horizontal)" at bounding box center [612, 630] width 162 height 21
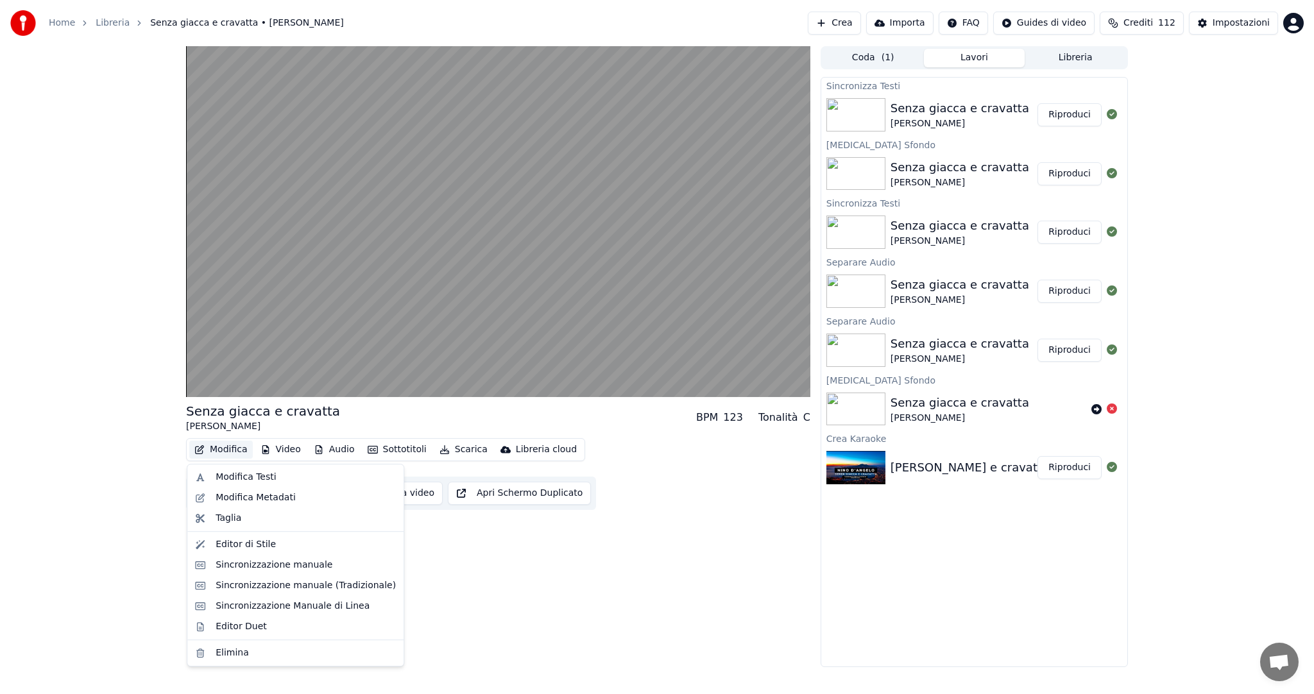
click at [226, 450] on button "Modifica" at bounding box center [221, 450] width 64 height 18
click at [252, 472] on div "Modifica Testi" at bounding box center [246, 477] width 60 height 13
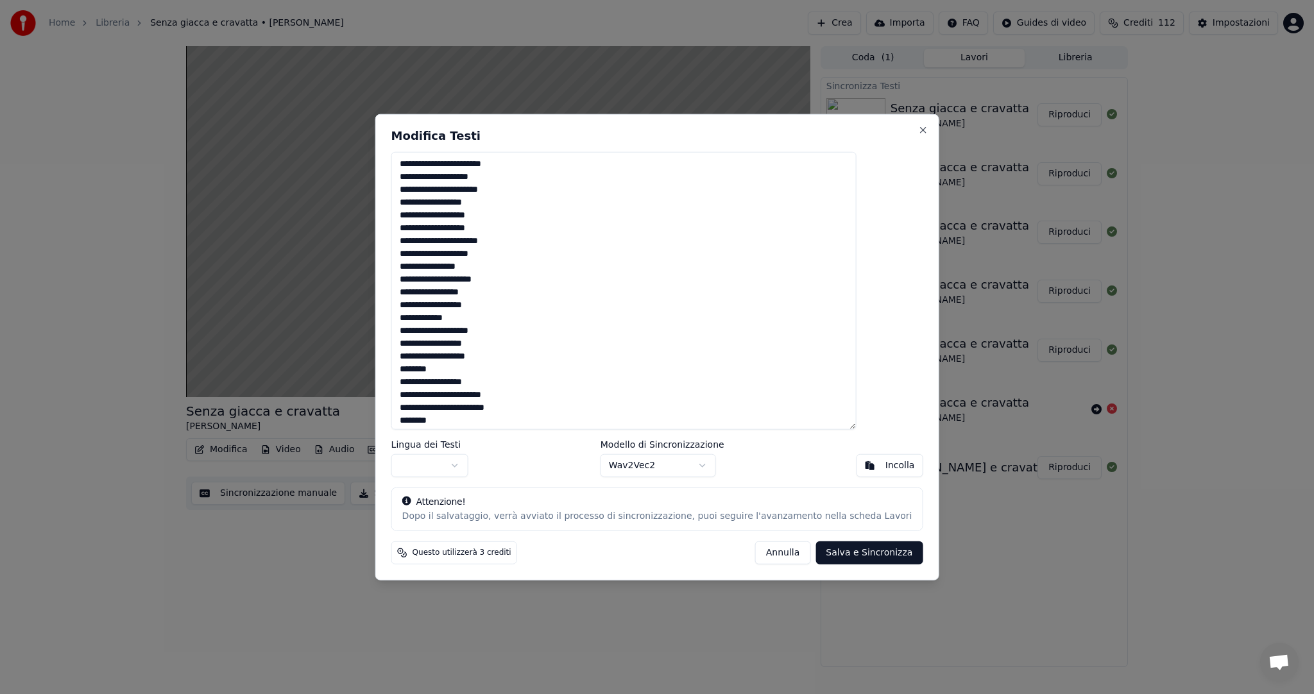
click at [498, 424] on textarea at bounding box center [623, 291] width 465 height 278
click at [755, 545] on button "Annulla" at bounding box center [783, 552] width 56 height 23
type textarea "**********"
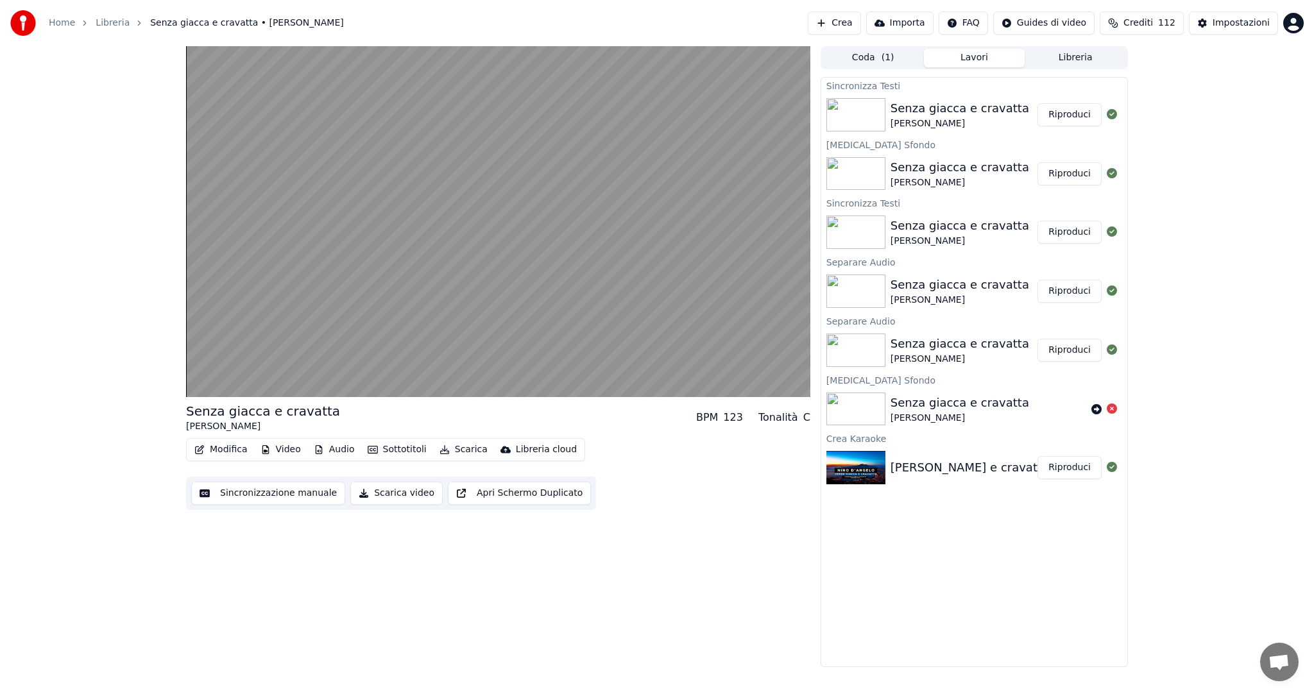
click at [226, 447] on button "Modifica" at bounding box center [221, 450] width 64 height 18
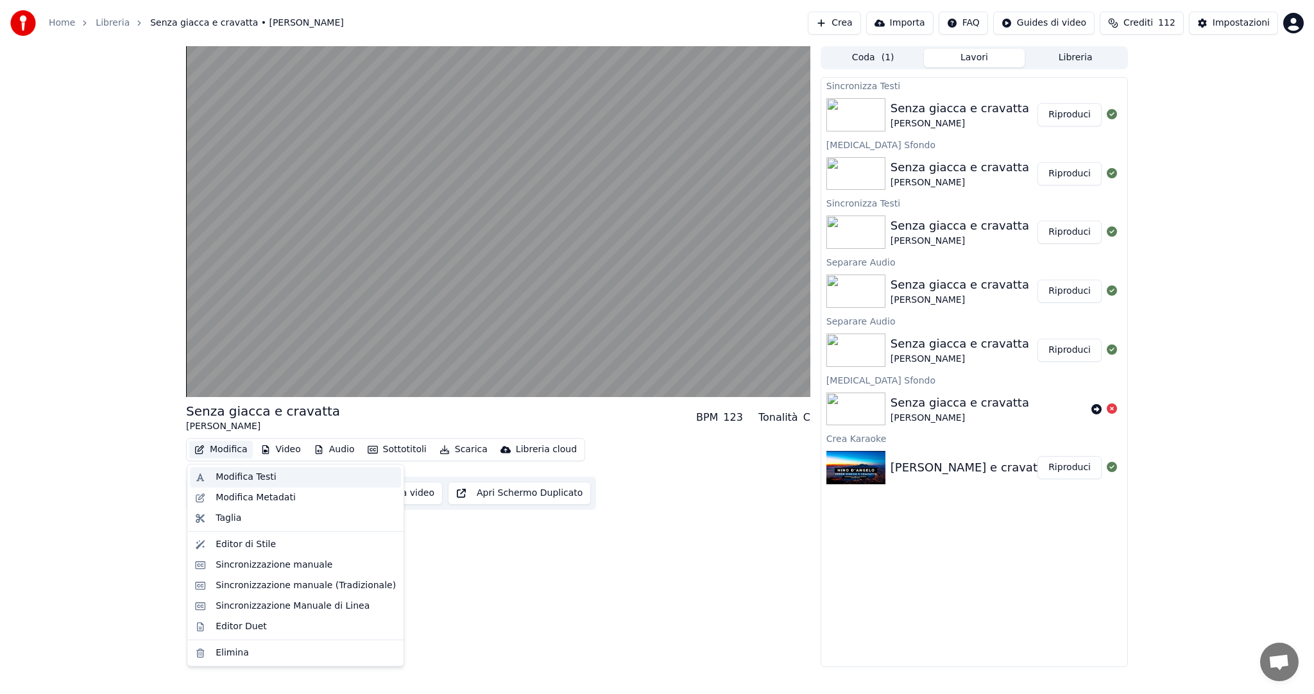
click at [240, 476] on div "Modifica Testi" at bounding box center [246, 477] width 60 height 13
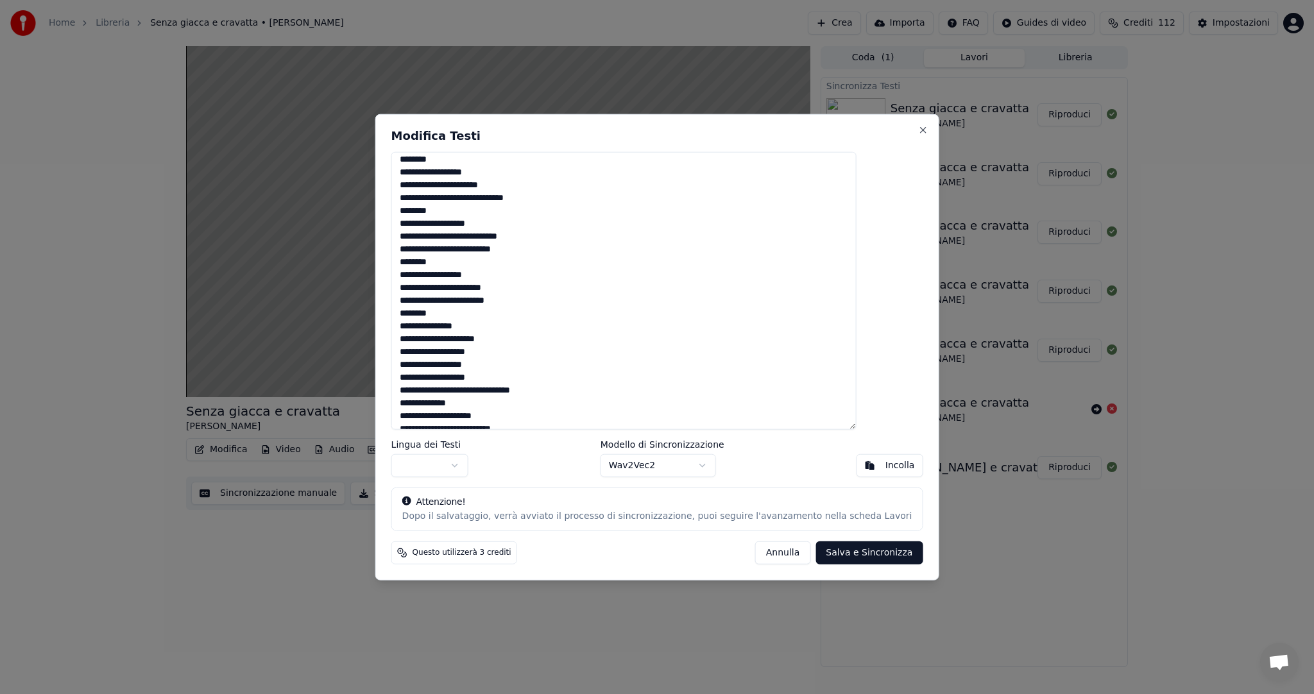
scroll to position [554, 0]
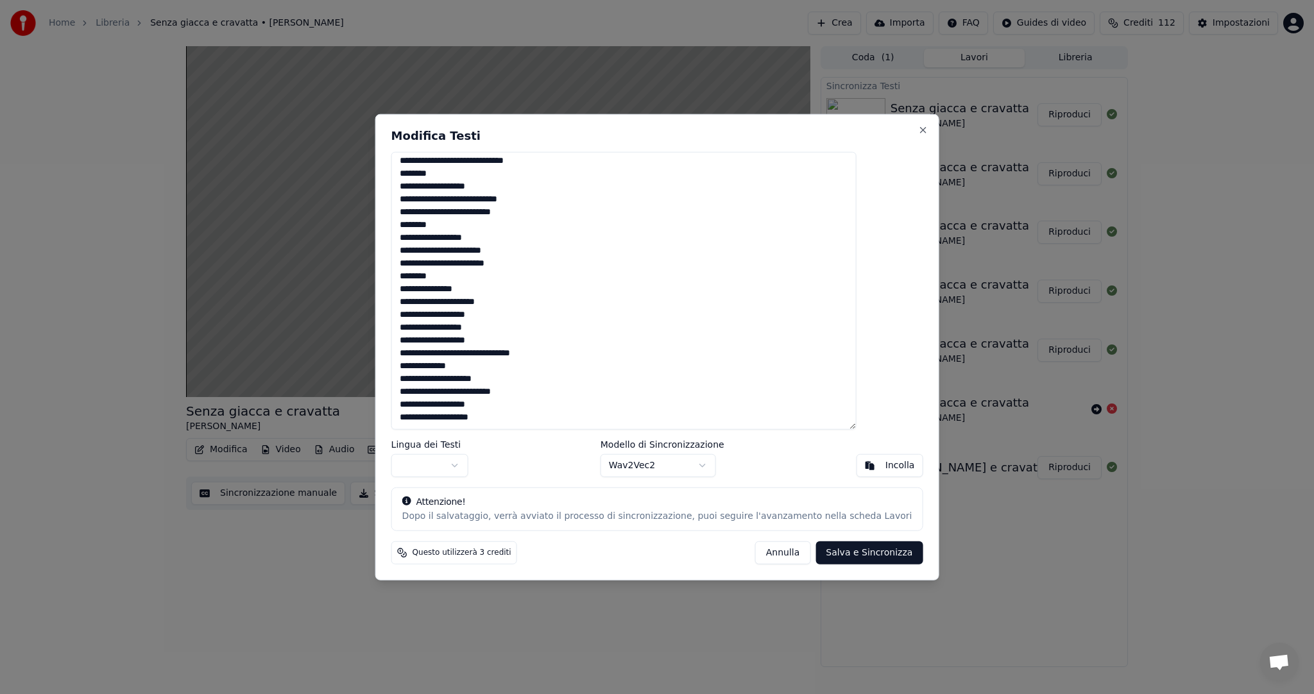
click at [526, 427] on textarea at bounding box center [623, 291] width 465 height 278
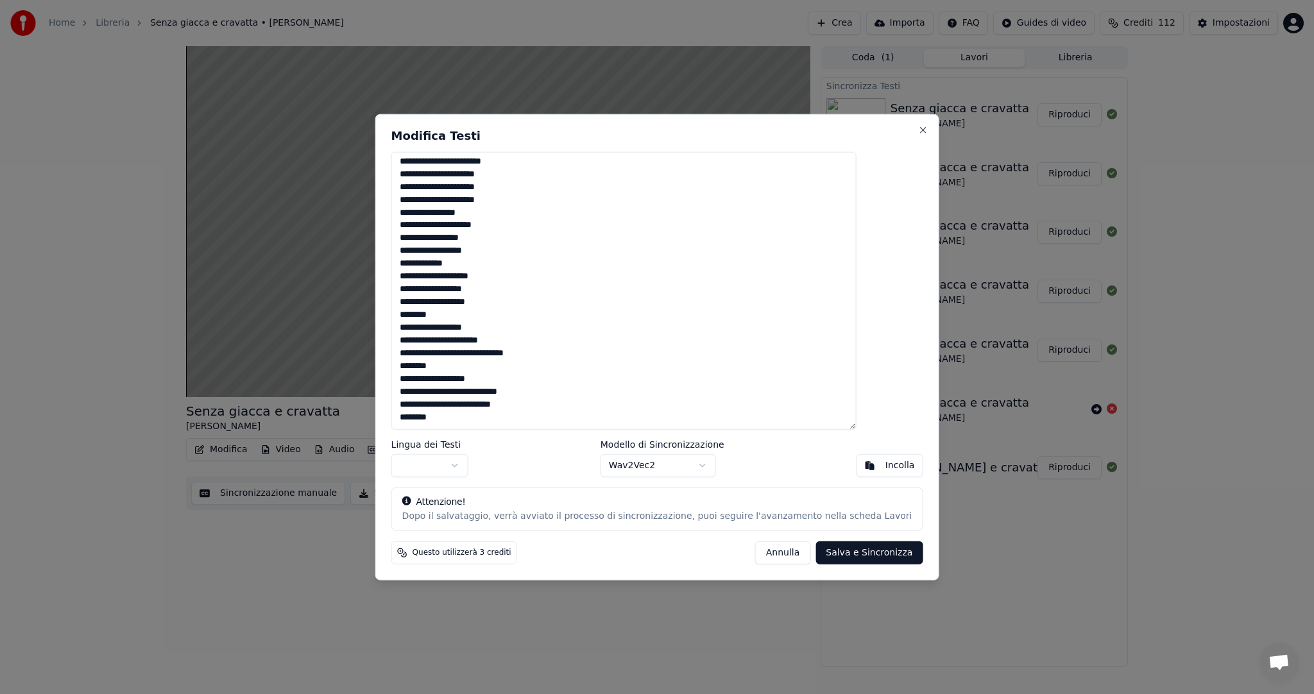
scroll to position [362, 0]
click at [853, 548] on button "Salva e Sincronizza" at bounding box center [869, 552] width 107 height 23
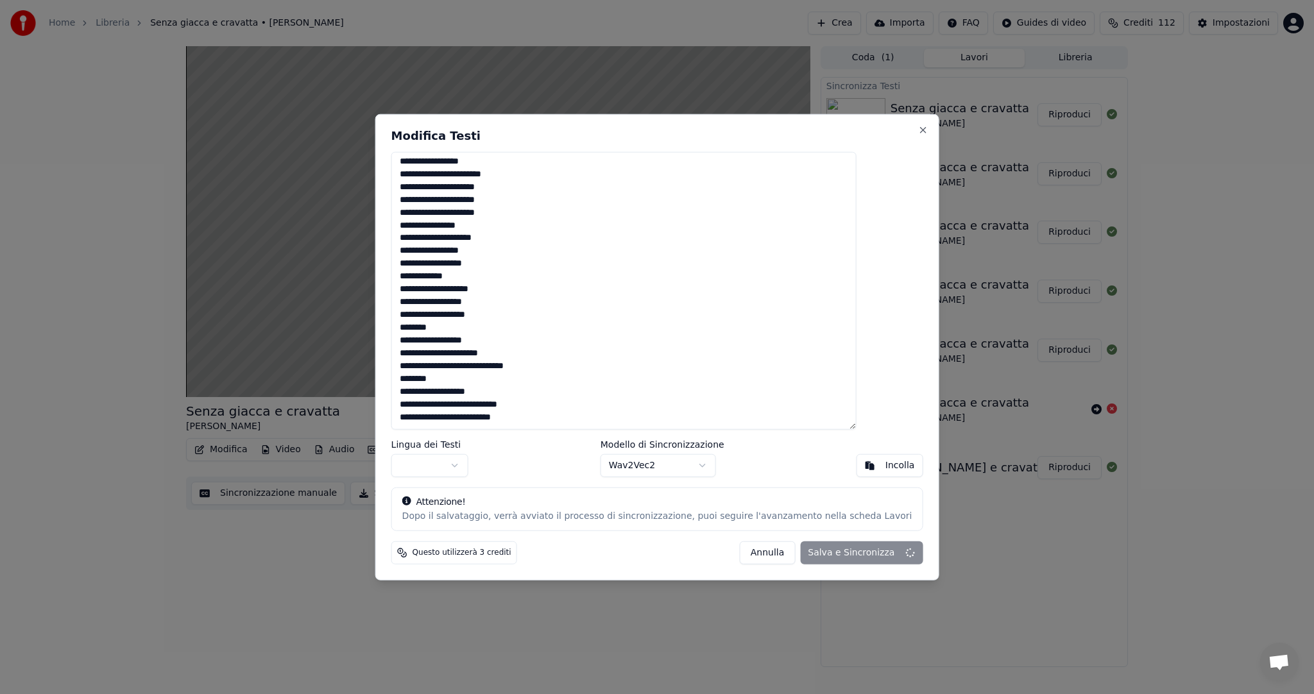
type textarea "**********"
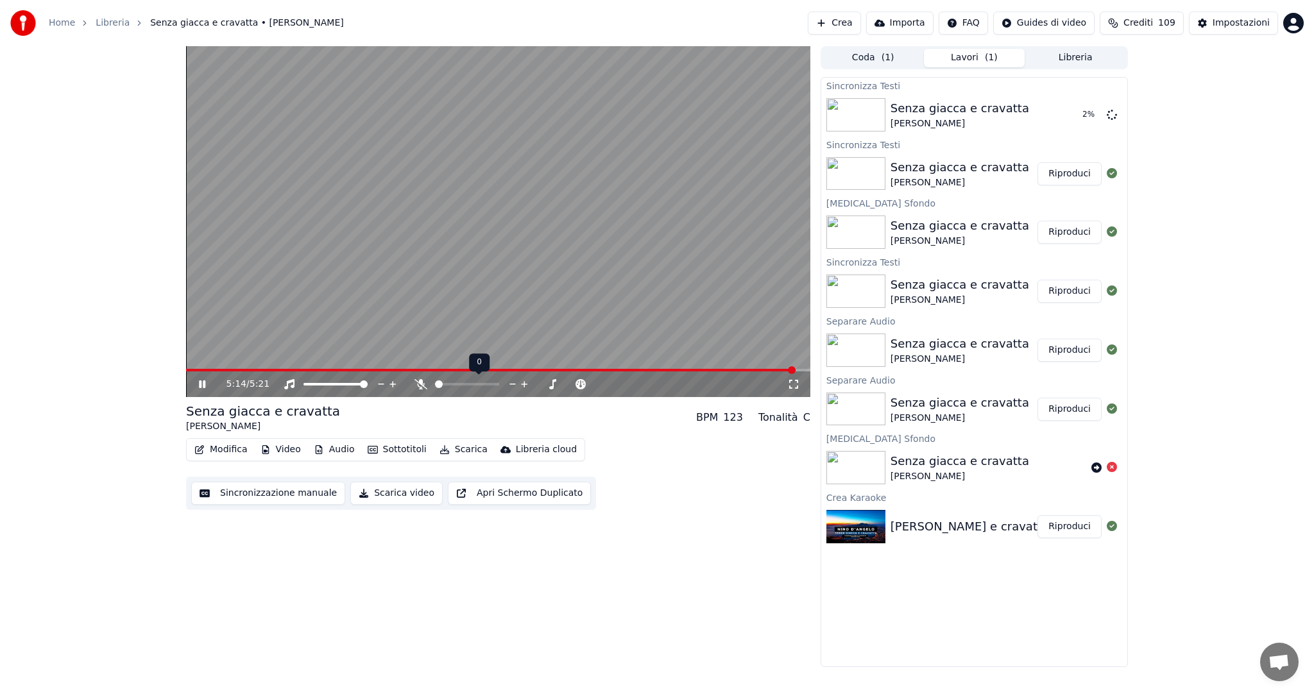
click at [435, 387] on span at bounding box center [439, 384] width 8 height 8
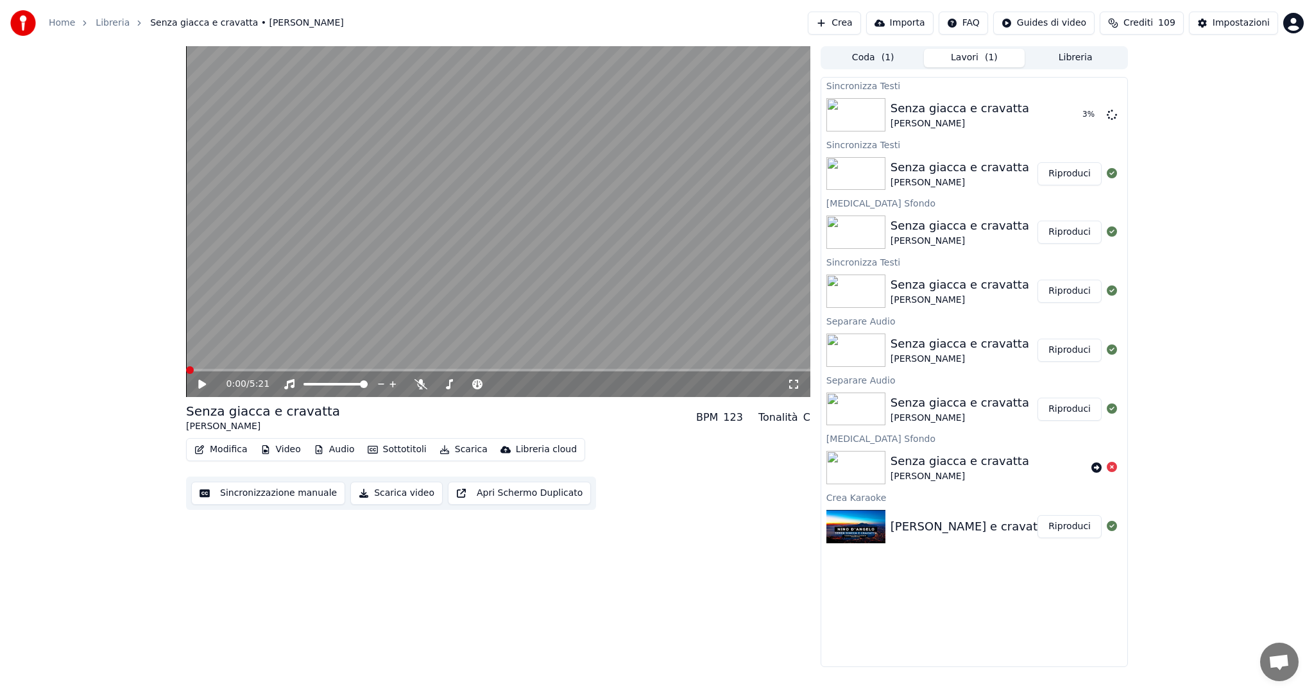
click at [186, 374] on span at bounding box center [190, 370] width 8 height 8
click at [309, 311] on video at bounding box center [498, 221] width 624 height 351
click at [1087, 115] on button "Riproduci" at bounding box center [1070, 114] width 64 height 23
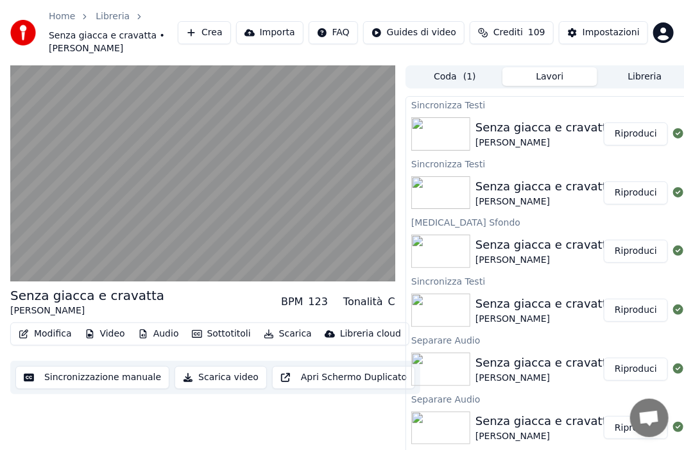
click at [637, 139] on button "Riproduci" at bounding box center [636, 134] width 64 height 23
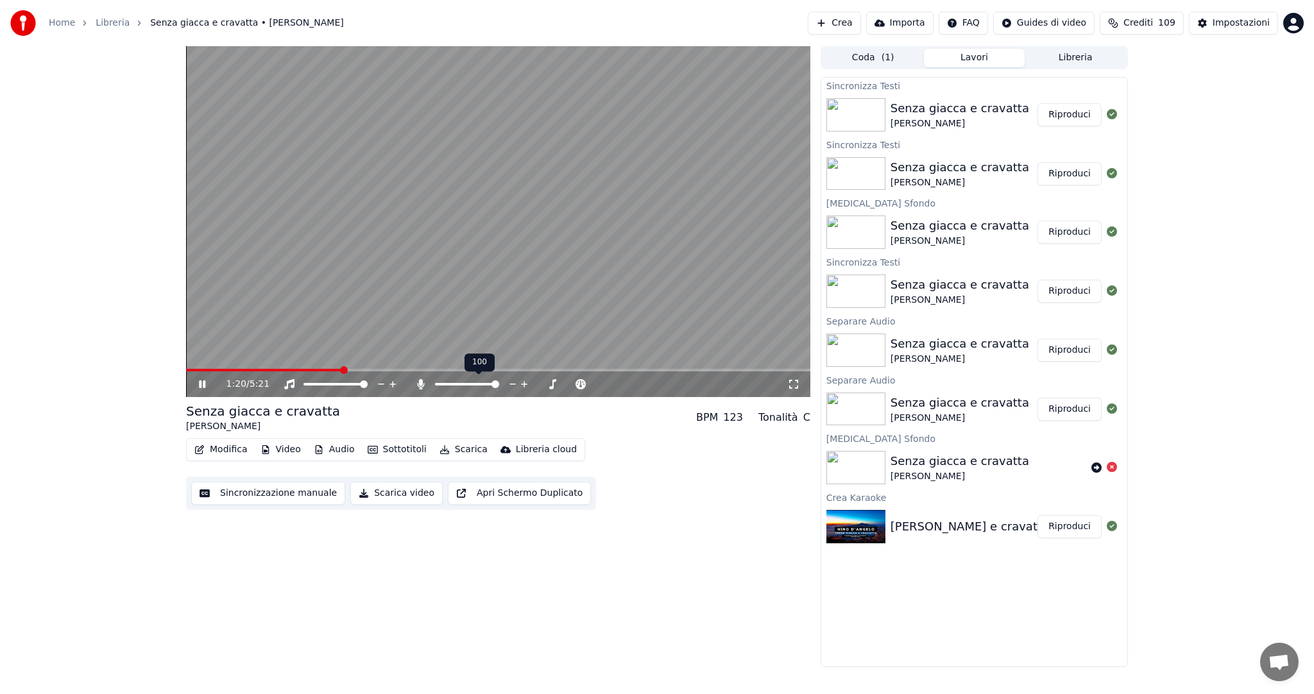
click at [499, 380] on span at bounding box center [495, 384] width 8 height 8
click at [435, 386] on span at bounding box center [439, 384] width 8 height 8
click at [499, 384] on span at bounding box center [495, 384] width 8 height 8
click at [451, 380] on span at bounding box center [453, 384] width 8 height 8
click at [456, 382] on span at bounding box center [458, 384] width 8 height 8
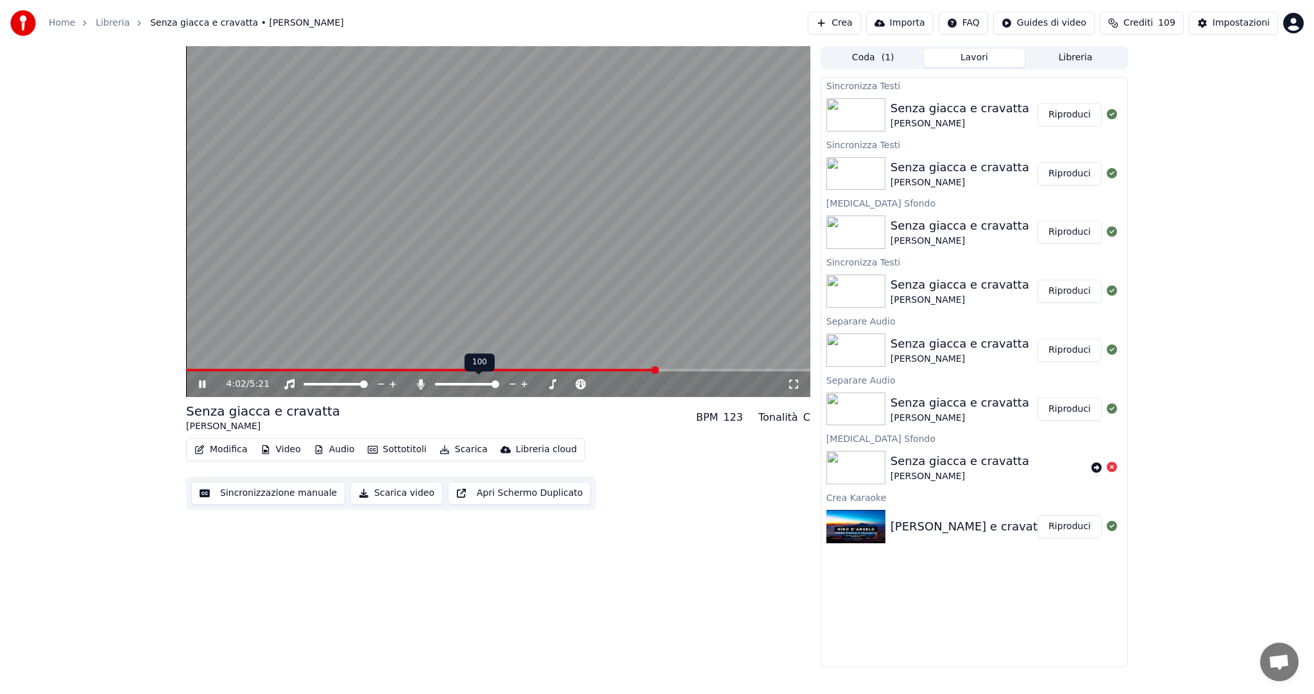
click at [499, 384] on span at bounding box center [495, 384] width 8 height 8
click at [186, 370] on span at bounding box center [190, 370] width 8 height 8
click at [203, 391] on div "0:00 / 5:21" at bounding box center [498, 385] width 624 height 26
click at [203, 386] on icon at bounding box center [211, 384] width 30 height 10
click at [188, 372] on span at bounding box center [192, 370] width 8 height 8
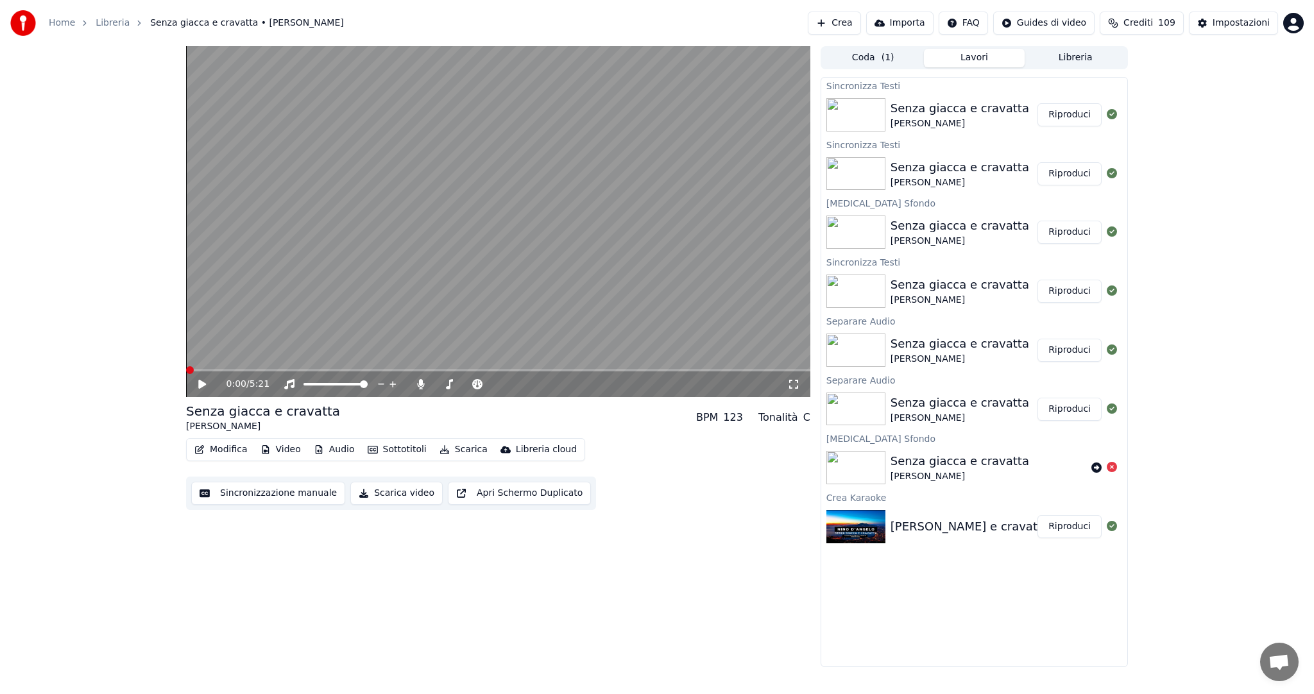
click at [209, 386] on icon at bounding box center [211, 384] width 30 height 10
click at [453, 381] on div at bounding box center [478, 384] width 103 height 13
click at [435, 388] on span at bounding box center [439, 384] width 8 height 8
click at [499, 382] on span at bounding box center [495, 384] width 8 height 8
click at [458, 385] on span at bounding box center [460, 384] width 8 height 8
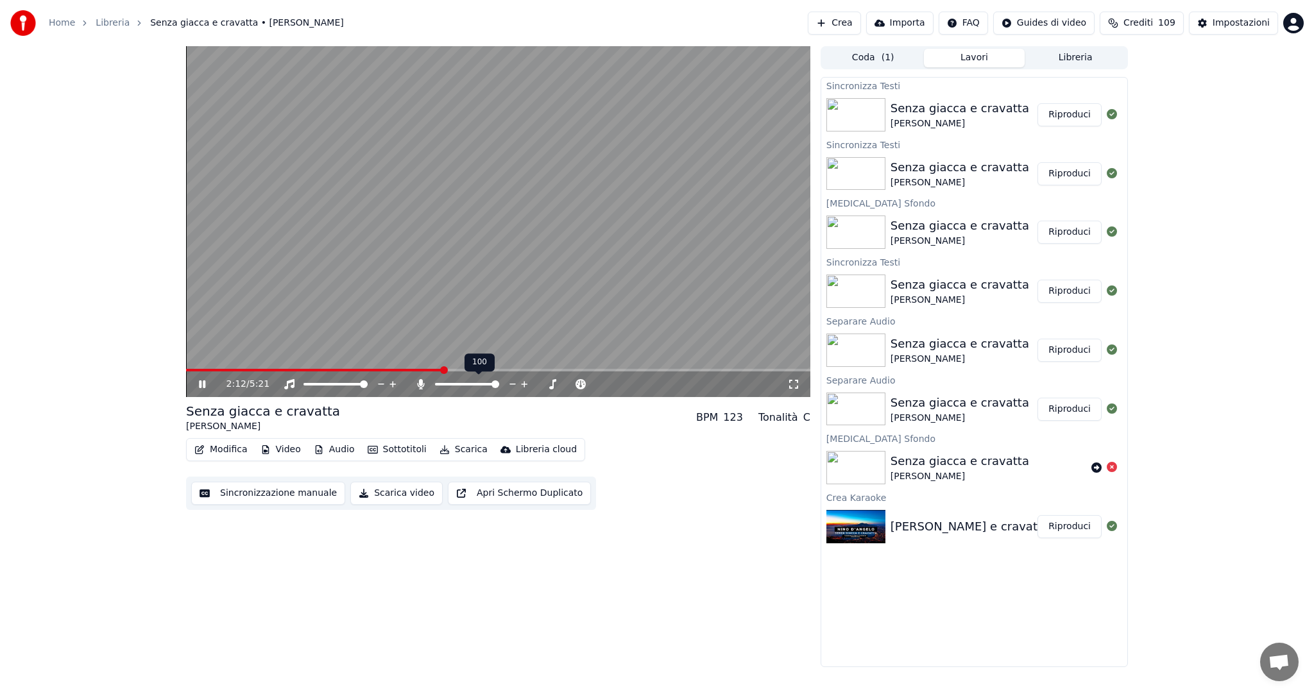
click at [499, 383] on span at bounding box center [467, 384] width 64 height 3
click at [435, 384] on span at bounding box center [439, 384] width 8 height 8
click at [499, 380] on span at bounding box center [495, 384] width 8 height 8
click at [456, 381] on span at bounding box center [458, 384] width 8 height 8
click at [499, 384] on span at bounding box center [495, 384] width 8 height 8
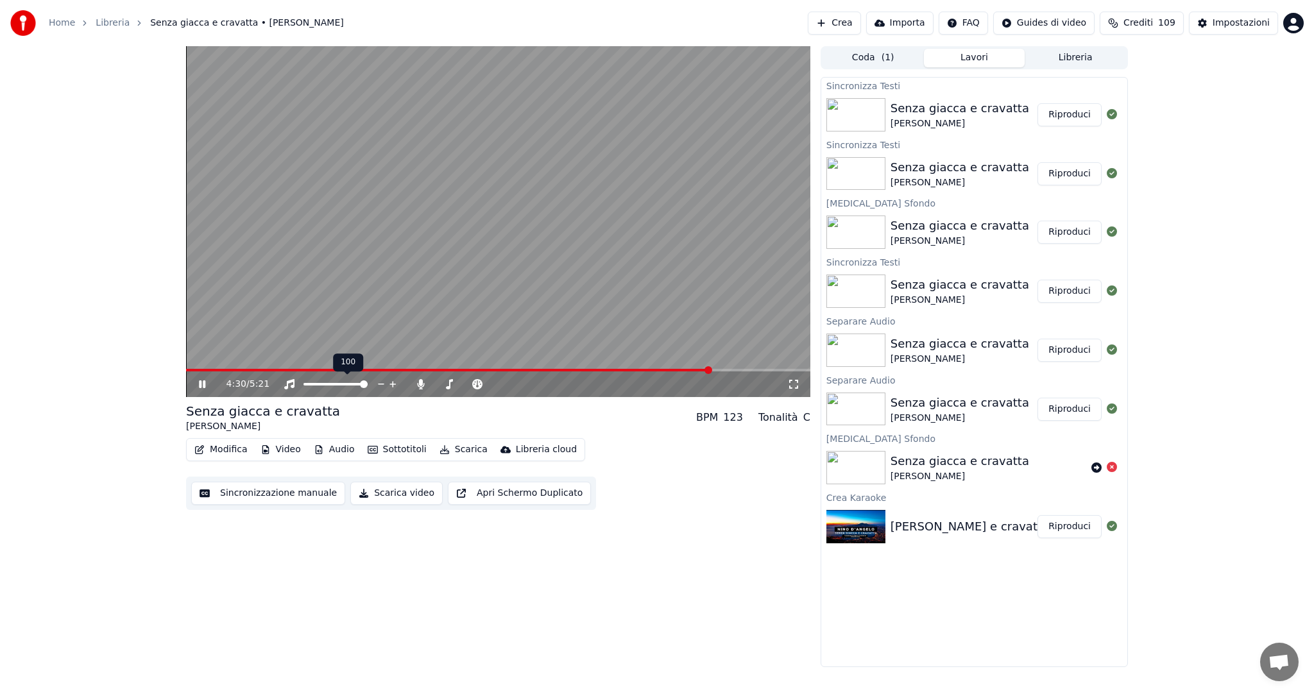
click at [363, 384] on span at bounding box center [364, 384] width 8 height 8
click at [203, 382] on icon at bounding box center [202, 384] width 8 height 9
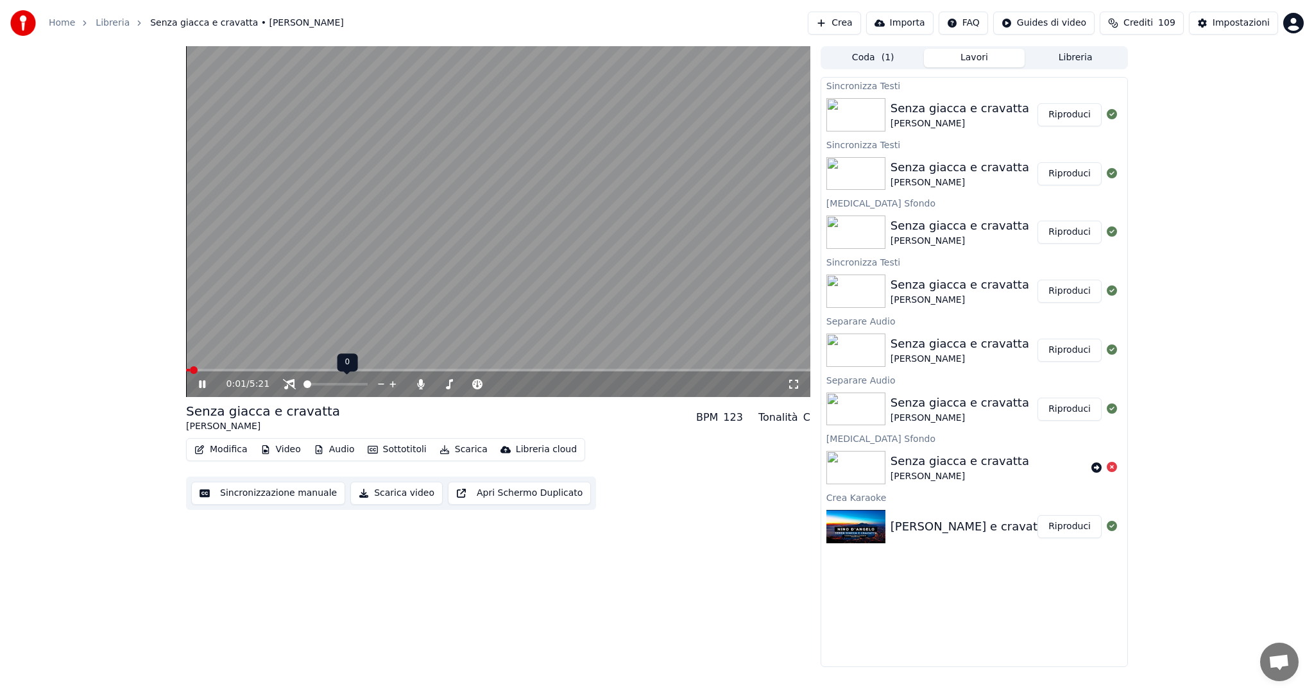
click at [303, 388] on span at bounding box center [307, 384] width 8 height 8
click at [495, 381] on span at bounding box center [495, 384] width 8 height 8
click at [422, 384] on icon at bounding box center [420, 384] width 7 height 10
click at [186, 369] on span at bounding box center [186, 370] width 0 height 3
click at [454, 452] on button "Scarica" at bounding box center [463, 450] width 58 height 18
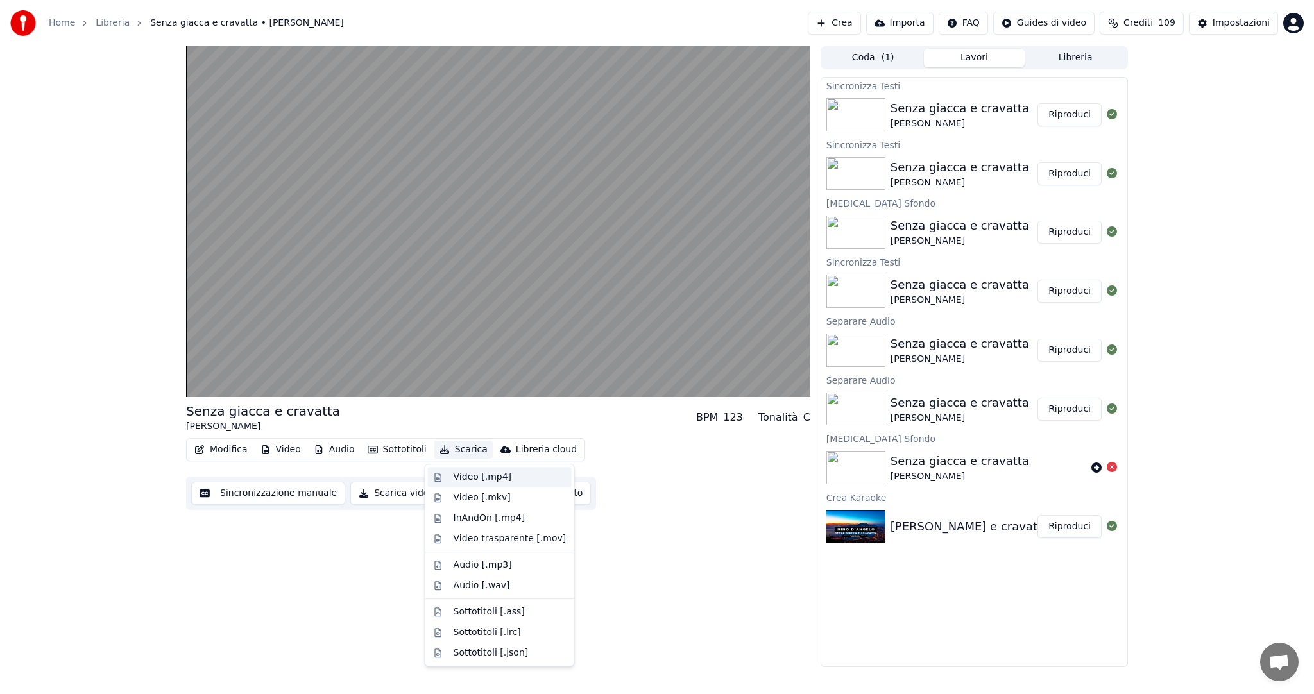
click at [469, 472] on div "Video [.mp4]" at bounding box center [483, 477] width 58 height 13
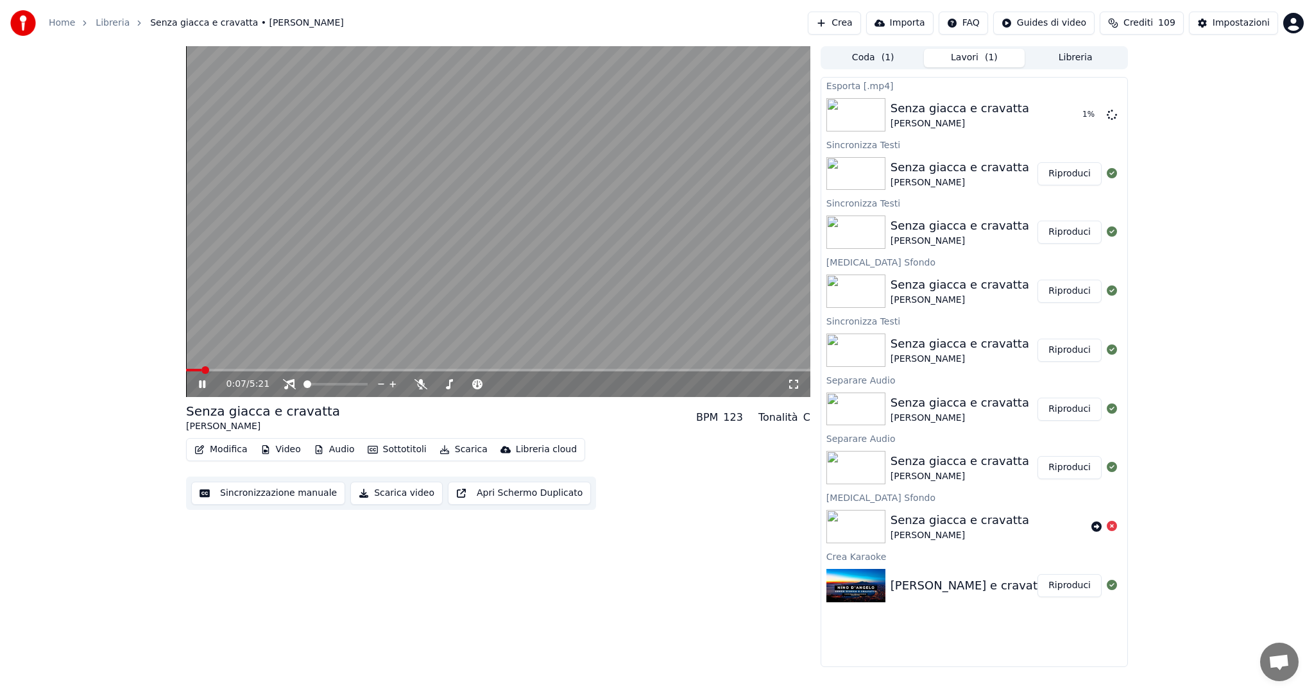
click at [746, 242] on video at bounding box center [498, 221] width 624 height 351
click at [1021, 111] on div "Senza giacca e cravatta [PERSON_NAME]" at bounding box center [974, 114] width 166 height 31
click at [1115, 112] on icon at bounding box center [1112, 114] width 10 height 10
click at [1114, 114] on icon at bounding box center [1112, 114] width 10 height 10
click at [397, 449] on button "Sottotitoli" at bounding box center [397, 450] width 69 height 18
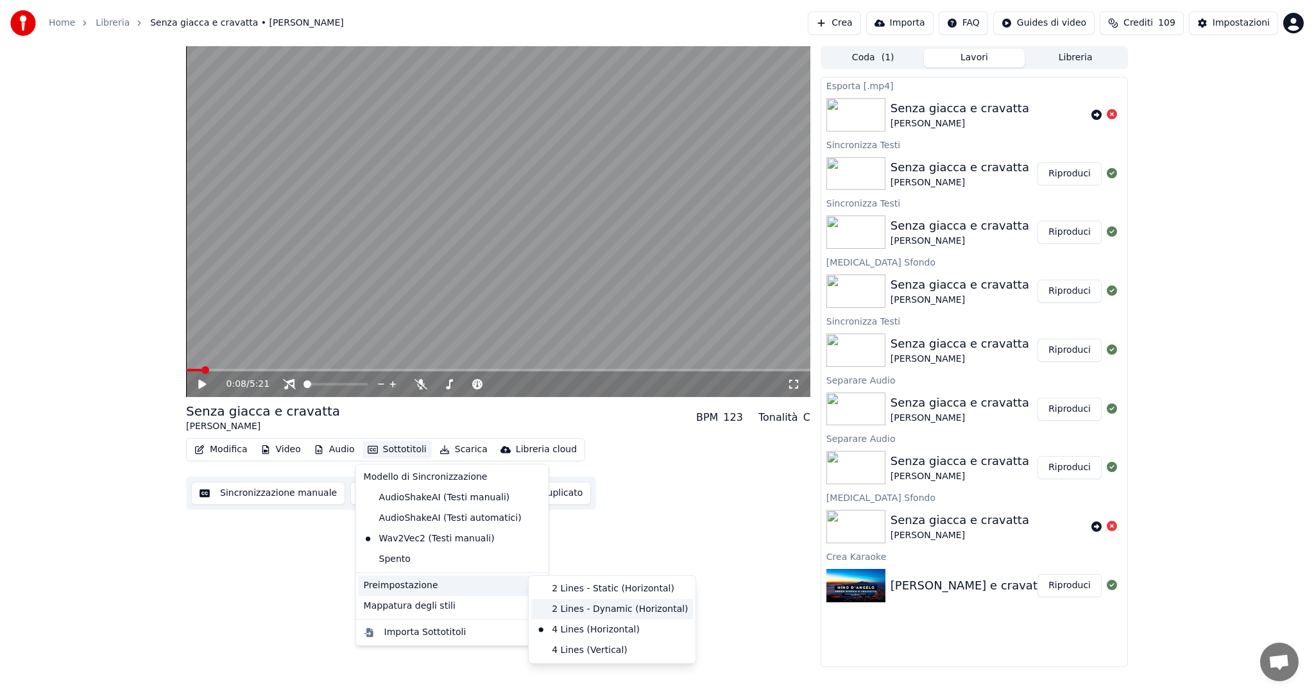
click at [599, 604] on div "2 Lines - Dynamic (Horizontal)" at bounding box center [612, 609] width 162 height 21
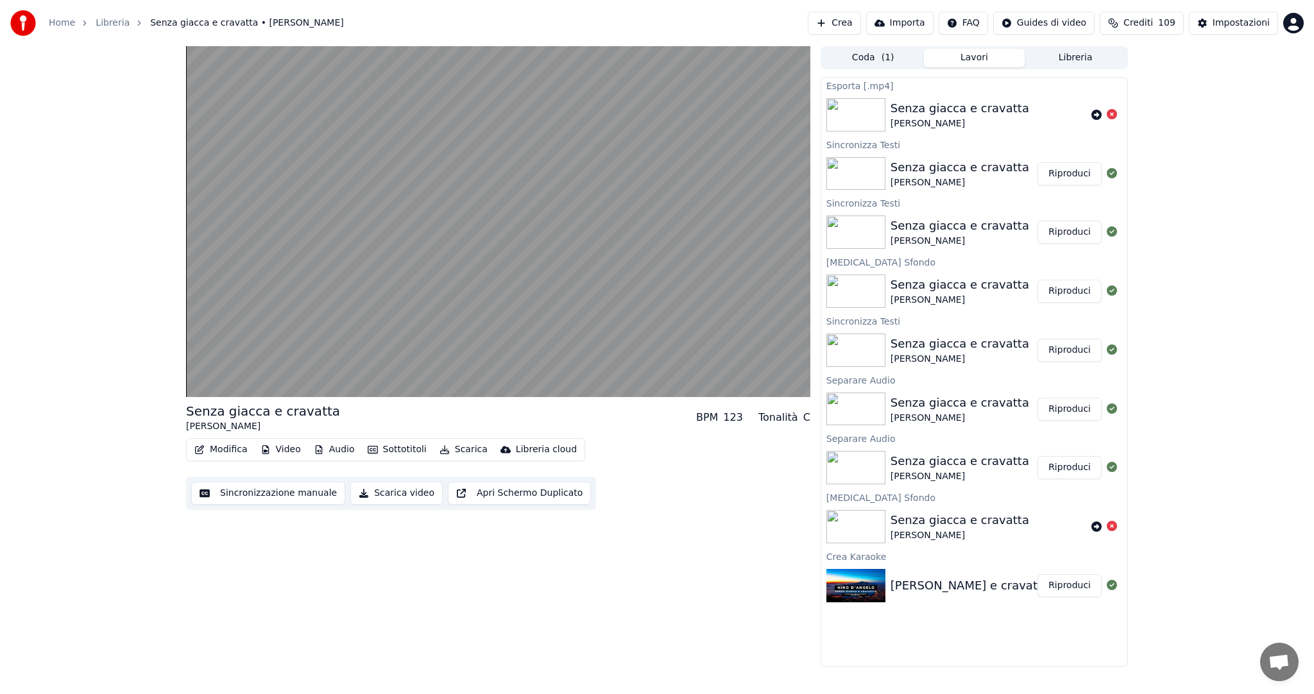
click at [441, 452] on icon "button" at bounding box center [445, 449] width 10 height 9
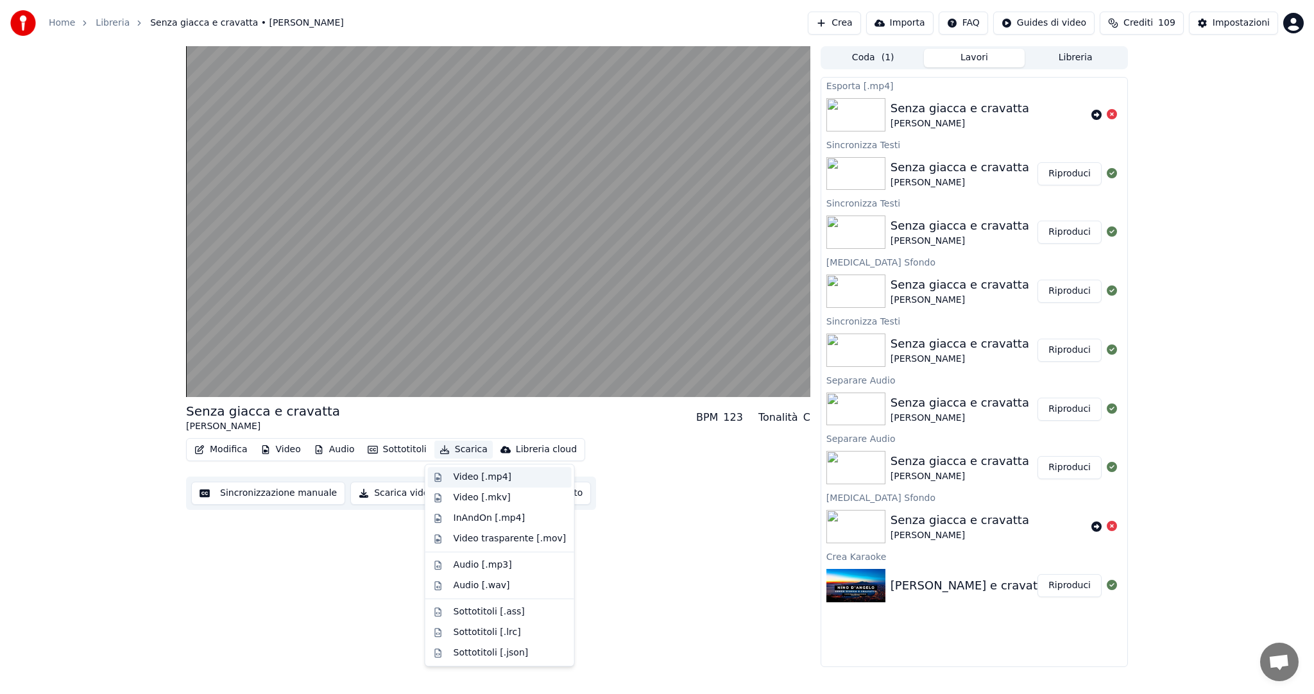
click at [470, 477] on div "Video [.mp4]" at bounding box center [483, 477] width 58 height 13
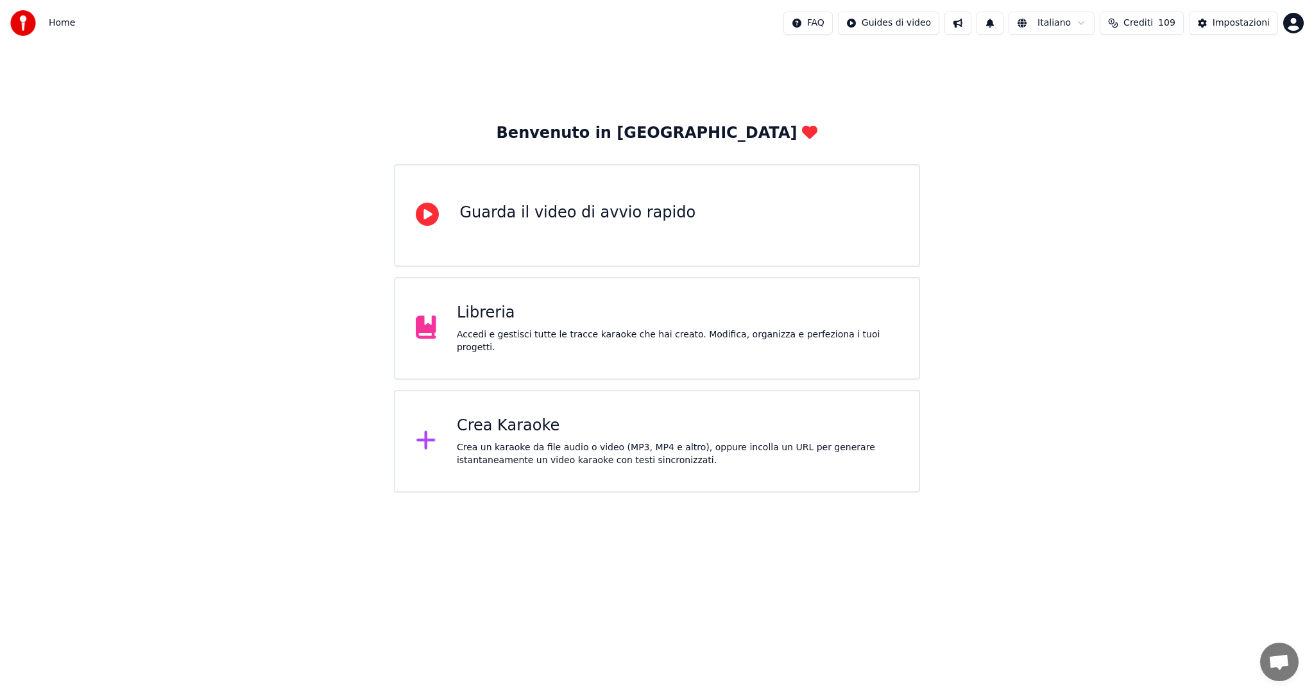
click at [545, 351] on div "Libreria Accedi e gestisci tutte le tracce karaoke che hai creato. Modifica, or…" at bounding box center [657, 328] width 526 height 103
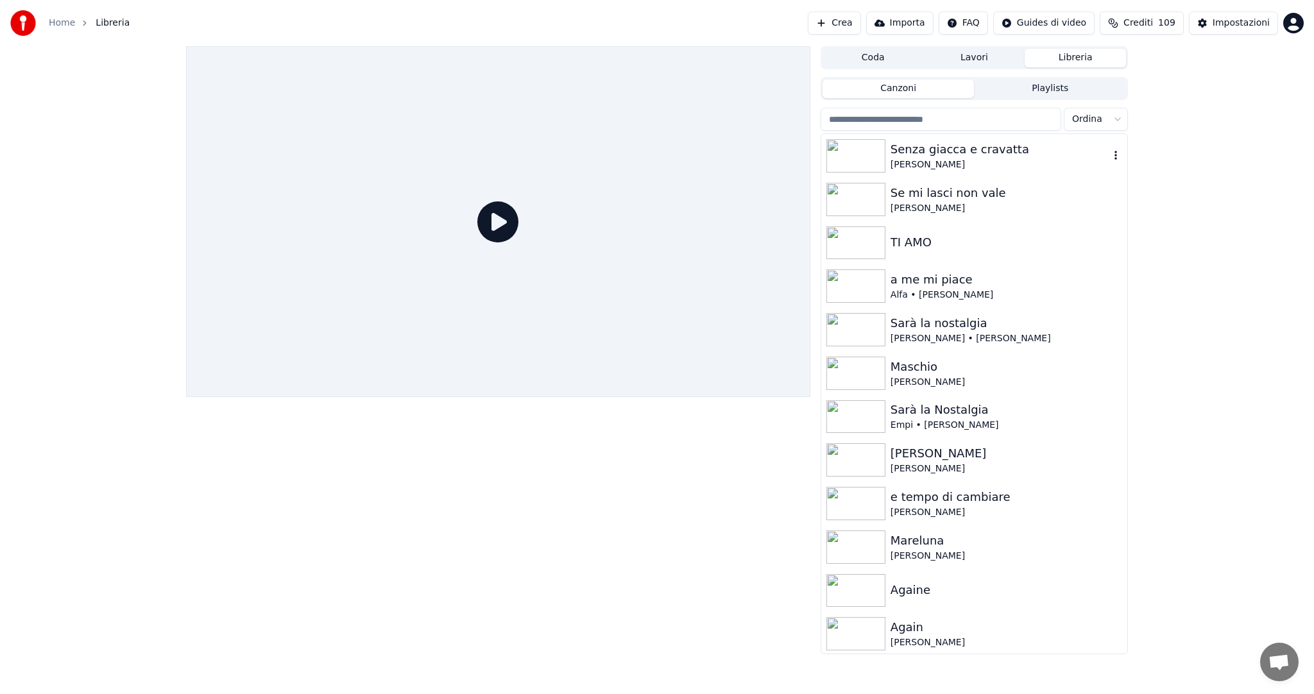
click at [948, 172] on div "Senza giacca e cravatta [PERSON_NAME]" at bounding box center [974, 156] width 306 height 44
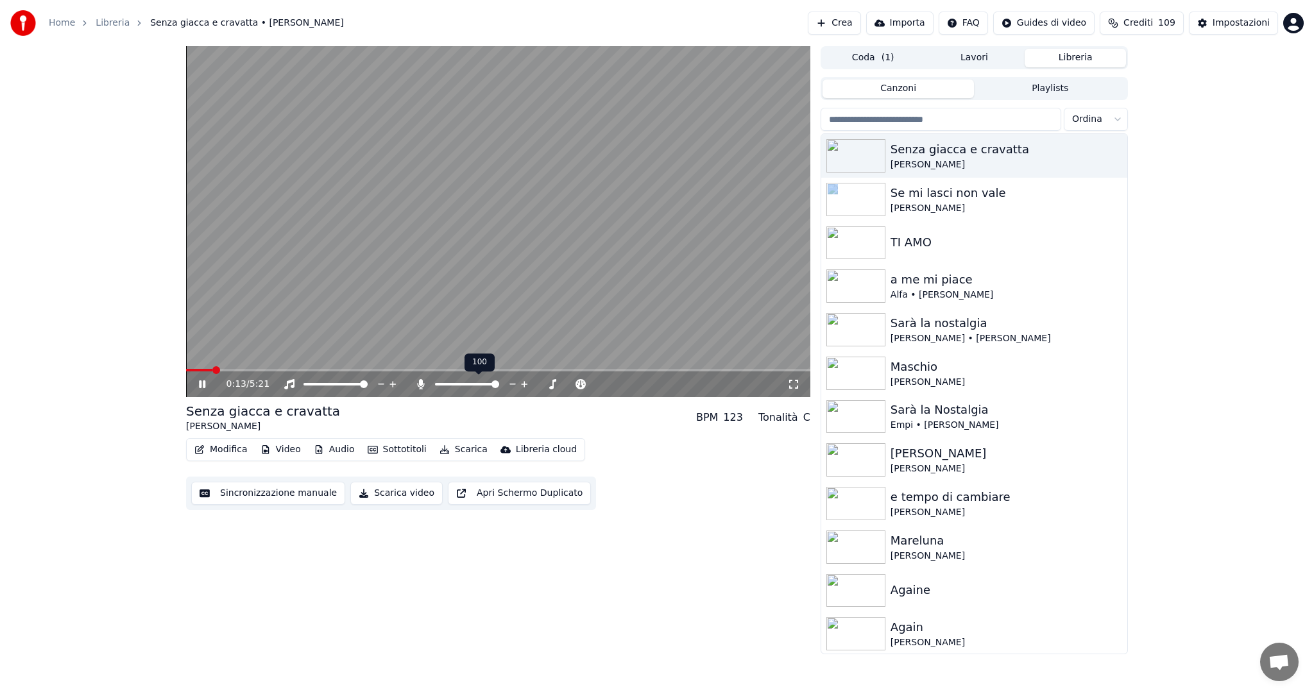
click at [499, 382] on span at bounding box center [495, 384] width 8 height 8
click at [201, 386] on icon at bounding box center [211, 384] width 30 height 10
click at [186, 372] on span at bounding box center [190, 370] width 8 height 8
click at [192, 382] on div "0:00 / 5:21" at bounding box center [498, 384] width 614 height 13
click at [201, 382] on icon at bounding box center [202, 384] width 8 height 9
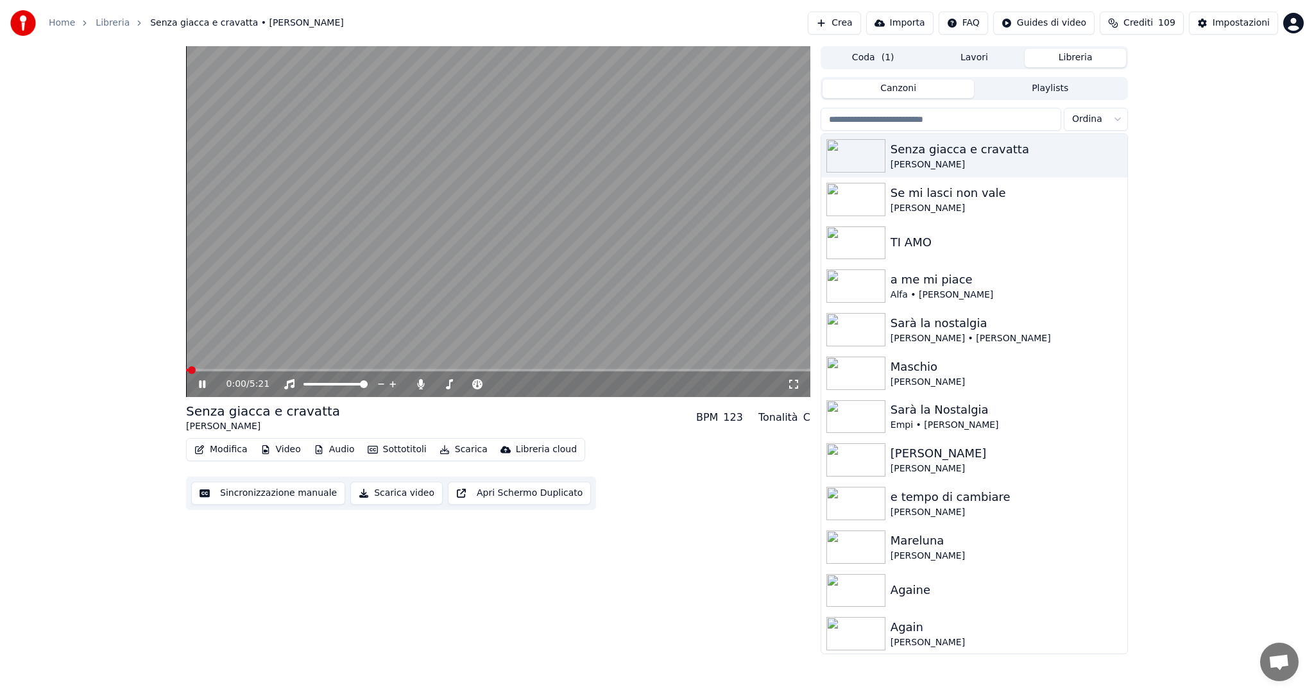
click at [201, 382] on icon at bounding box center [202, 384] width 6 height 8
click at [186, 371] on span at bounding box center [190, 370] width 8 height 8
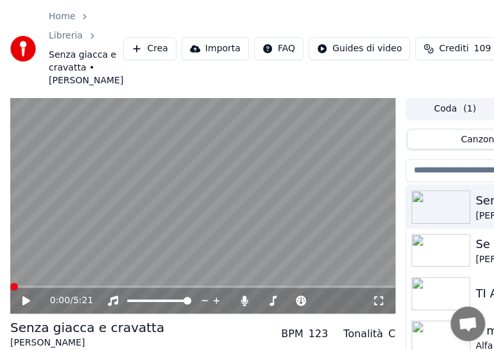
click at [22, 305] on icon at bounding box center [26, 300] width 8 height 9
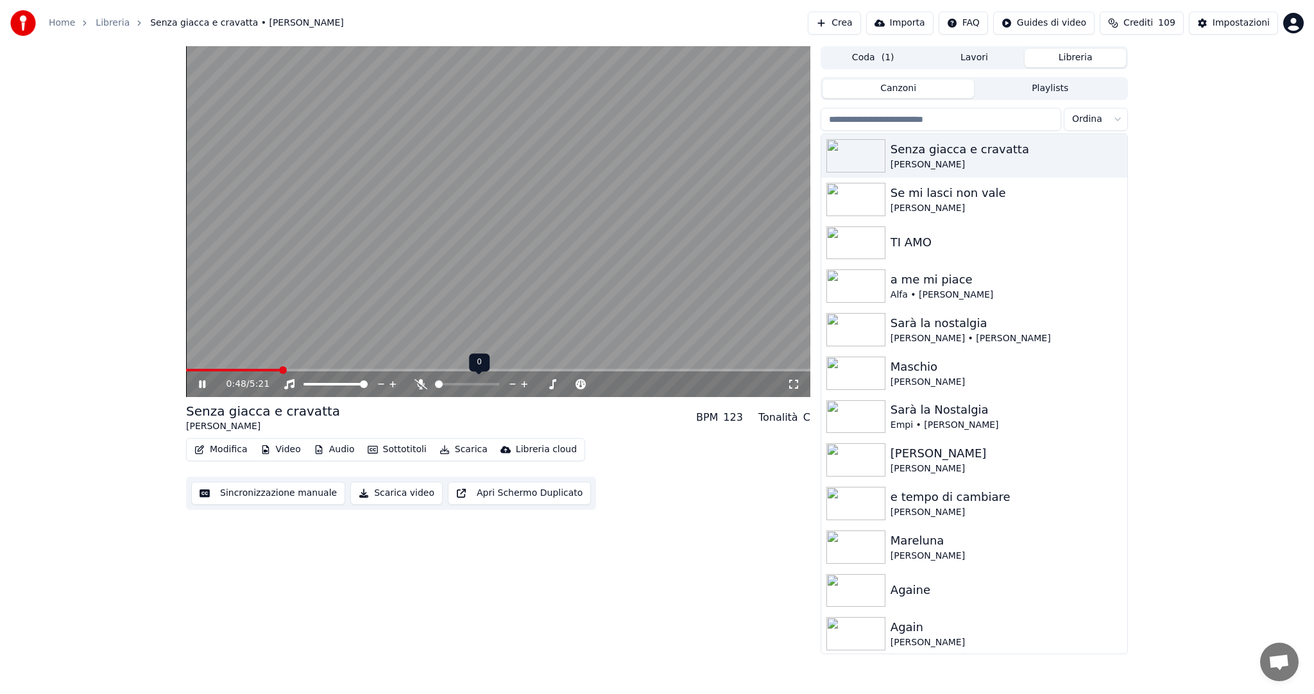
click at [435, 388] on span at bounding box center [439, 384] width 8 height 8
click at [499, 380] on span at bounding box center [495, 384] width 8 height 8
click at [454, 382] on span at bounding box center [456, 384] width 8 height 8
click at [499, 382] on span at bounding box center [495, 384] width 8 height 8
click at [435, 382] on span at bounding box center [439, 384] width 8 height 8
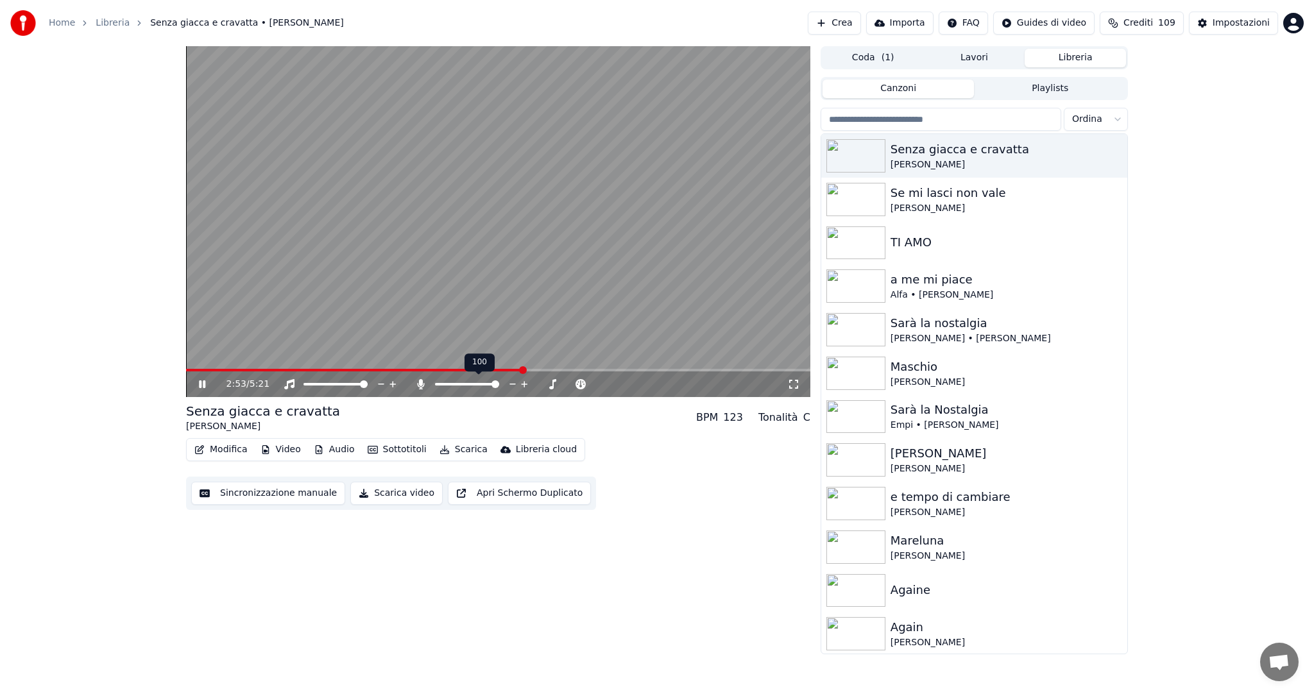
click at [499, 384] on span at bounding box center [495, 384] width 8 height 8
click at [456, 384] on span at bounding box center [458, 384] width 8 height 8
click at [499, 386] on span at bounding box center [495, 384] width 8 height 8
